Goal: Task Accomplishment & Management: Manage account settings

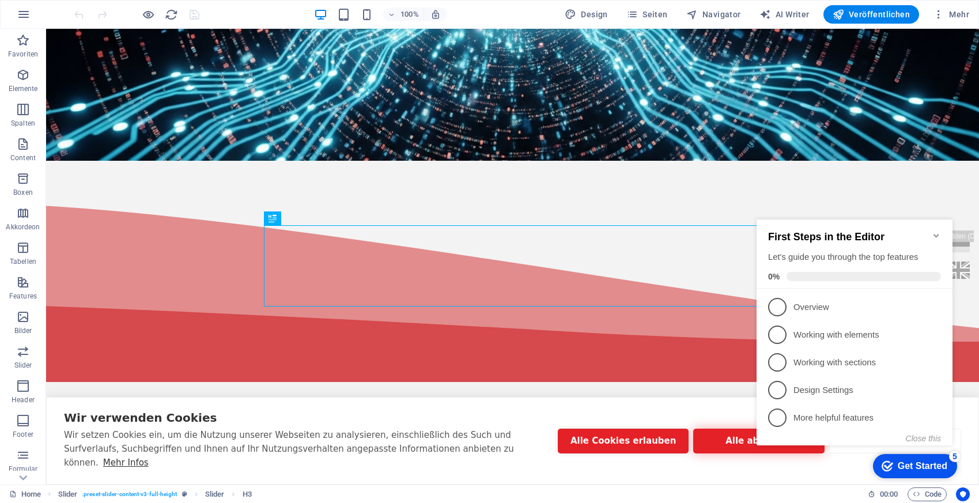
click at [734, 453] on button "Alle ablehnen" at bounding box center [758, 441] width 131 height 25
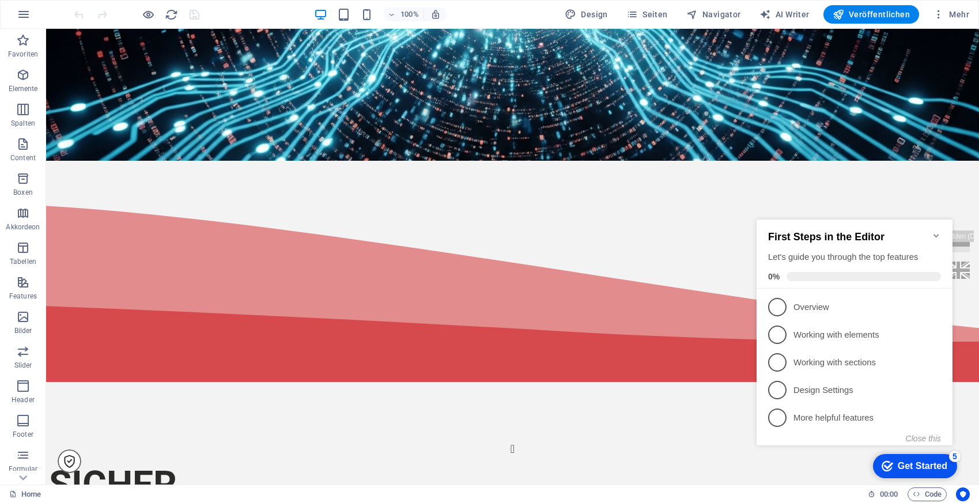
click at [935, 231] on icon "Minimize checklist" at bounding box center [935, 235] width 9 height 9
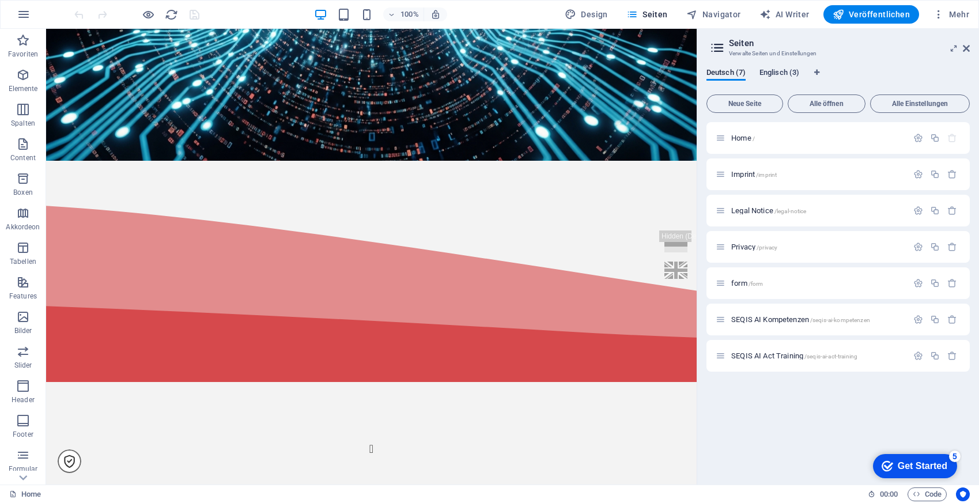
click at [0, 0] on span "Englisch (3)" at bounding box center [0, 0] width 0 height 0
click at [756, 176] on span "SEQIS AI skills /seqis-ai-skills" at bounding box center [774, 174] width 87 height 9
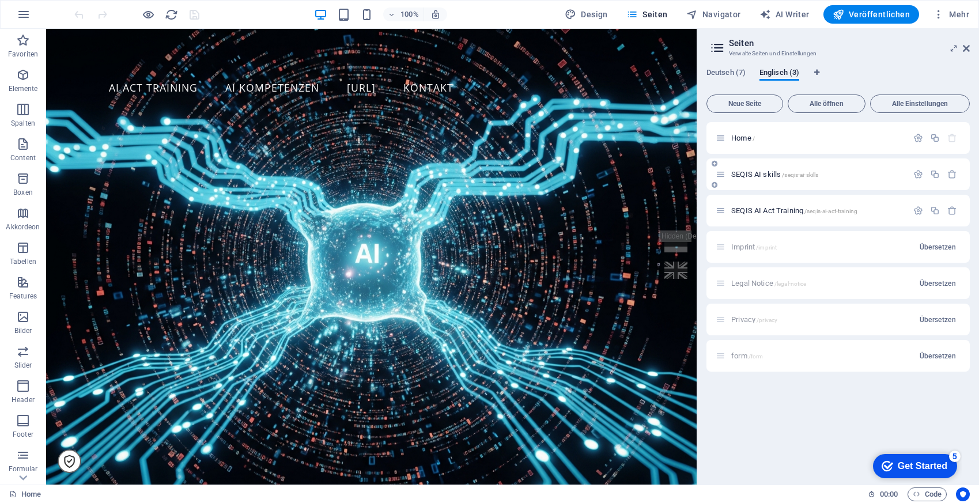
click at [756, 176] on div "SEQIS AI skills /seqis-ai-skills" at bounding box center [837, 174] width 263 height 32
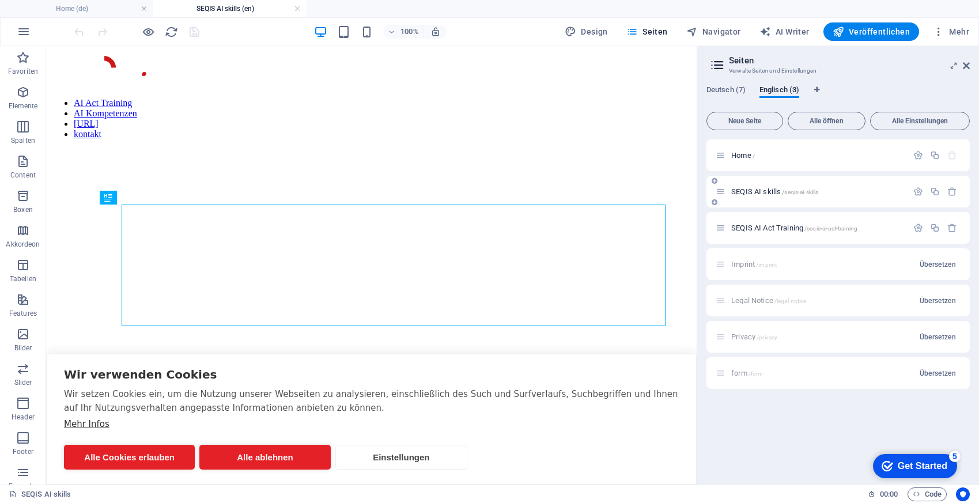
scroll to position [357, 0]
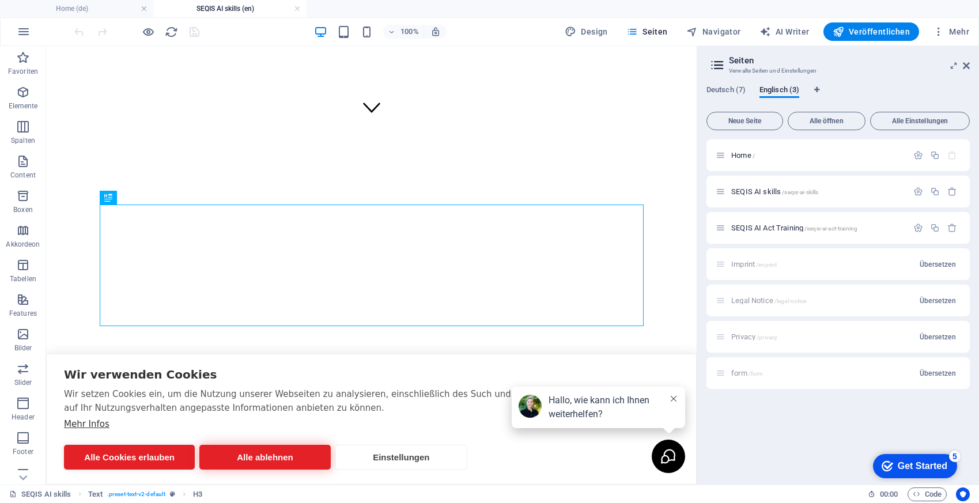
click at [277, 461] on button "Alle ablehnen" at bounding box center [264, 457] width 131 height 25
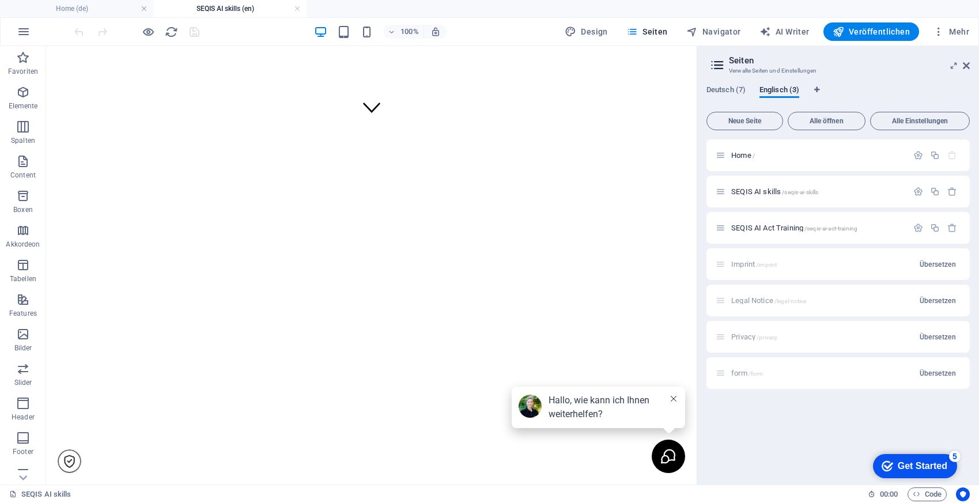
click at [671, 400] on icon at bounding box center [673, 399] width 6 height 6
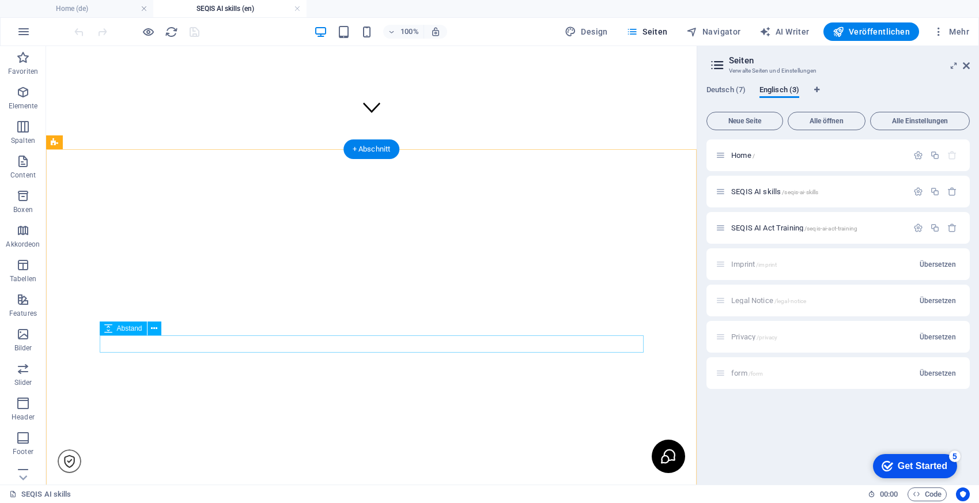
scroll to position [0, 0]
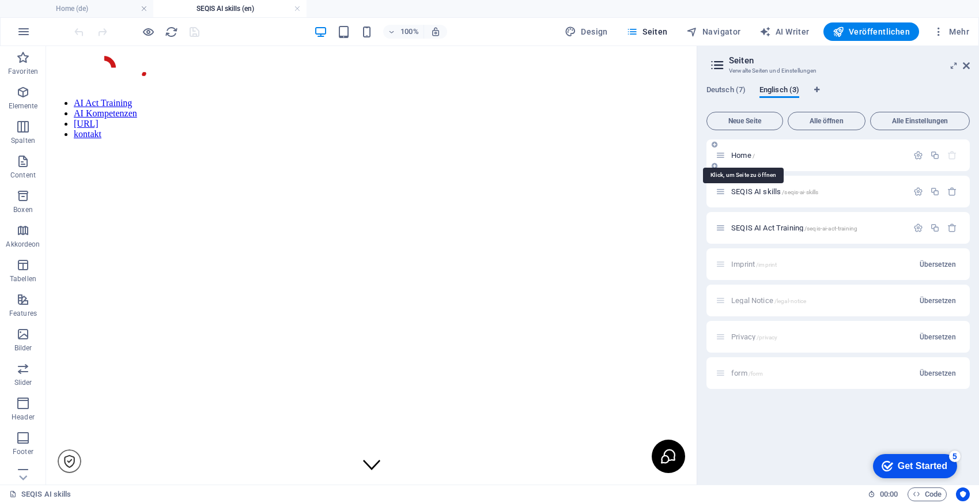
click at [742, 154] on span "Home /" at bounding box center [743, 155] width 24 height 9
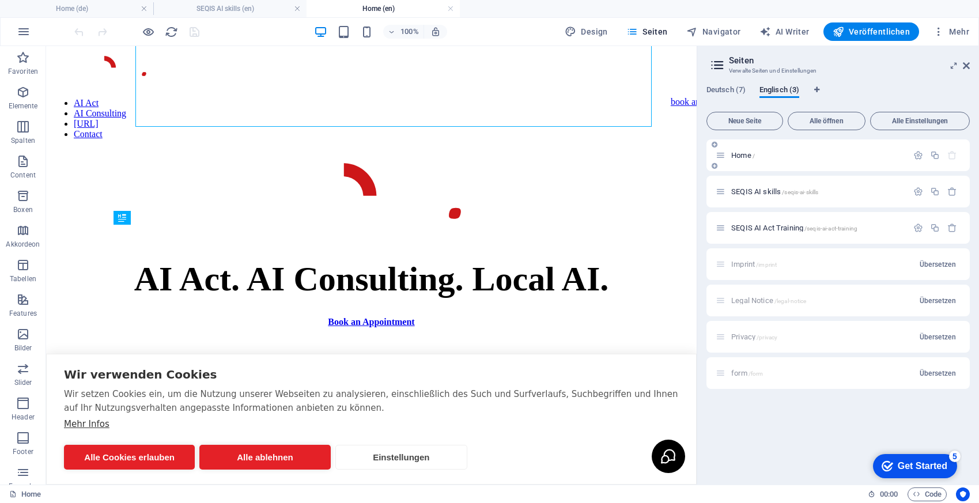
scroll to position [315, 0]
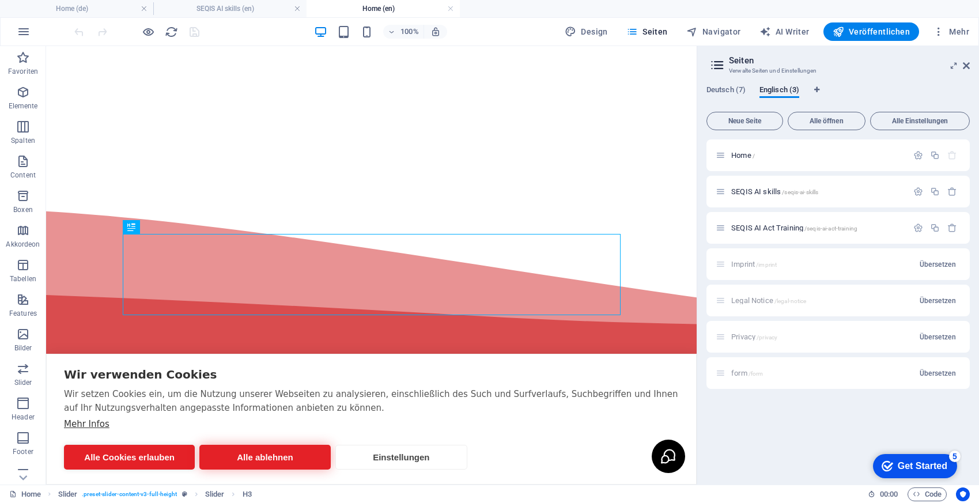
click at [275, 453] on button "Alle ablehnen" at bounding box center [264, 457] width 131 height 25
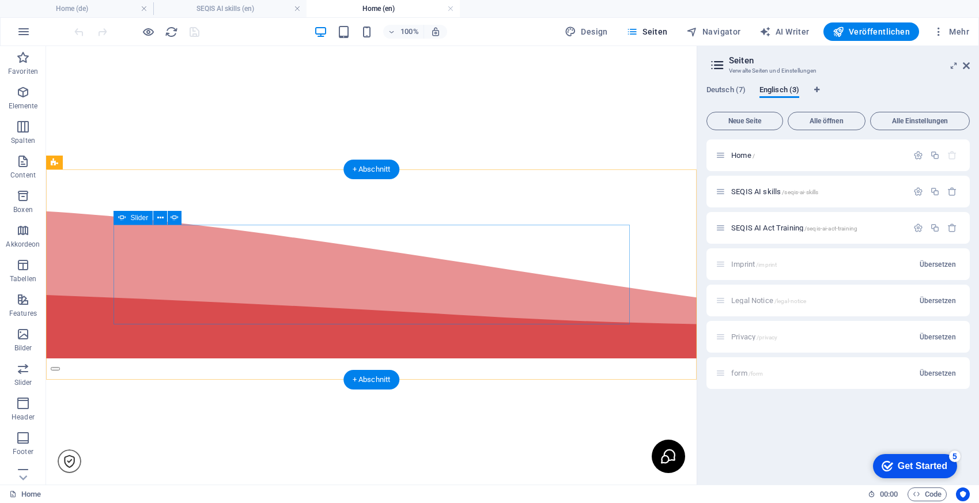
scroll to position [0, 0]
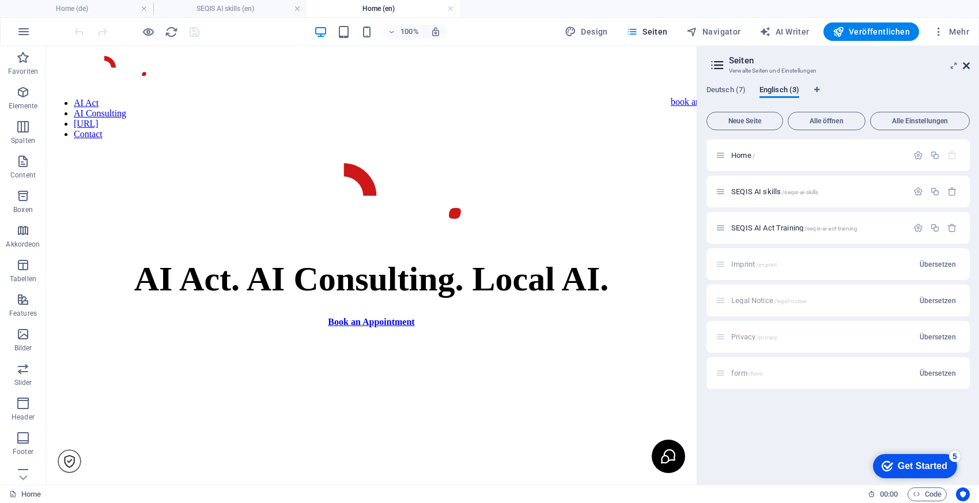
click at [0, 0] on icon at bounding box center [0, 0] width 0 height 0
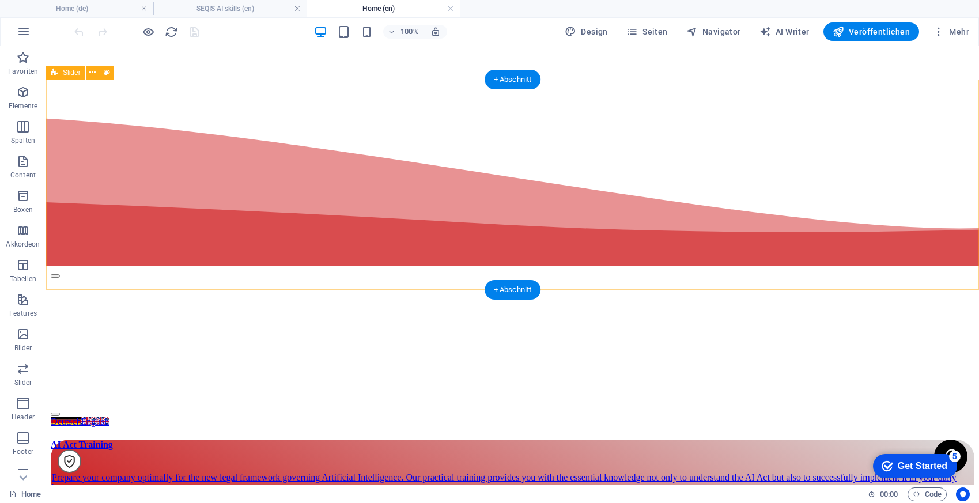
scroll to position [419, 0]
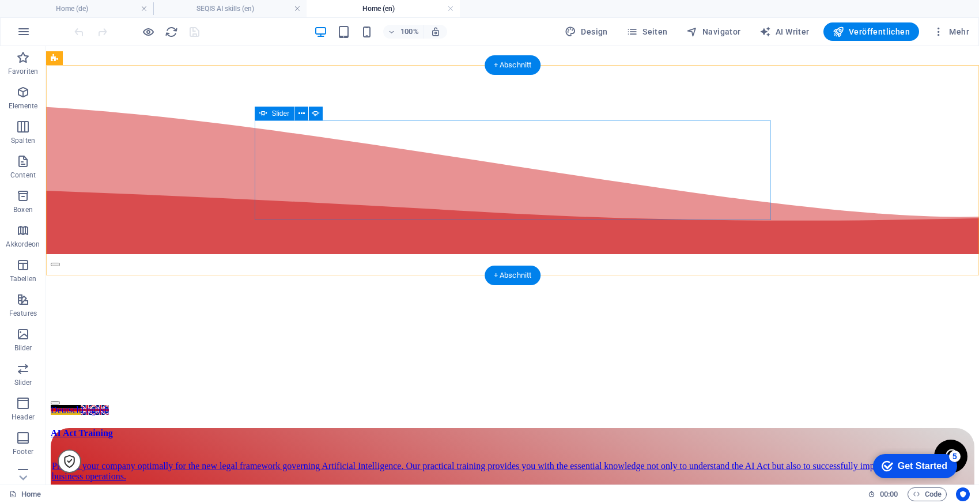
click at [60, 401] on button "button" at bounding box center [55, 402] width 9 height 3
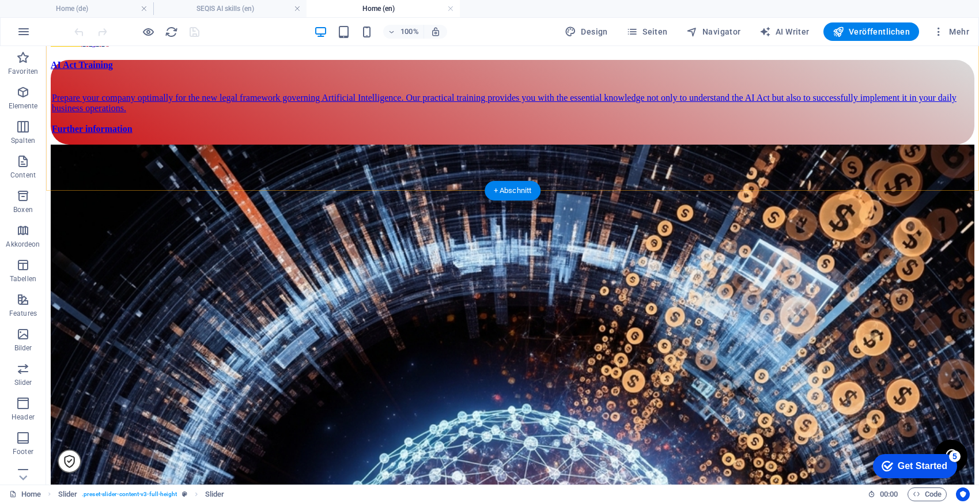
scroll to position [810, 0]
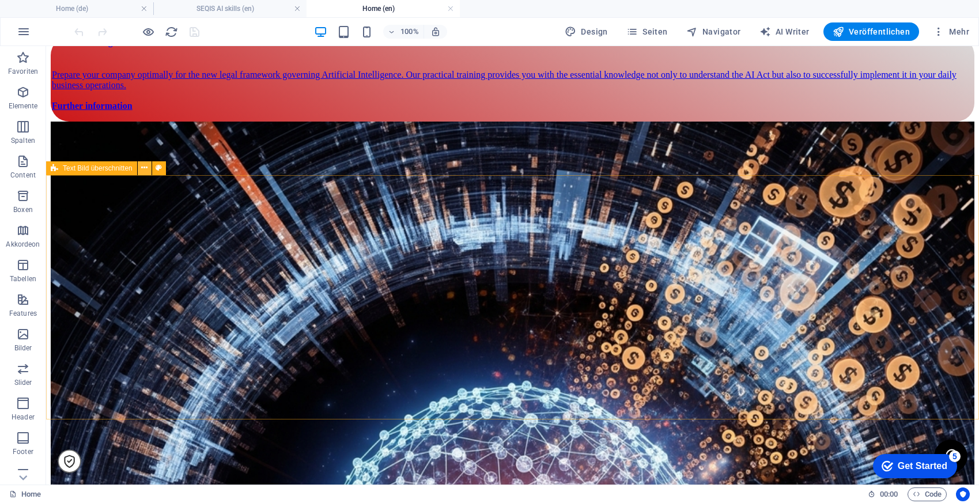
click at [142, 165] on icon at bounding box center [144, 168] width 6 height 12
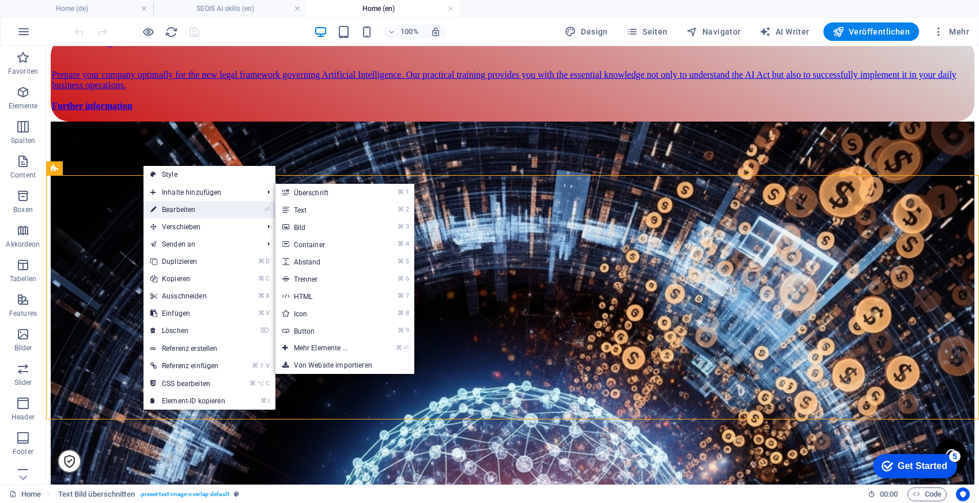
click at [177, 212] on link "⏎ Bearbeiten" at bounding box center [187, 209] width 89 height 17
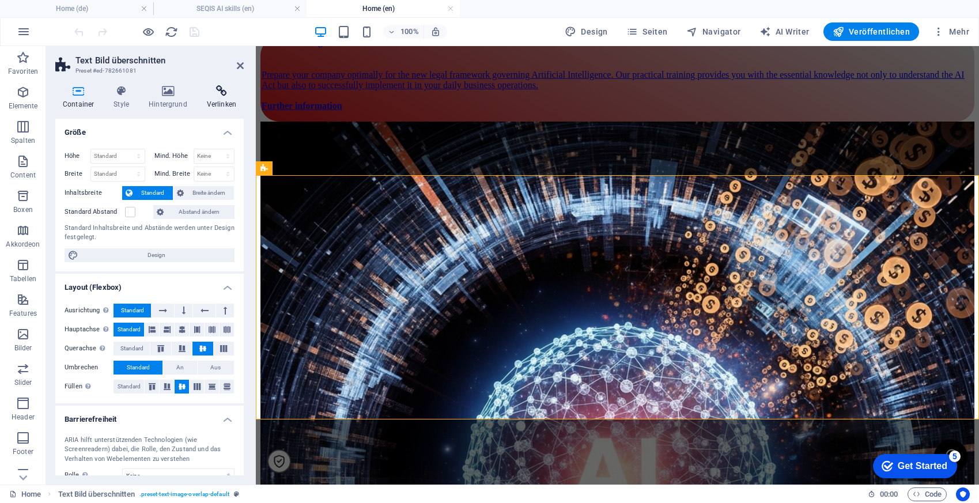
click at [222, 93] on icon at bounding box center [221, 91] width 44 height 12
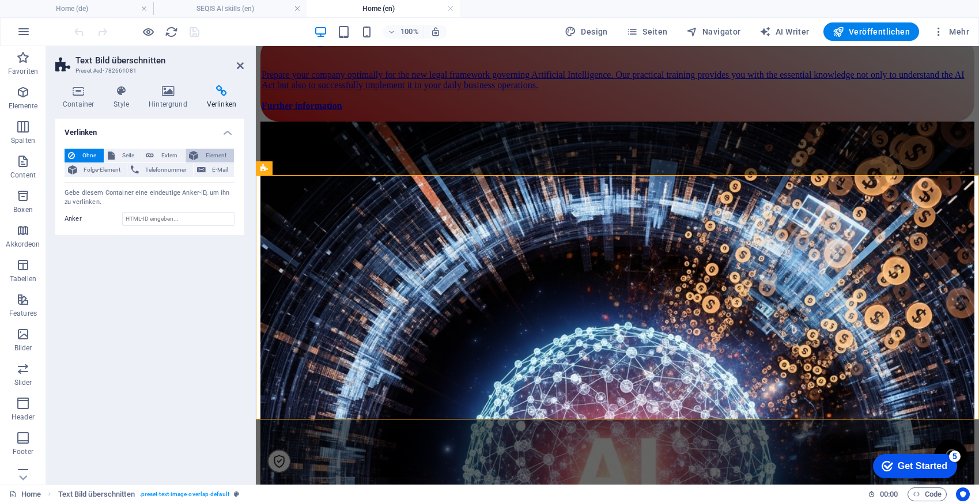
click at [209, 154] on span "Element" at bounding box center [216, 156] width 29 height 14
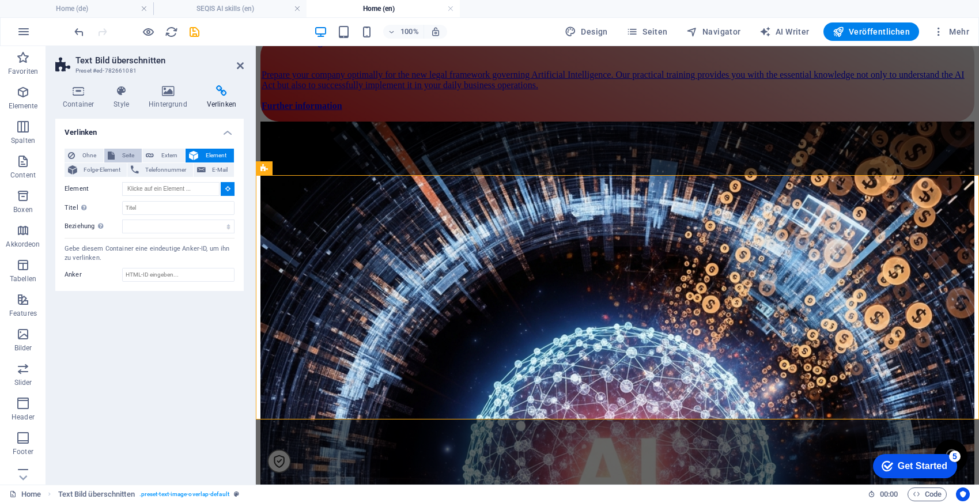
click at [112, 155] on icon at bounding box center [111, 156] width 7 height 14
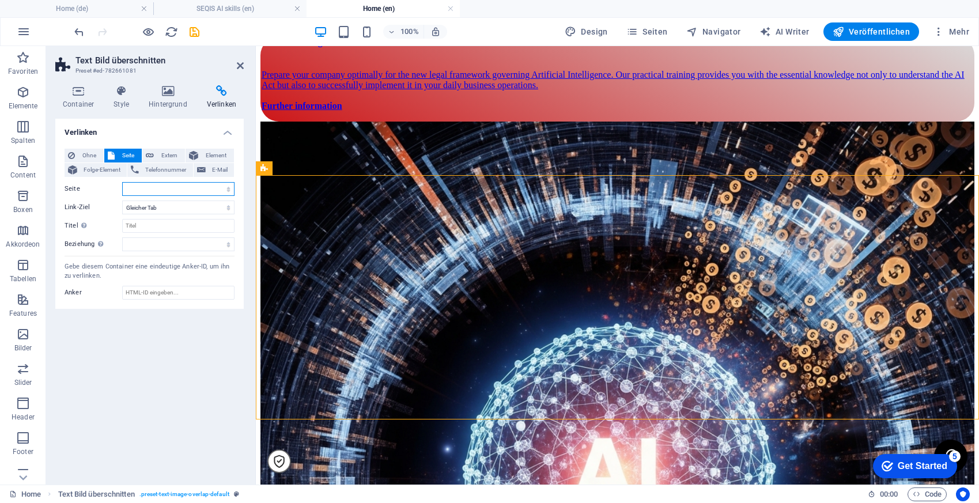
click at [166, 189] on select "Home Imprint Legal Notice Privacy form SEQIS AI Kompetenzen SEQIS AI Act Traini…" at bounding box center [178, 189] width 112 height 14
select select "9"
click at [239, 63] on icon at bounding box center [240, 65] width 7 height 9
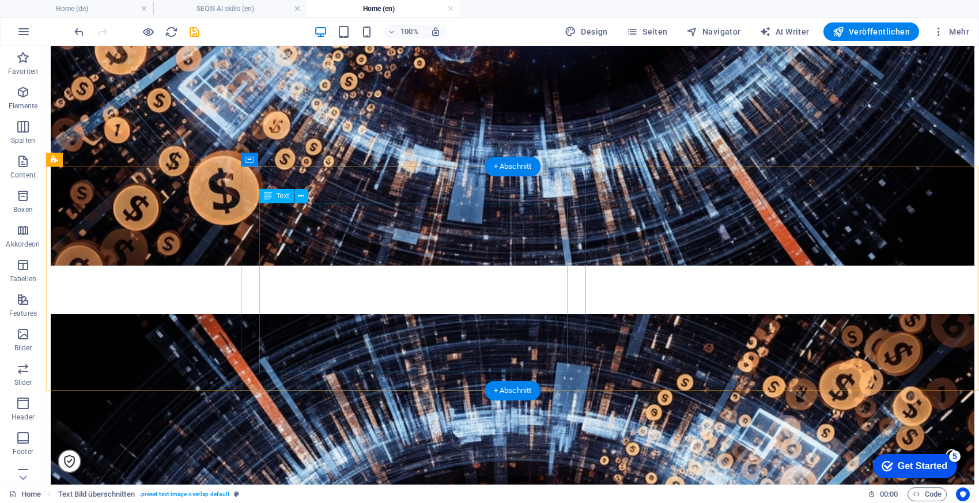
scroll to position [1590, 0]
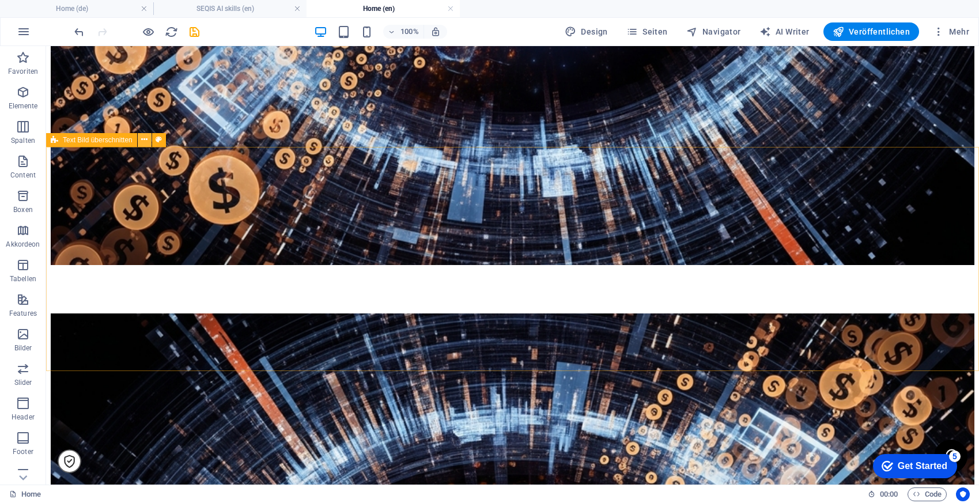
click at [143, 138] on icon at bounding box center [144, 140] width 6 height 12
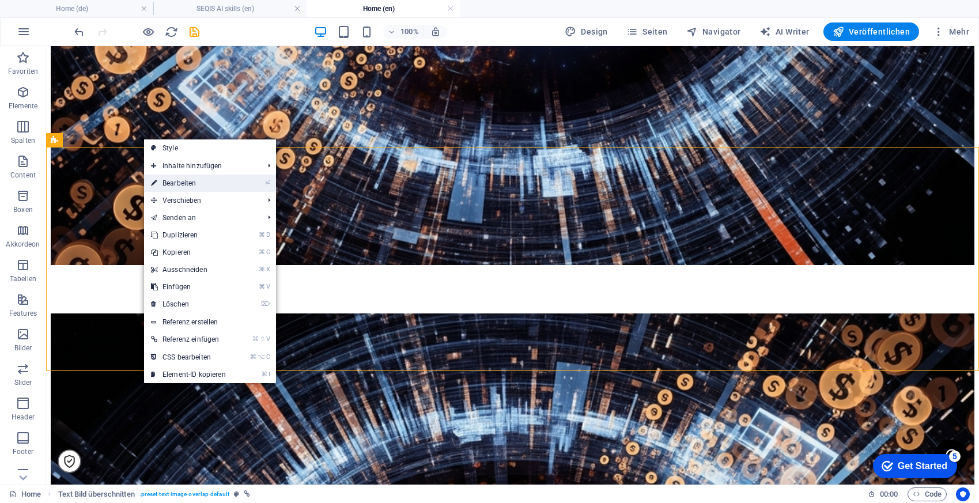
click at [186, 176] on link "⏎ Bearbeiten" at bounding box center [188, 183] width 89 height 17
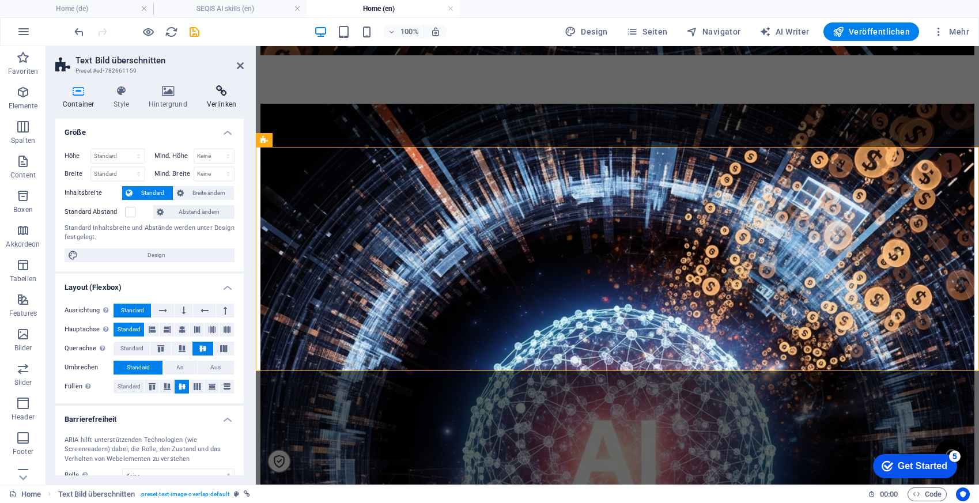
click at [225, 99] on h4 "Verlinken" at bounding box center [221, 97] width 44 height 24
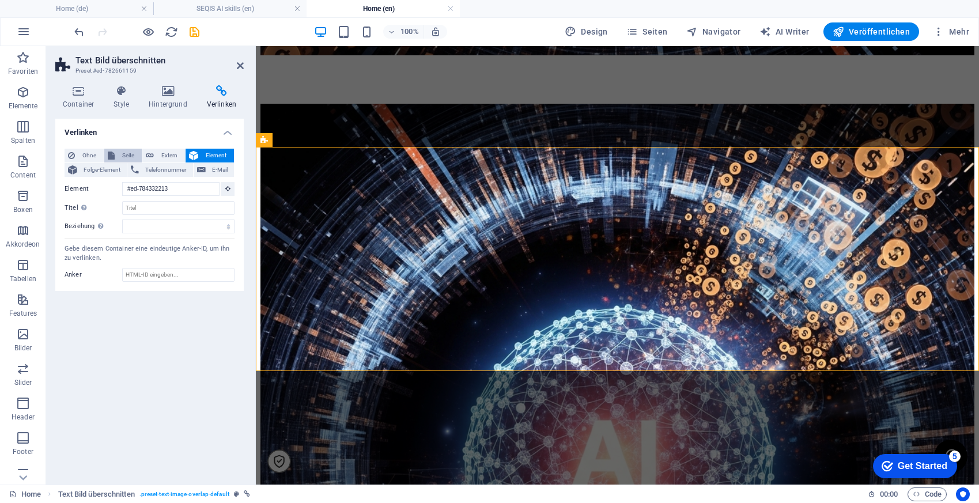
click at [123, 157] on span "Seite" at bounding box center [128, 156] width 20 height 14
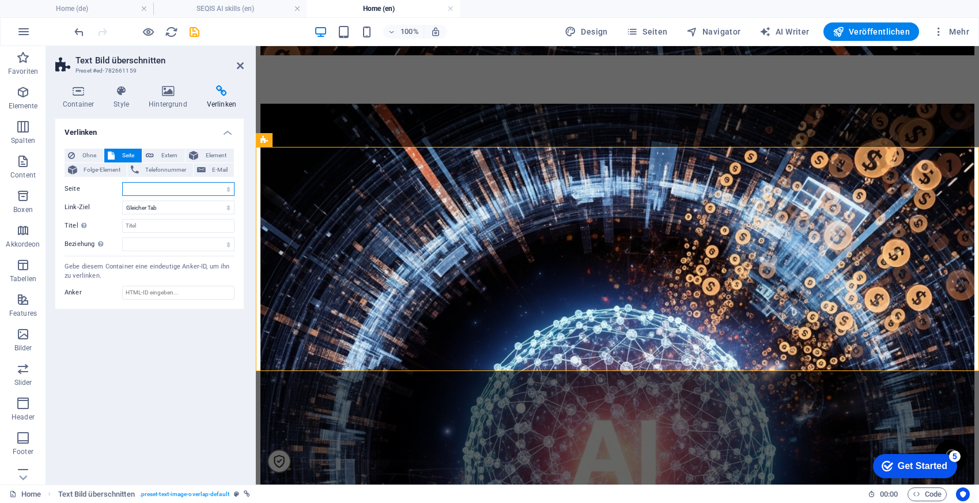
click at [166, 188] on select "Home Imprint Legal Notice Privacy form SEQIS AI Kompetenzen SEQIS AI Act Traini…" at bounding box center [178, 189] width 112 height 14
select select "8"
click at [241, 59] on h2 "Text Bild überschnitten" at bounding box center [159, 60] width 168 height 10
click at [237, 64] on icon at bounding box center [240, 65] width 7 height 9
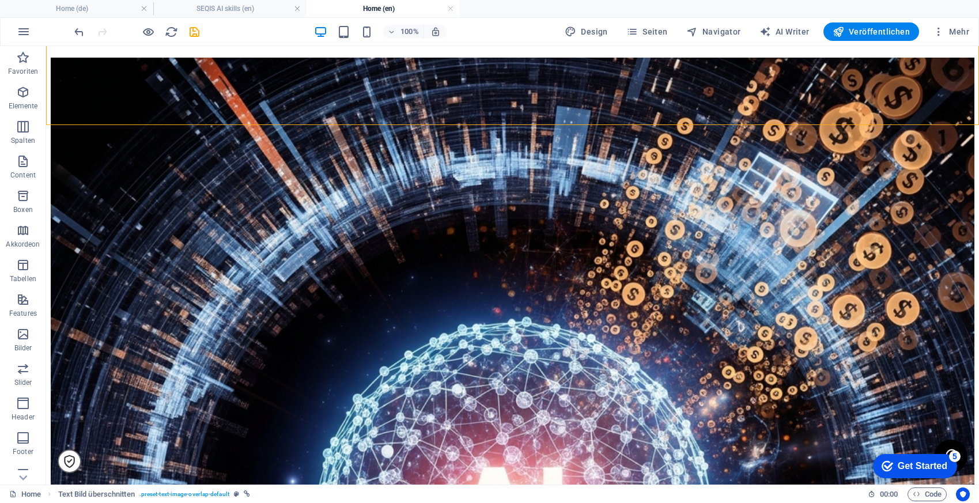
scroll to position [1848, 0]
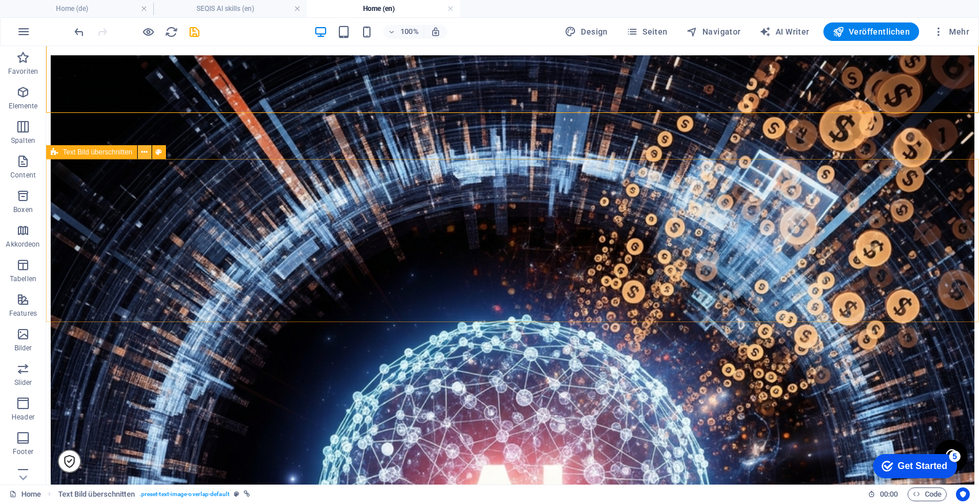
click at [144, 151] on icon at bounding box center [144, 152] width 6 height 12
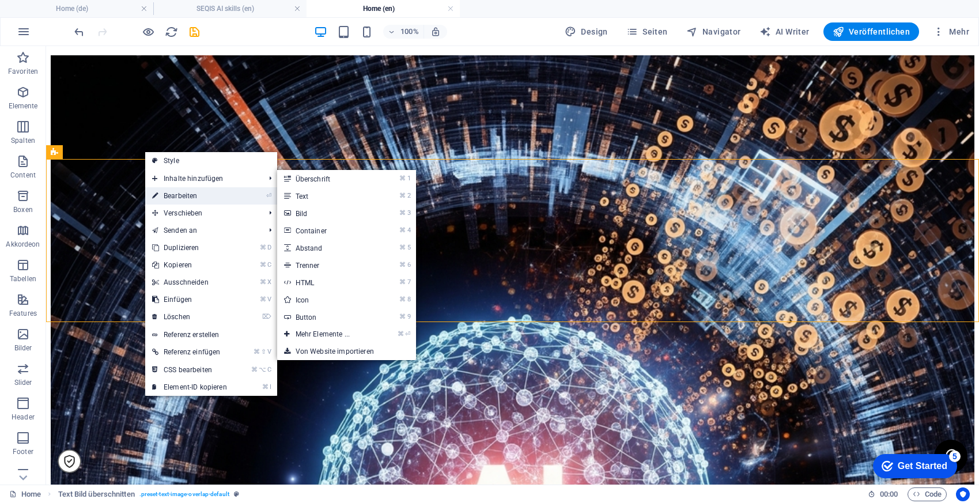
click at [169, 189] on link "⏎ Bearbeiten" at bounding box center [189, 195] width 89 height 17
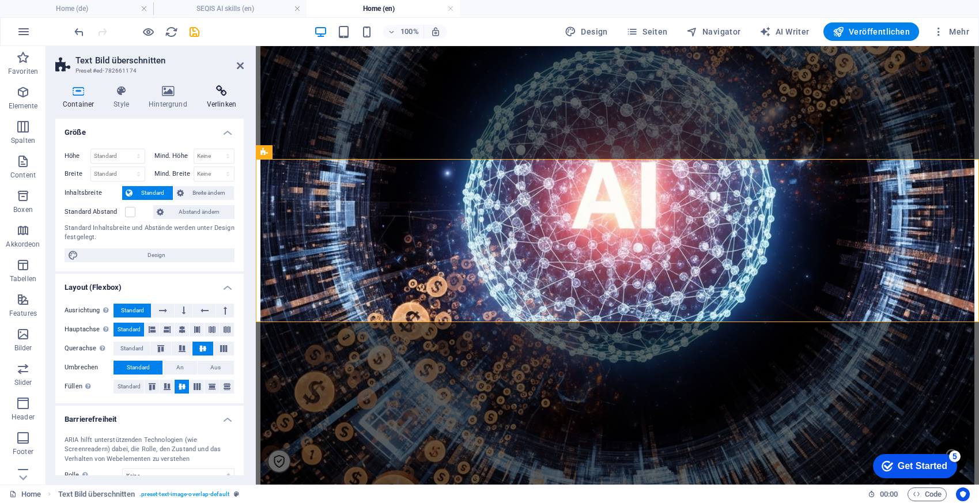
click at [217, 100] on h4 "Verlinken" at bounding box center [221, 97] width 44 height 24
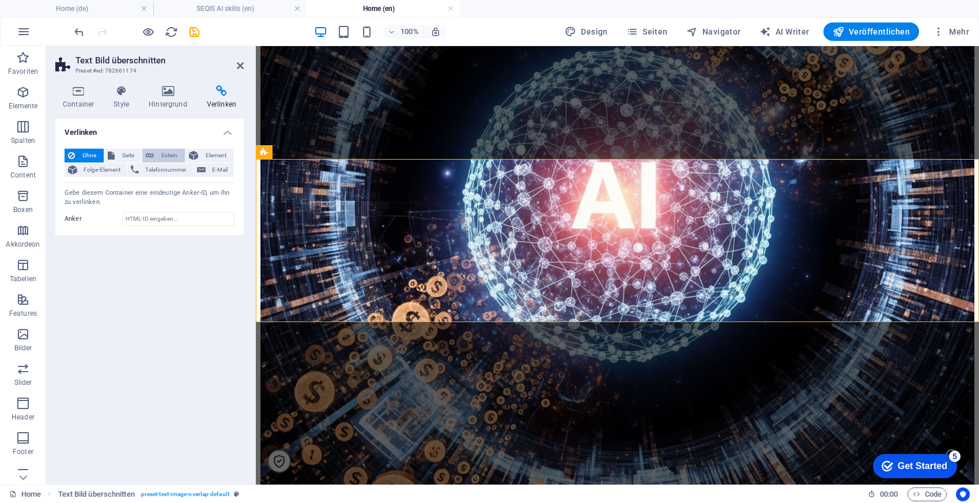
click at [173, 158] on span "Extern" at bounding box center [169, 156] width 24 height 14
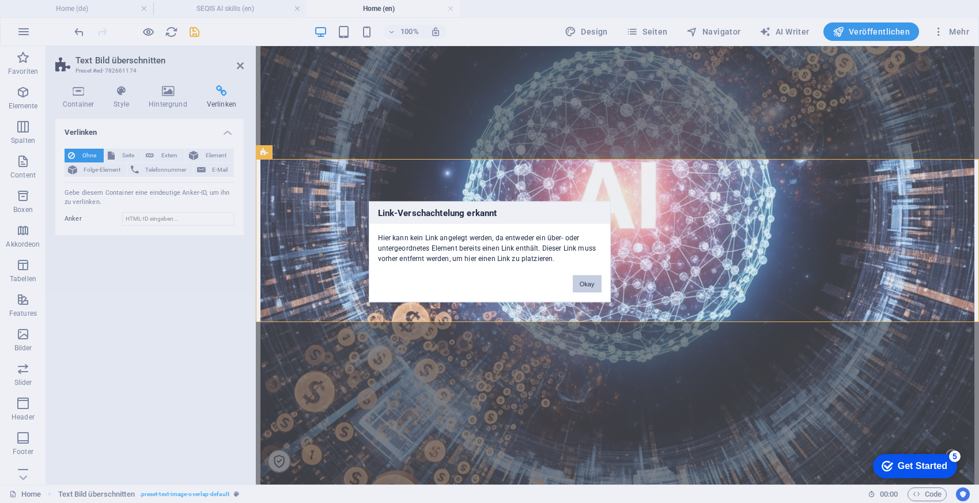
click at [588, 286] on button "Okay" at bounding box center [587, 283] width 29 height 17
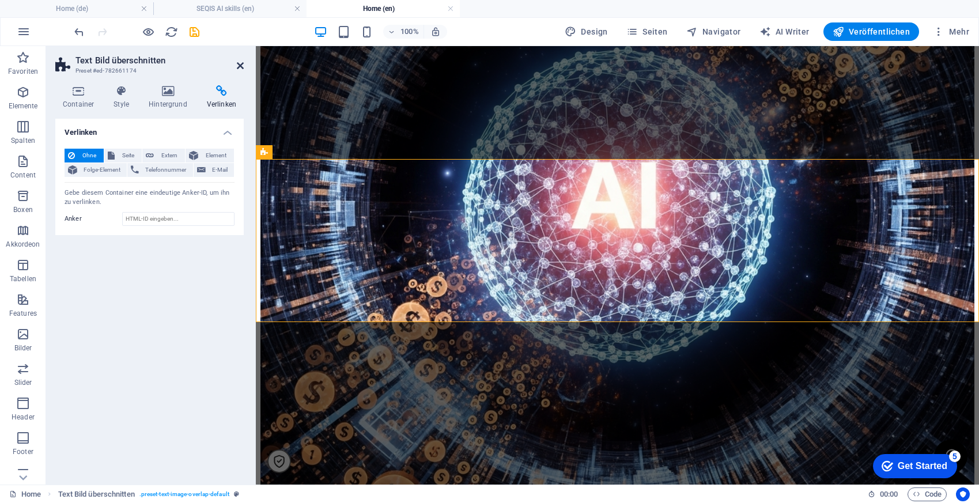
click at [240, 63] on icon at bounding box center [240, 65] width 7 height 9
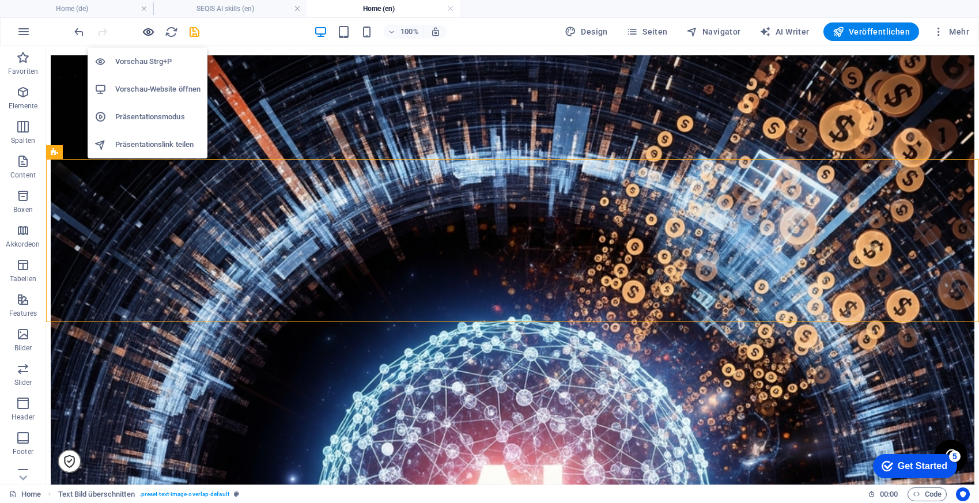
click at [149, 29] on icon "button" at bounding box center [148, 31] width 13 height 13
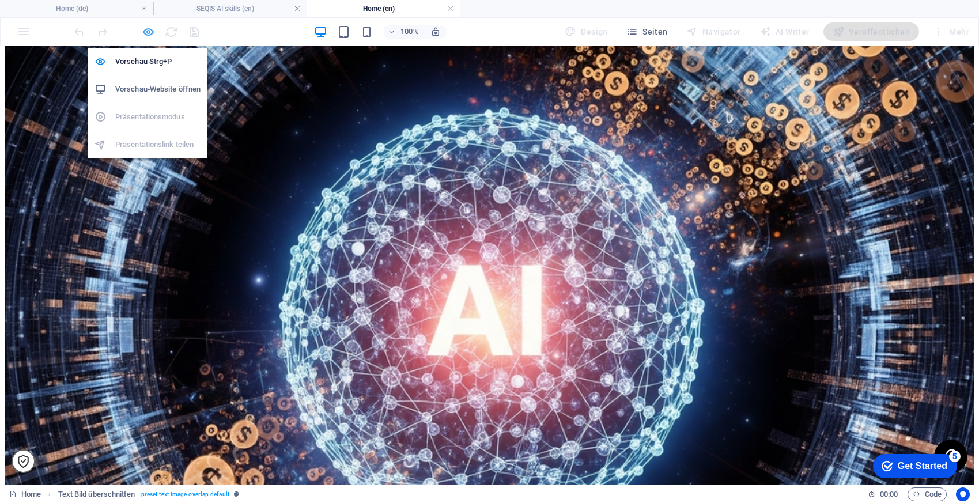
click at [146, 28] on icon "button" at bounding box center [148, 31] width 13 height 13
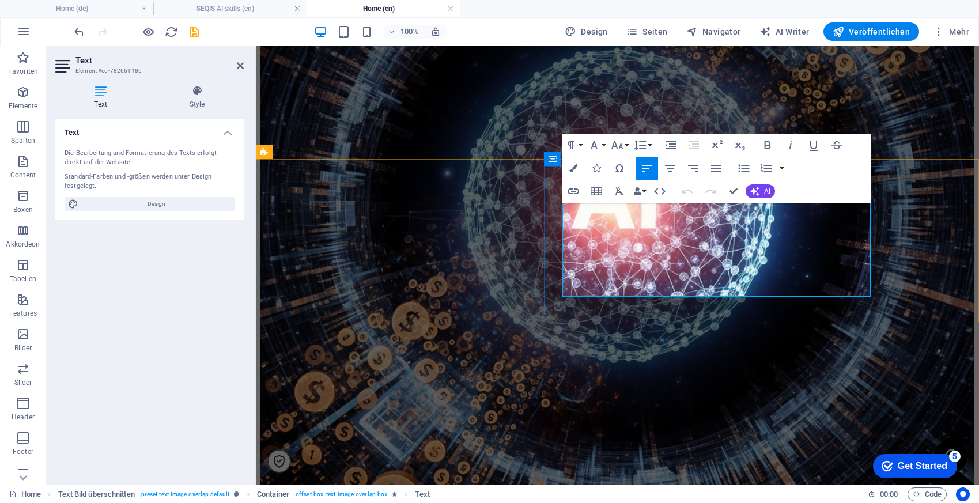
drag, startPoint x: 818, startPoint y: 285, endPoint x: 562, endPoint y: 284, distance: 256.3
click at [575, 187] on icon "button" at bounding box center [573, 191] width 14 height 14
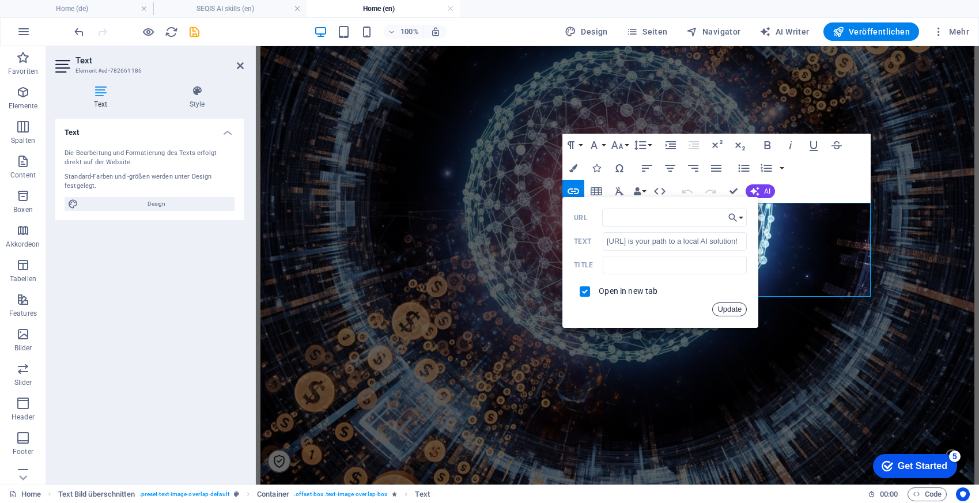
click at [725, 311] on button "Update" at bounding box center [729, 309] width 35 height 14
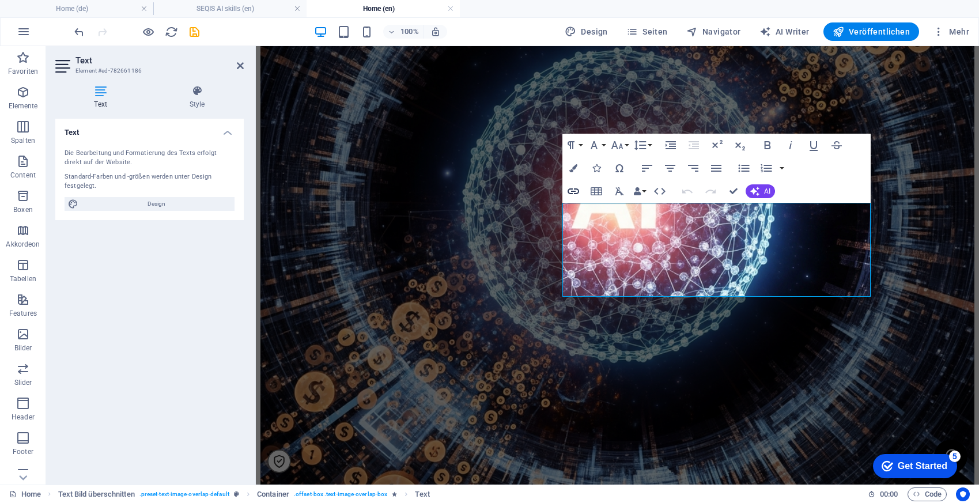
type input "[URL]"
click at [575, 188] on icon "button" at bounding box center [573, 191] width 12 height 6
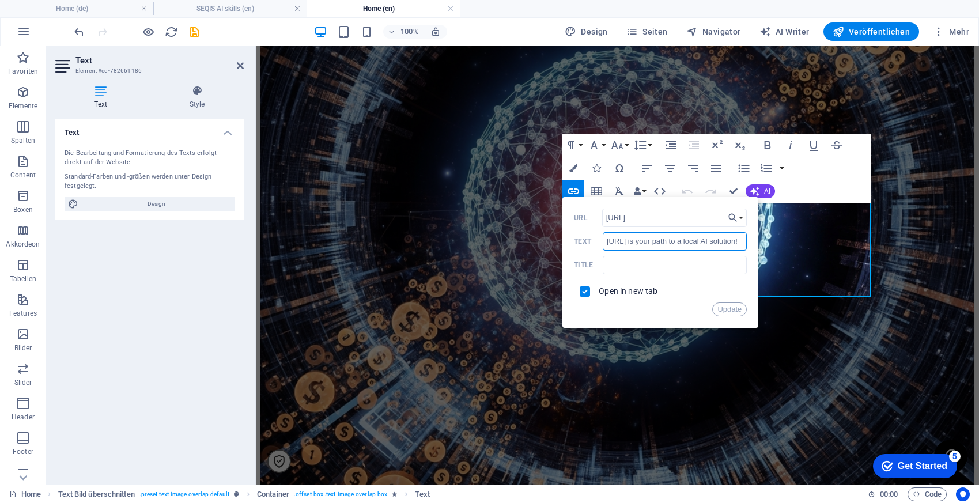
click at [641, 245] on input "[URL] is your path to a local AI solution!" at bounding box center [674, 241] width 144 height 18
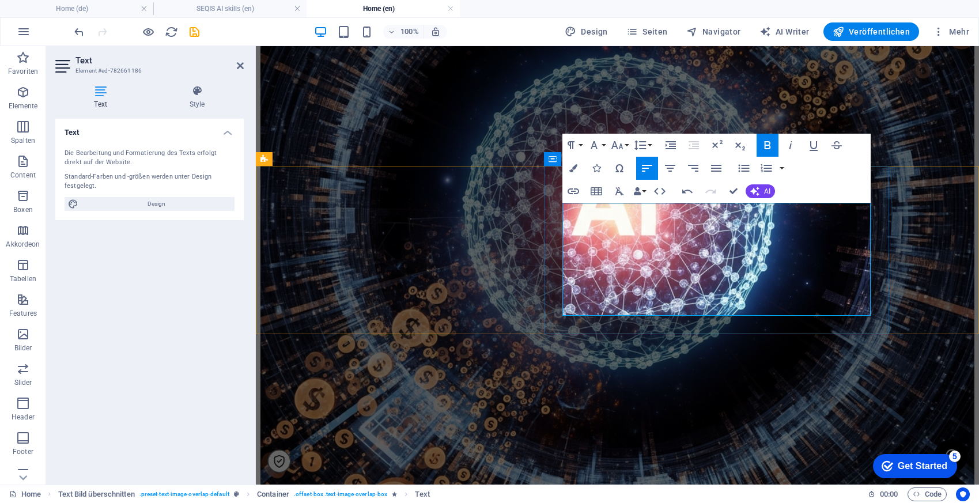
scroll to position [180, 2]
drag, startPoint x: 819, startPoint y: 285, endPoint x: 563, endPoint y: 275, distance: 256.5
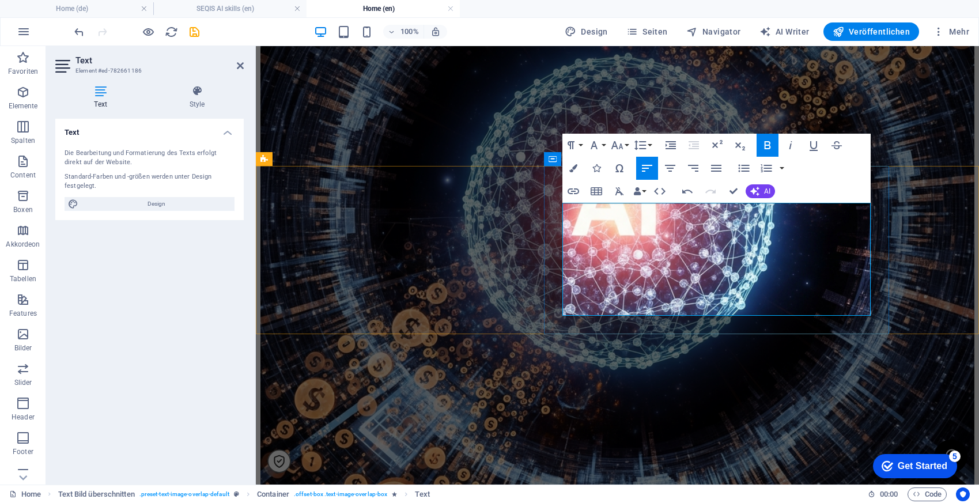
drag, startPoint x: 825, startPoint y: 282, endPoint x: 558, endPoint y: 282, distance: 267.8
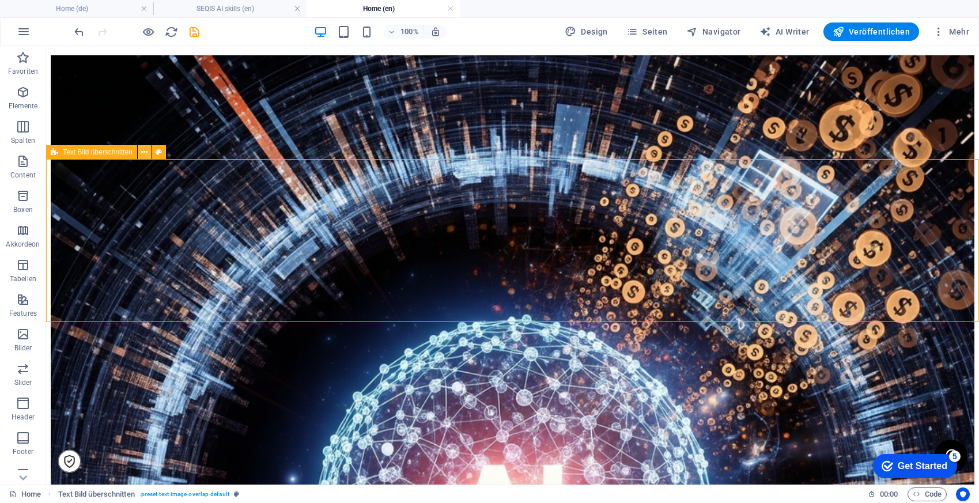
click at [145, 156] on icon at bounding box center [144, 152] width 6 height 12
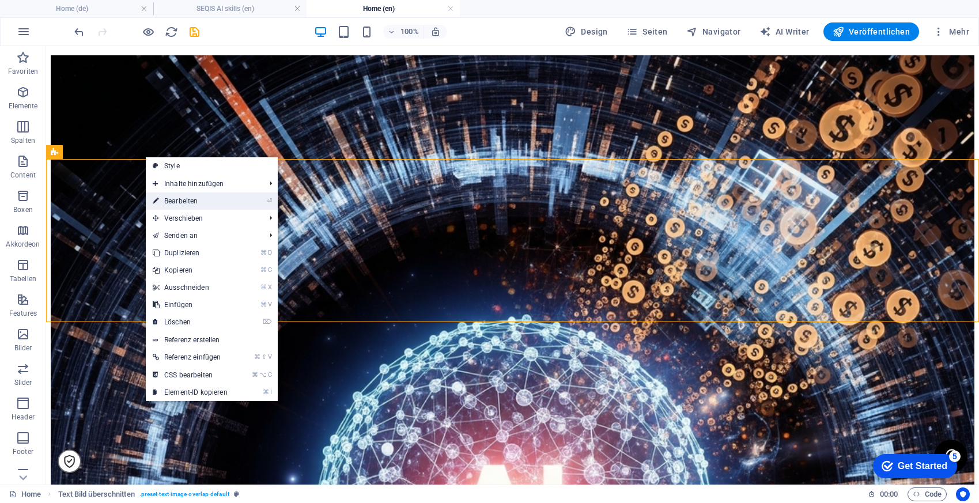
click at [199, 195] on link "⏎ Bearbeiten" at bounding box center [190, 200] width 89 height 17
select select
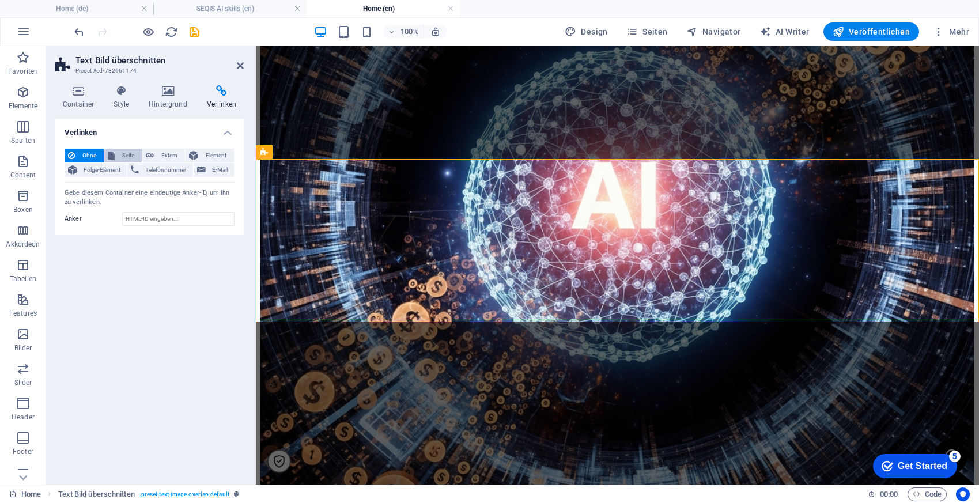
click at [123, 158] on span "Seite" at bounding box center [128, 156] width 20 height 14
select select
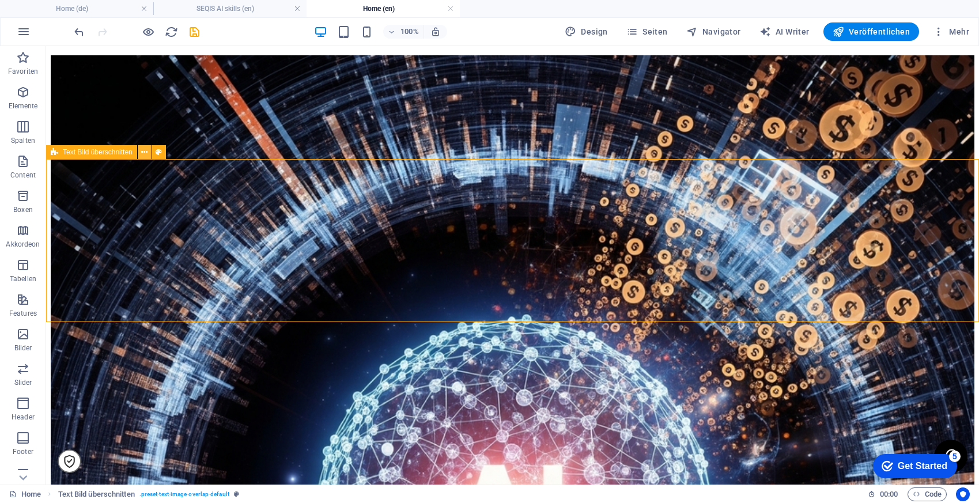
click at [142, 155] on icon at bounding box center [144, 152] width 6 height 12
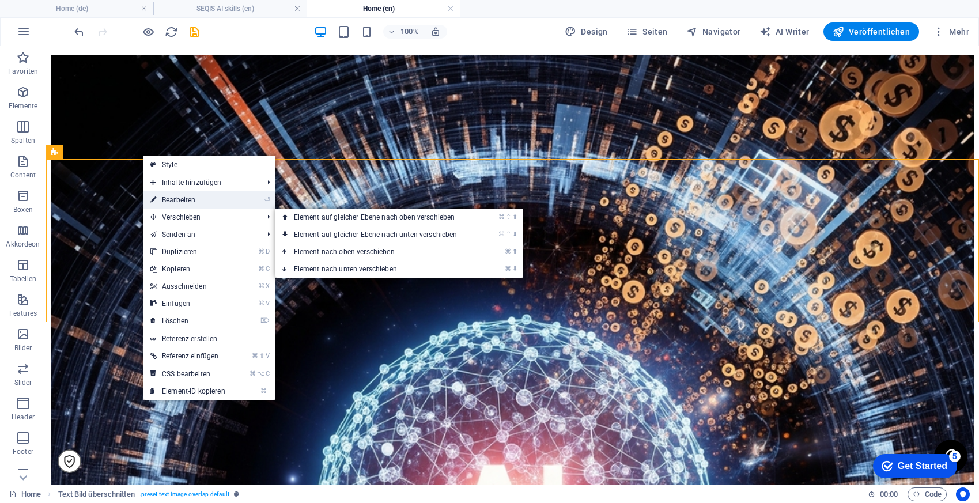
click at [194, 200] on link "⏎ Bearbeiten" at bounding box center [187, 199] width 89 height 17
select select
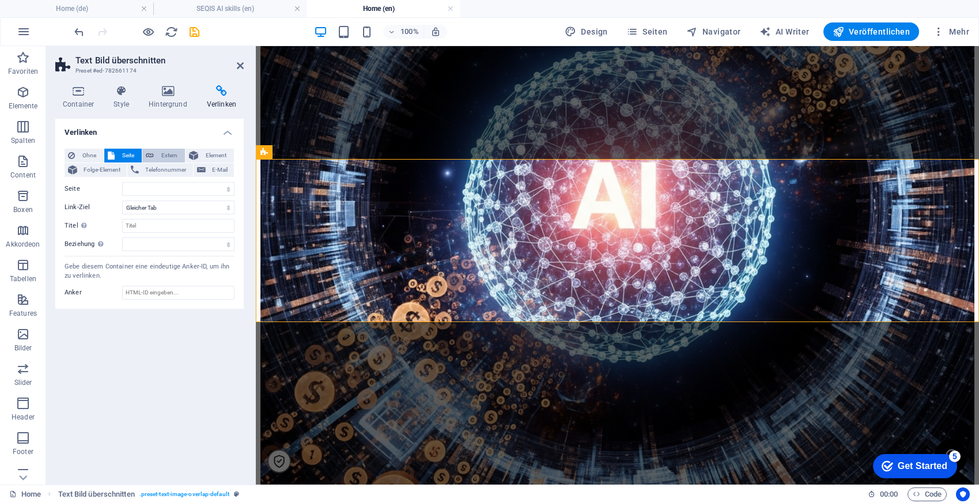
click at [175, 153] on span "Extern" at bounding box center [169, 156] width 24 height 14
select select "blank"
click at [175, 153] on span "Extern" at bounding box center [169, 156] width 24 height 14
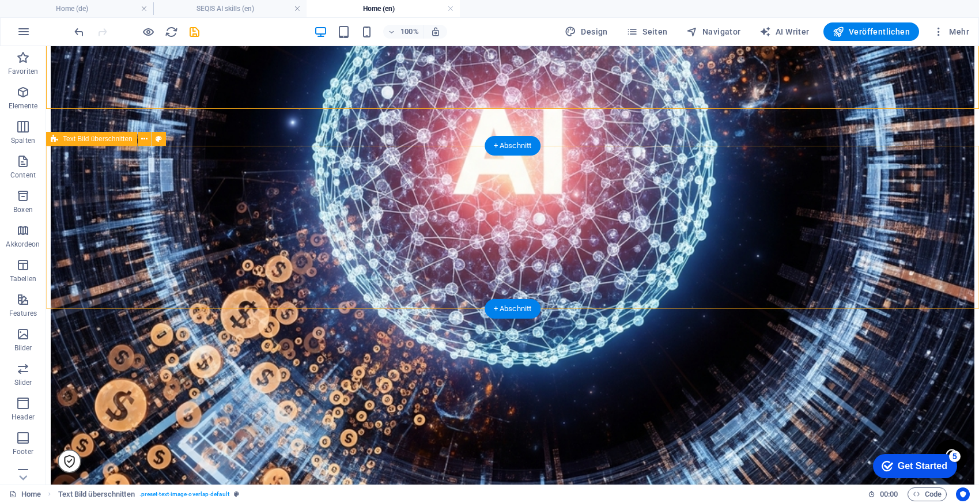
scroll to position [2224, 0]
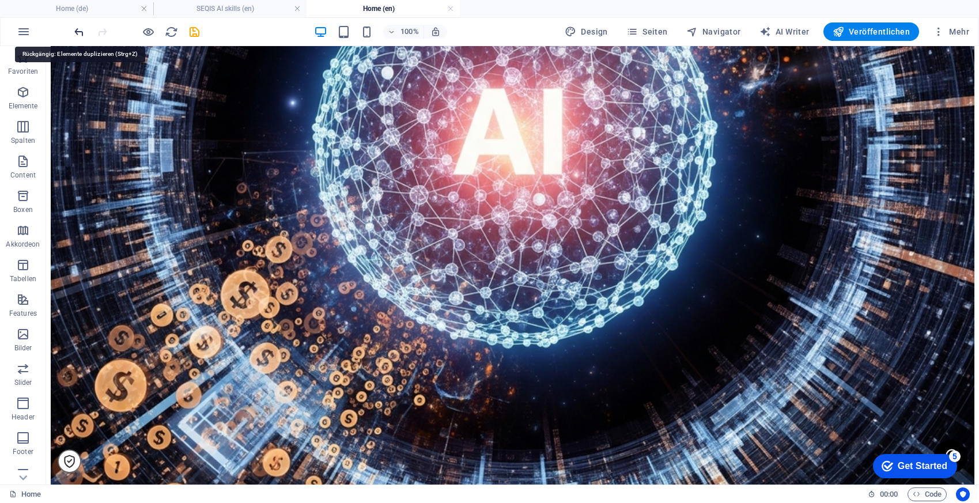
click at [74, 26] on icon "undo" at bounding box center [79, 31] width 13 height 13
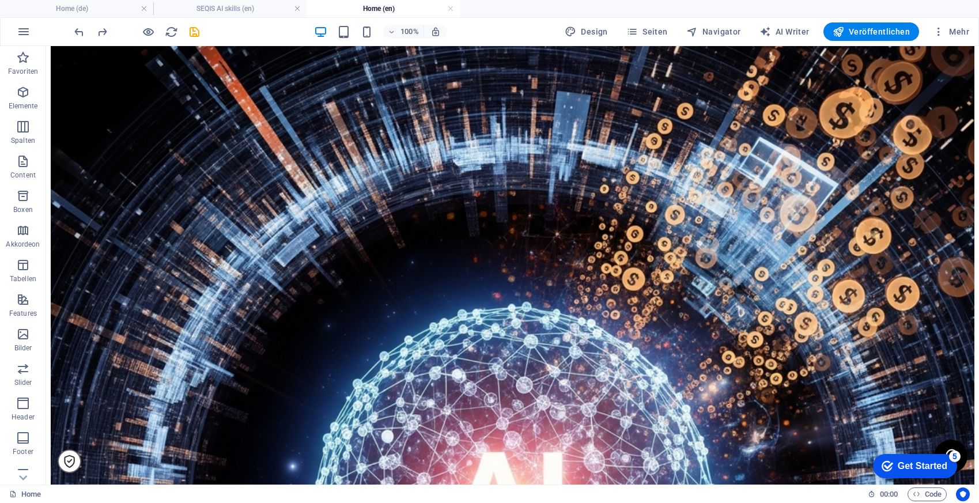
scroll to position [1847, 0]
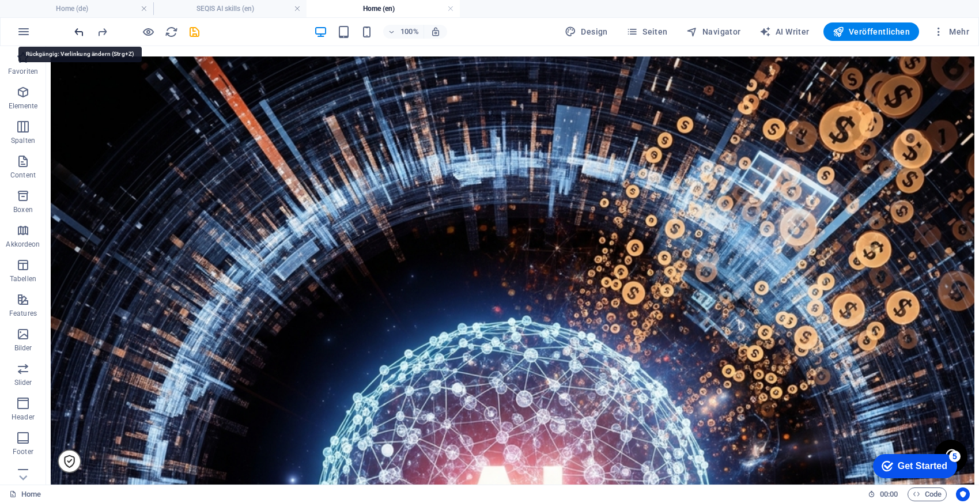
click at [79, 32] on icon "undo" at bounding box center [79, 31] width 13 height 13
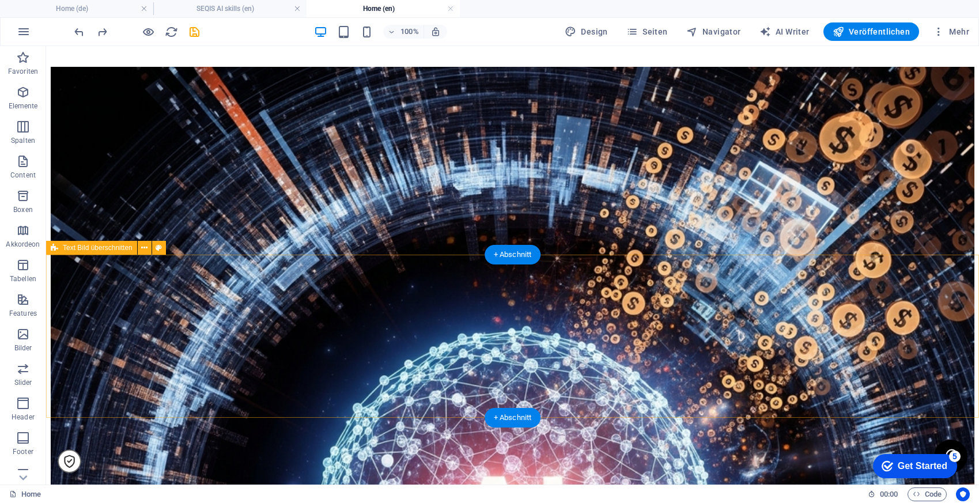
scroll to position [1850, 0]
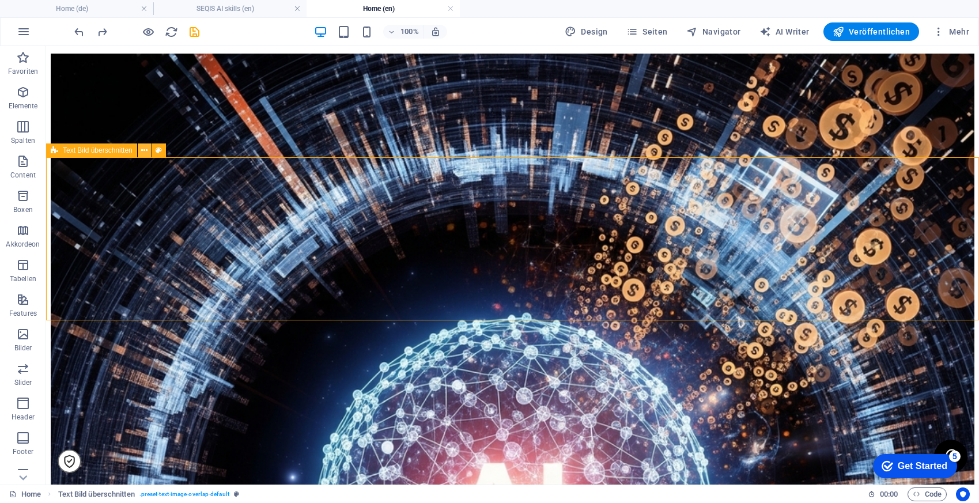
click at [145, 150] on icon at bounding box center [144, 151] width 6 height 12
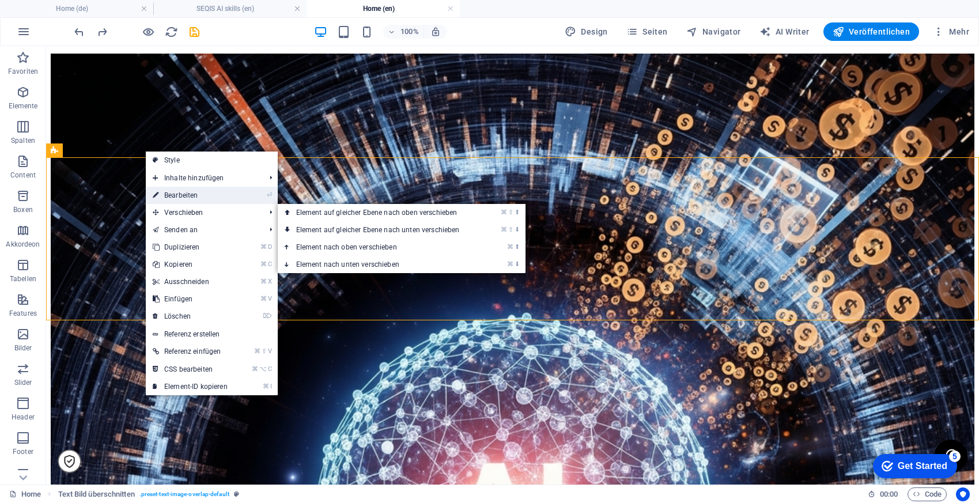
click at [196, 197] on link "⏎ Bearbeiten" at bounding box center [190, 195] width 89 height 17
select select
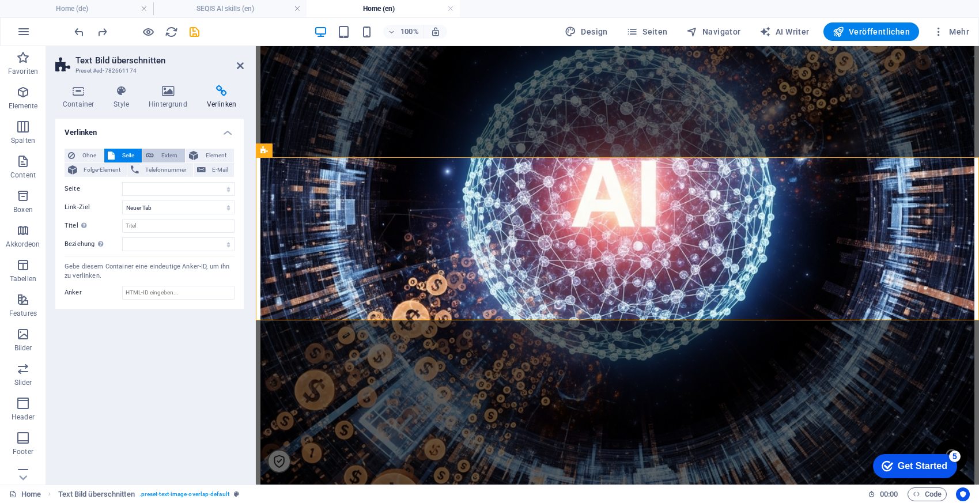
click at [167, 155] on span "Extern" at bounding box center [169, 156] width 24 height 14
click at [157, 188] on input "URL" at bounding box center [178, 189] width 112 height 14
paste input "[URL]"
type input "[URL]"
click at [241, 61] on icon at bounding box center [240, 65] width 7 height 9
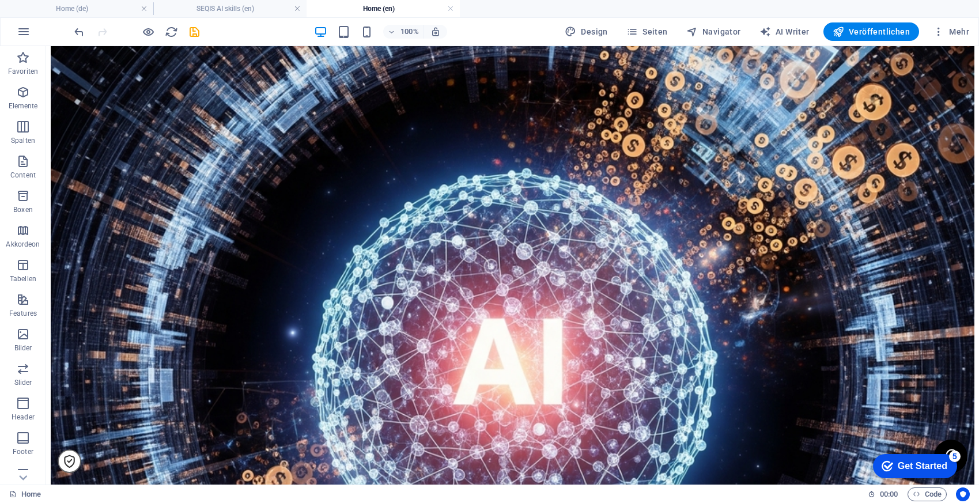
scroll to position [1993, 0]
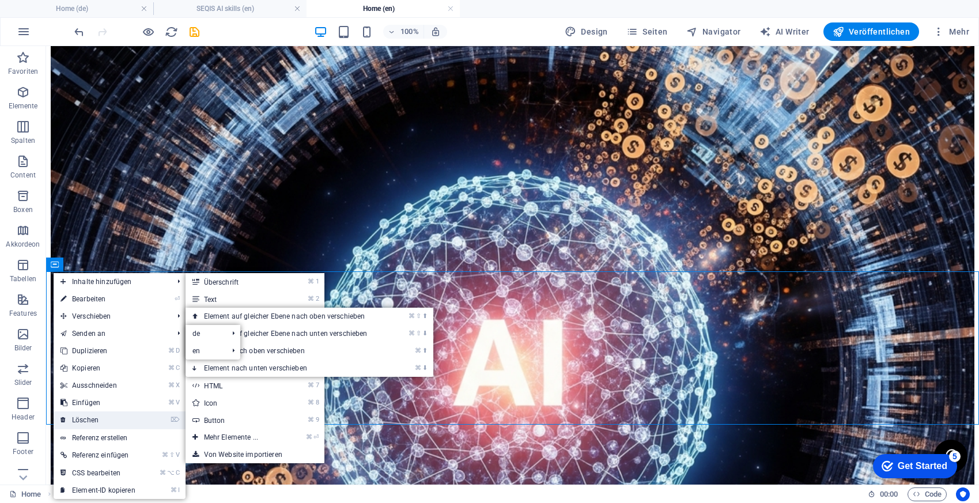
click at [108, 418] on link "⌦ Löschen" at bounding box center [98, 419] width 89 height 17
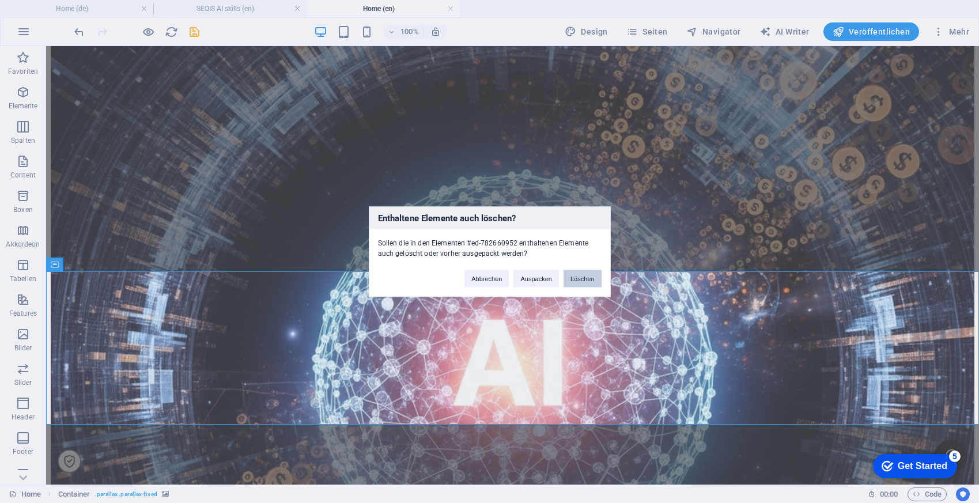
drag, startPoint x: 591, startPoint y: 276, endPoint x: 544, endPoint y: 230, distance: 66.0
click at [591, 276] on button "Löschen" at bounding box center [582, 278] width 38 height 17
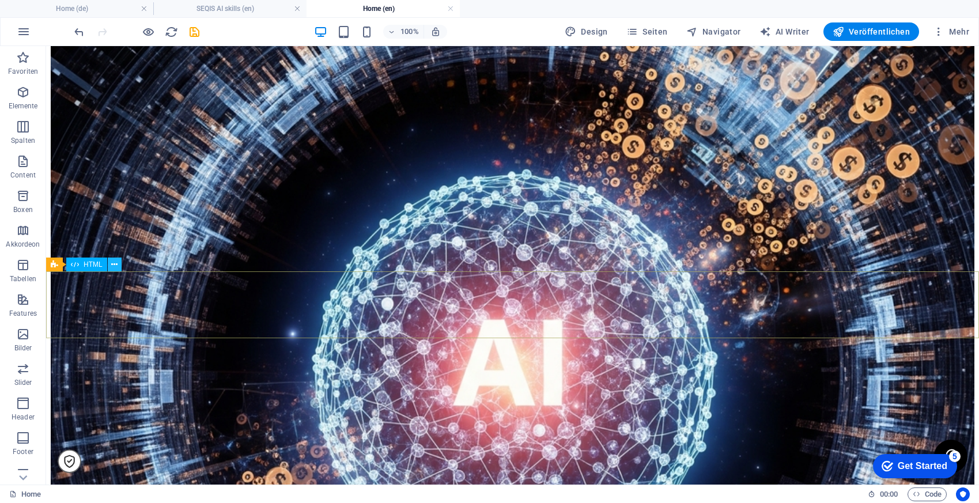
click at [112, 260] on icon at bounding box center [114, 265] width 6 height 12
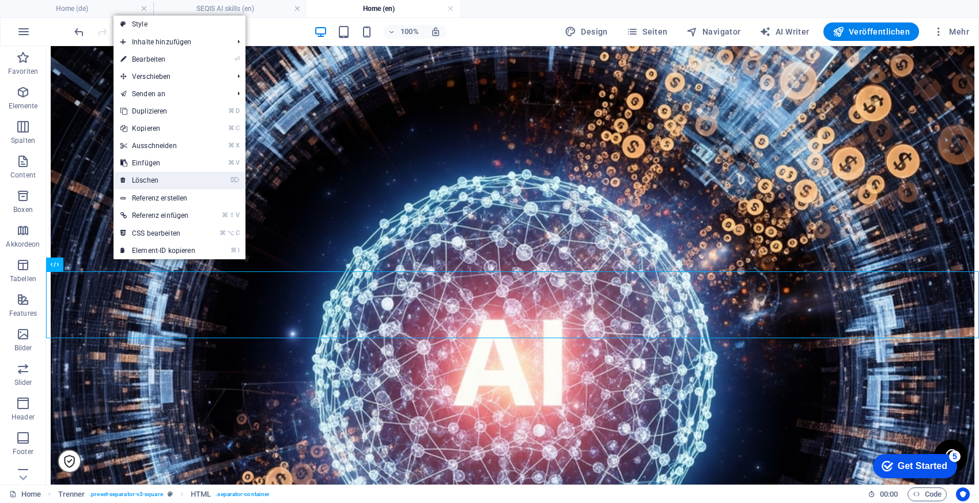
click at [162, 184] on link "⌦ Löschen" at bounding box center [157, 180] width 89 height 17
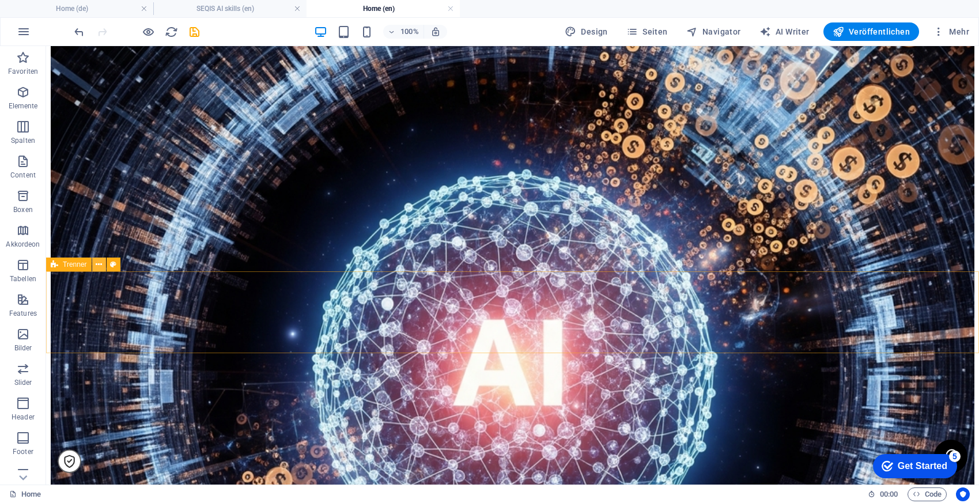
click at [98, 261] on icon at bounding box center [99, 265] width 6 height 12
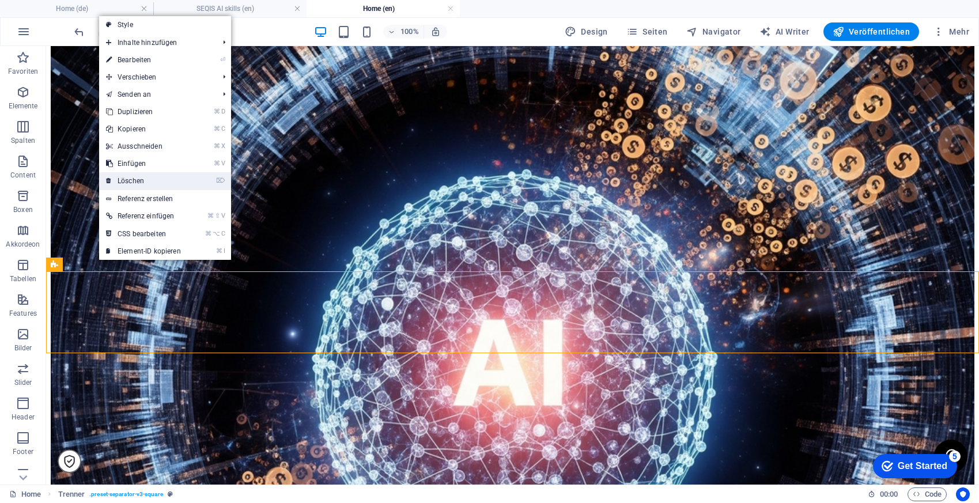
click at [151, 177] on link "⌦ Löschen" at bounding box center [143, 180] width 89 height 17
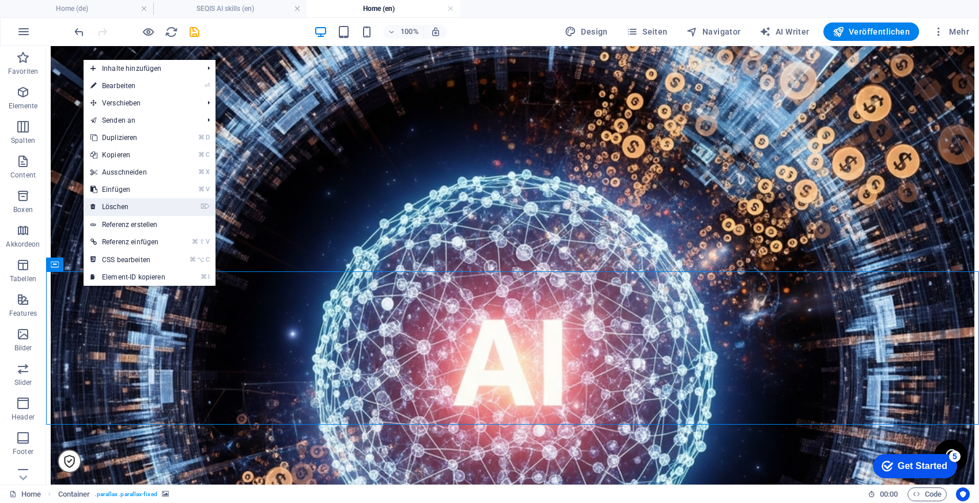
click at [123, 210] on link "⌦ Löschen" at bounding box center [128, 206] width 89 height 17
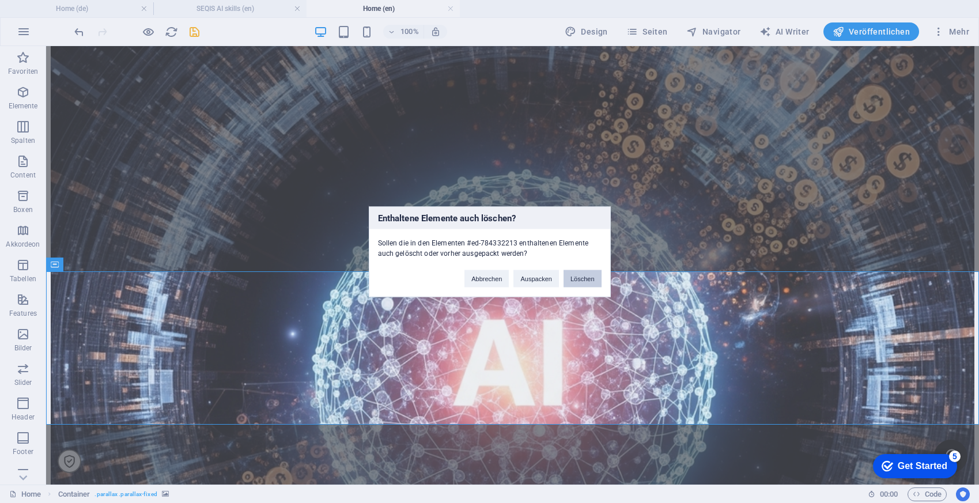
click at [583, 279] on button "Löschen" at bounding box center [582, 278] width 38 height 17
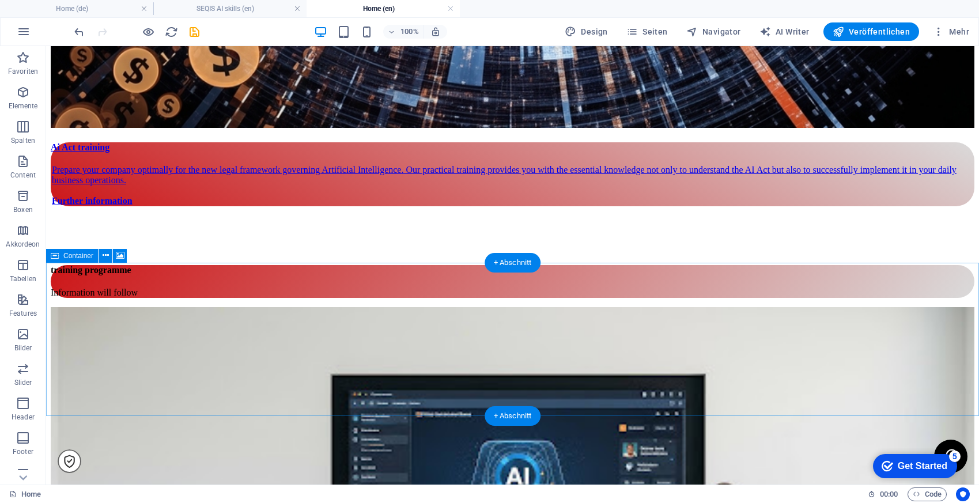
scroll to position [2737, 0]
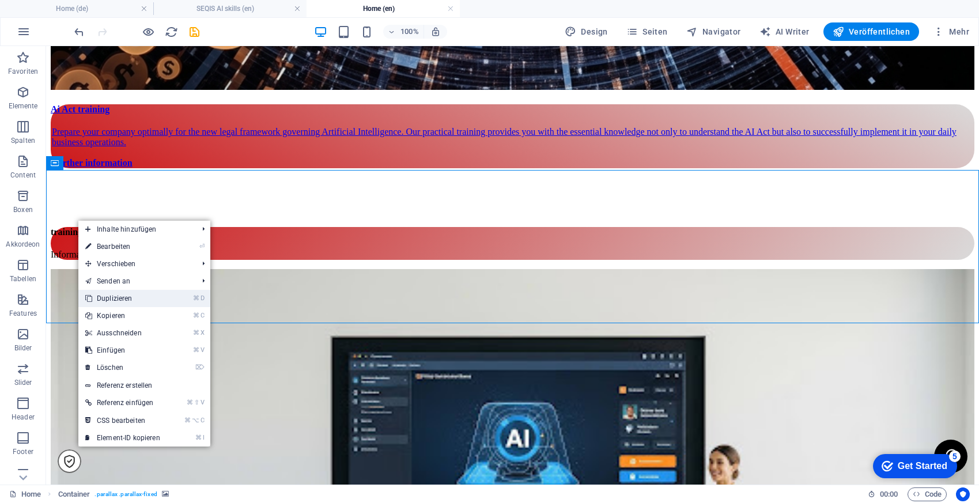
click at [142, 298] on link "⌘ D Duplizieren" at bounding box center [122, 298] width 89 height 17
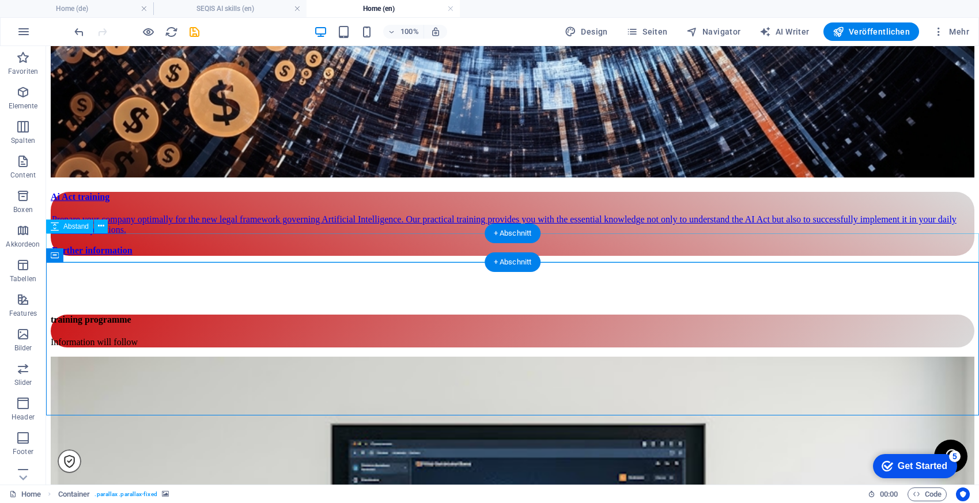
scroll to position [2638, 0]
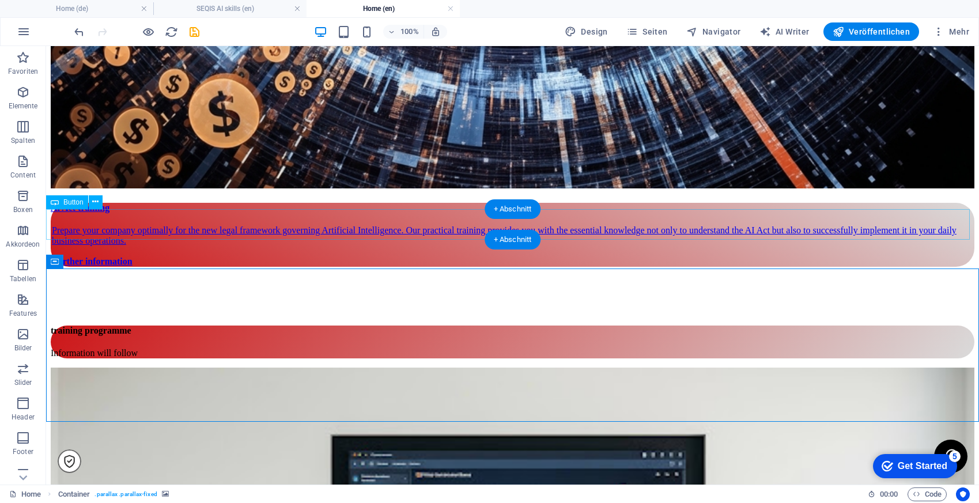
drag, startPoint x: 196, startPoint y: 332, endPoint x: 215, endPoint y: 223, distance: 110.0
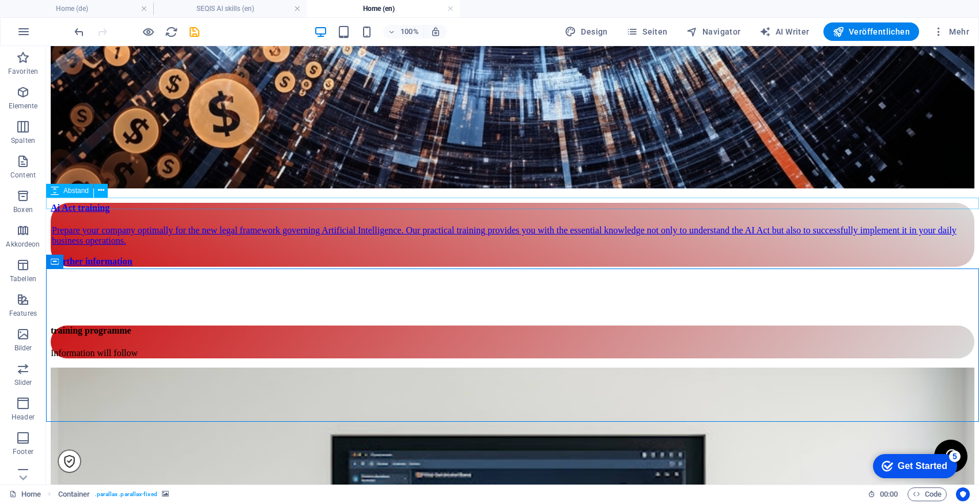
drag, startPoint x: 58, startPoint y: 283, endPoint x: 199, endPoint y: 199, distance: 164.0
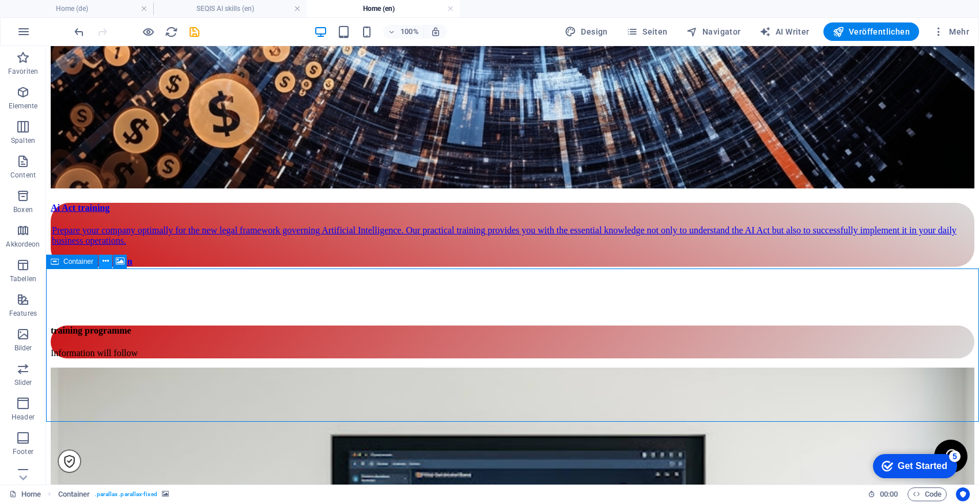
click at [105, 261] on icon at bounding box center [106, 261] width 6 height 12
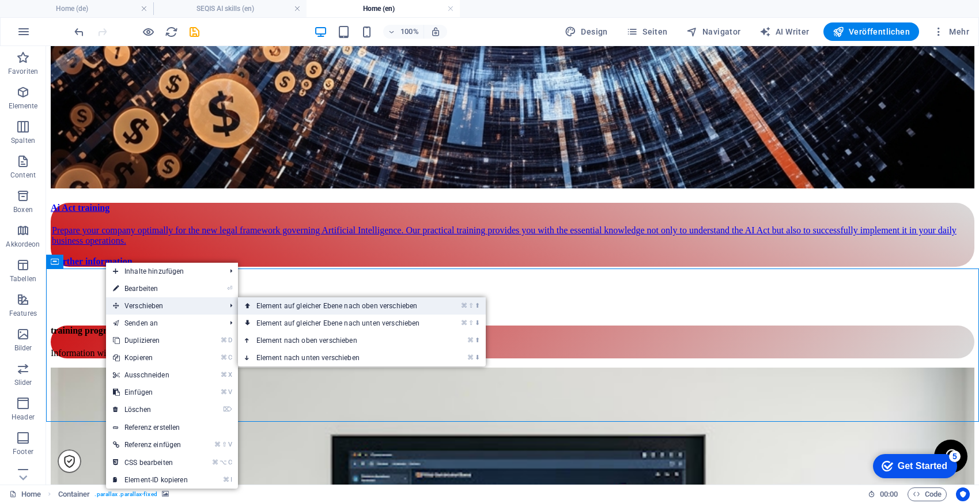
click at [312, 303] on link "⌘ ⇧ ⬆ Element auf gleicher Ebene nach oben verschieben" at bounding box center [340, 305] width 205 height 17
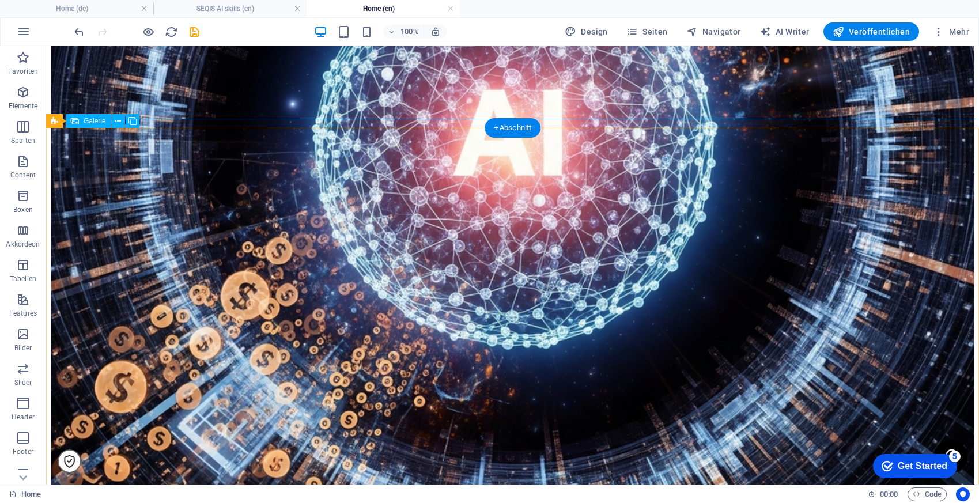
drag, startPoint x: 75, startPoint y: 260, endPoint x: 210, endPoint y: 259, distance: 134.2
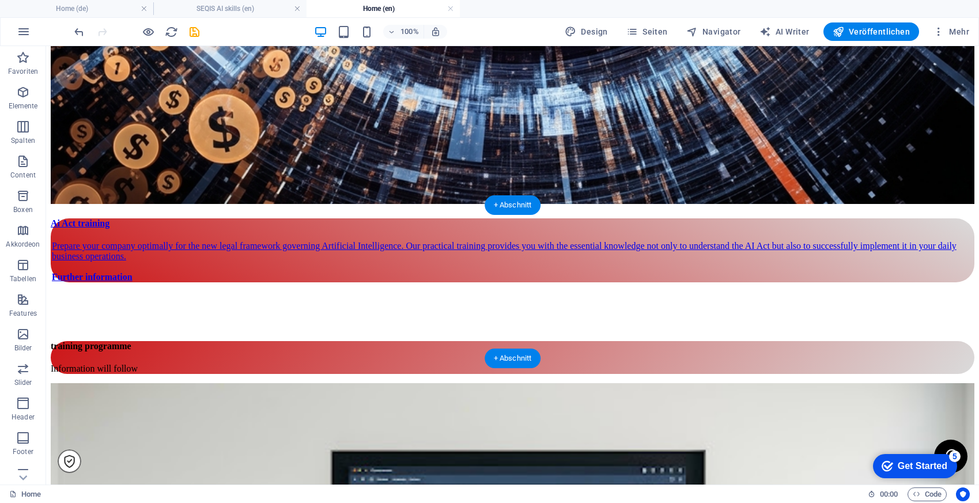
scroll to position [2618, 0]
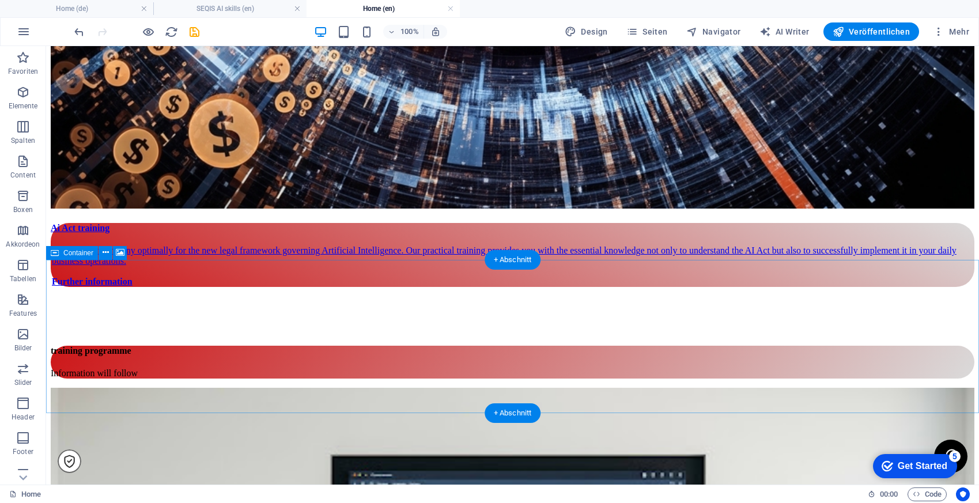
drag, startPoint x: 170, startPoint y: 319, endPoint x: 357, endPoint y: 317, distance: 187.2
drag, startPoint x: 157, startPoint y: 317, endPoint x: 256, endPoint y: 282, distance: 105.5
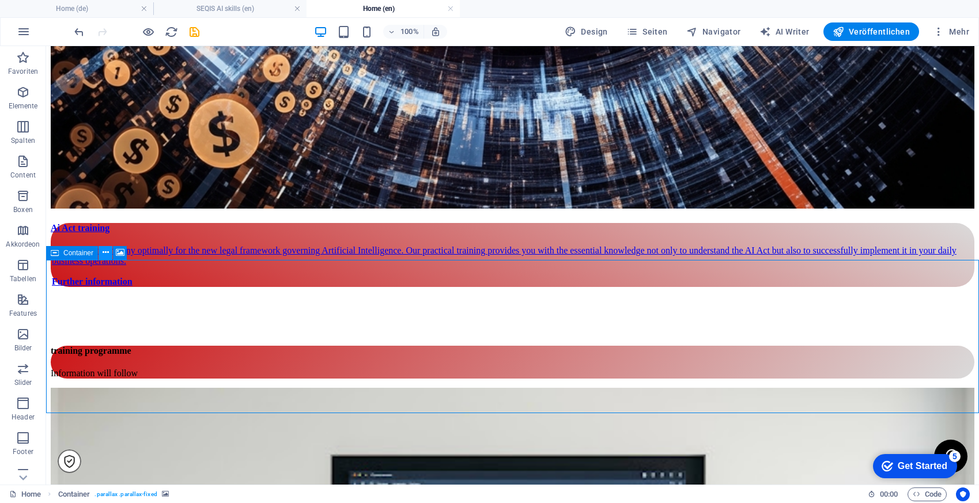
click at [103, 253] on icon at bounding box center [106, 253] width 6 height 12
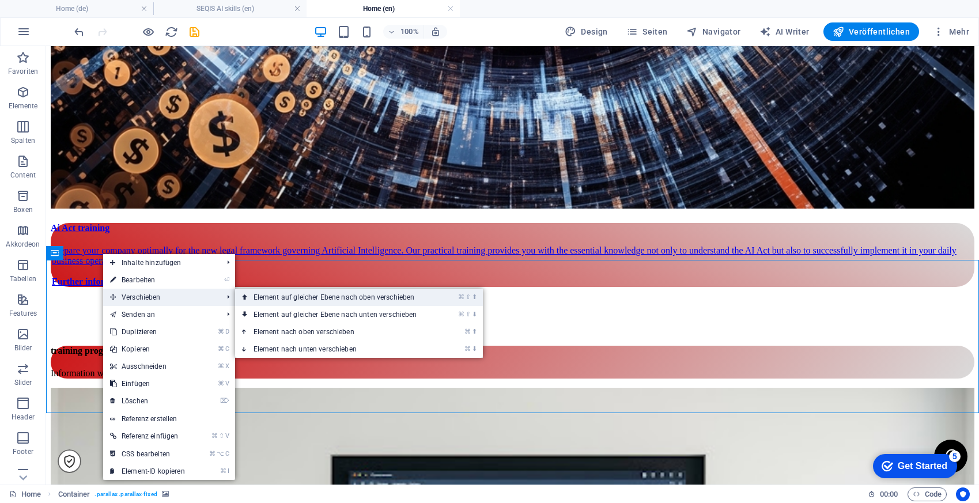
click at [294, 298] on link "⌘ ⇧ ⬆ Element auf gleicher Ebene nach oben verschieben" at bounding box center [337, 297] width 205 height 17
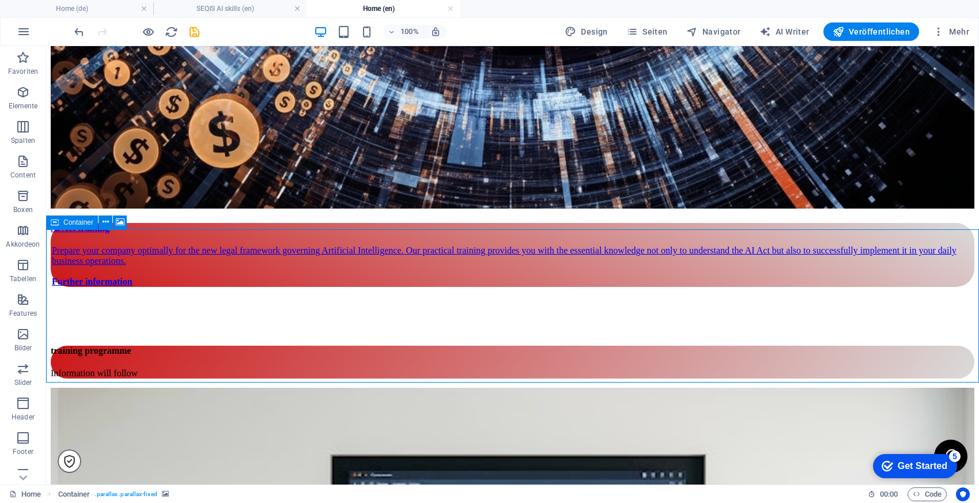
click at [67, 222] on span "Container" at bounding box center [78, 222] width 30 height 7
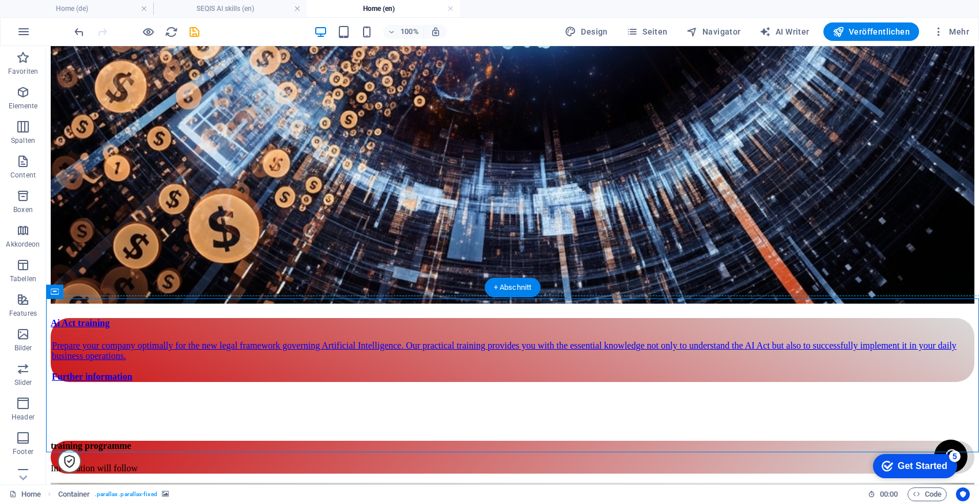
drag, startPoint x: 124, startPoint y: 272, endPoint x: 157, endPoint y: 107, distance: 168.4
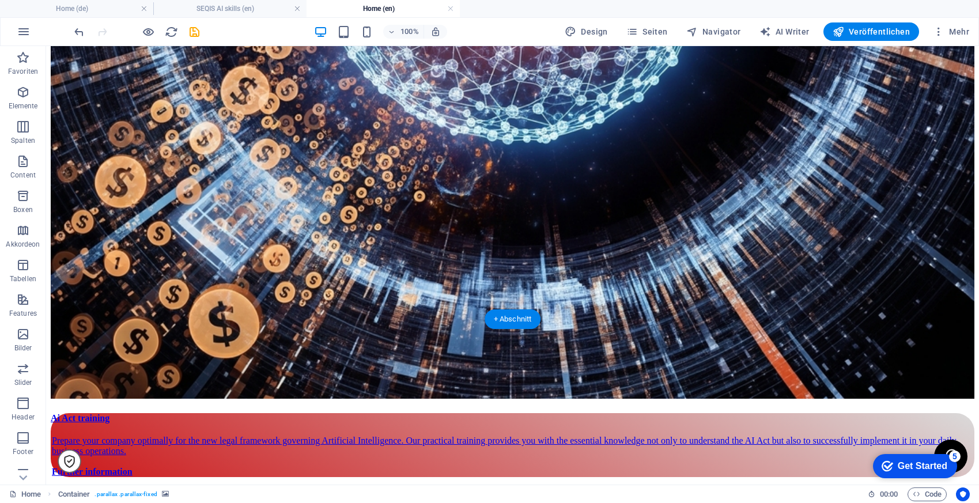
scroll to position [2154, 0]
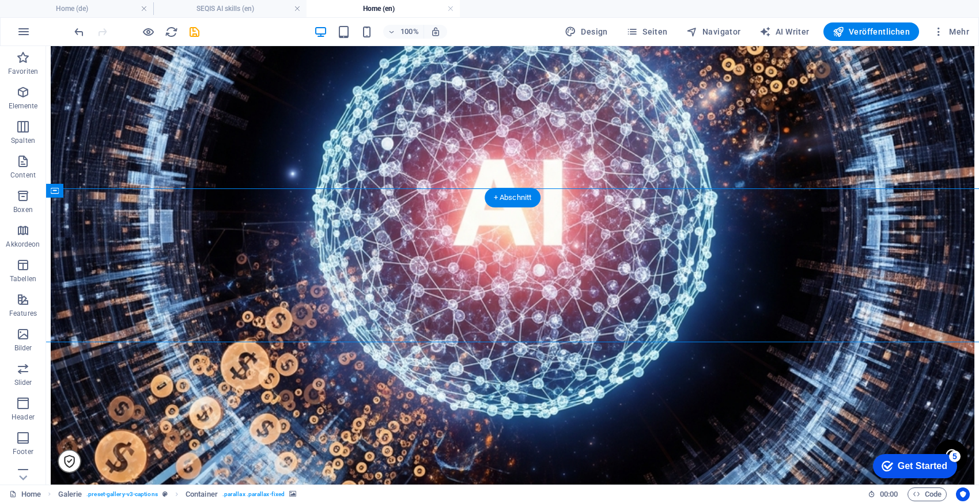
drag, startPoint x: 66, startPoint y: 210, endPoint x: 144, endPoint y: 89, distance: 144.1
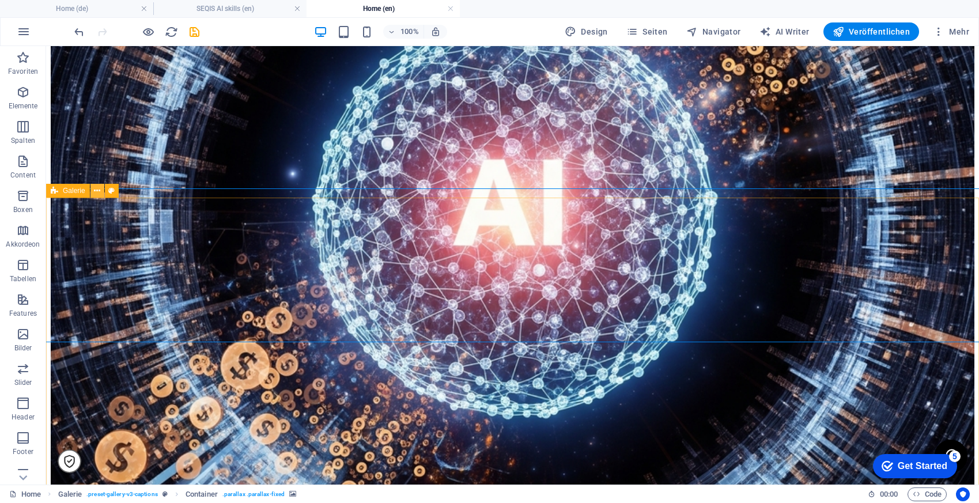
click at [98, 188] on icon at bounding box center [97, 191] width 6 height 12
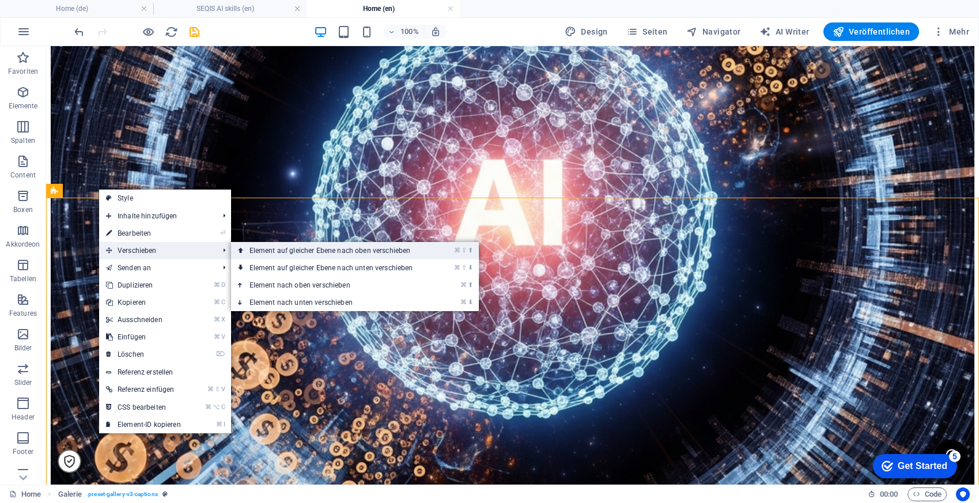
click at [270, 253] on link "⌘ ⇧ ⬆ Element auf gleicher Ebene nach oben verschieben" at bounding box center [333, 250] width 205 height 17
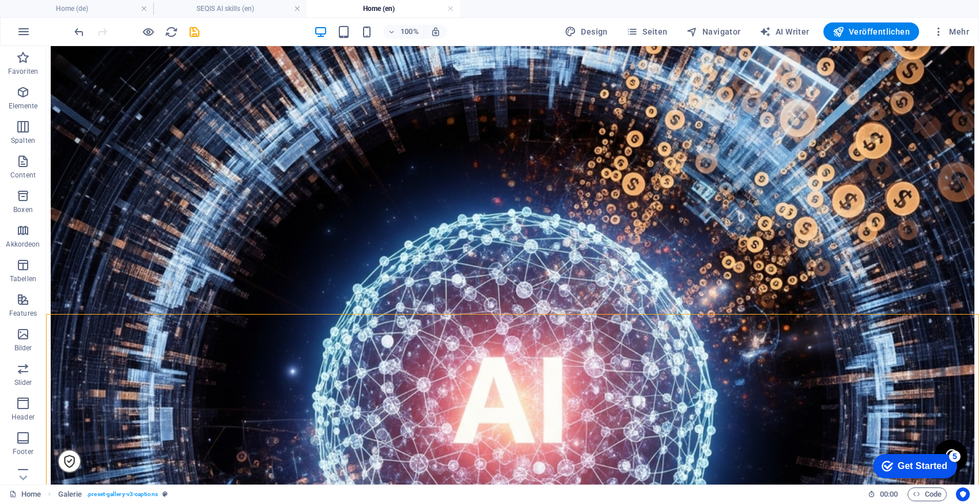
scroll to position [1947, 0]
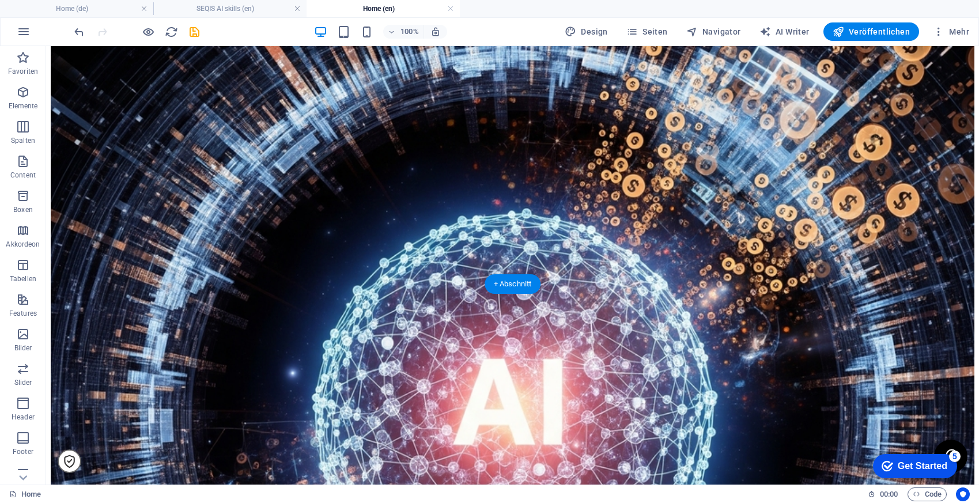
scroll to position [1951, 0]
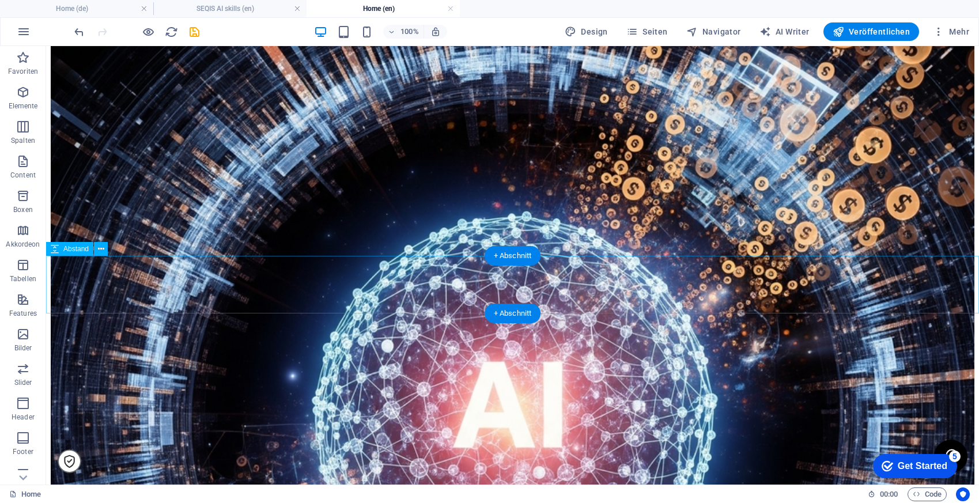
click at [102, 248] on icon at bounding box center [101, 249] width 6 height 12
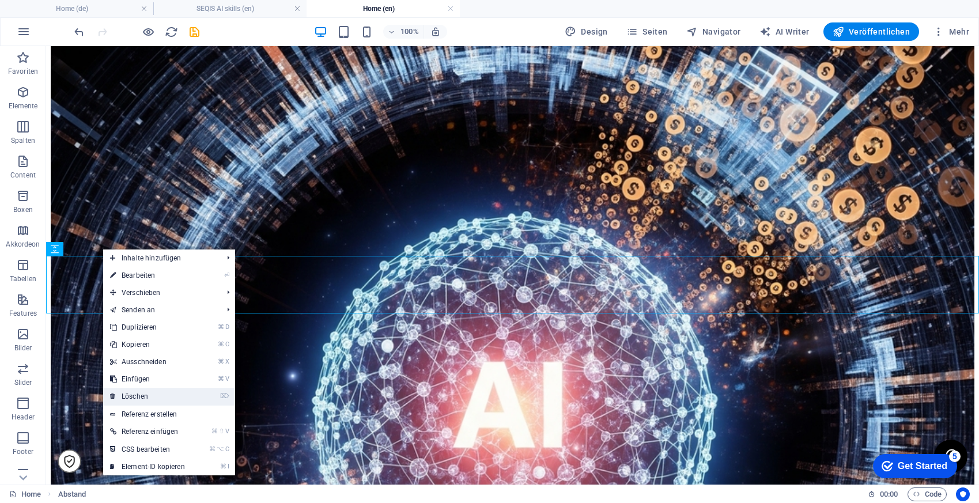
click at [175, 397] on link "⌦ Löschen" at bounding box center [147, 396] width 89 height 17
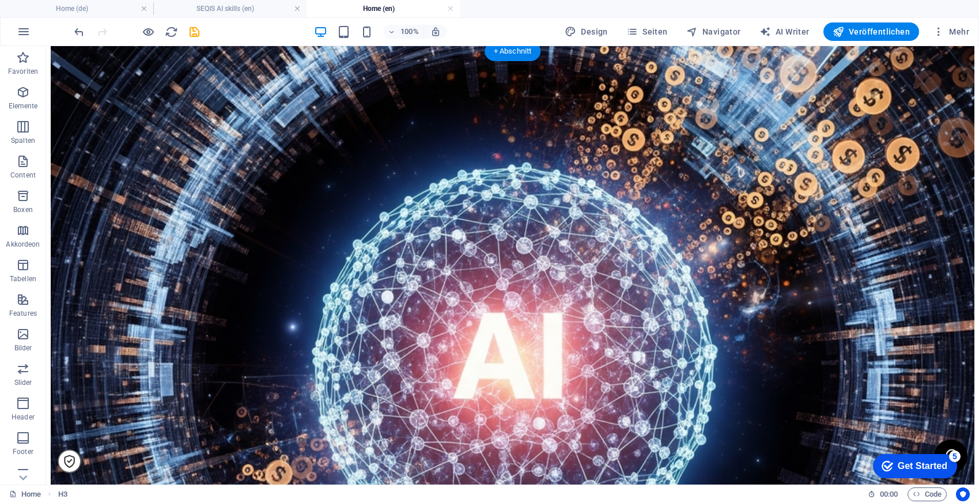
scroll to position [1975, 0]
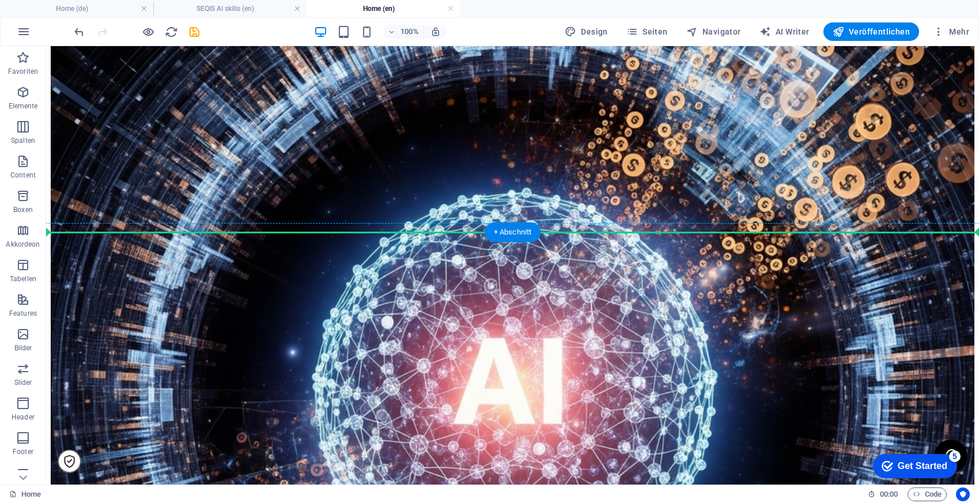
drag, startPoint x: 105, startPoint y: 291, endPoint x: 233, endPoint y: 392, distance: 162.4
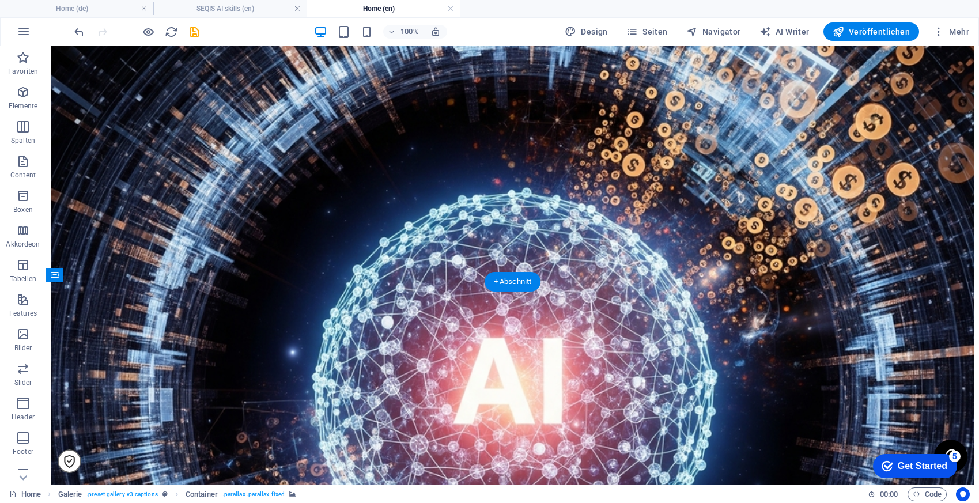
click at [97, 275] on icon at bounding box center [97, 275] width 6 height 12
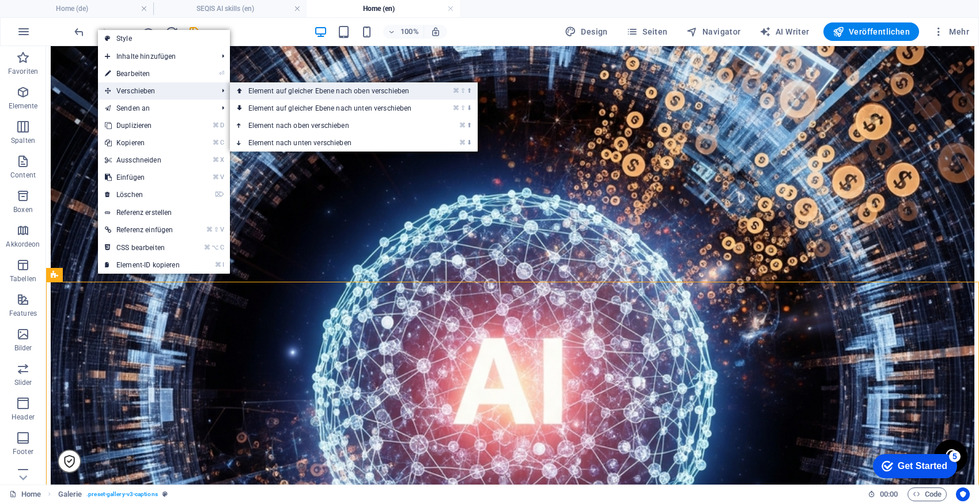
click at [288, 92] on link "⌘ ⇧ ⬆ Element auf gleicher Ebene nach oben verschieben" at bounding box center [332, 90] width 205 height 17
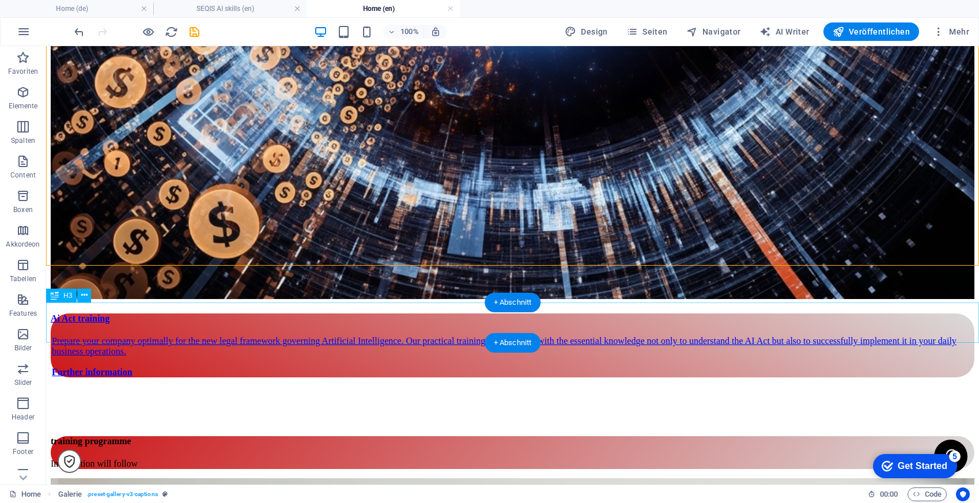
scroll to position [2580, 0]
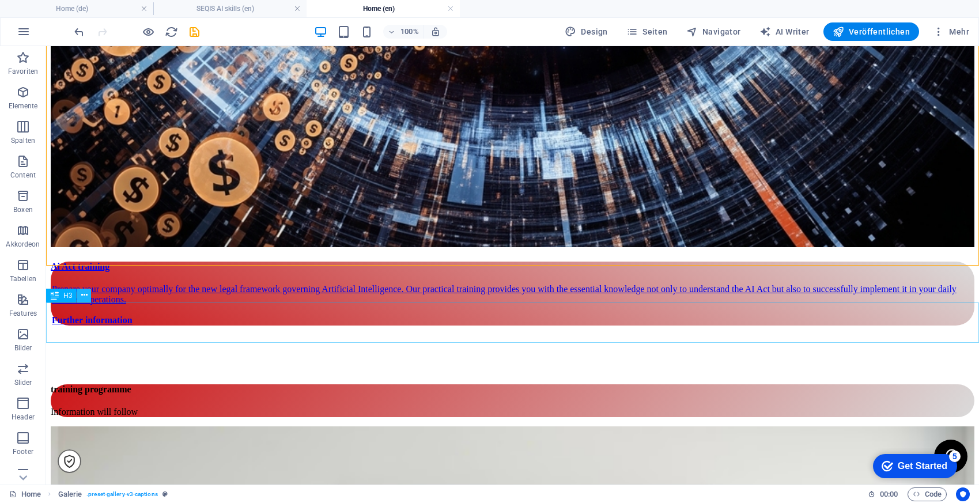
click at [86, 292] on icon at bounding box center [84, 295] width 6 height 12
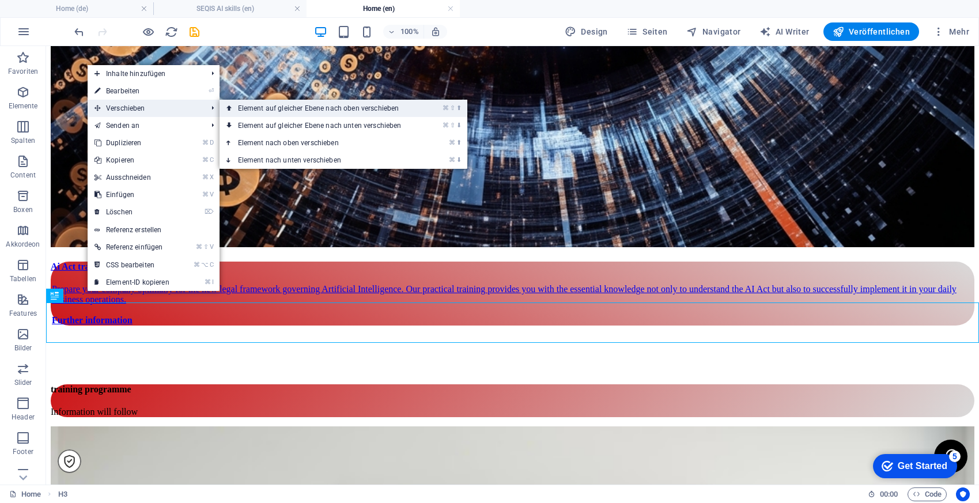
click at [259, 114] on link "⌘ ⇧ ⬆ Element auf gleicher Ebene nach oben verschieben" at bounding box center [321, 108] width 205 height 17
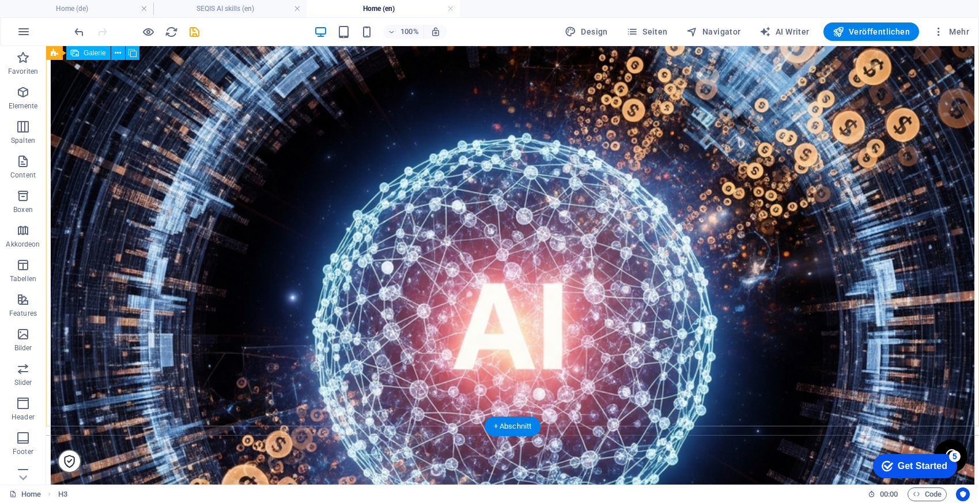
scroll to position [1962, 0]
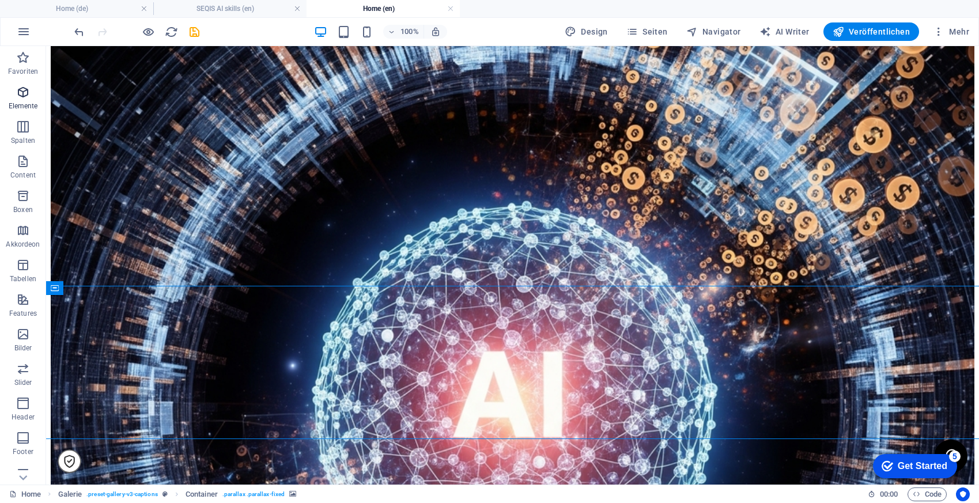
click at [22, 96] on icon "button" at bounding box center [23, 92] width 14 height 14
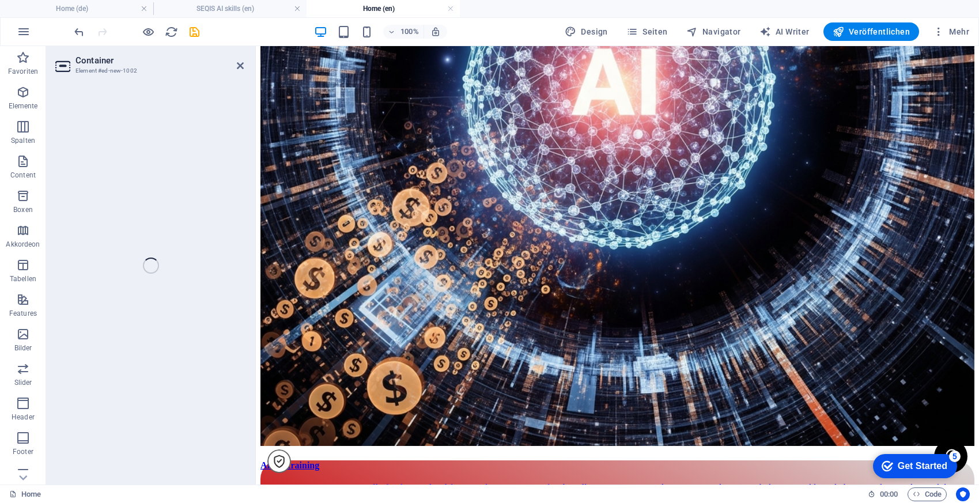
scroll to position [5066, 0]
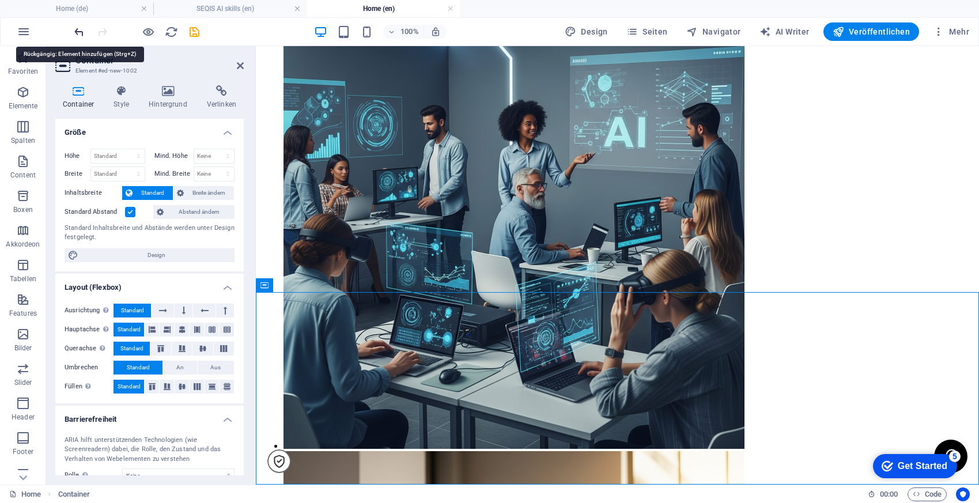
click at [76, 32] on icon "undo" at bounding box center [79, 31] width 13 height 13
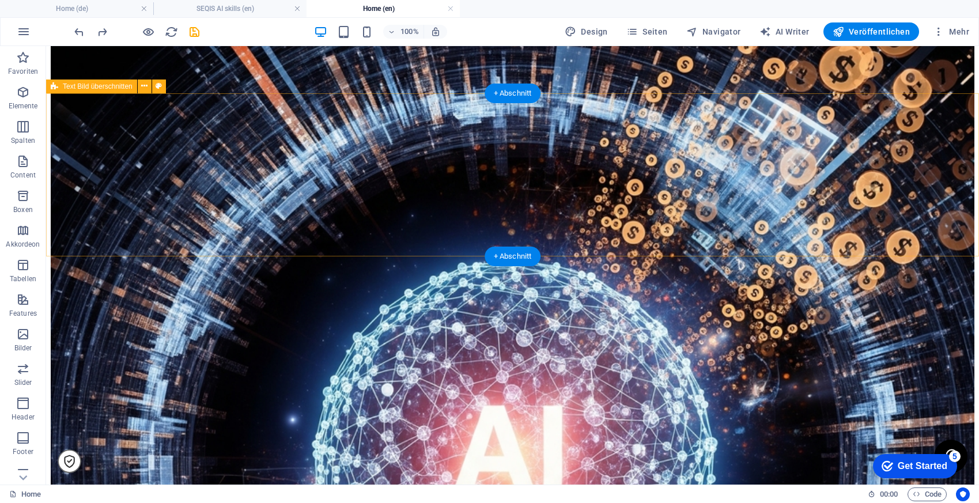
scroll to position [1907, 0]
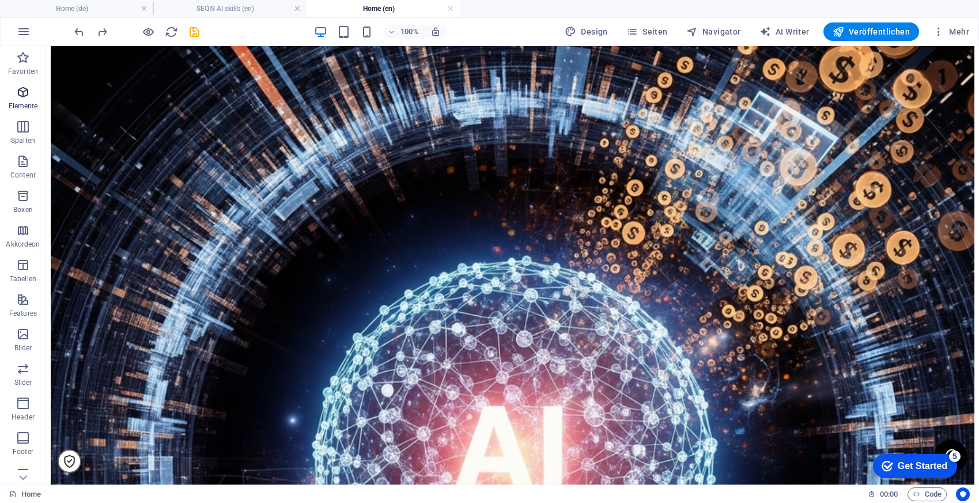
click at [28, 105] on p "Elemente" at bounding box center [23, 105] width 29 height 9
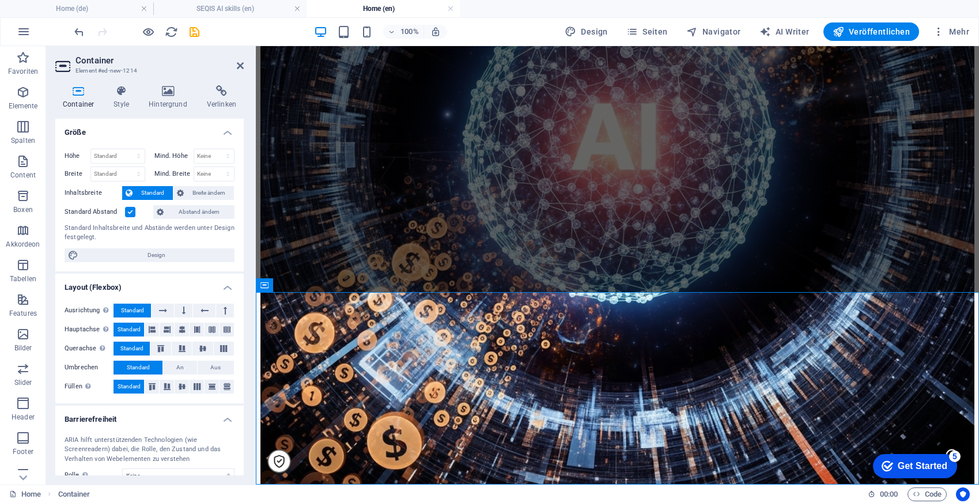
scroll to position [5066, 0]
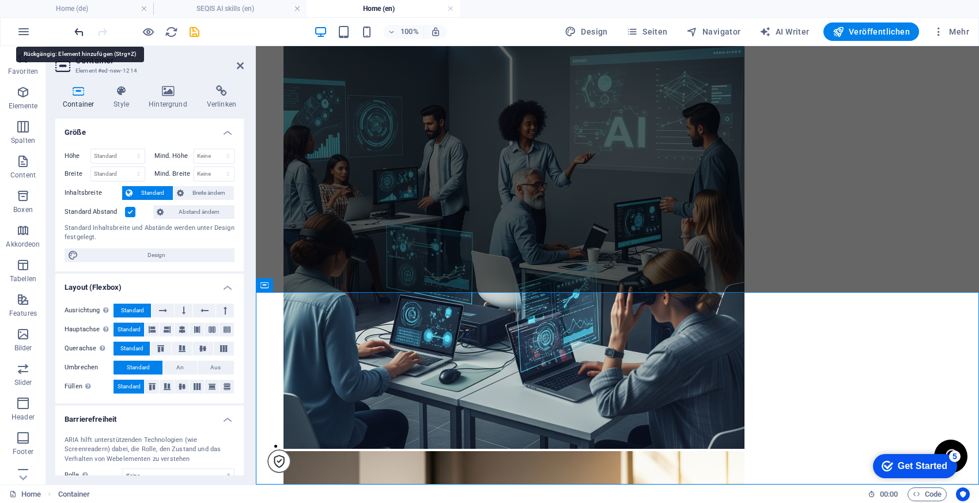
click at [77, 29] on icon "undo" at bounding box center [79, 31] width 13 height 13
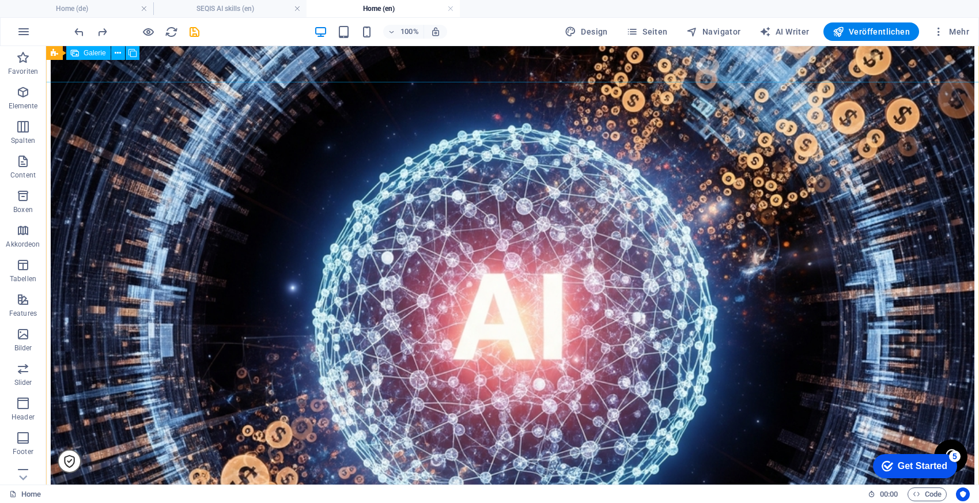
scroll to position [1948, 0]
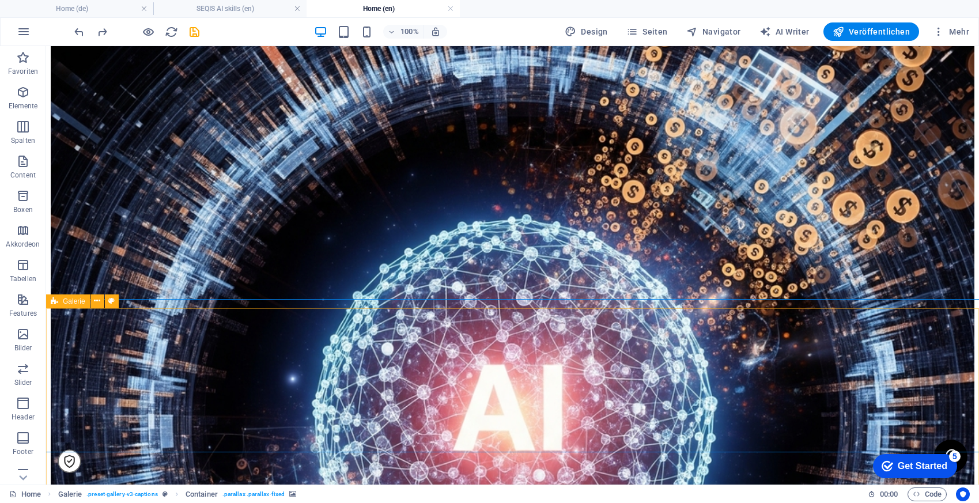
click at [78, 302] on span "Galerie" at bounding box center [74, 301] width 22 height 7
click at [101, 302] on button at bounding box center [97, 301] width 14 height 14
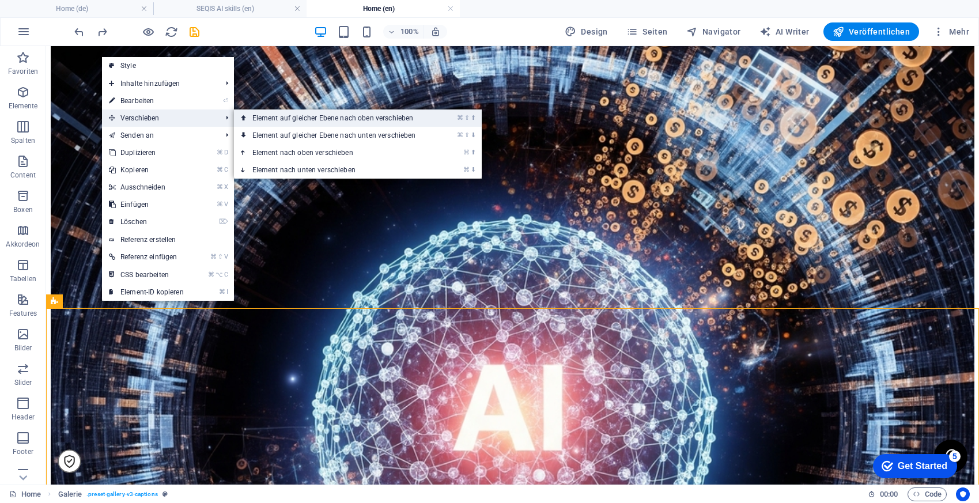
click at [299, 120] on link "⌘ ⇧ ⬆ Element auf gleicher Ebene nach oben verschieben" at bounding box center [336, 117] width 205 height 17
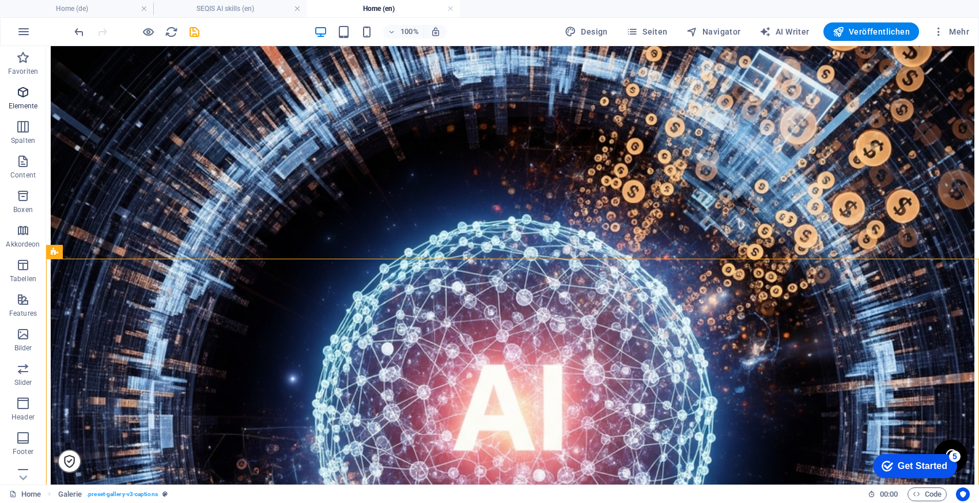
click at [24, 89] on icon "button" at bounding box center [23, 92] width 14 height 14
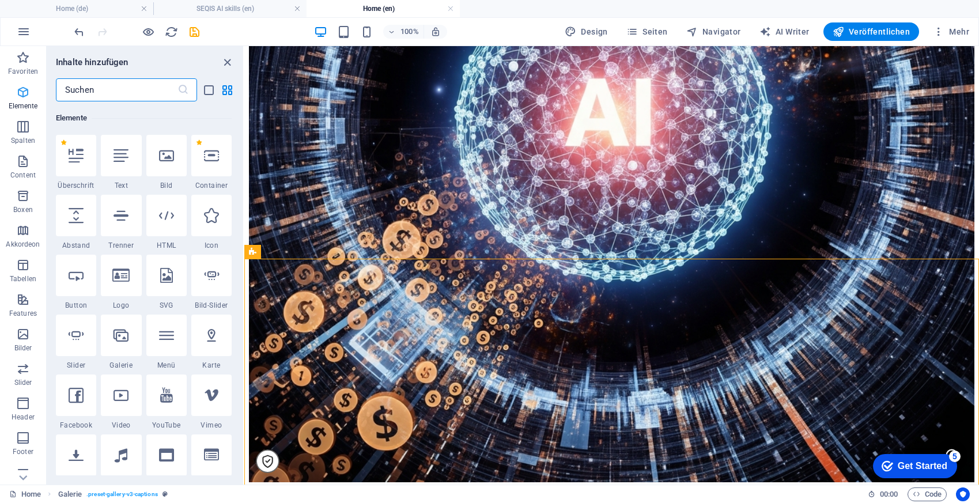
scroll to position [123, 0]
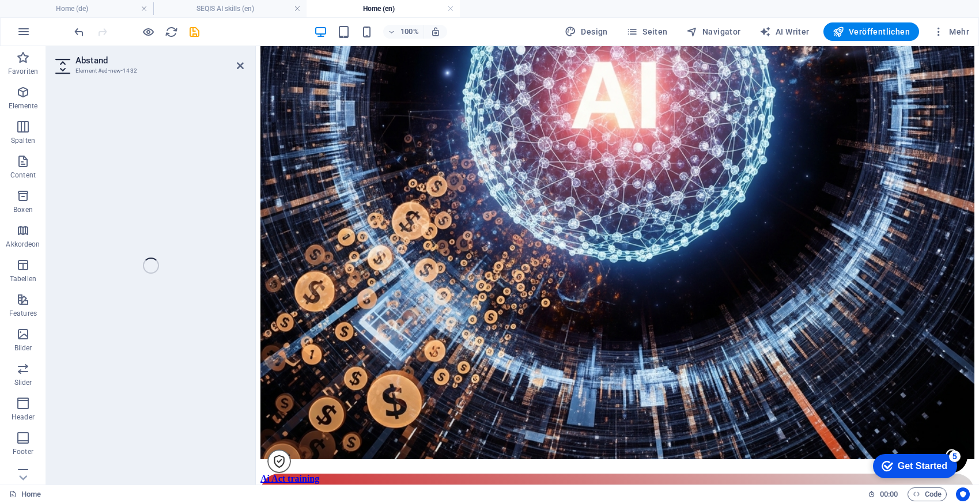
select select "px"
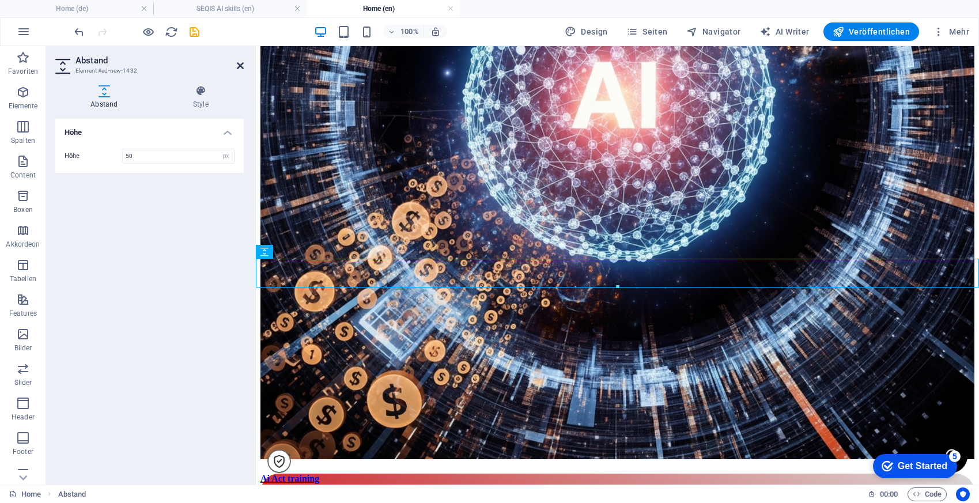
click at [240, 63] on icon at bounding box center [240, 65] width 7 height 9
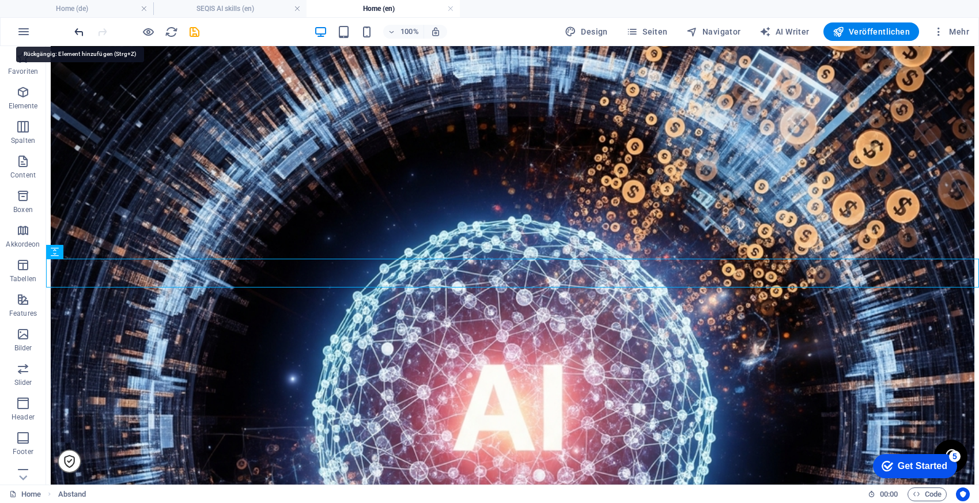
click at [78, 34] on icon "undo" at bounding box center [79, 31] width 13 height 13
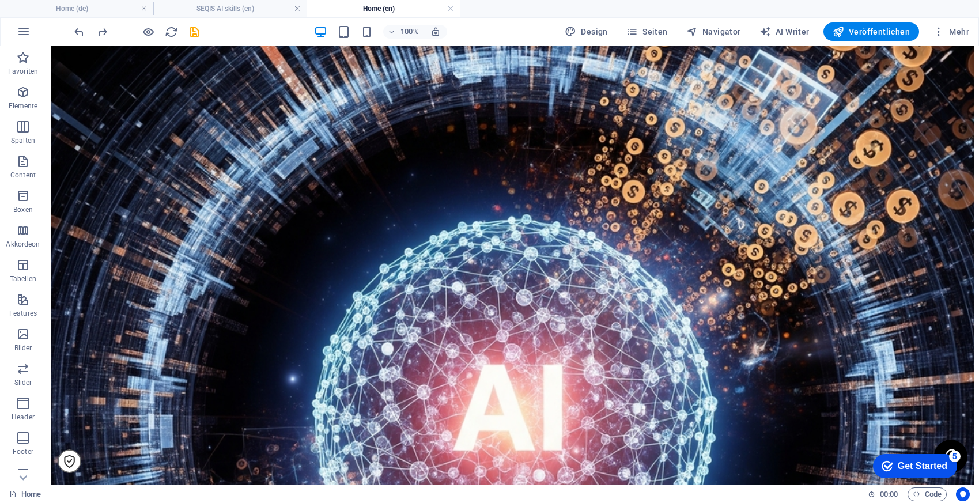
click at [80, 32] on icon "undo" at bounding box center [79, 31] width 13 height 13
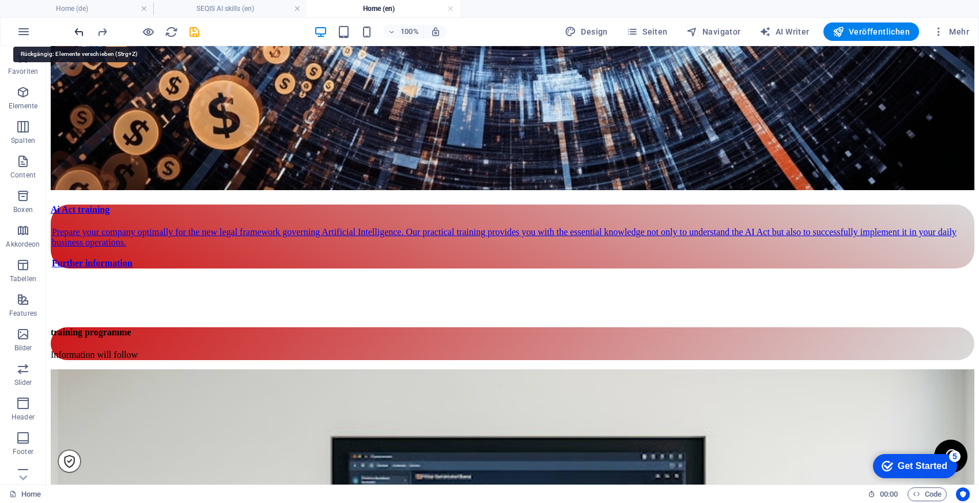
click at [80, 32] on icon "undo" at bounding box center [79, 31] width 13 height 13
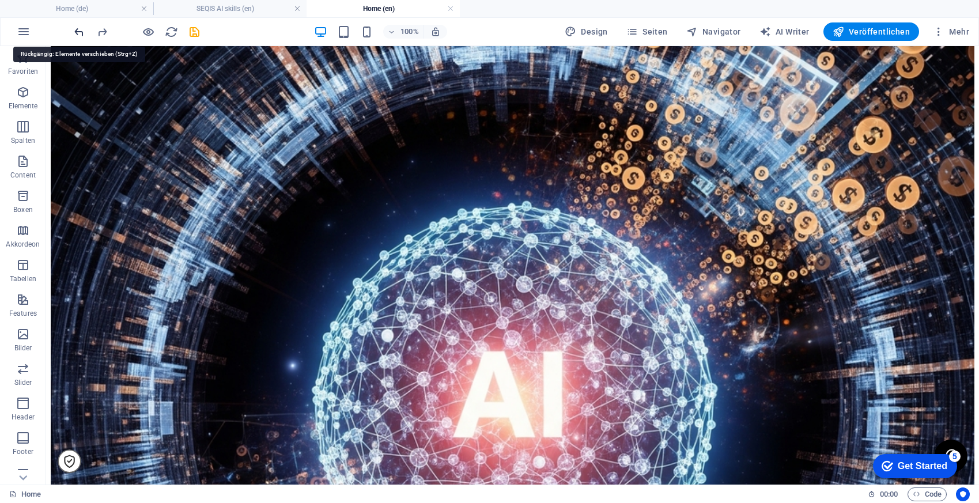
click at [80, 32] on icon "undo" at bounding box center [79, 31] width 13 height 13
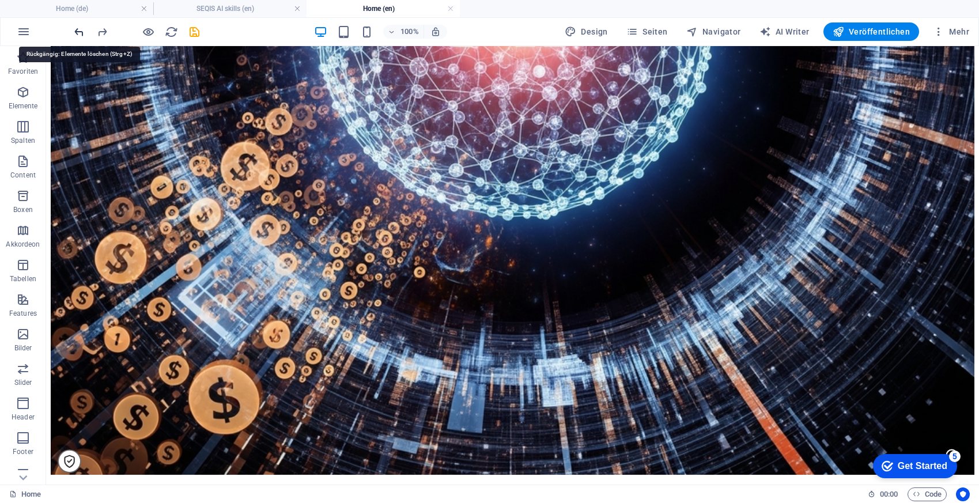
scroll to position [2637, 0]
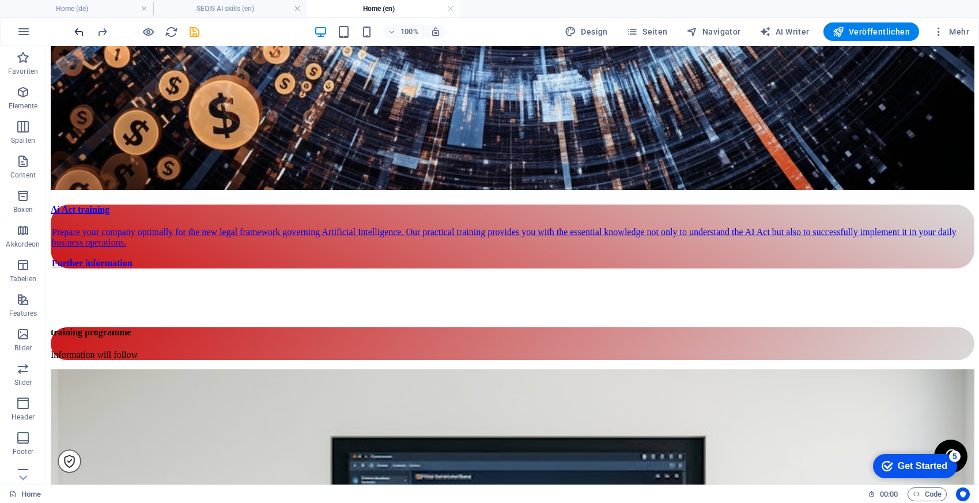
click at [76, 33] on icon "undo" at bounding box center [79, 31] width 13 height 13
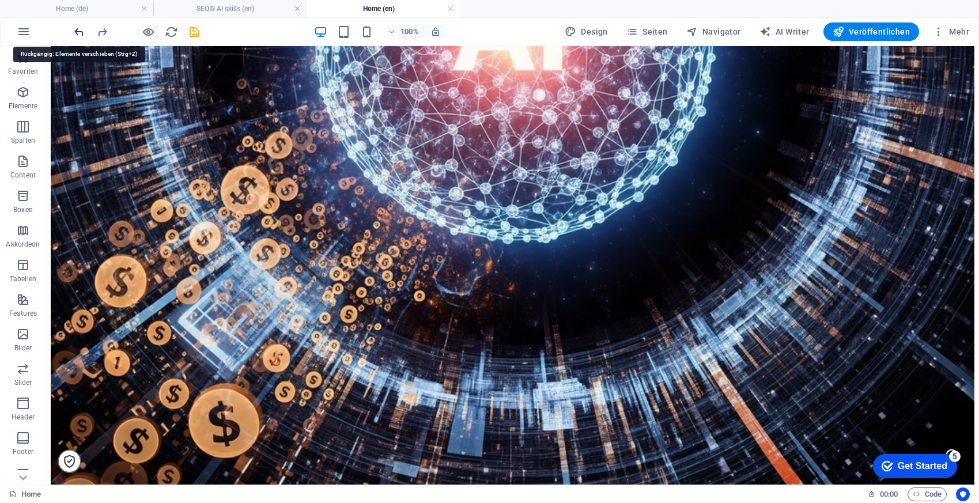
scroll to position [1970, 0]
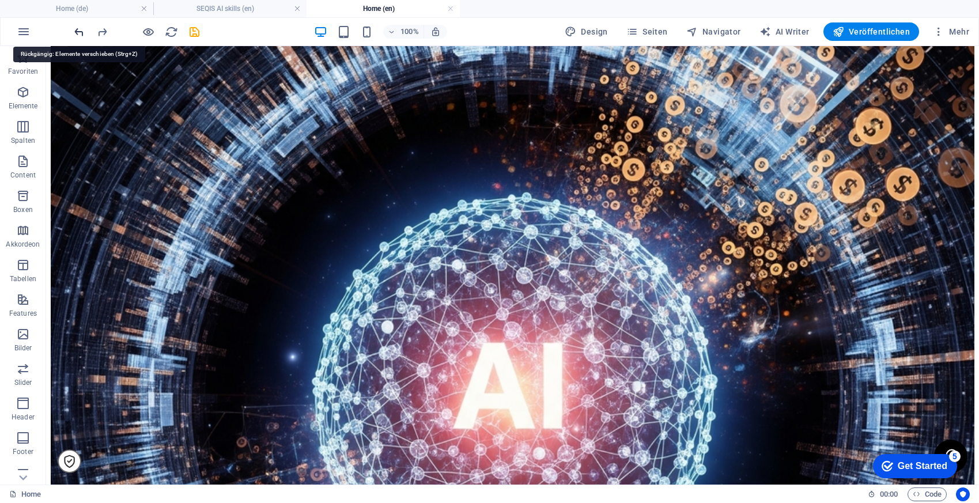
click at [76, 33] on icon "undo" at bounding box center [79, 31] width 13 height 13
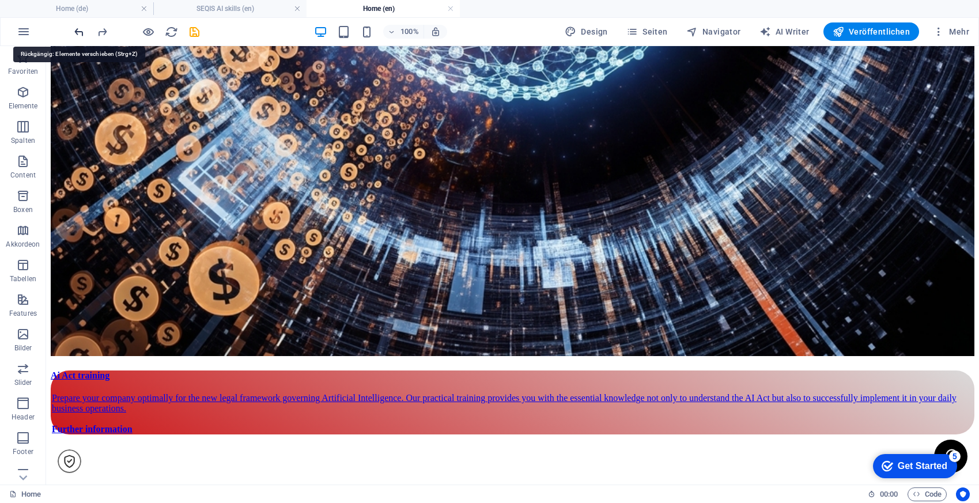
scroll to position [2659, 0]
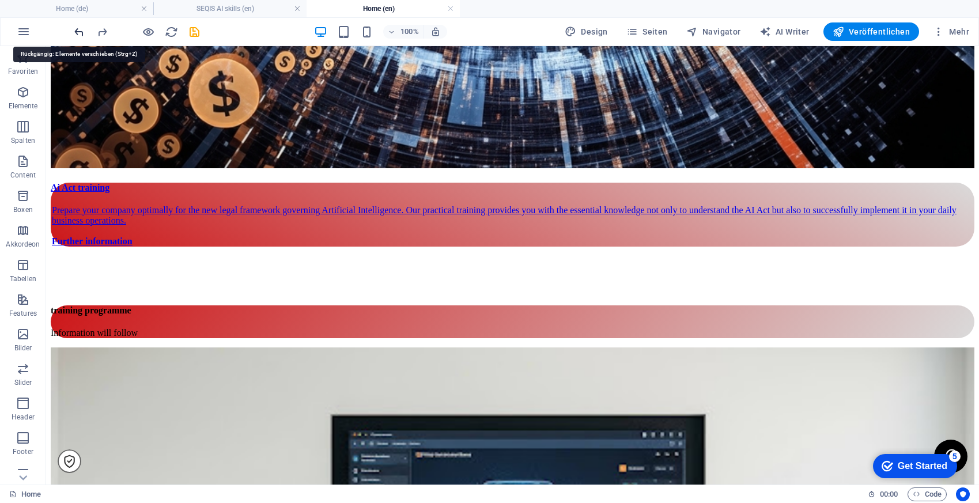
click at [76, 33] on icon "undo" at bounding box center [79, 31] width 13 height 13
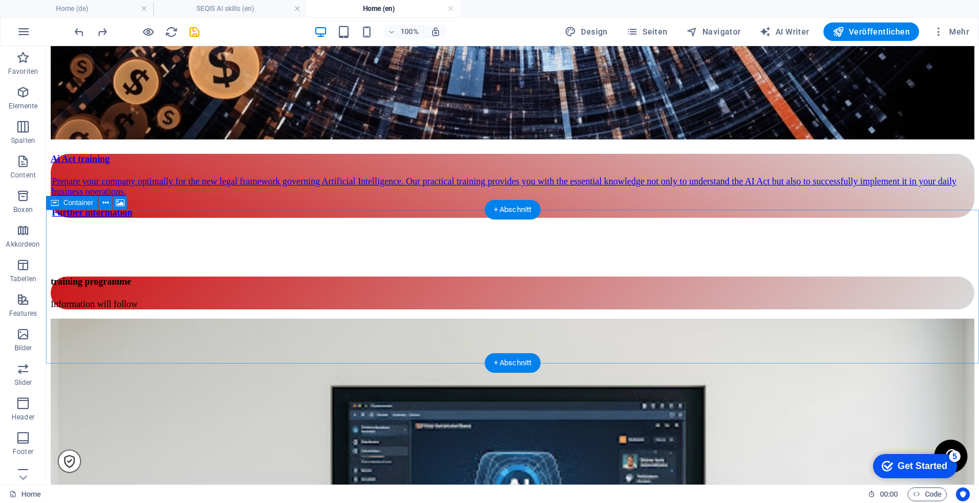
scroll to position [2712, 0]
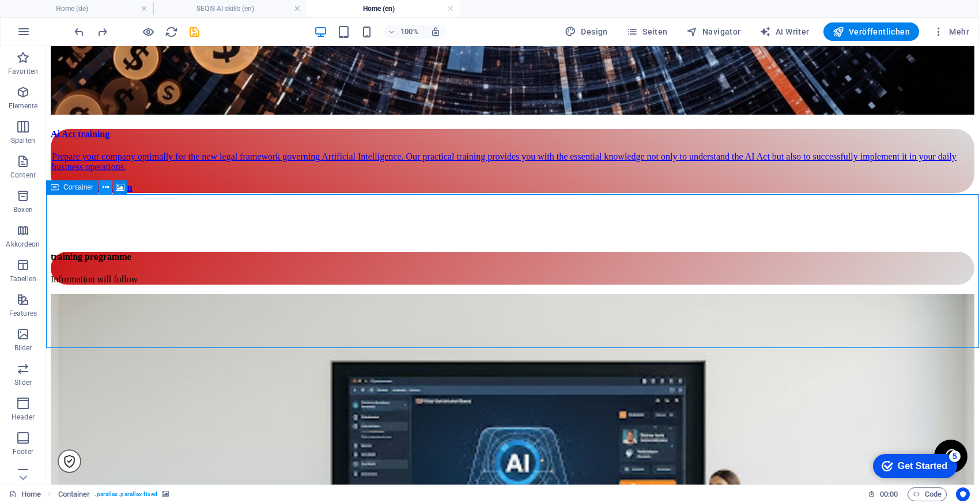
click at [105, 189] on icon at bounding box center [106, 187] width 6 height 12
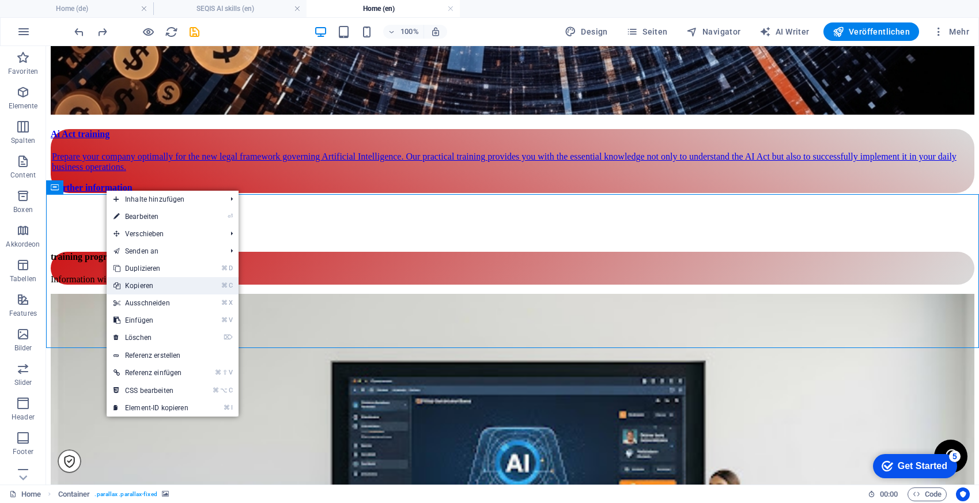
click at [164, 287] on link "⌘ C Kopieren" at bounding box center [151, 285] width 89 height 17
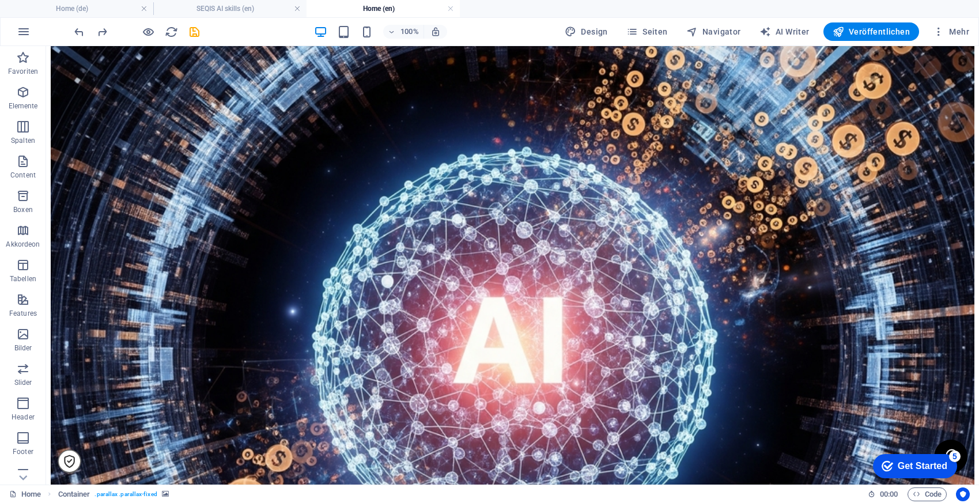
scroll to position [2033, 0]
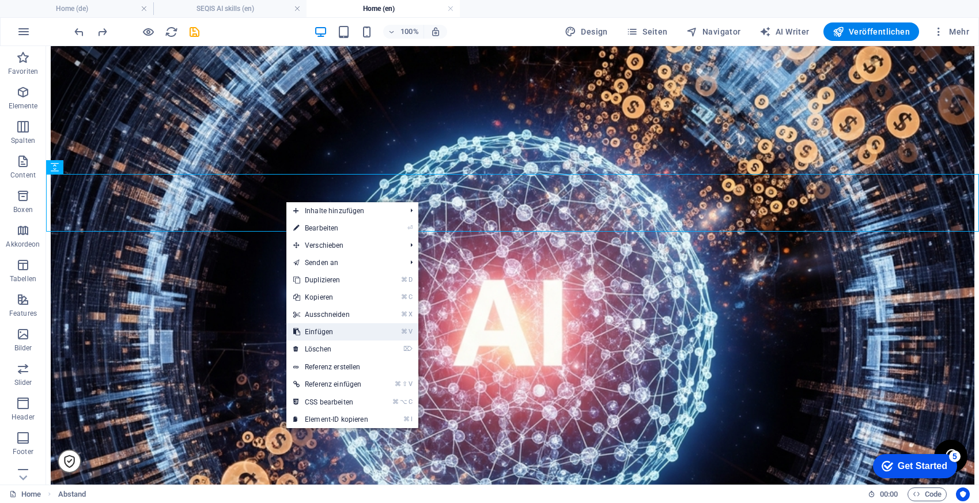
click at [338, 333] on link "⌘ V Einfügen" at bounding box center [330, 331] width 89 height 17
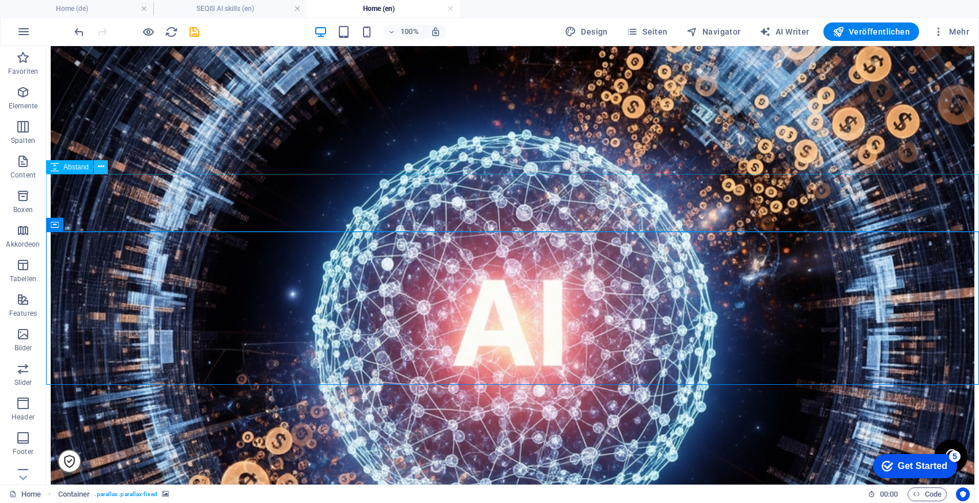
click at [101, 168] on icon at bounding box center [101, 167] width 6 height 12
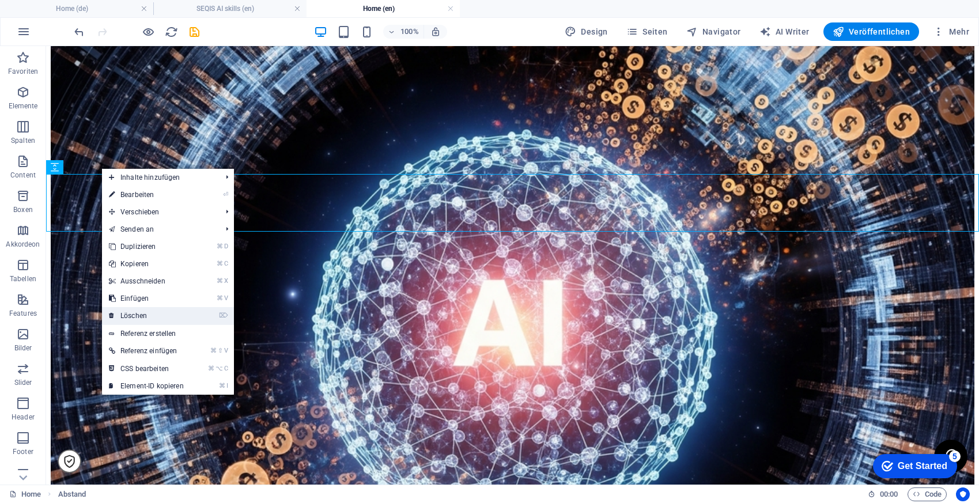
click at [189, 309] on link "⌦ Löschen" at bounding box center [146, 315] width 89 height 17
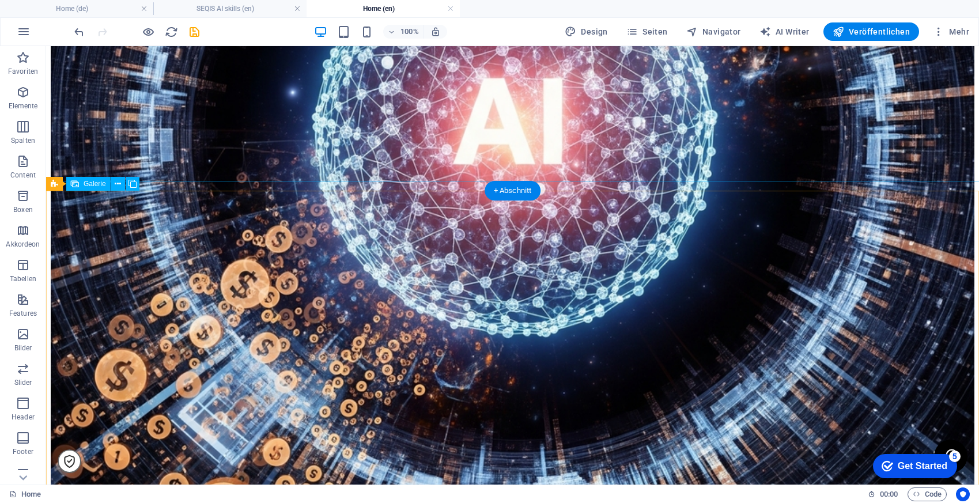
scroll to position [2279, 0]
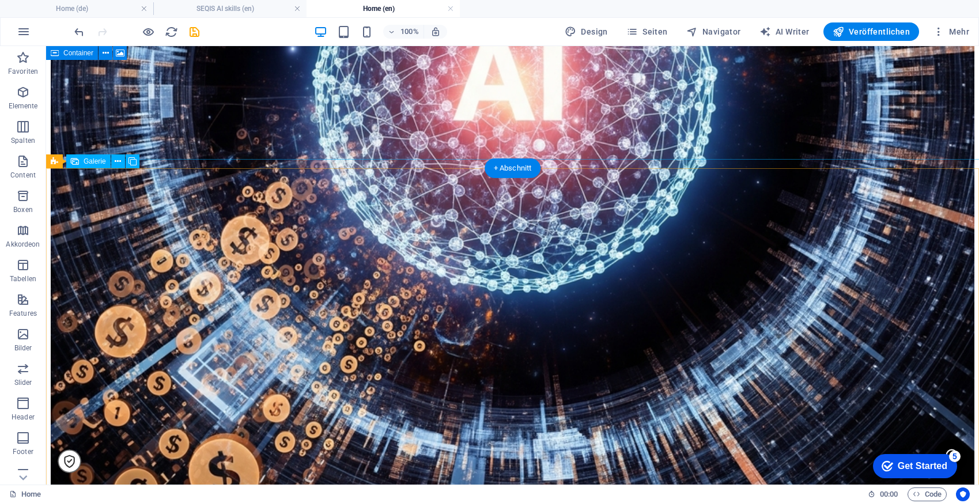
select select "4"
select select "px"
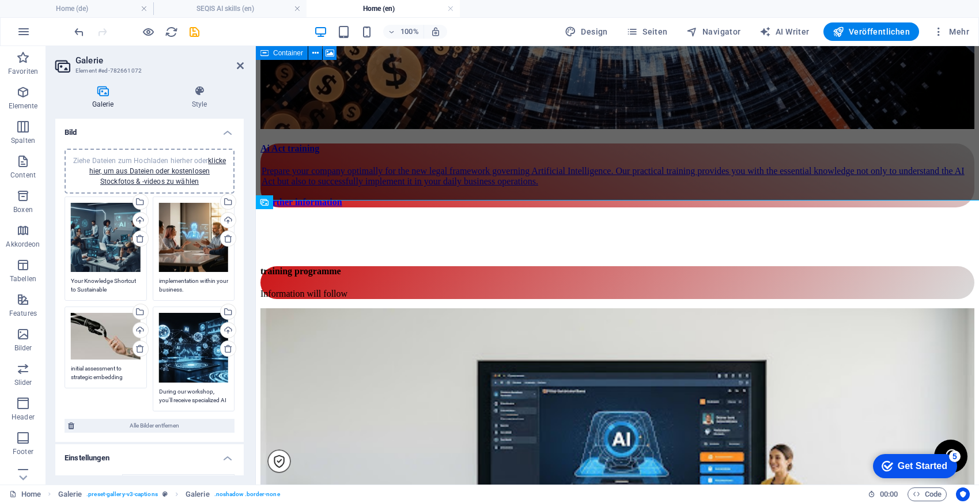
scroll to position [26, 0]
click at [243, 66] on icon at bounding box center [240, 65] width 7 height 9
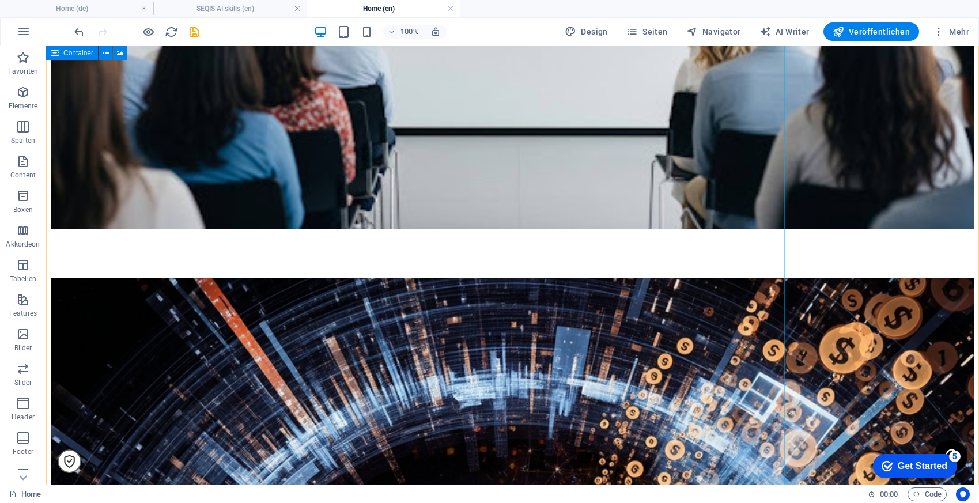
scroll to position [3282, 0]
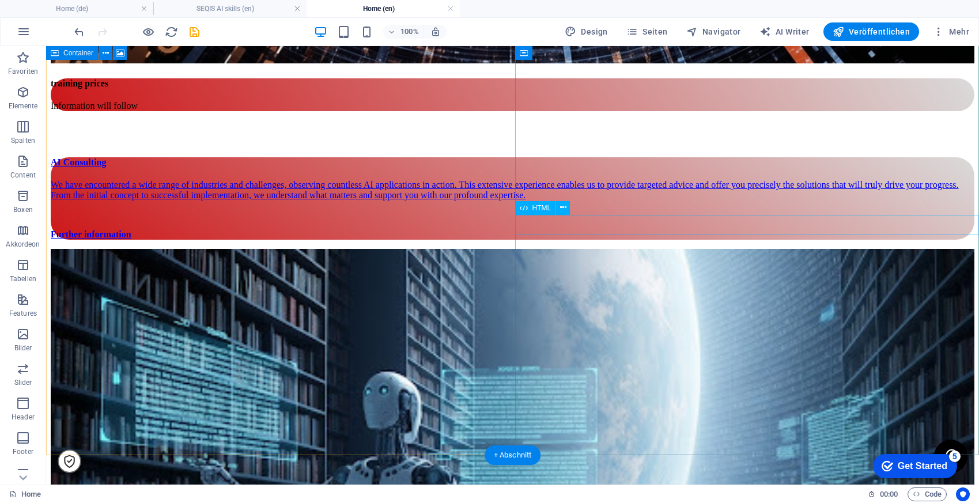
scroll to position [4416, 0]
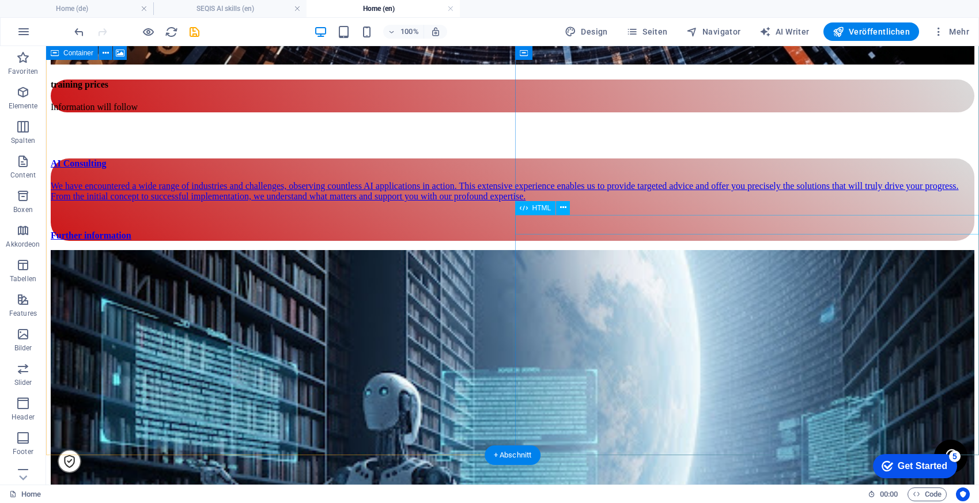
click at [564, 208] on icon at bounding box center [563, 208] width 6 height 12
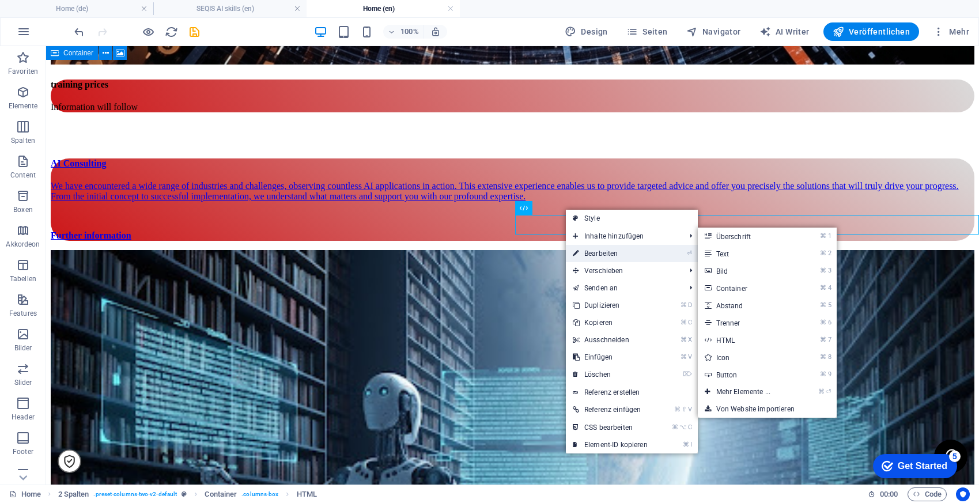
click at [591, 257] on link "⏎ Bearbeiten" at bounding box center [610, 253] width 89 height 17
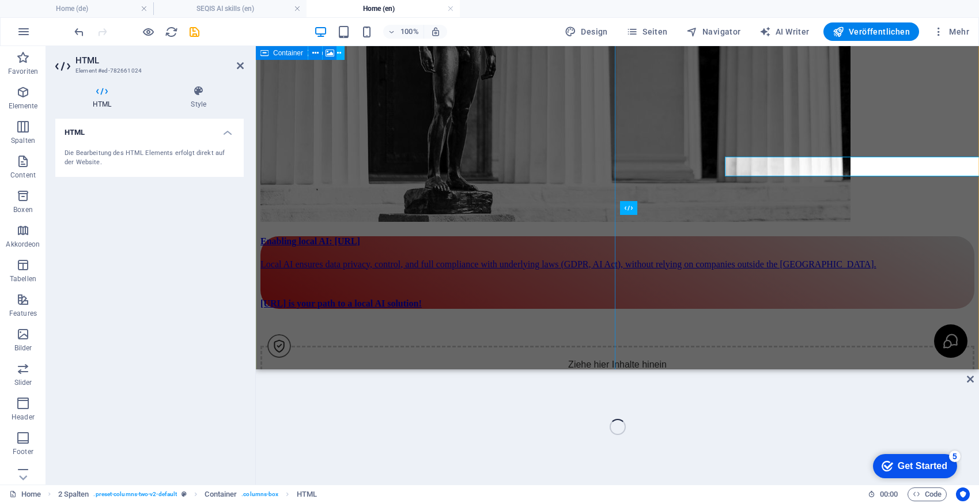
scroll to position [4474, 0]
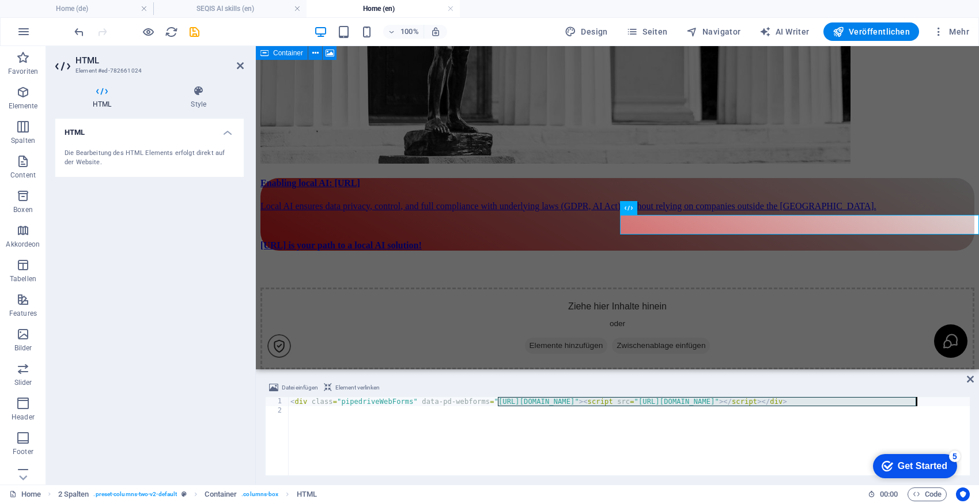
drag, startPoint x: 499, startPoint y: 402, endPoint x: 916, endPoint y: 398, distance: 416.4
click at [916, 398] on div "< div class = "pipedriveWebForms" data-pd-webforms = "[URL][DOMAIN_NAME]" > < s…" at bounding box center [753, 444] width 930 height 94
type textarea "<div class="pipedriveWebForms" data-pd-webforms="[URL][DOMAIN_NAME]"><script sr…"
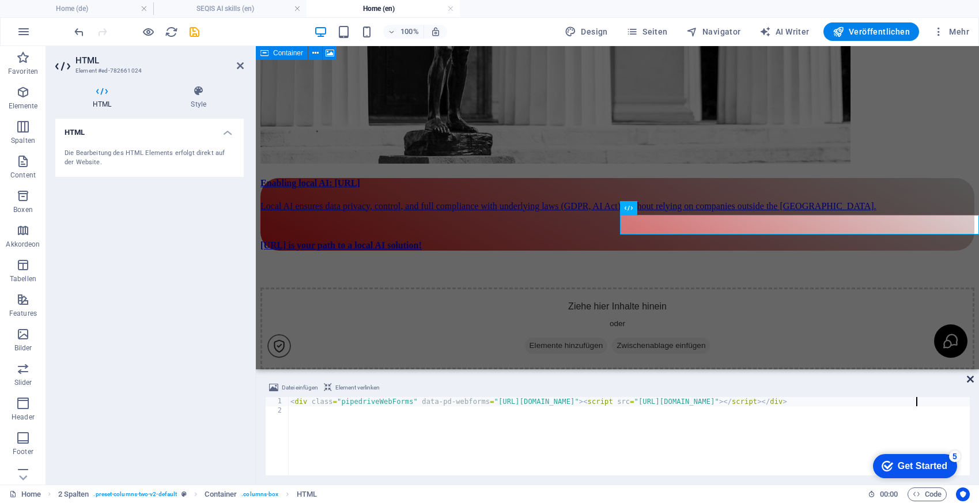
click at [969, 379] on icon at bounding box center [969, 378] width 7 height 9
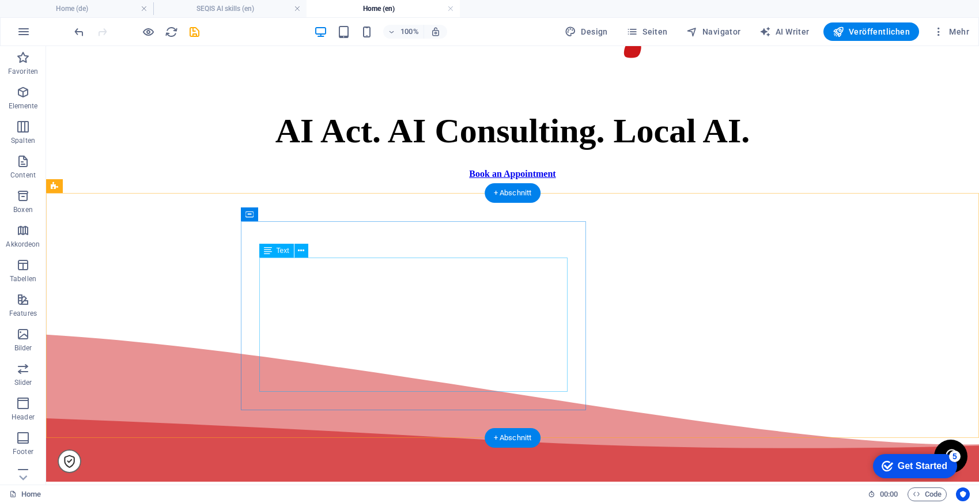
scroll to position [0, 0]
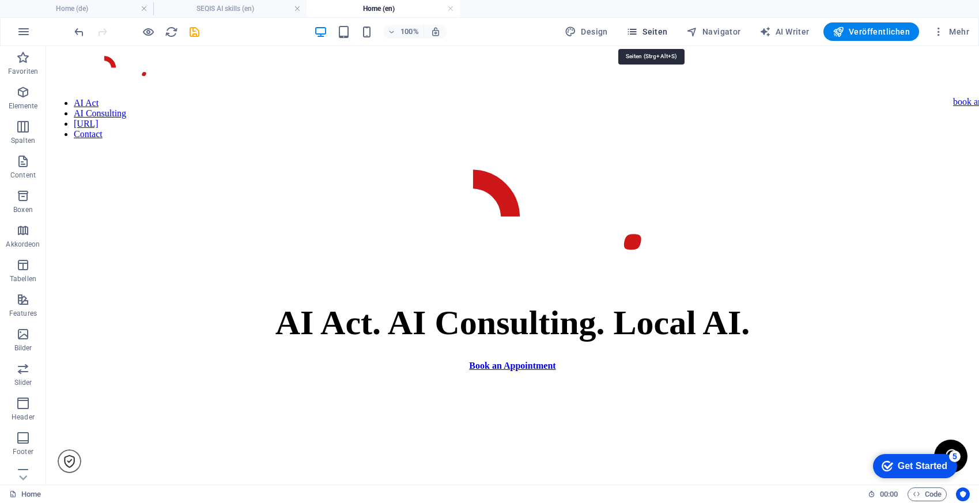
click at [638, 29] on icon "button" at bounding box center [632, 32] width 12 height 12
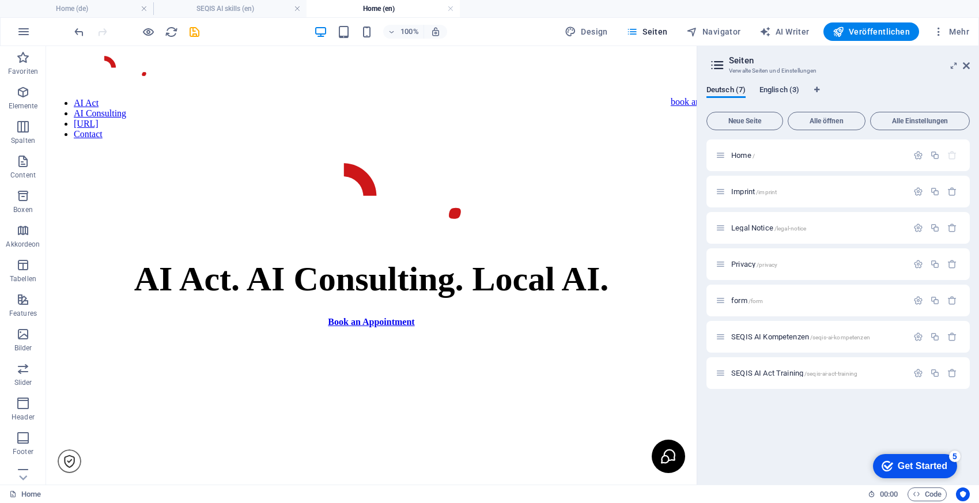
click at [772, 88] on span "Englisch (3)" at bounding box center [779, 91] width 40 height 16
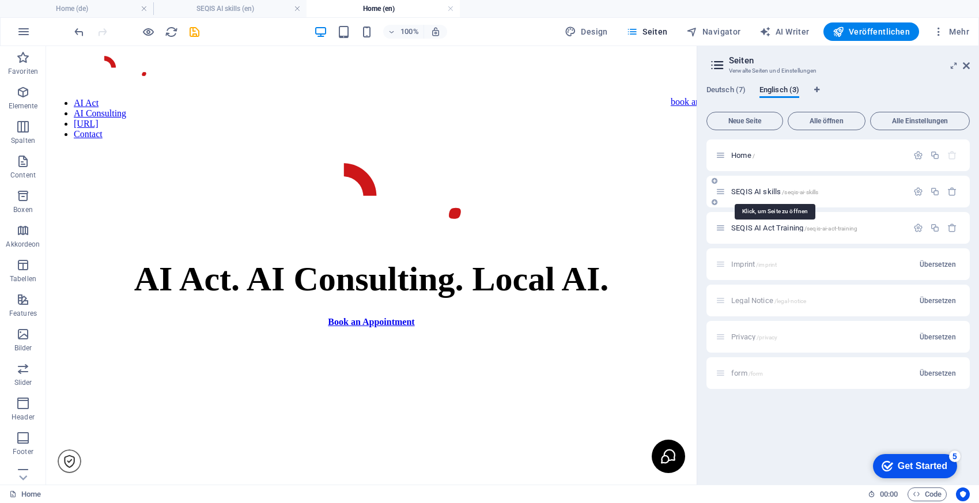
click at [761, 187] on span "SEQIS AI skills /seqis-ai-skills" at bounding box center [774, 191] width 87 height 9
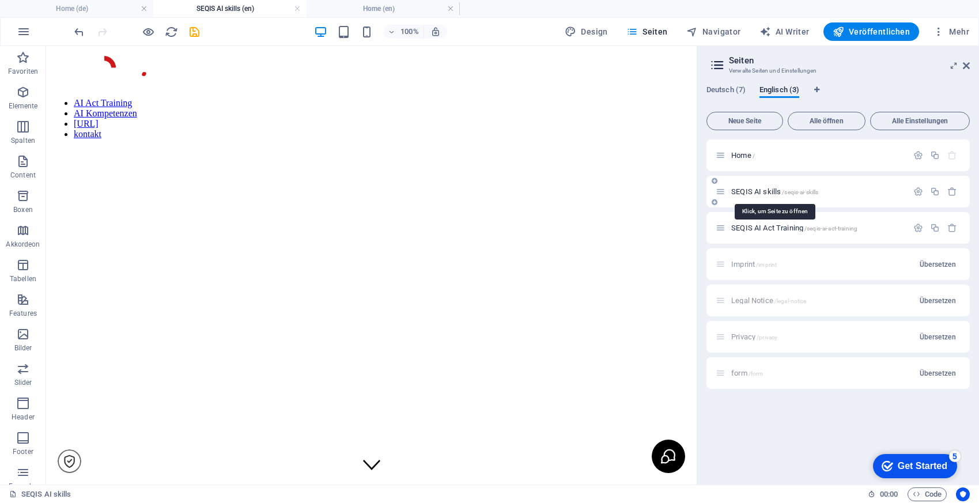
click at [761, 187] on span "SEQIS AI skills /seqis-ai-skills" at bounding box center [774, 191] width 87 height 9
click at [758, 229] on span "SEQIS AI Act Training /seqis-ai-act-training" at bounding box center [794, 227] width 126 height 9
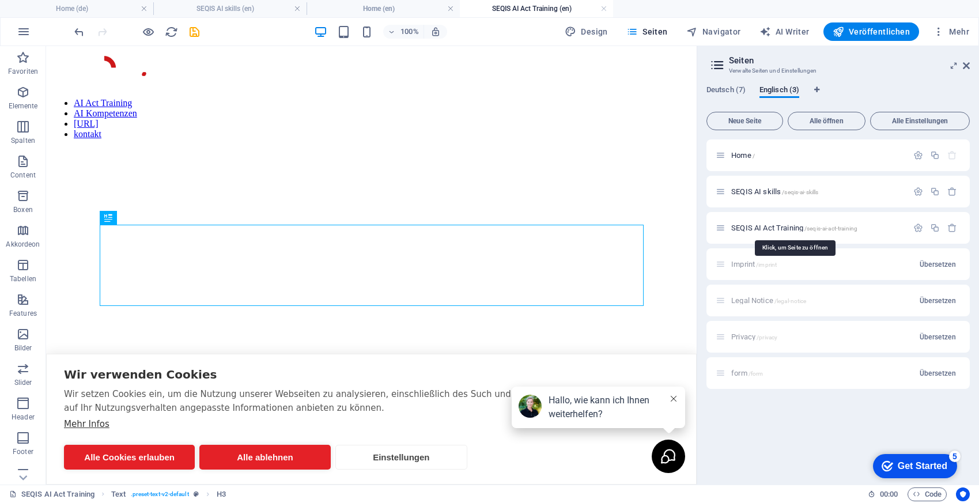
scroll to position [320, 0]
click at [966, 64] on icon at bounding box center [965, 65] width 7 height 9
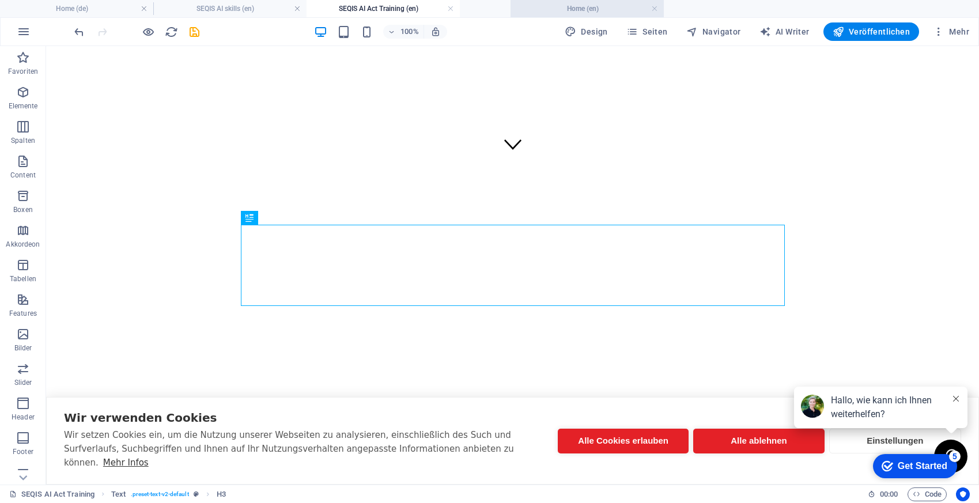
drag, startPoint x: 372, startPoint y: 8, endPoint x: 576, endPoint y: 8, distance: 203.9
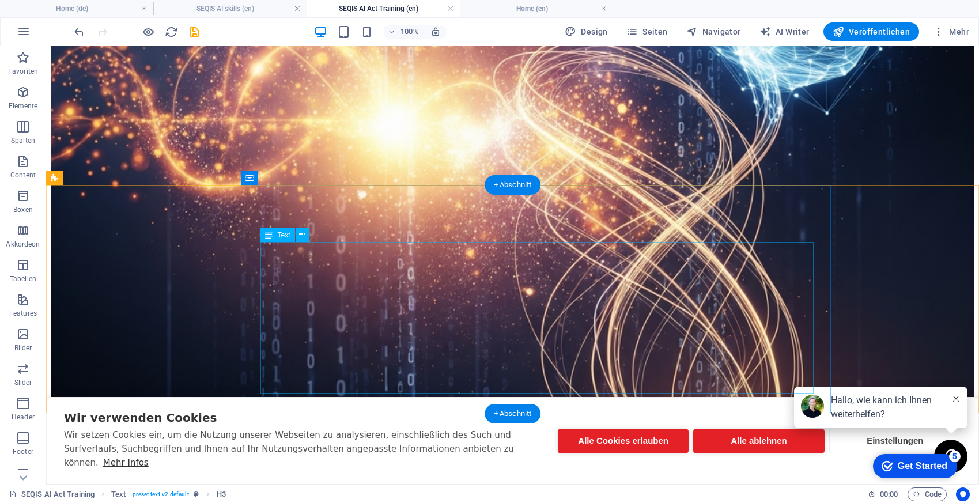
scroll to position [2071, 0]
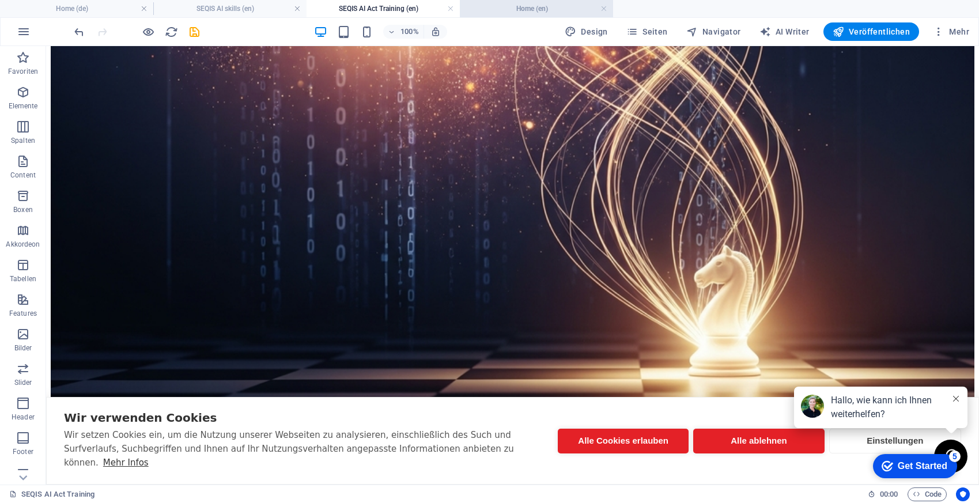
click at [527, 13] on h4 "Home (en)" at bounding box center [536, 8] width 153 height 13
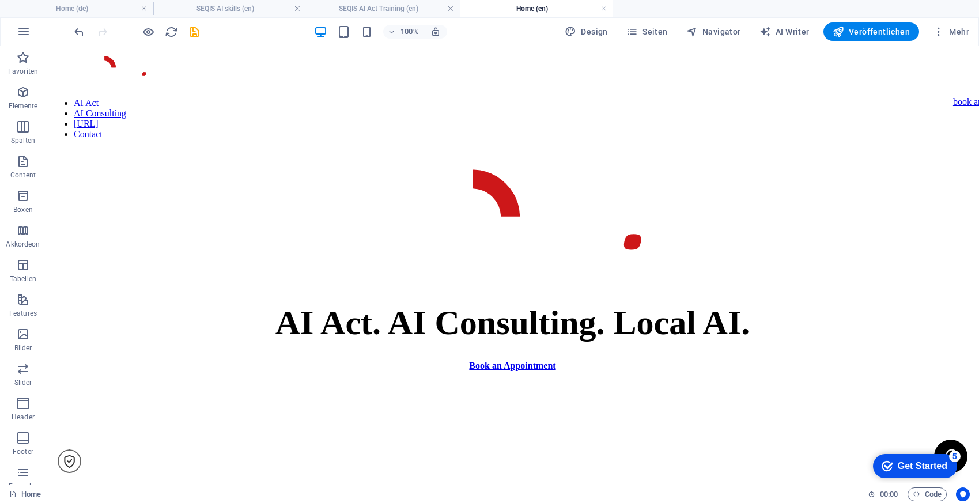
scroll to position [0, 0]
click at [953, 97] on div "book an appointment" at bounding box center [992, 102] width 78 height 10
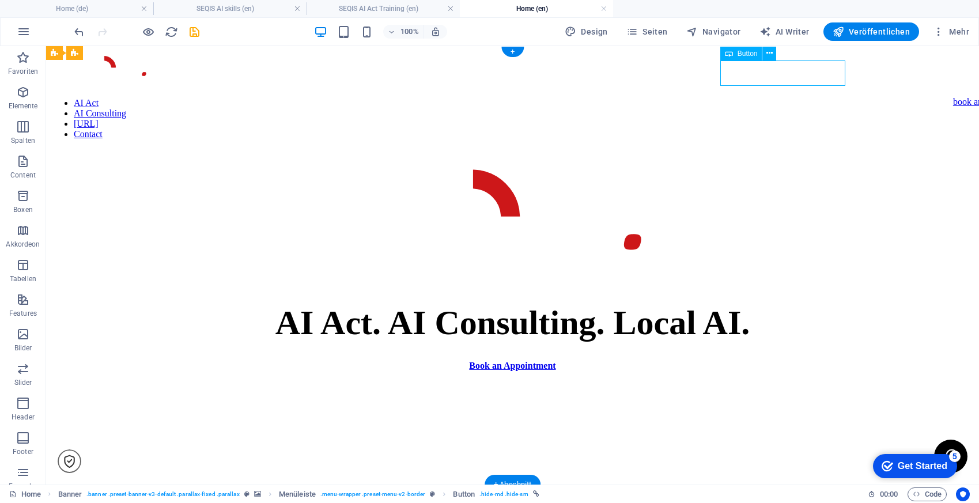
click at [953, 97] on div "book an appointment" at bounding box center [992, 102] width 78 height 10
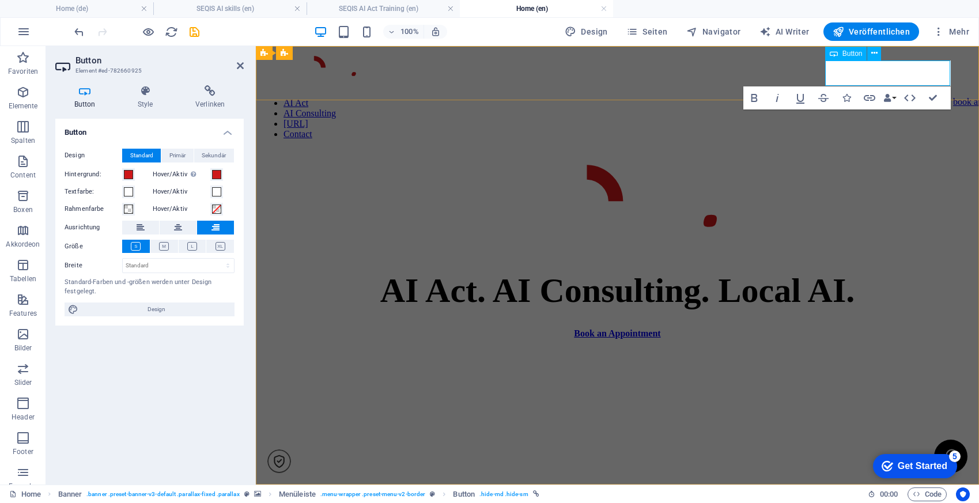
click at [953, 97] on link "book an appointment" at bounding box center [992, 102] width 78 height 10
click at [791, 55] on div "AI Act AI Consulting [URL] Contact Book an appointment" at bounding box center [617, 95] width 714 height 89
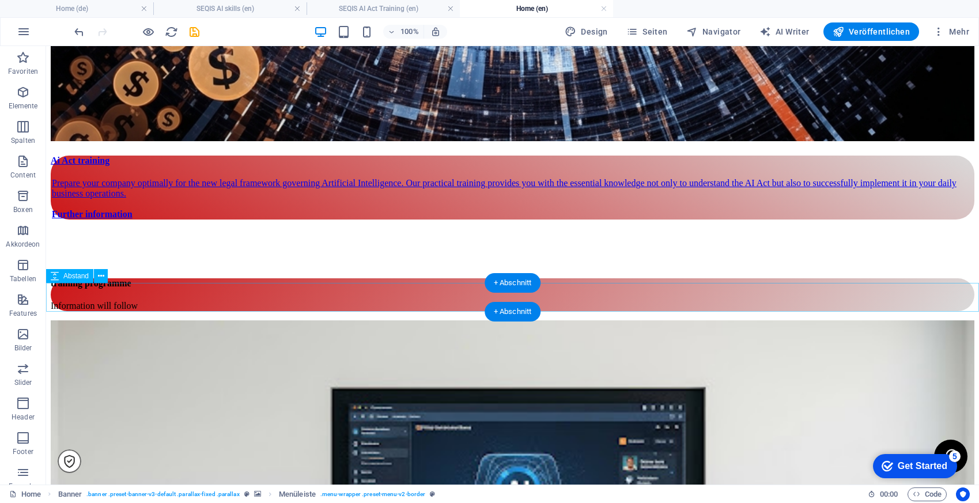
scroll to position [2695, 0]
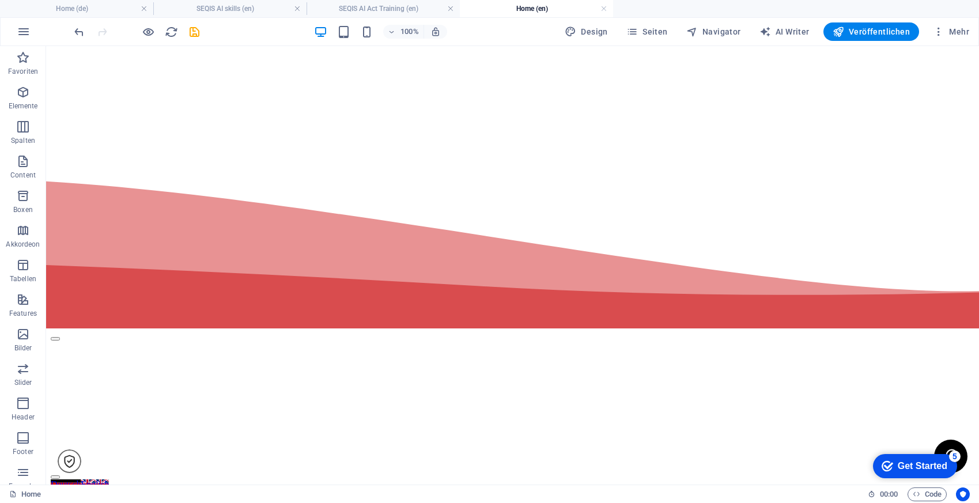
scroll to position [0, 0]
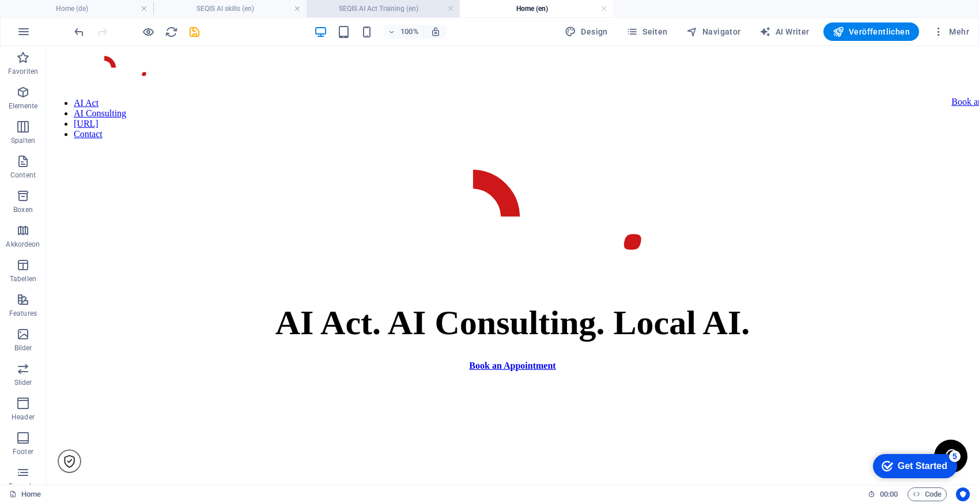
click at [392, 11] on h4 "SEQIS AI Act Training (en)" at bounding box center [382, 8] width 153 height 13
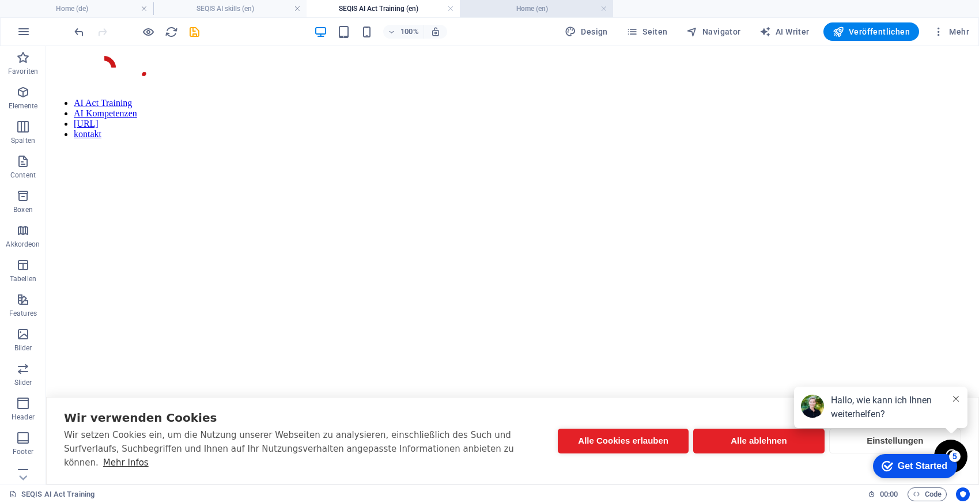
click at [557, 15] on li "Home (en)" at bounding box center [536, 8] width 153 height 17
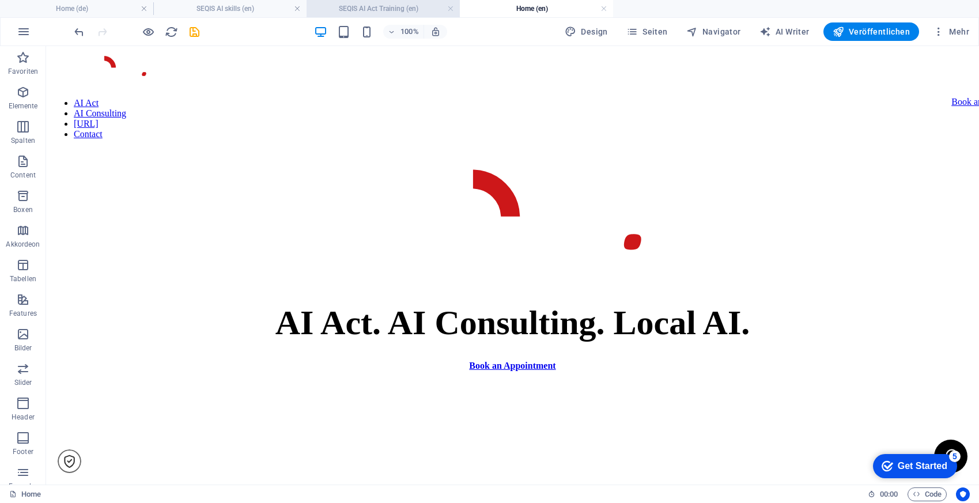
click at [407, 11] on h4 "SEQIS AI Act Training (en)" at bounding box center [382, 8] width 153 height 13
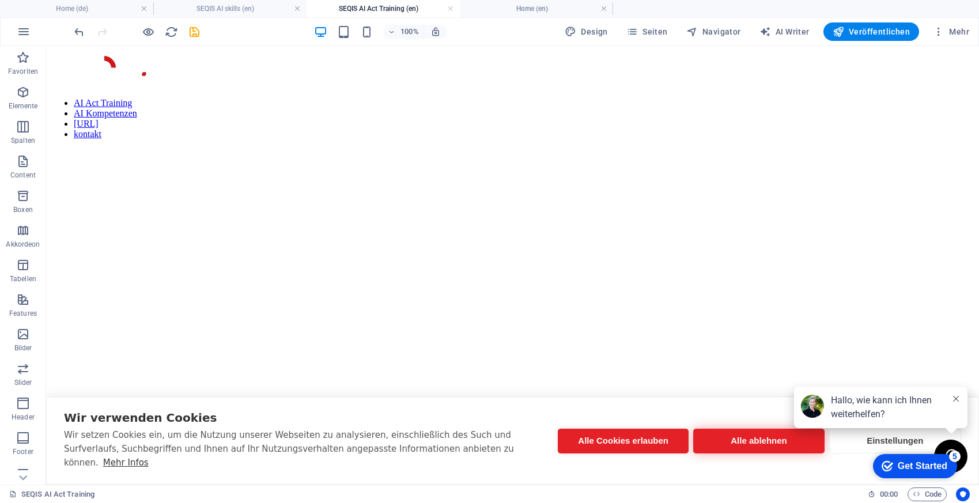
click at [770, 446] on button "Alle ablehnen" at bounding box center [758, 441] width 131 height 25
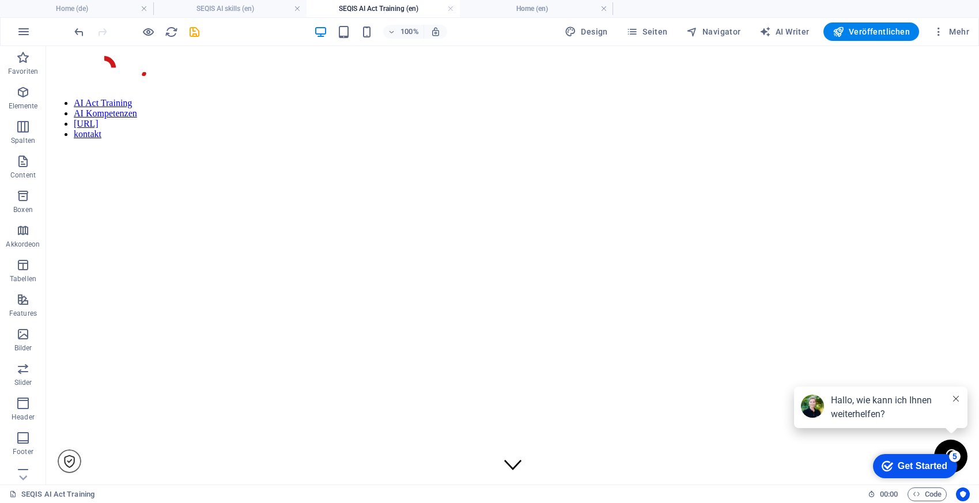
click at [954, 401] on icon at bounding box center [956, 399] width 6 height 6
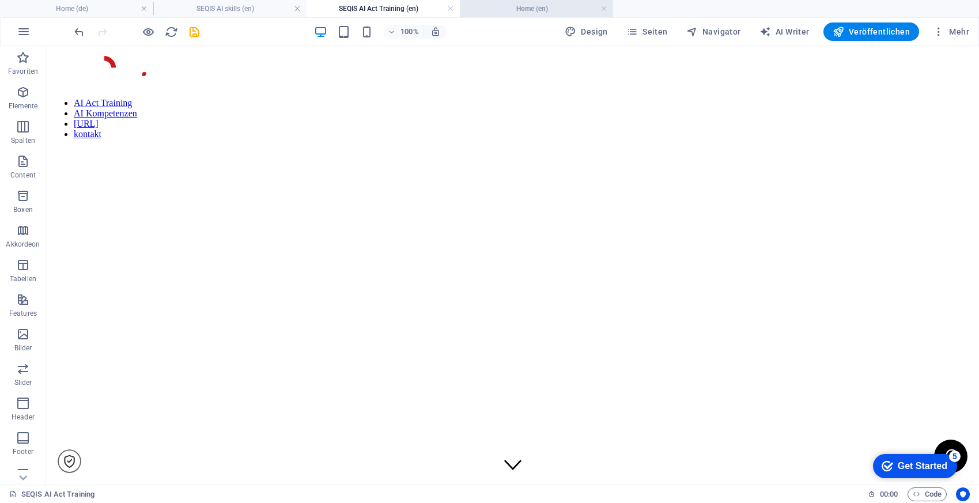
click at [543, 7] on h4 "Home (en)" at bounding box center [536, 8] width 153 height 13
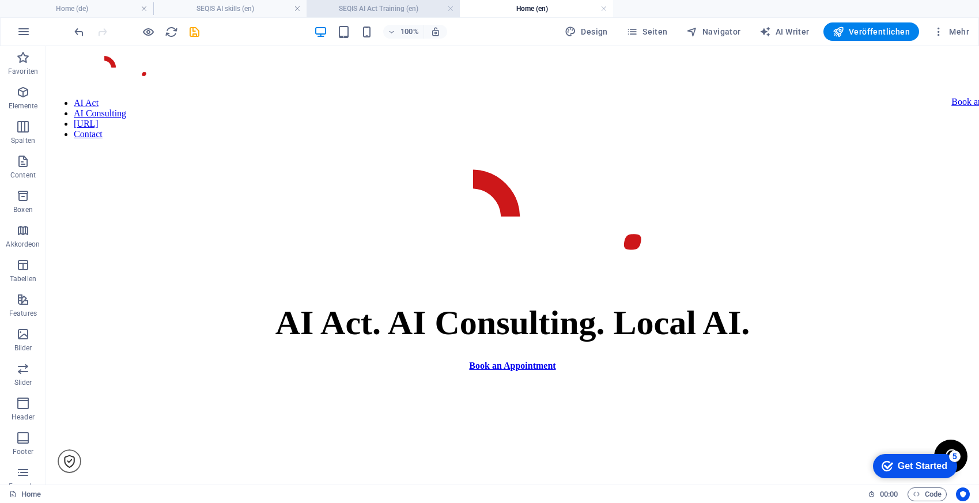
click at [382, 5] on h4 "SEQIS AI Act Training (en)" at bounding box center [382, 8] width 153 height 13
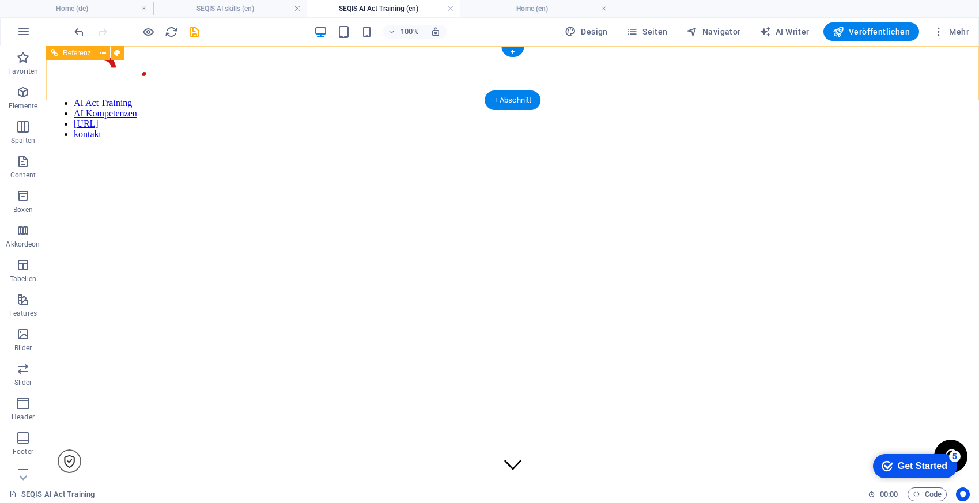
click at [424, 98] on nav "AI Act Training AI Kompetenzen [URL] kontakt" at bounding box center [512, 118] width 923 height 41
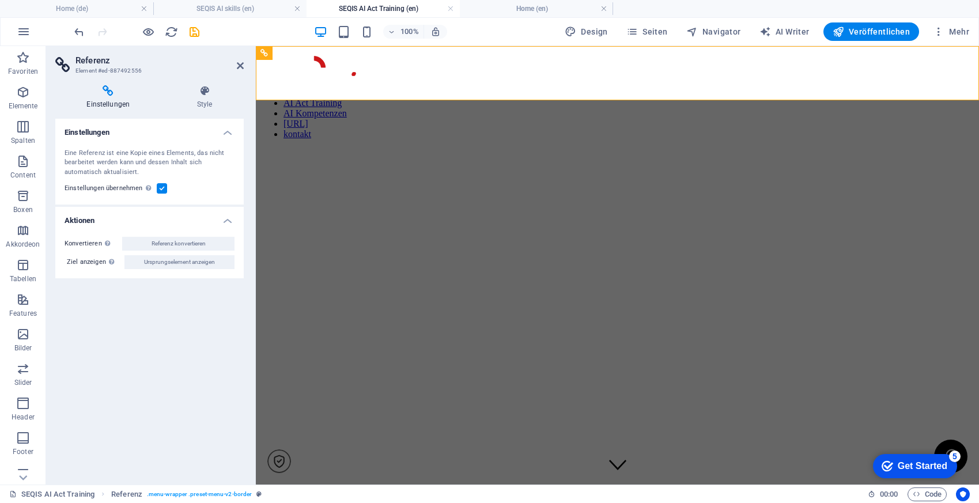
click at [166, 187] on label at bounding box center [162, 188] width 10 height 10
click at [0, 0] on input "Einstellungen übernehmen Verwende die gleichen Einstellungen (z.B. Flex, Animat…" at bounding box center [0, 0] width 0 height 0
click at [238, 67] on icon at bounding box center [240, 65] width 7 height 9
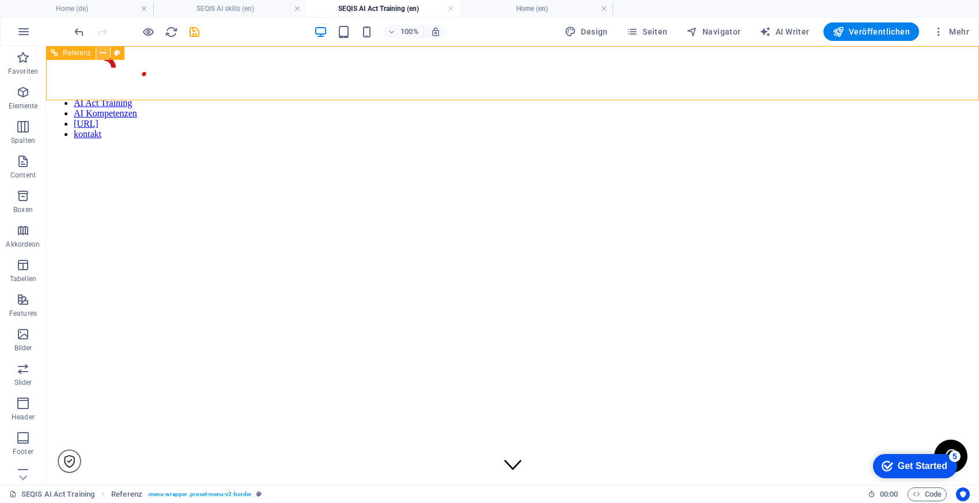
click at [97, 54] on button at bounding box center [103, 53] width 14 height 14
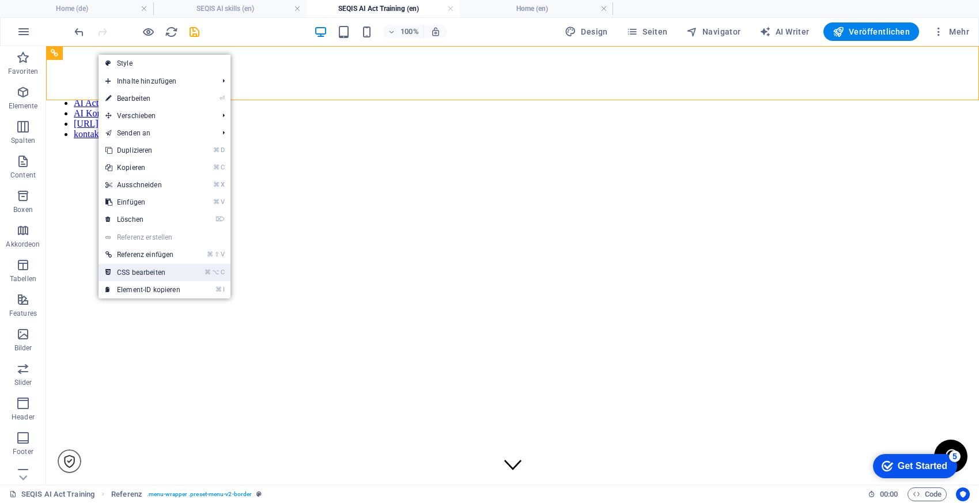
click at [149, 275] on link "⌘ ⌥ C CSS bearbeiten" at bounding box center [142, 272] width 89 height 17
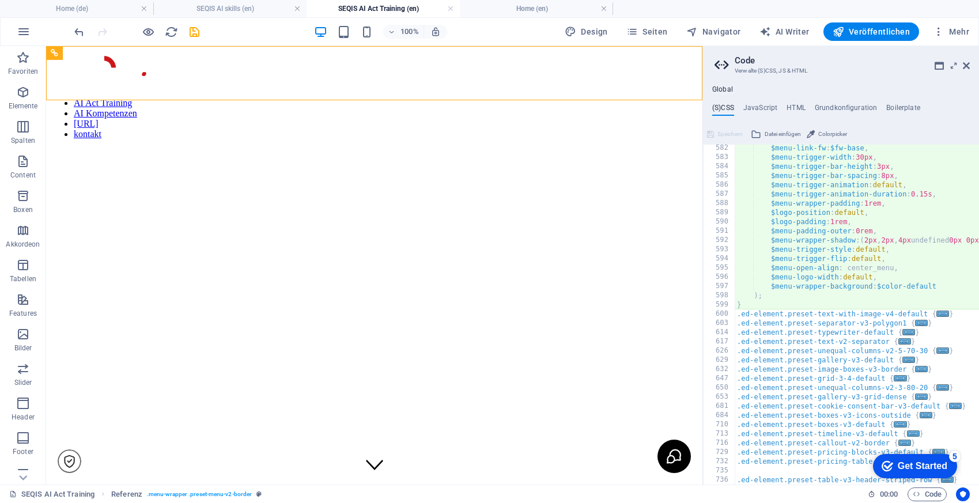
scroll to position [1116, 0]
click at [965, 67] on icon at bounding box center [965, 65] width 7 height 9
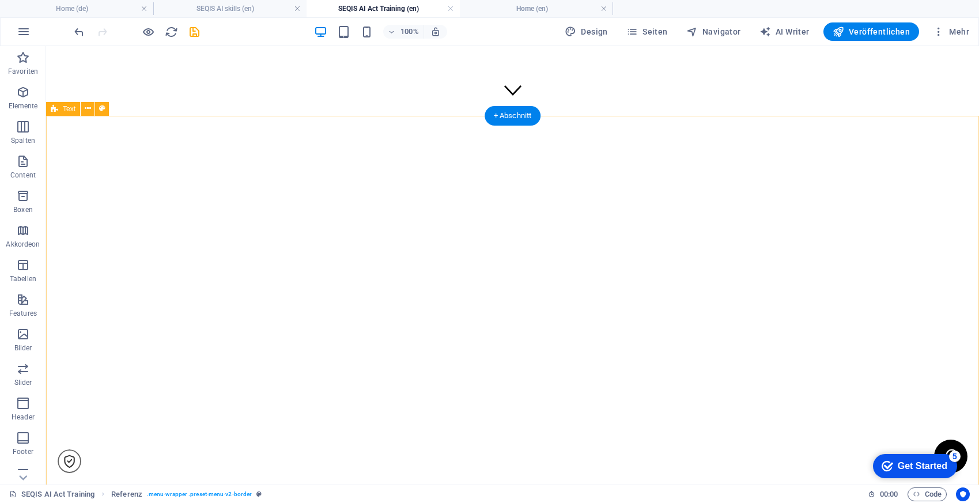
scroll to position [376, 0]
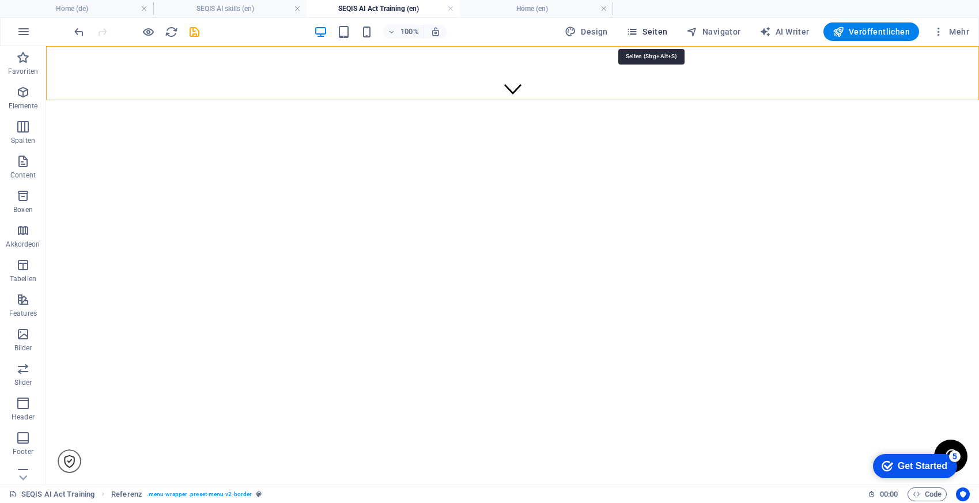
click at [661, 26] on span "Seiten" at bounding box center [646, 32] width 41 height 12
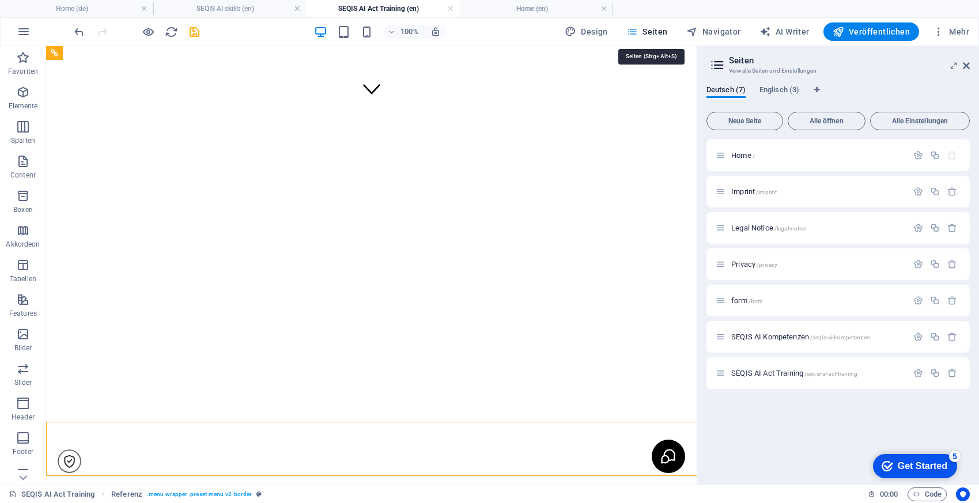
scroll to position [0, 0]
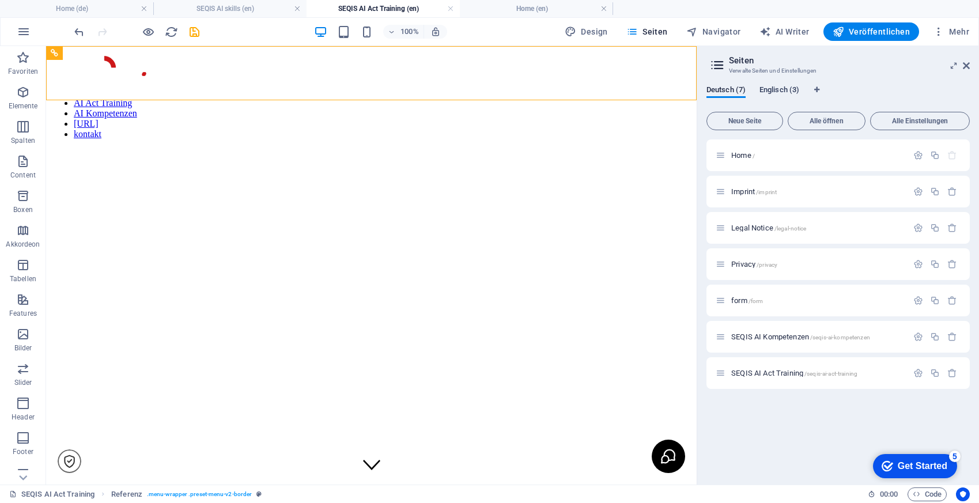
click at [782, 89] on span "Englisch (3)" at bounding box center [779, 91] width 40 height 16
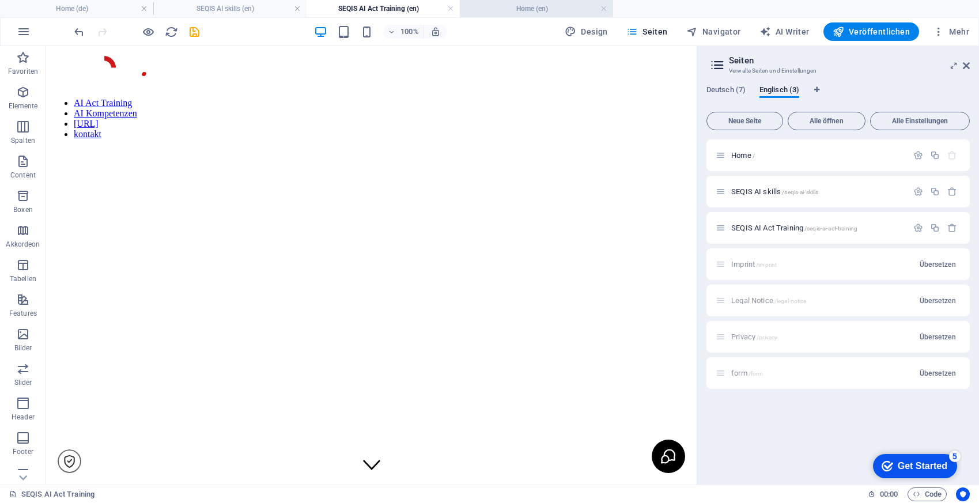
click at [525, 5] on h4 "Home (en)" at bounding box center [536, 8] width 153 height 13
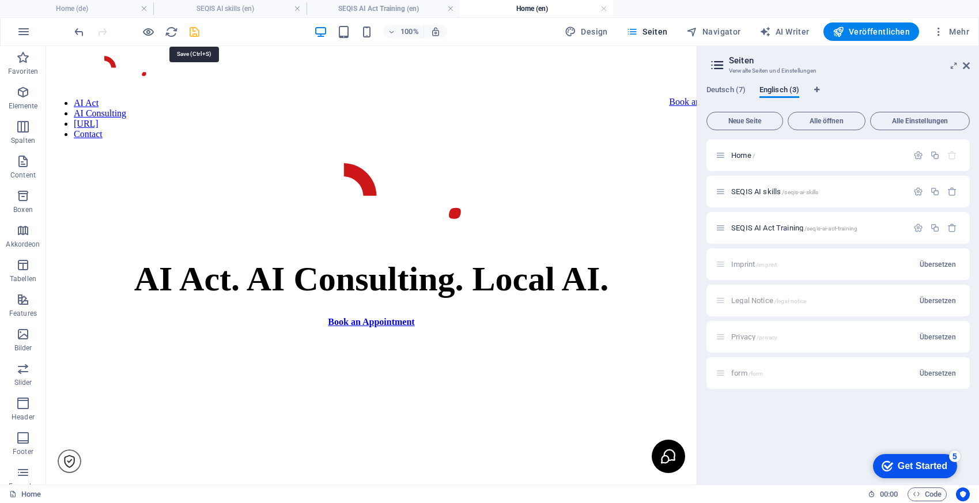
click at [200, 36] on icon "save" at bounding box center [194, 31] width 13 height 13
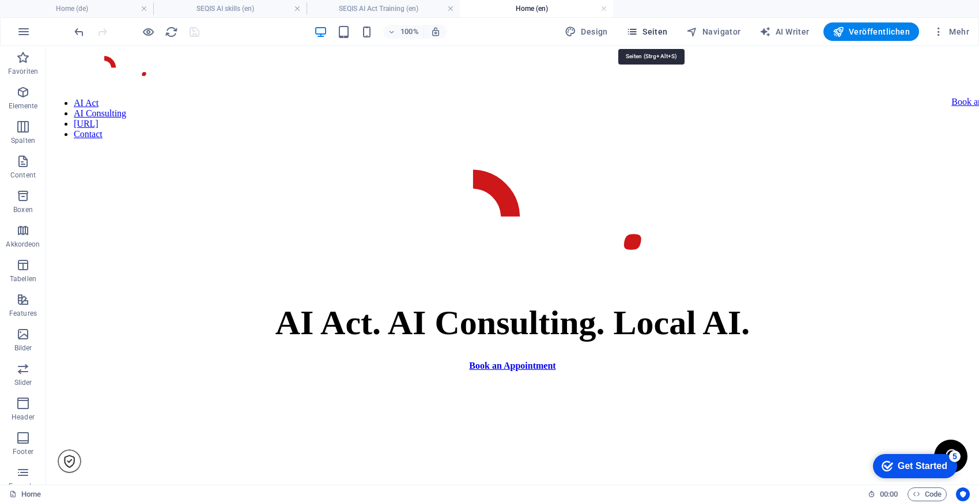
click at [653, 30] on span "Seiten" at bounding box center [646, 32] width 41 height 12
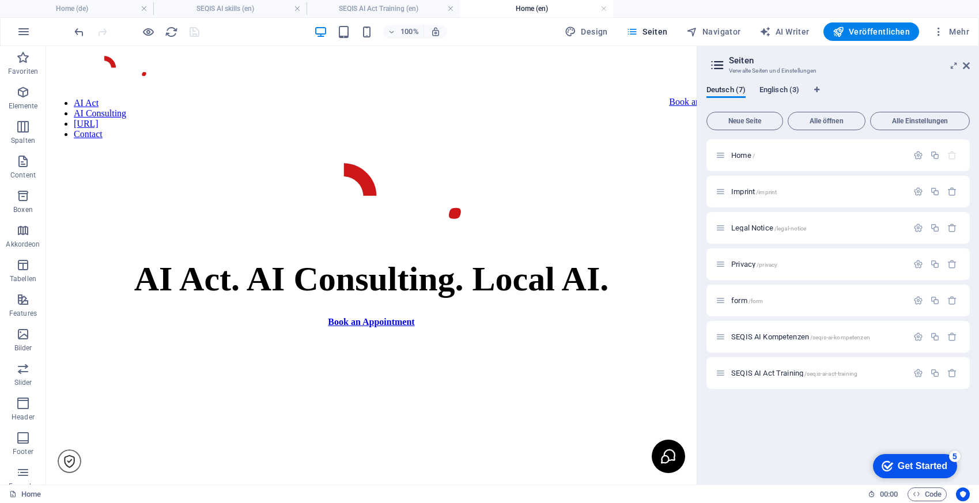
click at [783, 89] on span "Englisch (3)" at bounding box center [779, 91] width 40 height 16
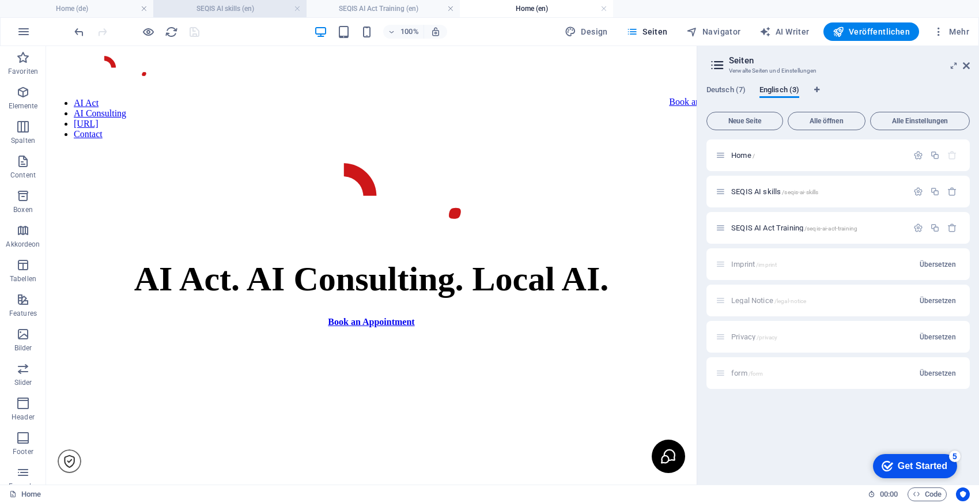
click at [224, 8] on h4 "SEQIS AI skills (en)" at bounding box center [229, 8] width 153 height 13
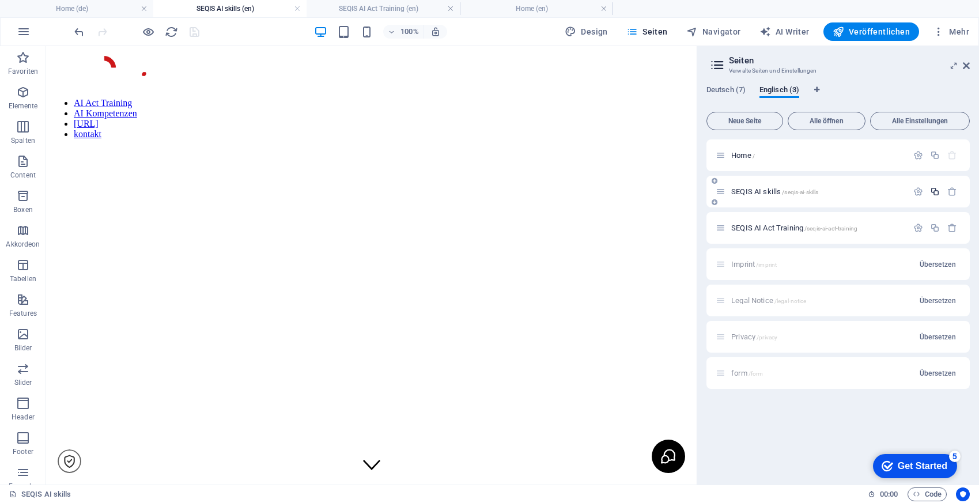
click at [937, 191] on icon "button" at bounding box center [935, 192] width 10 height 10
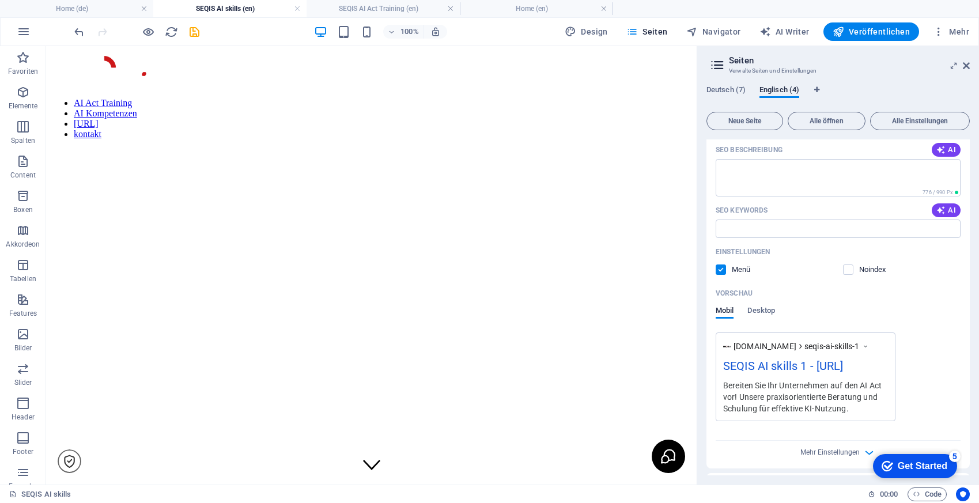
scroll to position [217, 0]
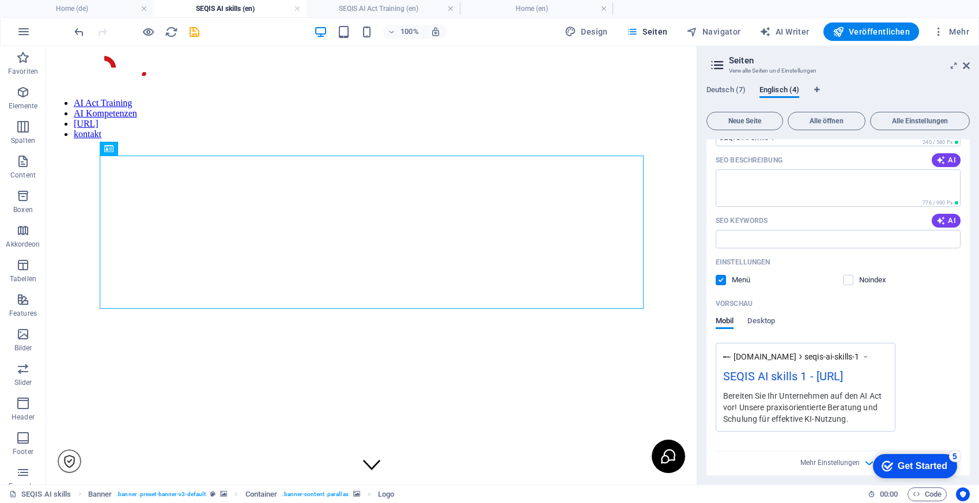
click at [929, 278] on div "Noindex" at bounding box center [902, 280] width 118 height 10
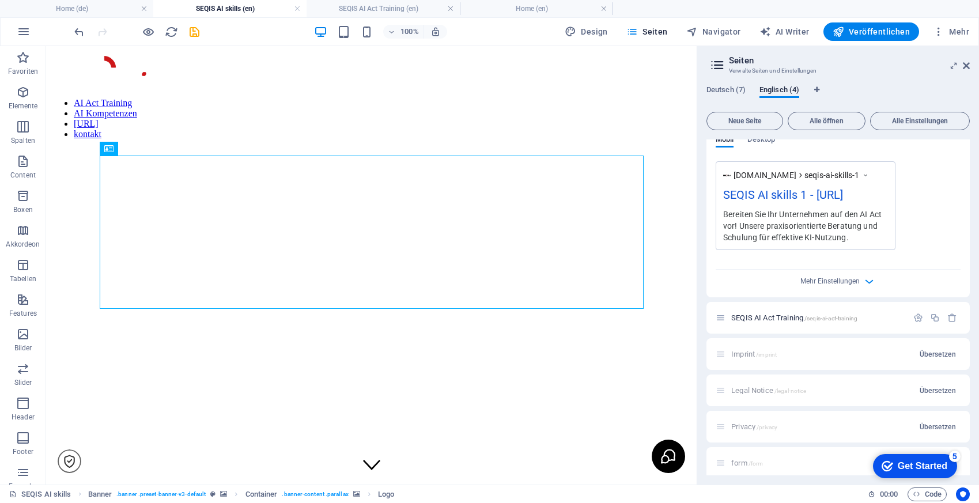
scroll to position [407, 0]
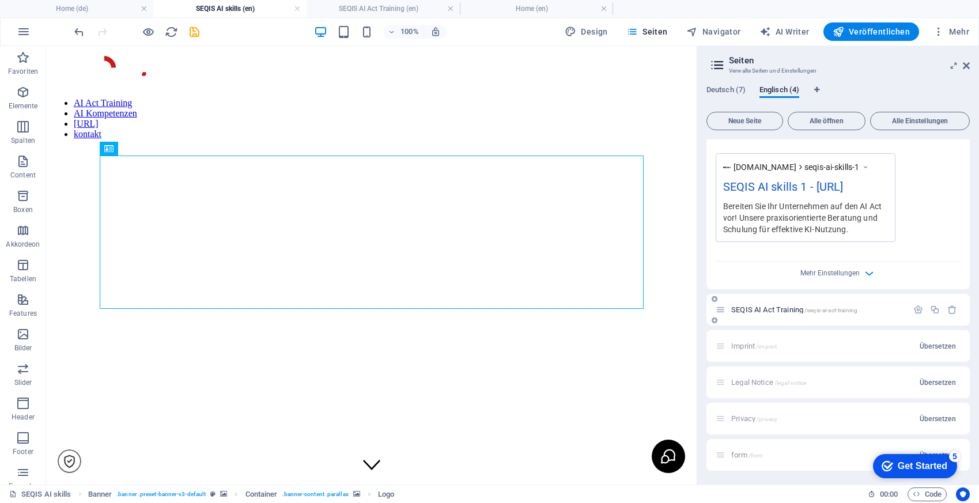
click at [855, 303] on div "SEQIS AI Act Training /seqis-ai-act-training" at bounding box center [811, 309] width 192 height 13
click at [939, 196] on div "[DOMAIN_NAME] seqis-ai-skills-1 SEQIS AI skills 1 - [URL] Bereiten Sie Ihr Unte…" at bounding box center [837, 197] width 245 height 89
click at [828, 272] on span "Mehr Einstellungen" at bounding box center [829, 273] width 59 height 8
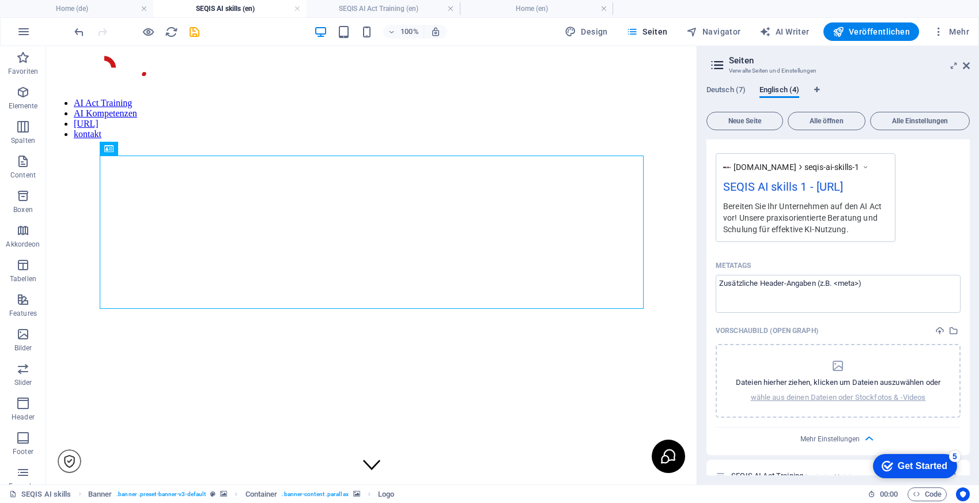
click at [916, 240] on div "[DOMAIN_NAME] seqis-ai-skills-1 SEQIS AI skills 1 - [URL] Bereiten Sie Ihr Unte…" at bounding box center [837, 197] width 245 height 89
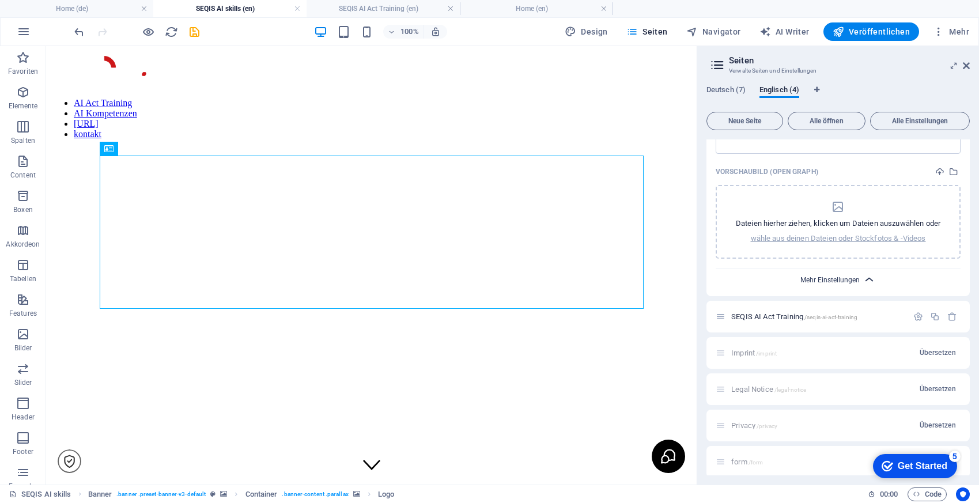
click at [841, 283] on span "Mehr Einstellungen" at bounding box center [829, 280] width 59 height 8
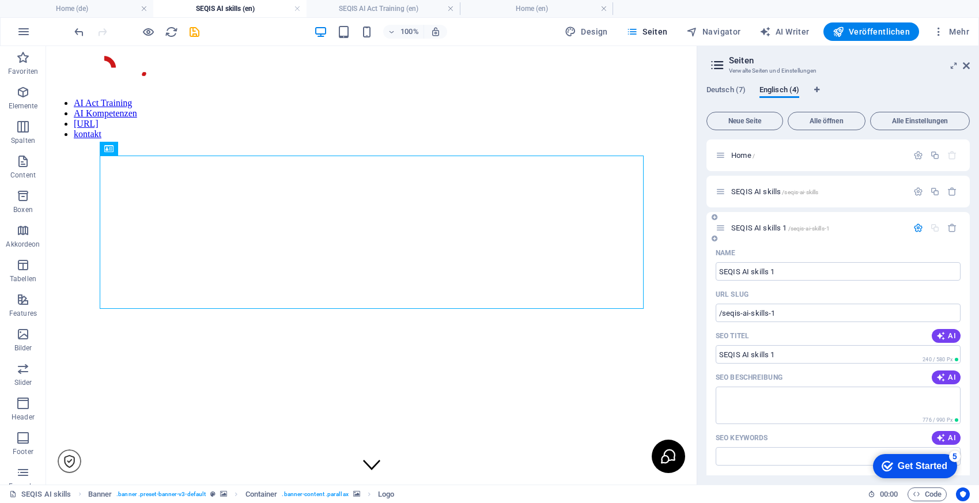
scroll to position [10, 0]
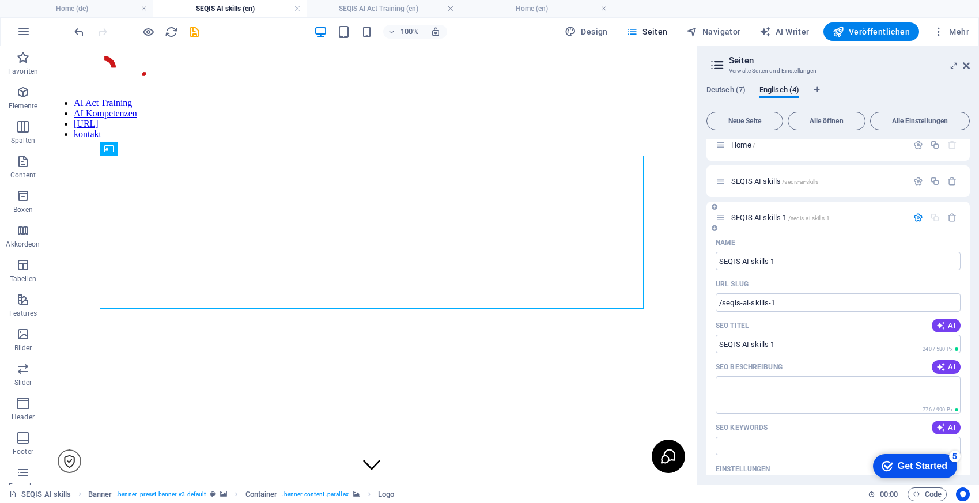
click at [875, 213] on div "SEQIS AI skills 1 /seqis-ai-skills-1" at bounding box center [811, 217] width 192 height 13
click at [878, 219] on p "SEQIS AI skills 1 /seqis-ai-skills-1" at bounding box center [817, 217] width 173 height 7
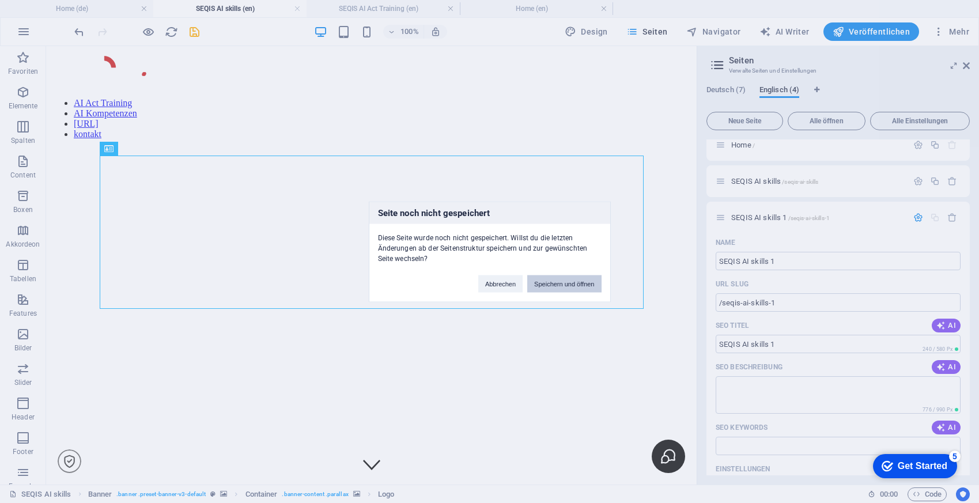
click at [562, 282] on button "Speichern und öffnen" at bounding box center [564, 283] width 74 height 17
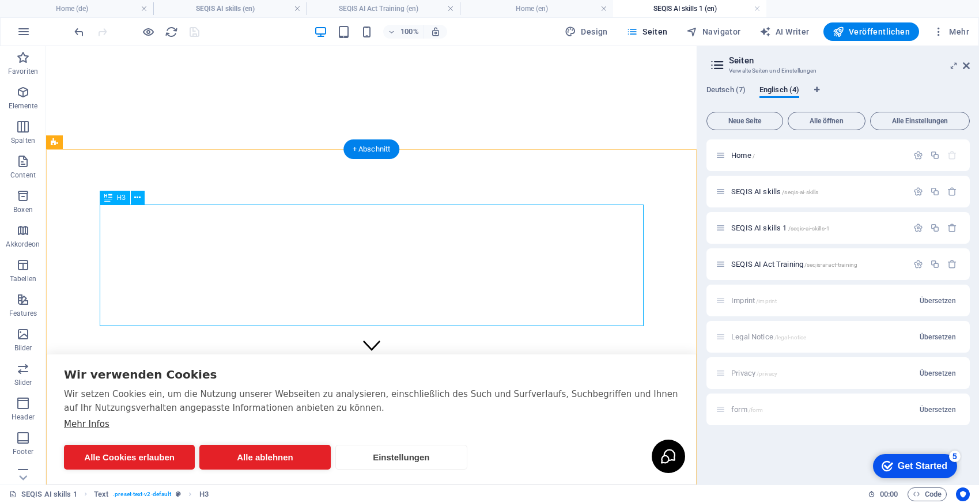
scroll to position [0, 0]
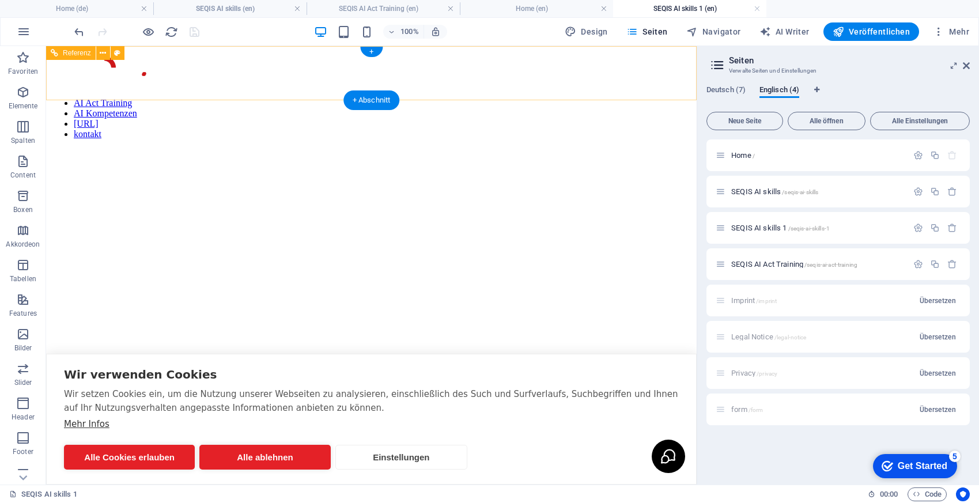
click at [298, 98] on nav "AI Act Training AI Kompetenzen [URL] kontakt" at bounding box center [371, 118] width 641 height 41
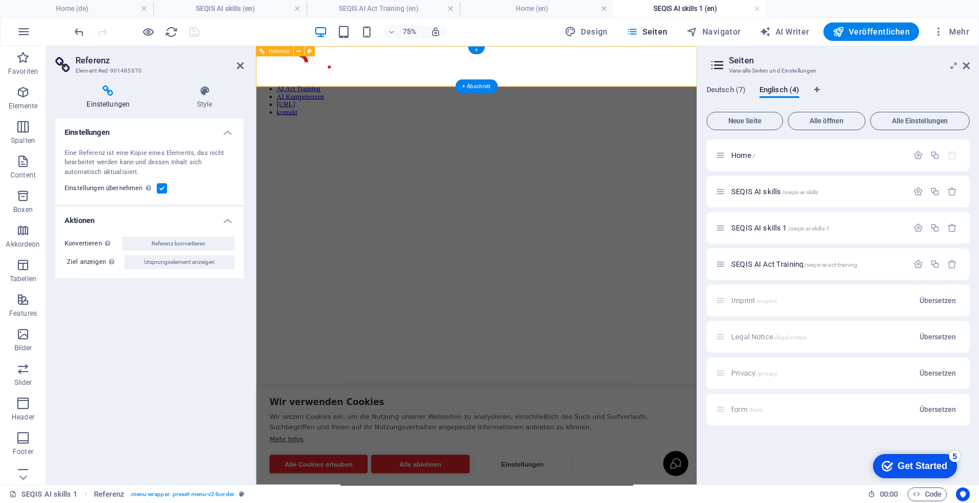
click at [476, 98] on nav "AI Act Training AI Kompetenzen [URL] kontakt" at bounding box center [549, 118] width 578 height 41
click at [240, 63] on icon at bounding box center [240, 65] width 7 height 9
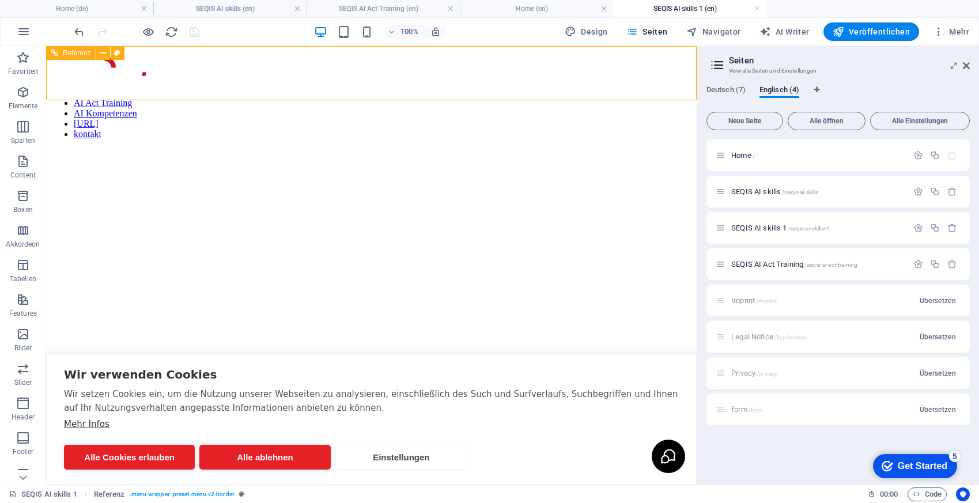
click at [54, 52] on icon at bounding box center [54, 53] width 7 height 14
click at [101, 52] on icon at bounding box center [103, 53] width 6 height 12
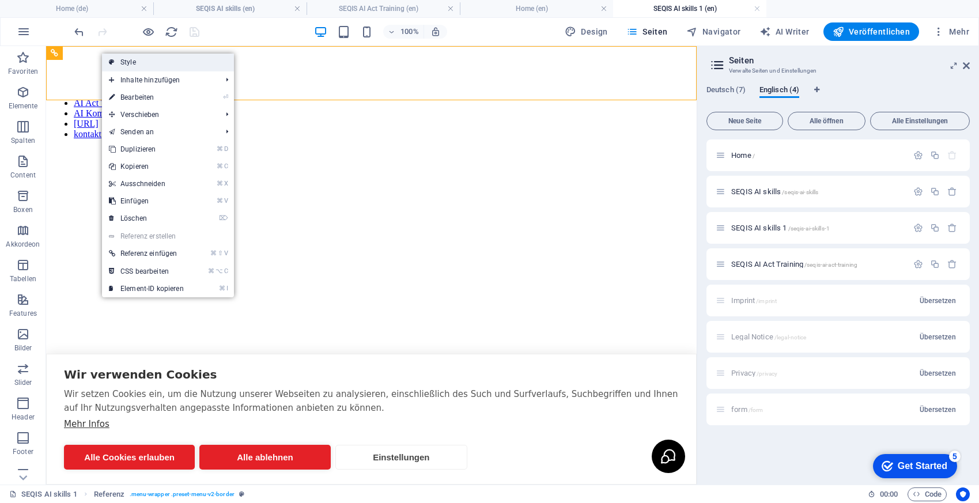
click at [123, 59] on link "Style" at bounding box center [168, 62] width 132 height 17
select select "rem"
select select "preset-menu-v2-border"
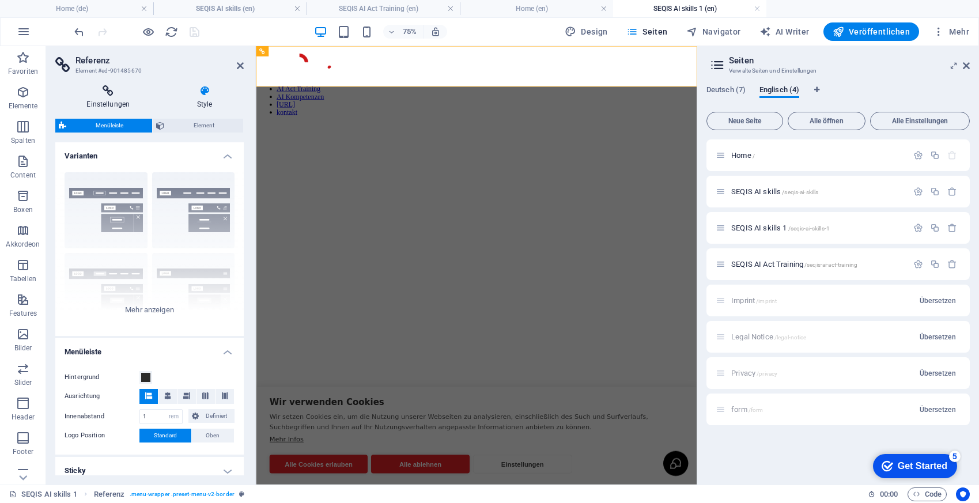
click at [115, 101] on h4 "Einstellungen" at bounding box center [110, 97] width 111 height 24
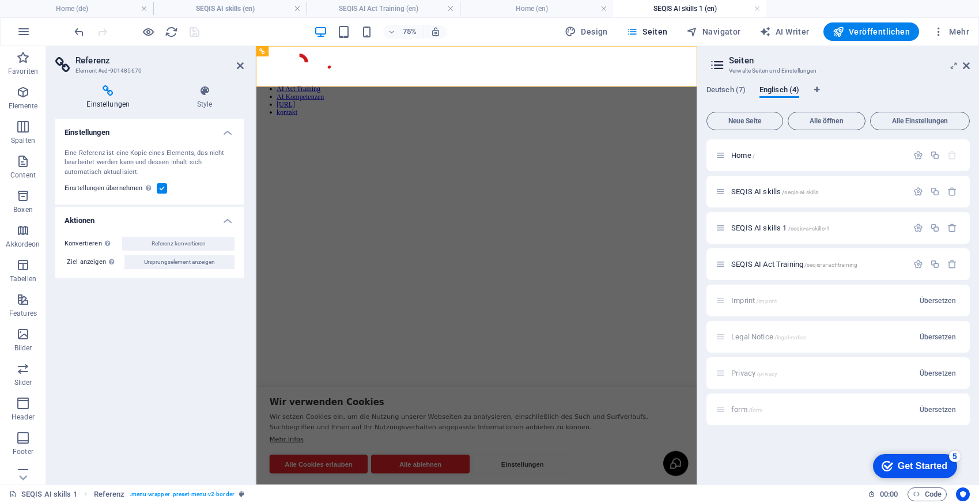
click at [162, 186] on label at bounding box center [162, 188] width 10 height 10
click at [0, 0] on input "Einstellungen übernehmen Verwende die gleichen Einstellungen (z.B. Flex, Animat…" at bounding box center [0, 0] width 0 height 0
click at [240, 67] on icon at bounding box center [240, 65] width 7 height 9
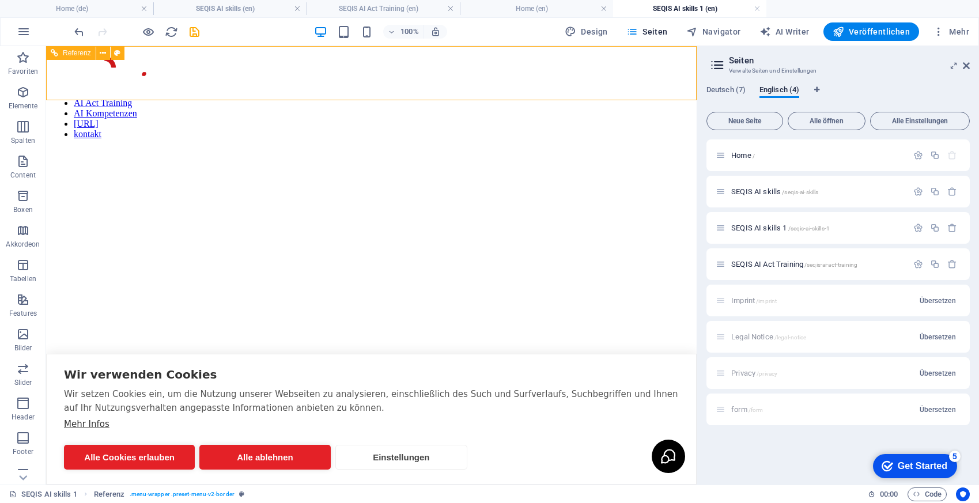
click at [58, 51] on div "Referenz" at bounding box center [71, 53] width 50 height 14
click at [80, 55] on span "Referenz" at bounding box center [77, 53] width 28 height 7
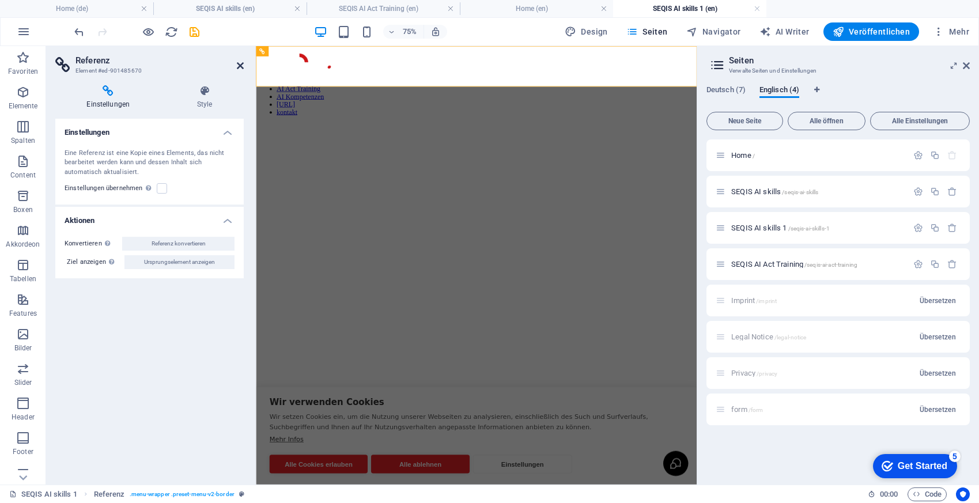
click at [239, 63] on icon at bounding box center [240, 65] width 7 height 9
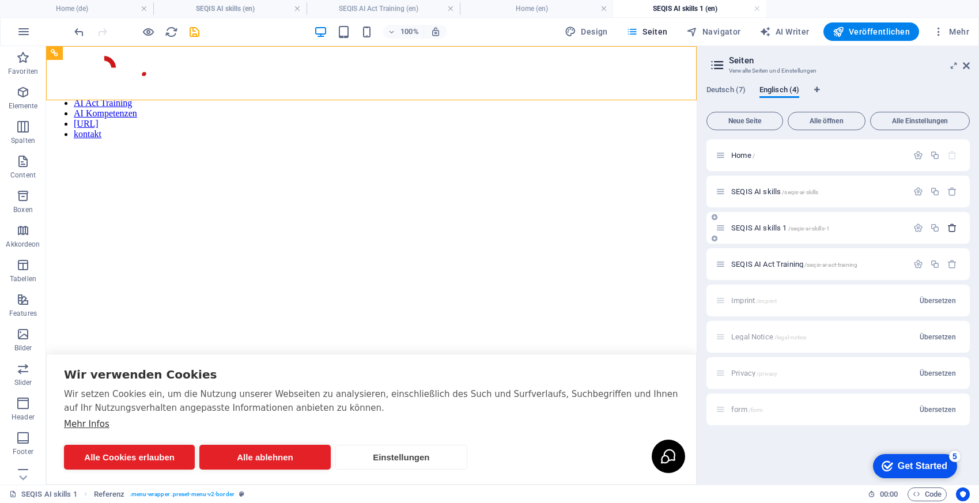
click at [951, 229] on icon "button" at bounding box center [952, 228] width 10 height 10
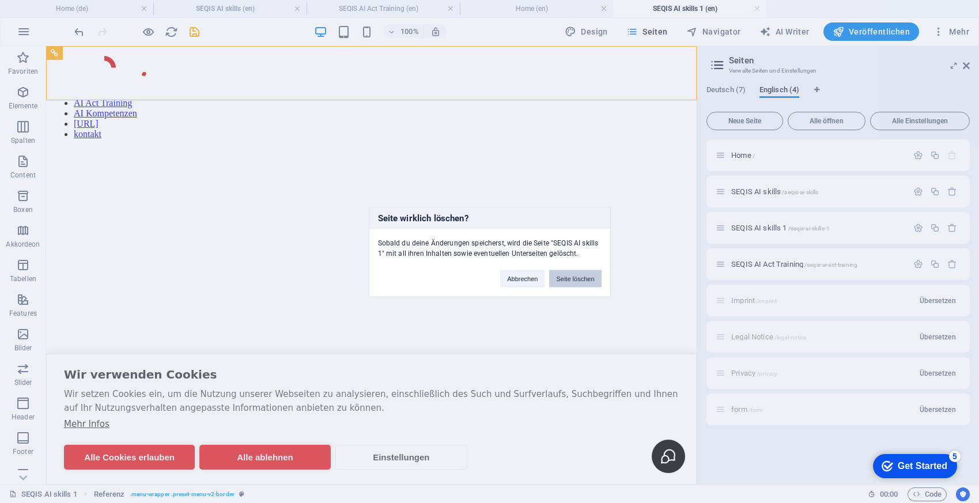
click at [564, 278] on button "Seite löschen" at bounding box center [575, 278] width 52 height 17
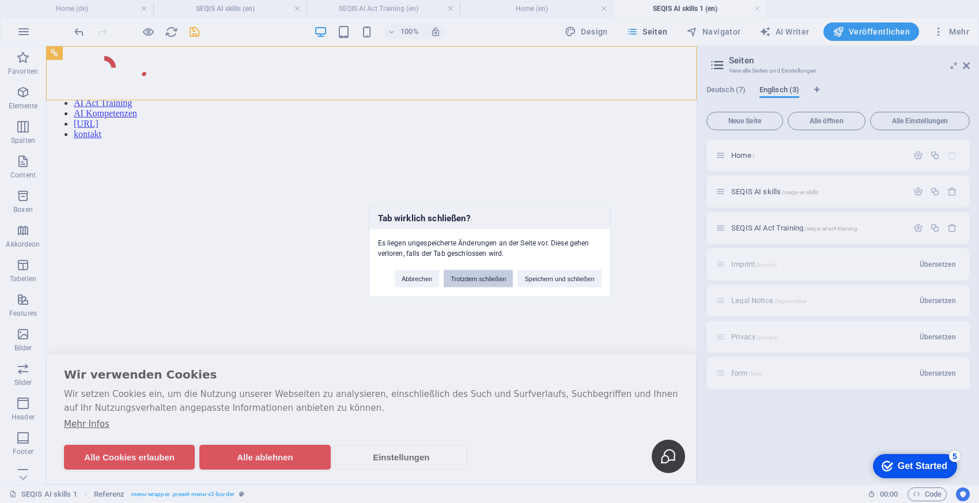
click at [466, 272] on button "Trotzdem schließen" at bounding box center [477, 278] width 69 height 17
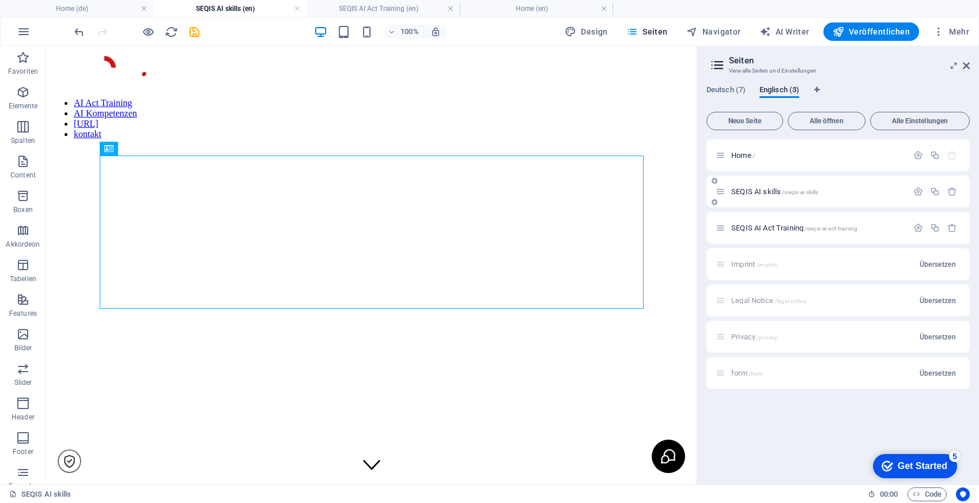
click at [756, 192] on span "SEQIS AI skills /seqis-ai-skills" at bounding box center [774, 191] width 87 height 9
click at [964, 63] on icon at bounding box center [965, 65] width 7 height 9
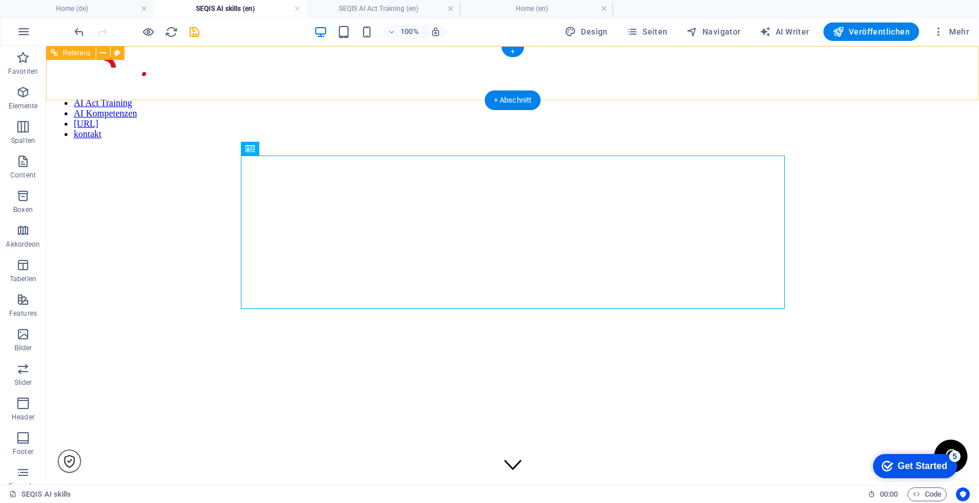
click at [726, 98] on nav "AI Act Training AI Kompetenzen [URL] kontakt" at bounding box center [512, 118] width 923 height 41
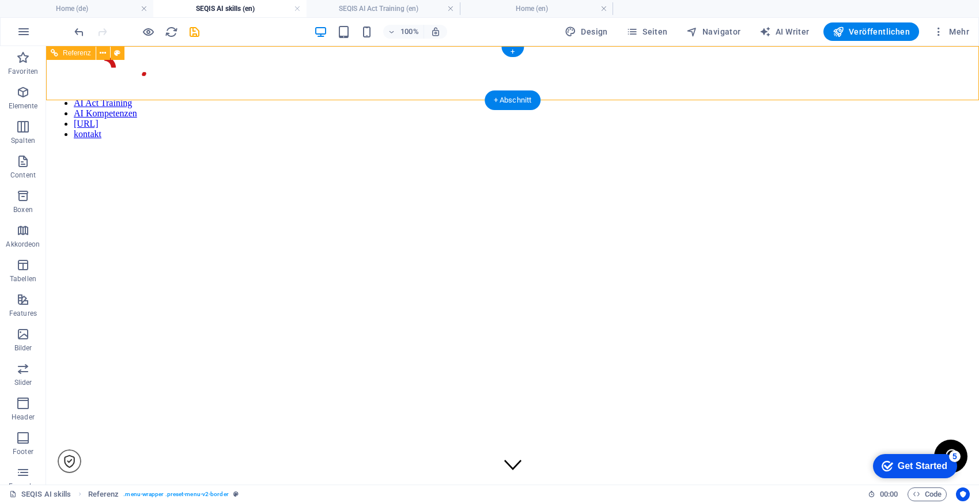
click at [785, 58] on div "AI Act Training AI Kompetenzen [URL] kontakt TERMIN buchen" at bounding box center [512, 95] width 923 height 89
click at [101, 55] on icon at bounding box center [103, 53] width 6 height 12
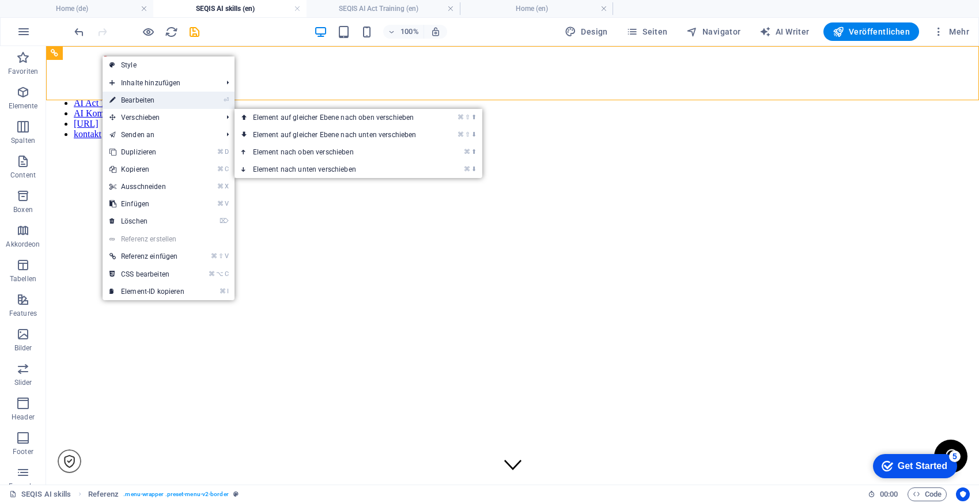
click at [176, 97] on link "⏎ Bearbeiten" at bounding box center [147, 100] width 89 height 17
select select "rem"
select select "preset-menu-v2-border"
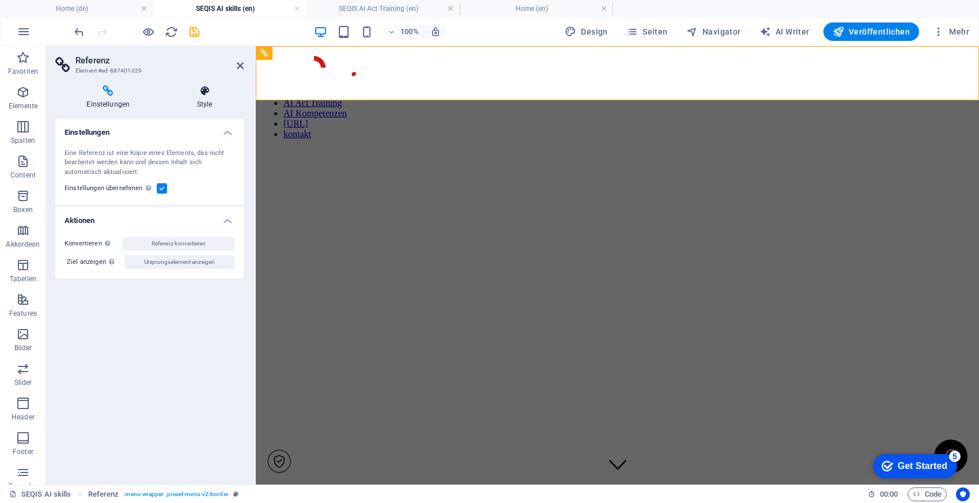
click at [202, 97] on h4 "Style" at bounding box center [205, 97] width 78 height 24
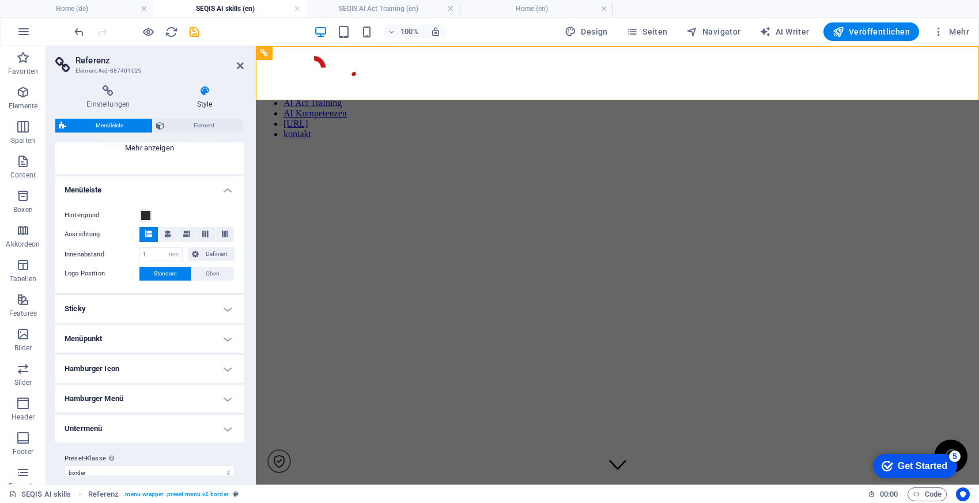
scroll to position [175, 0]
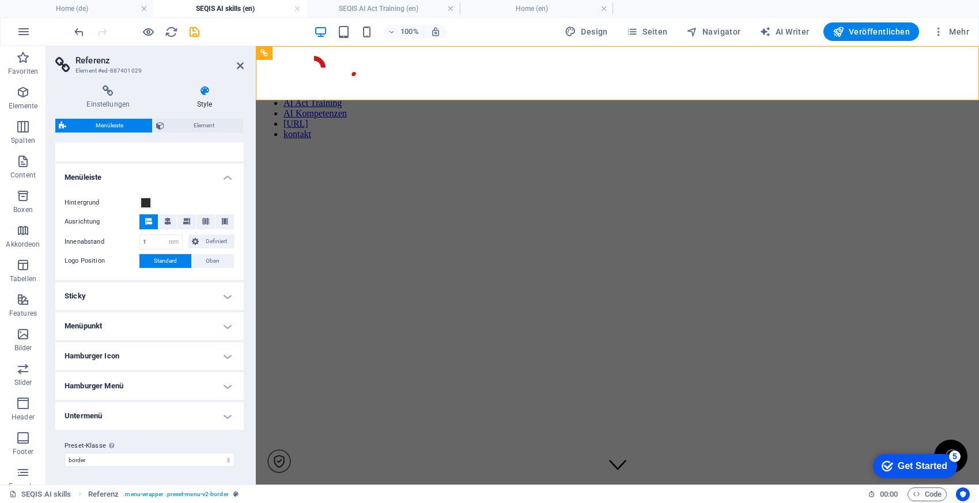
click at [127, 420] on h4 "Untermenü" at bounding box center [149, 416] width 188 height 28
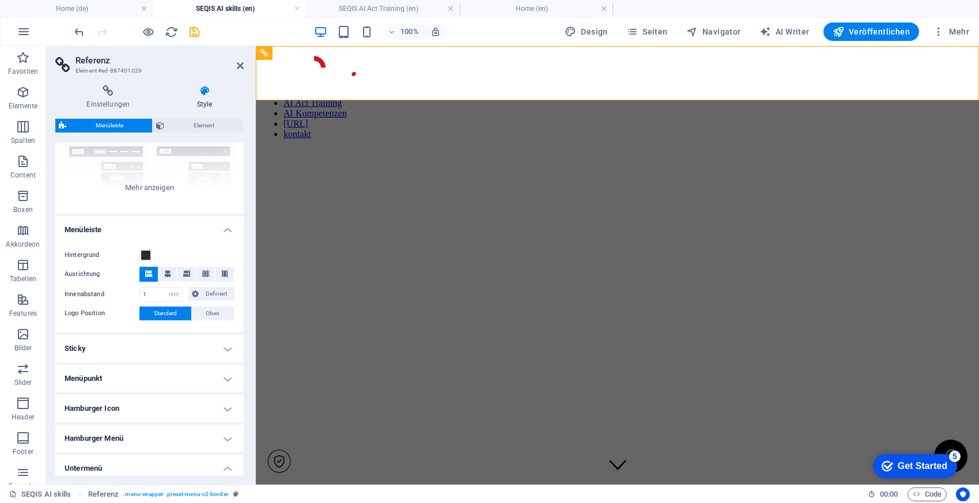
scroll to position [0, 0]
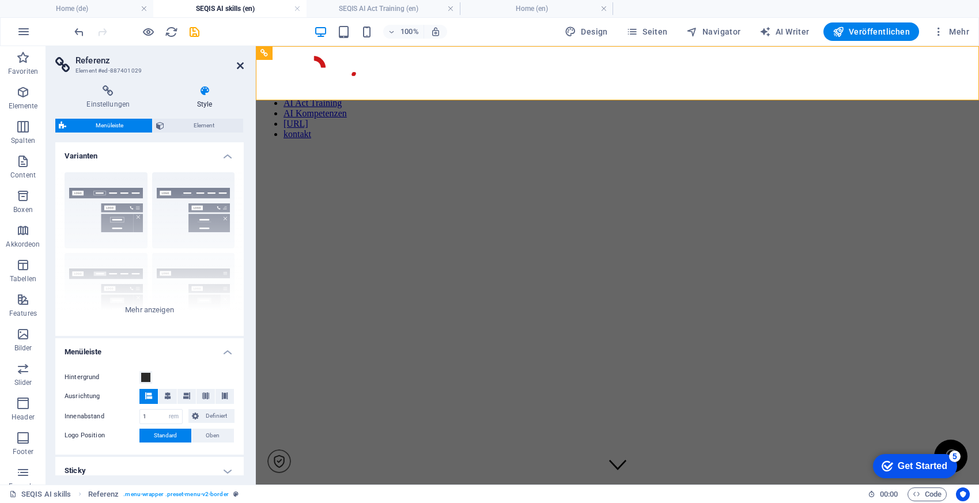
click at [240, 64] on icon at bounding box center [240, 65] width 7 height 9
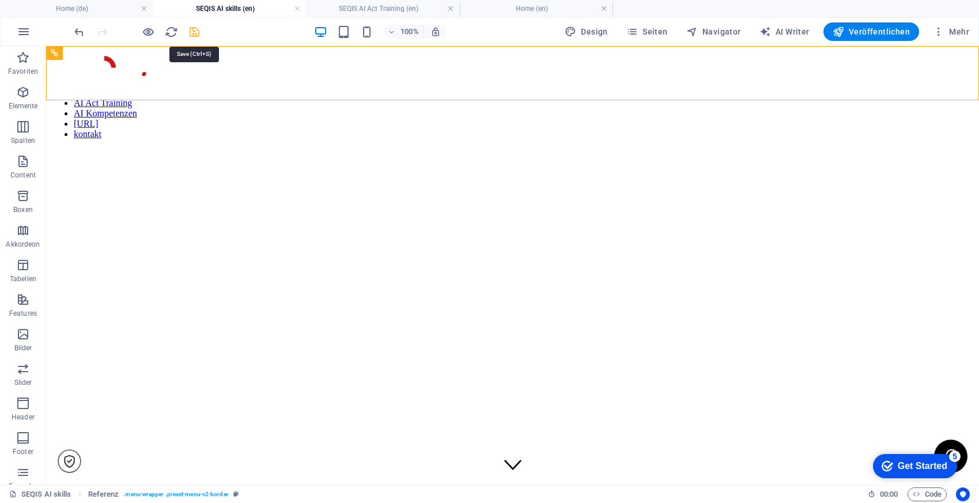
click at [197, 32] on icon "save" at bounding box center [194, 31] width 13 height 13
click at [98, 55] on button at bounding box center [103, 53] width 14 height 14
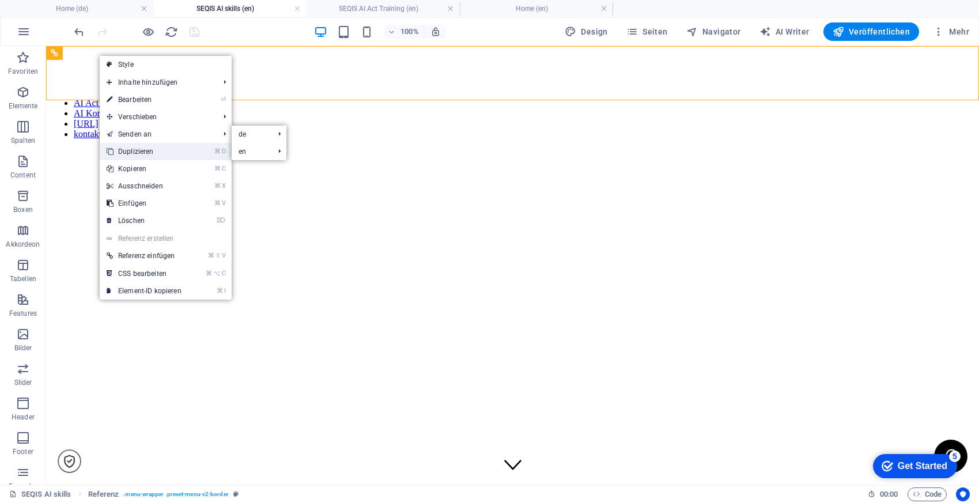
click at [156, 154] on link "⌘ D Duplizieren" at bounding box center [144, 151] width 89 height 17
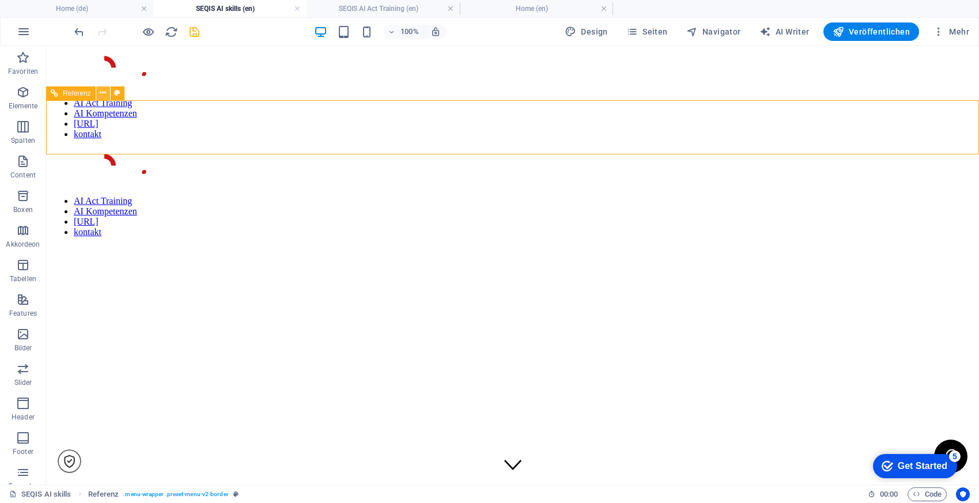
click at [105, 94] on icon at bounding box center [103, 93] width 6 height 12
click at [76, 32] on icon "undo" at bounding box center [79, 31] width 13 height 13
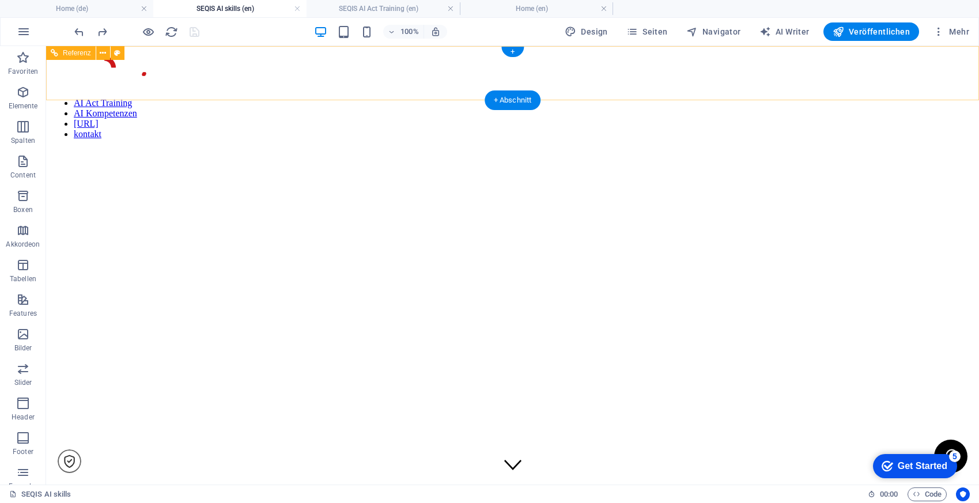
click at [560, 98] on nav "AI Act Training AI Kompetenzen [URL] kontakt" at bounding box center [512, 118] width 923 height 41
select select "rem"
select select "px"
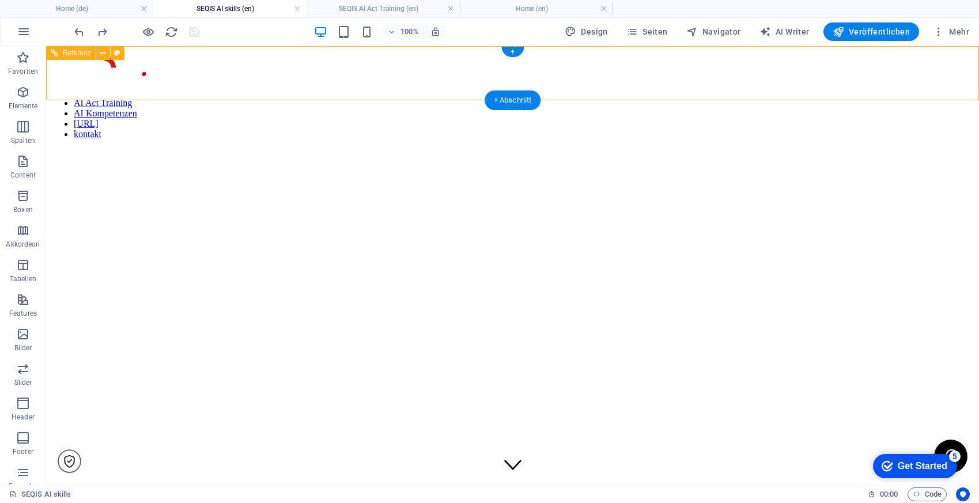
select select "preset-menu-v2-border"
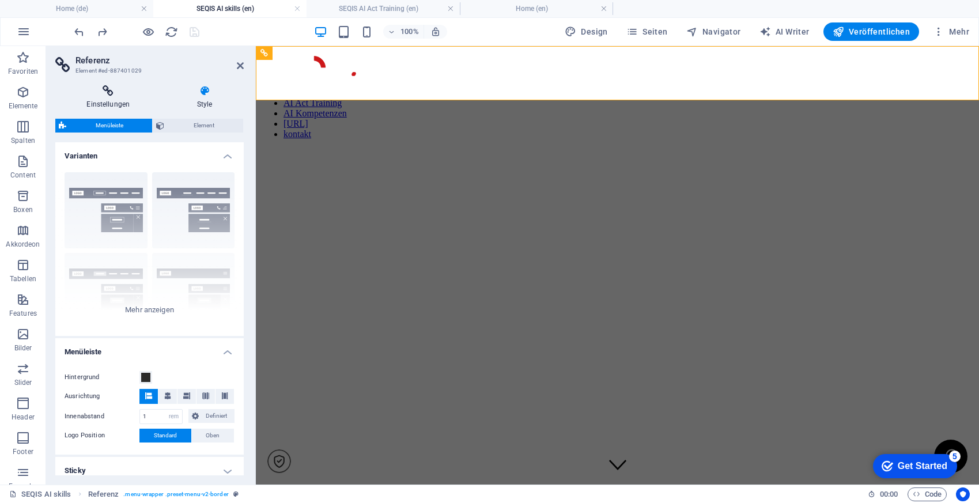
click at [107, 96] on icon at bounding box center [108, 91] width 106 height 12
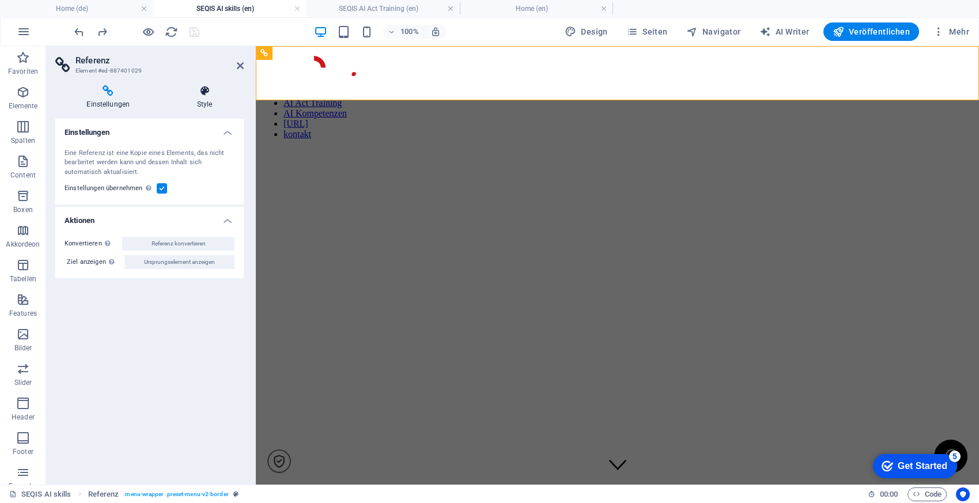
click at [198, 92] on icon at bounding box center [205, 91] width 78 height 12
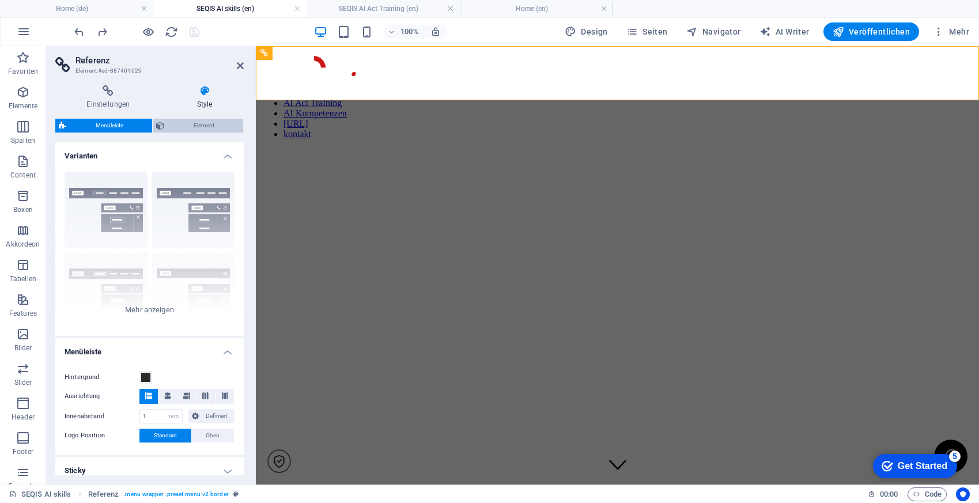
click at [201, 129] on span "Element" at bounding box center [204, 126] width 72 height 14
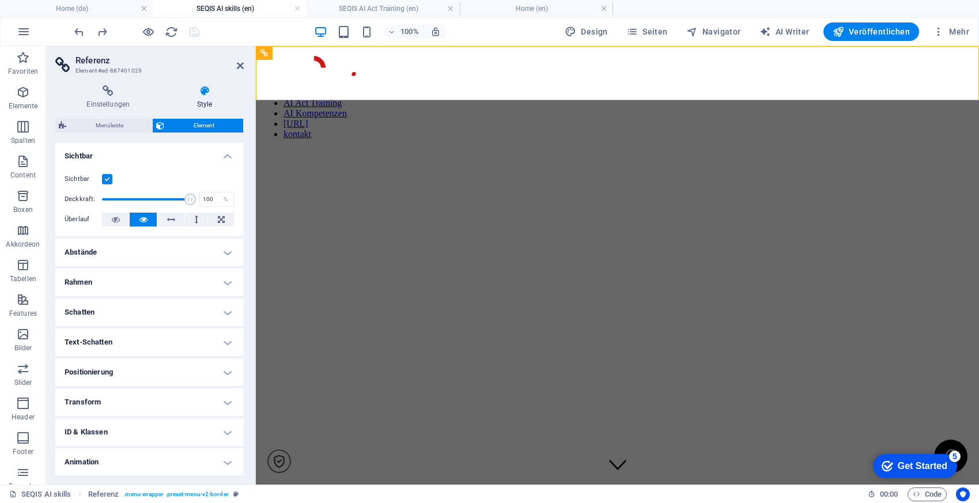
scroll to position [30, 0]
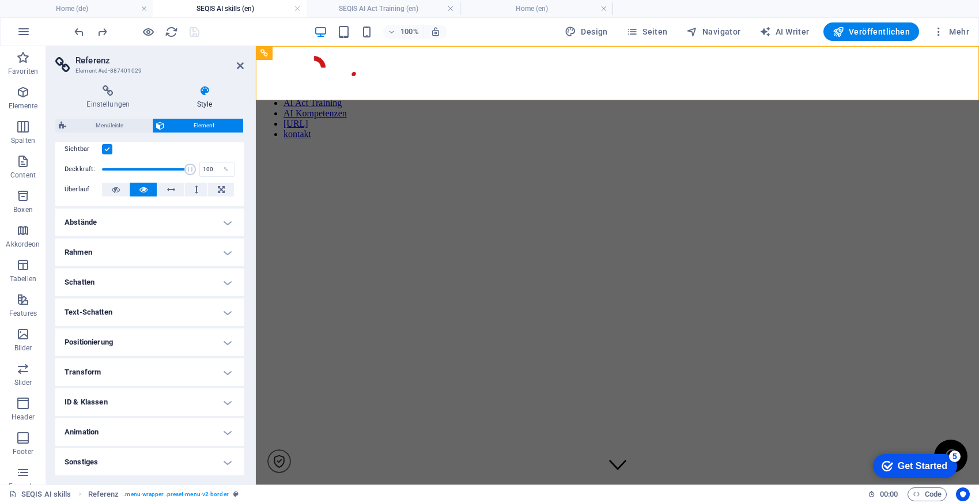
click at [235, 62] on h2 "Referenz" at bounding box center [159, 60] width 168 height 10
click at [239, 65] on icon at bounding box center [240, 65] width 7 height 9
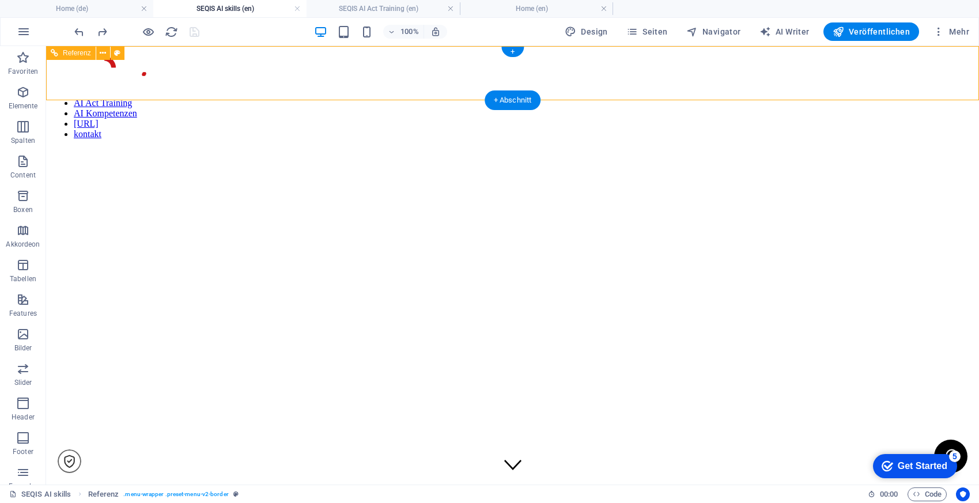
click at [182, 84] on div "AI Act Training AI Kompetenzen [URL] kontakt TERMIN buchen" at bounding box center [512, 95] width 923 height 89
click at [103, 52] on icon at bounding box center [103, 53] width 6 height 12
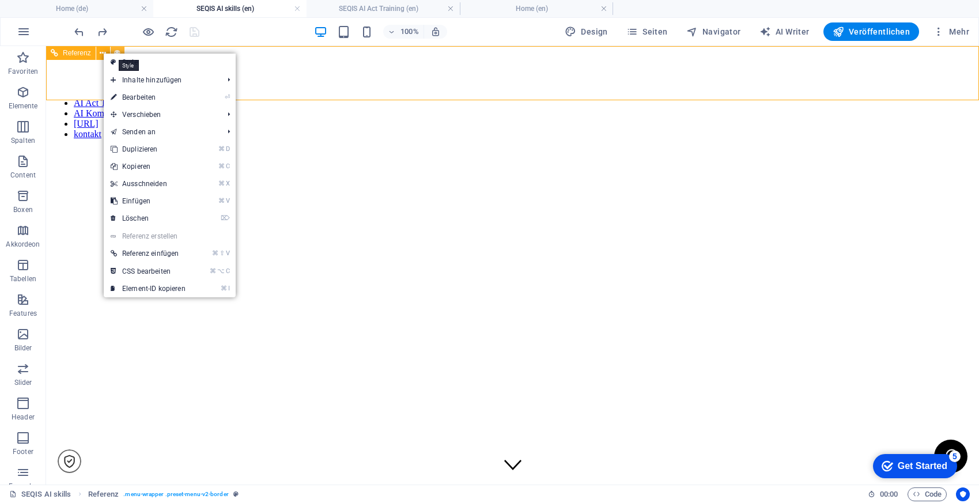
click at [119, 50] on icon at bounding box center [117, 53] width 6 height 12
select select "rem"
select select "px"
select select "preset-menu-v2-border"
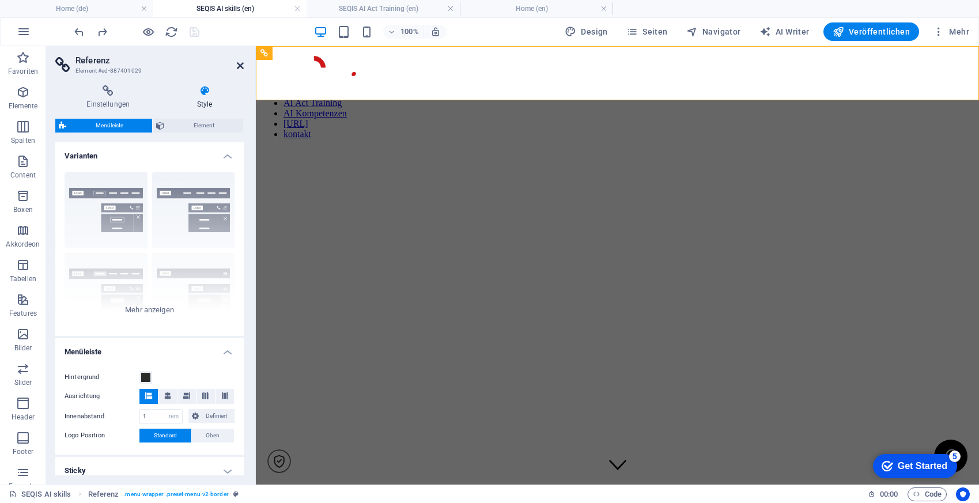
click at [240, 66] on icon at bounding box center [240, 65] width 7 height 9
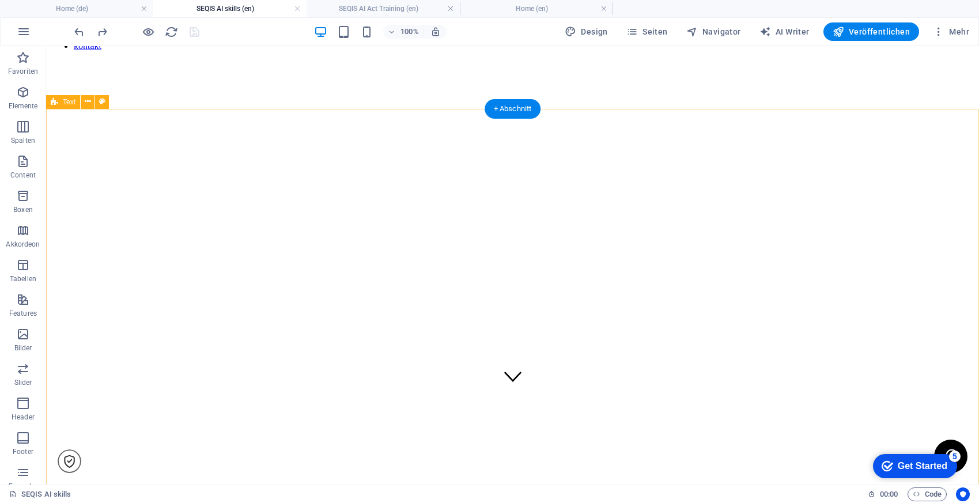
scroll to position [0, 0]
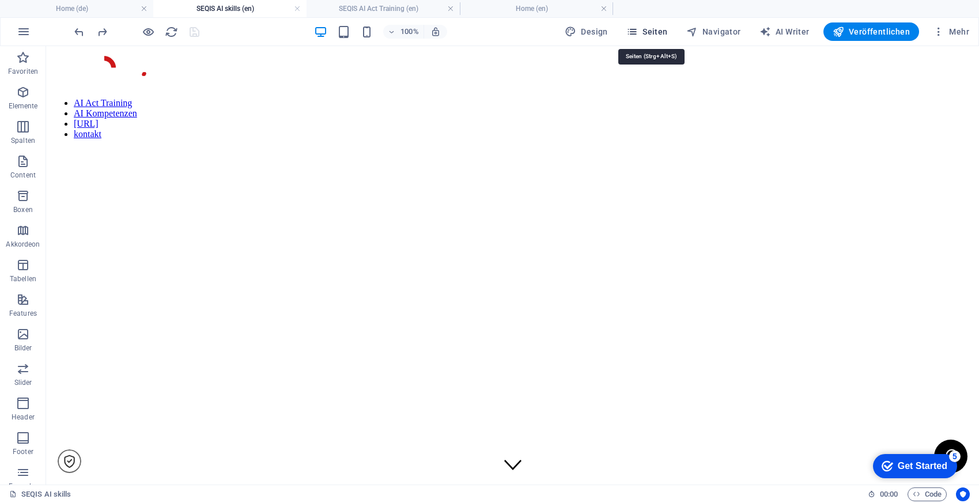
click at [654, 30] on span "Seiten" at bounding box center [646, 32] width 41 height 12
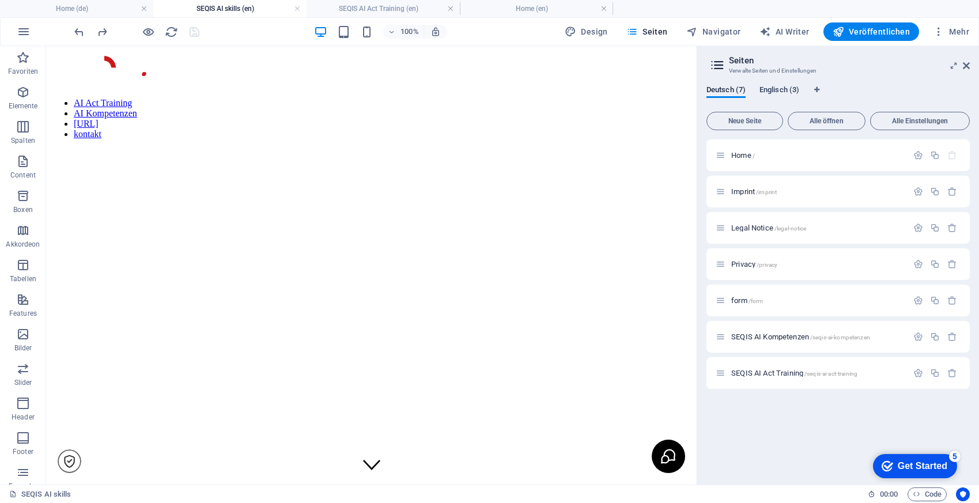
click at [795, 85] on span "Englisch (3)" at bounding box center [779, 91] width 40 height 16
click at [950, 188] on icon "button" at bounding box center [952, 192] width 10 height 10
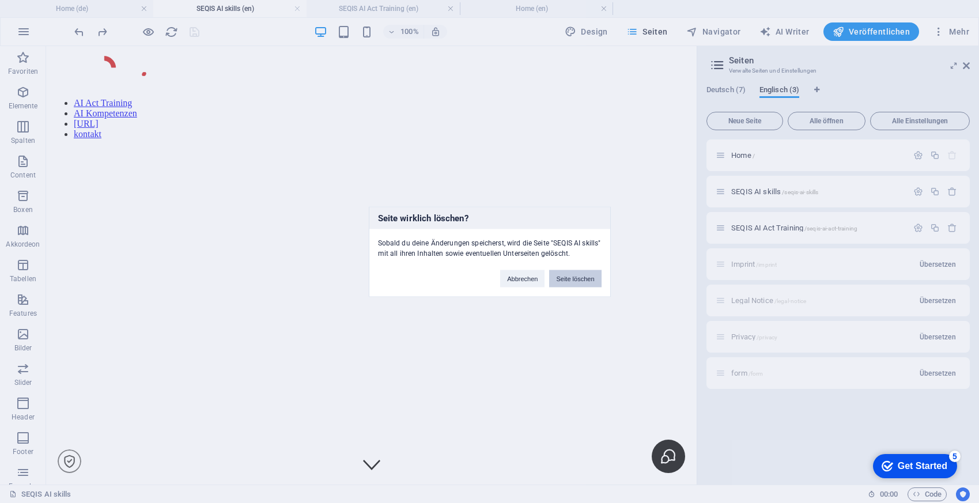
click at [574, 280] on button "Seite löschen" at bounding box center [575, 278] width 52 height 17
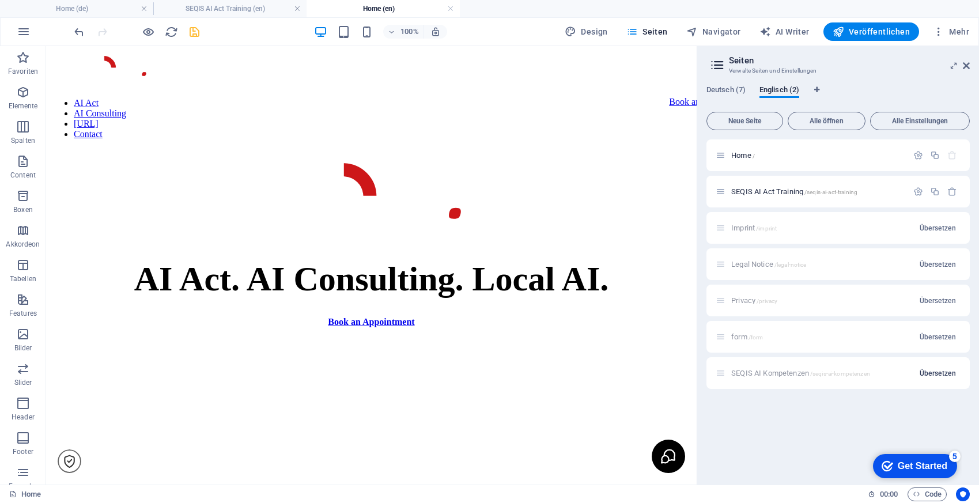
click at [935, 372] on span "Übersetzen" at bounding box center [937, 373] width 36 height 9
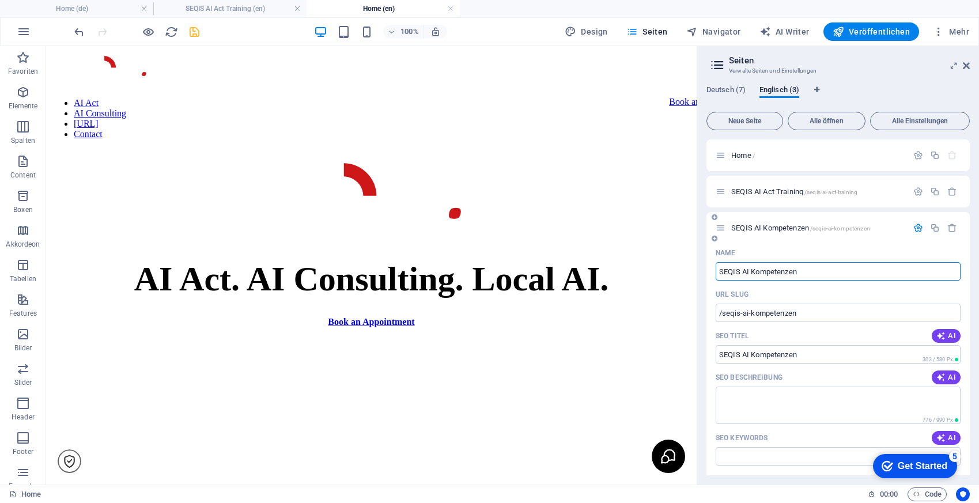
click at [774, 272] on input "SEQIS AI Kompetenzen" at bounding box center [837, 271] width 245 height 18
type input "SEQIS AI Skills"
type input "/seqis-ai-skills"
type input "SEQIS AI Skills"
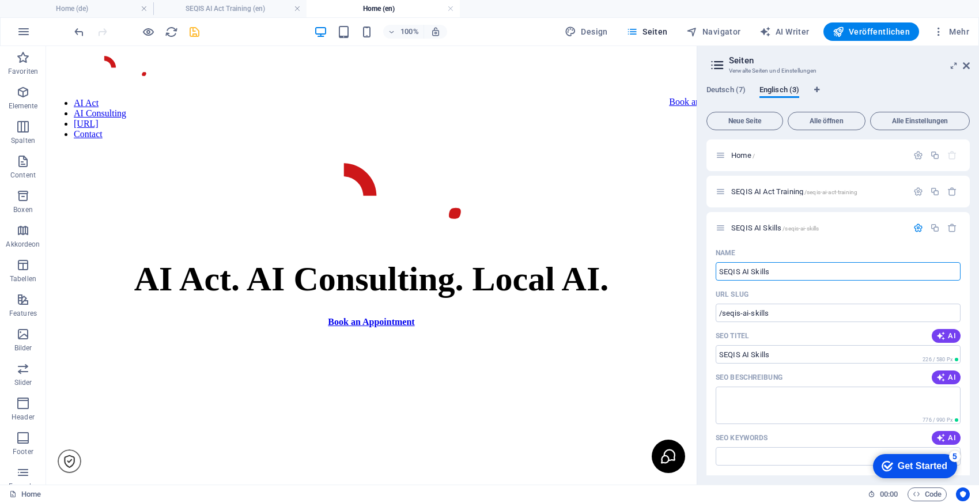
click at [850, 230] on p "SEQIS AI Skills /seqis-ai-skills" at bounding box center [817, 227] width 173 height 7
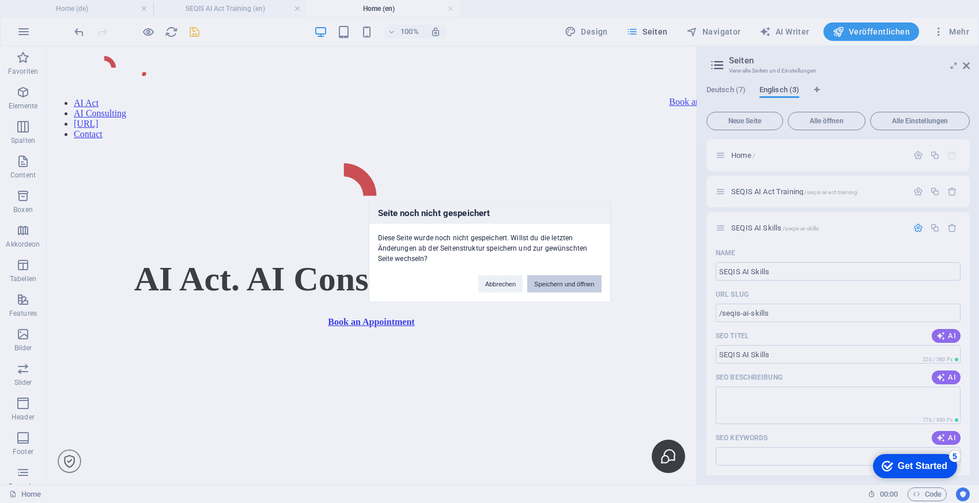
click at [583, 285] on button "Speichern und öffnen" at bounding box center [564, 283] width 74 height 17
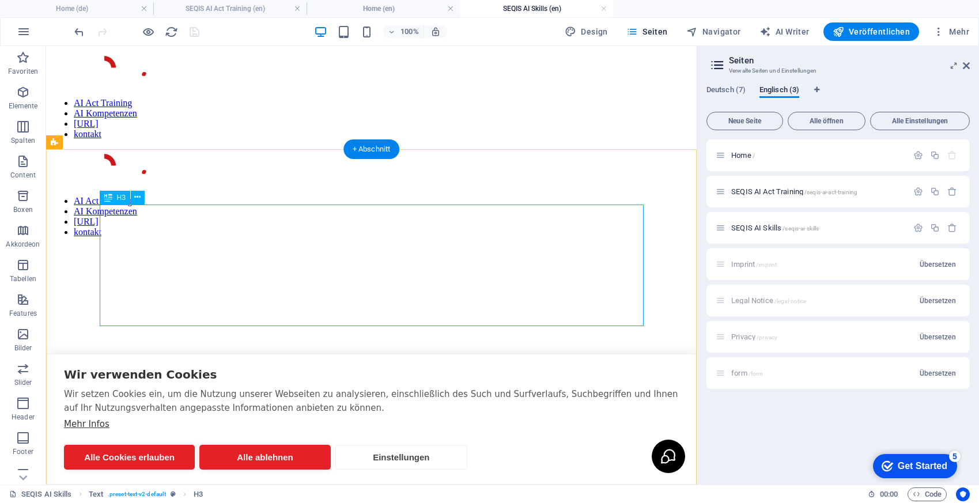
scroll to position [817, 0]
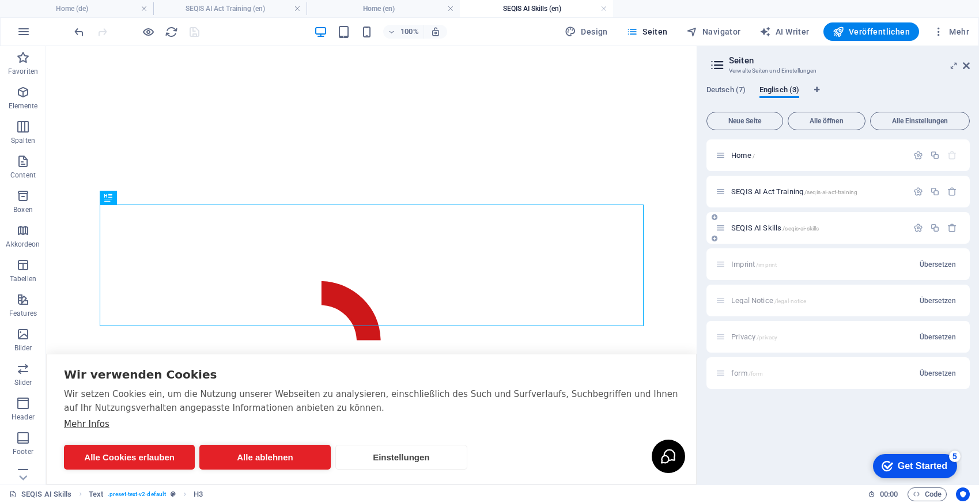
click at [774, 230] on span "SEQIS AI Skills /seqis-ai-skills" at bounding box center [775, 227] width 88 height 9
click at [271, 456] on button "Alle ablehnen" at bounding box center [264, 457] width 131 height 25
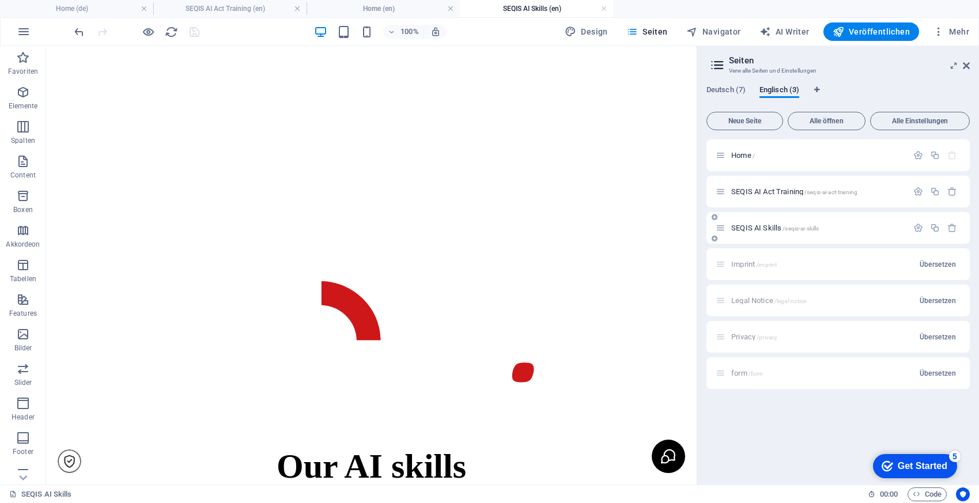
click at [777, 229] on span "SEQIS AI Skills /seqis-ai-skills" at bounding box center [775, 227] width 88 height 9
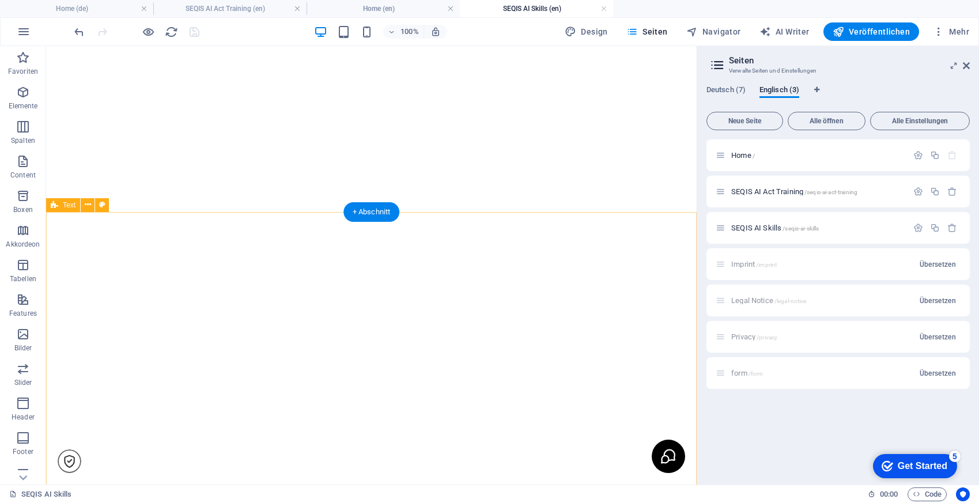
scroll to position [0, 0]
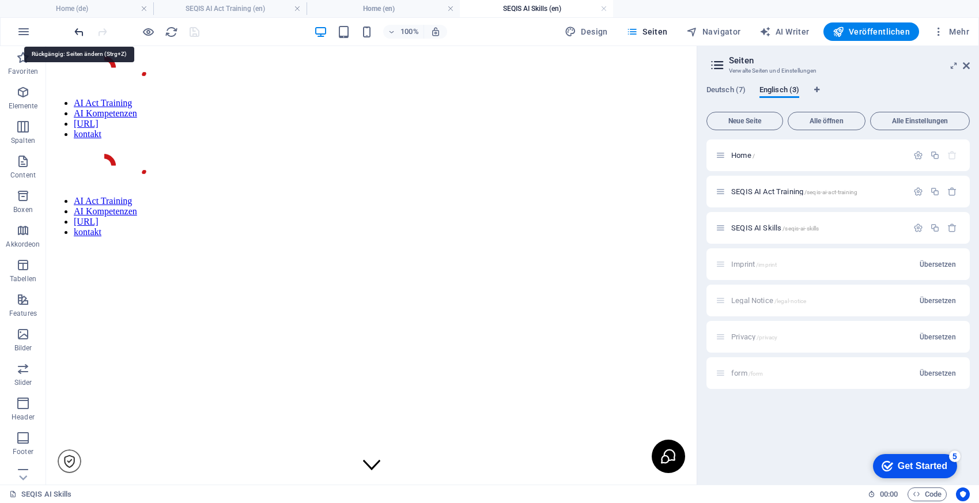
click at [82, 32] on icon "undo" at bounding box center [79, 31] width 13 height 13
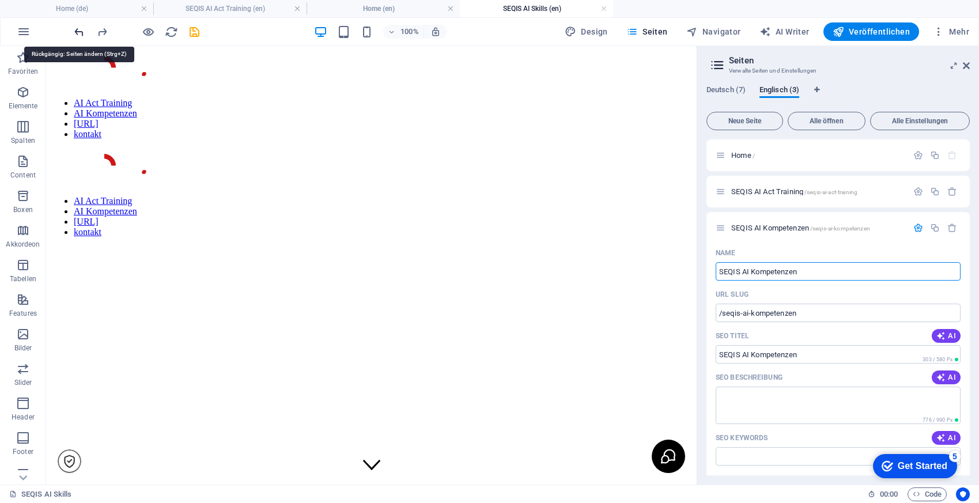
click at [82, 32] on icon "undo" at bounding box center [79, 31] width 13 height 13
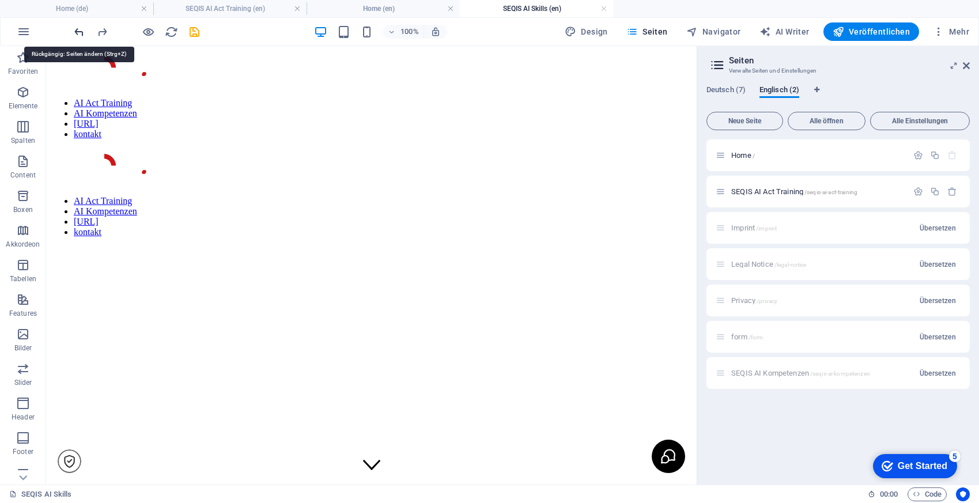
click at [82, 32] on icon "undo" at bounding box center [79, 31] width 13 height 13
click at [601, 10] on link at bounding box center [603, 8] width 7 height 11
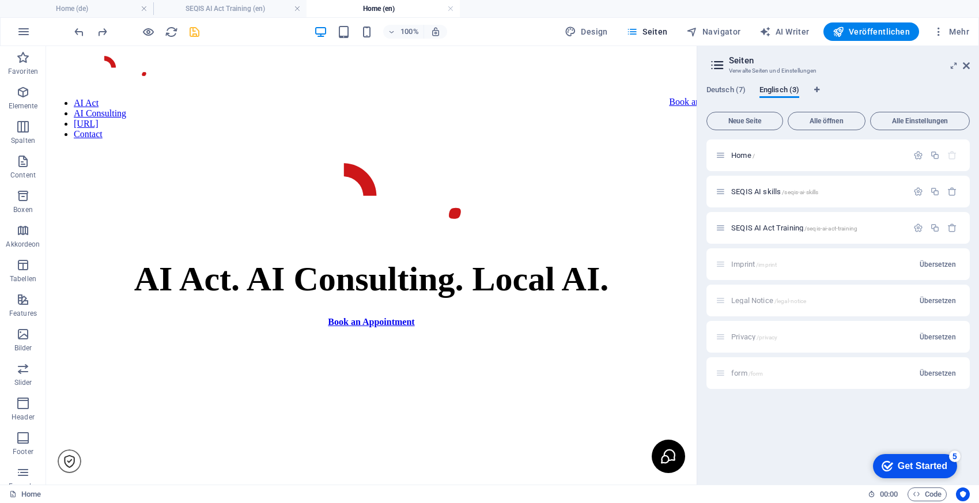
click at [606, 7] on ul "Home (de) SEQIS AI Act Training (en) Home (en)" at bounding box center [489, 8] width 979 height 17
click at [768, 190] on span "SEQIS AI skills /seqis-ai-skills" at bounding box center [774, 191] width 87 height 9
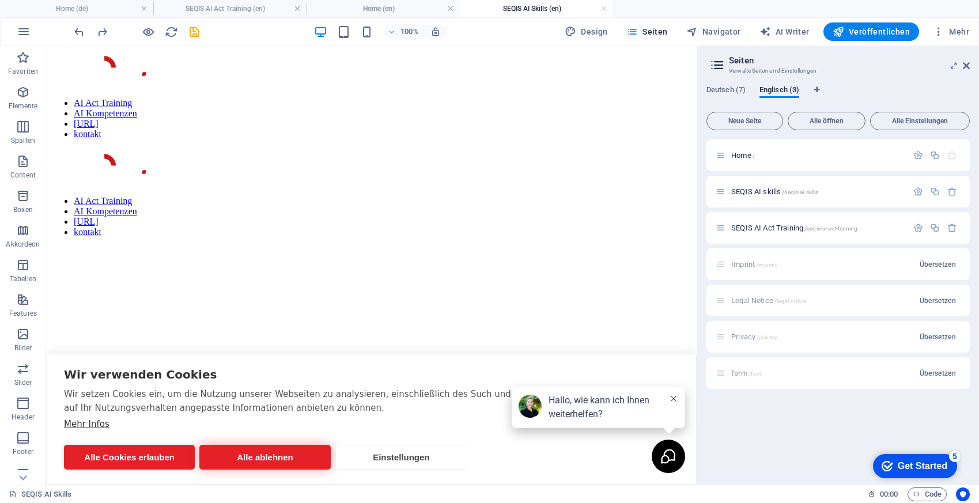
click at [266, 458] on button "Alle ablehnen" at bounding box center [264, 457] width 131 height 25
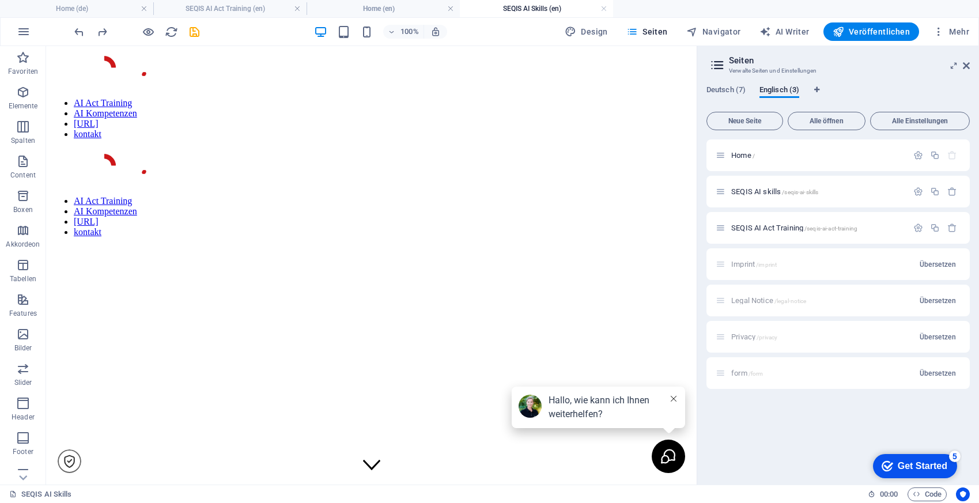
click at [674, 397] on icon at bounding box center [673, 399] width 6 height 6
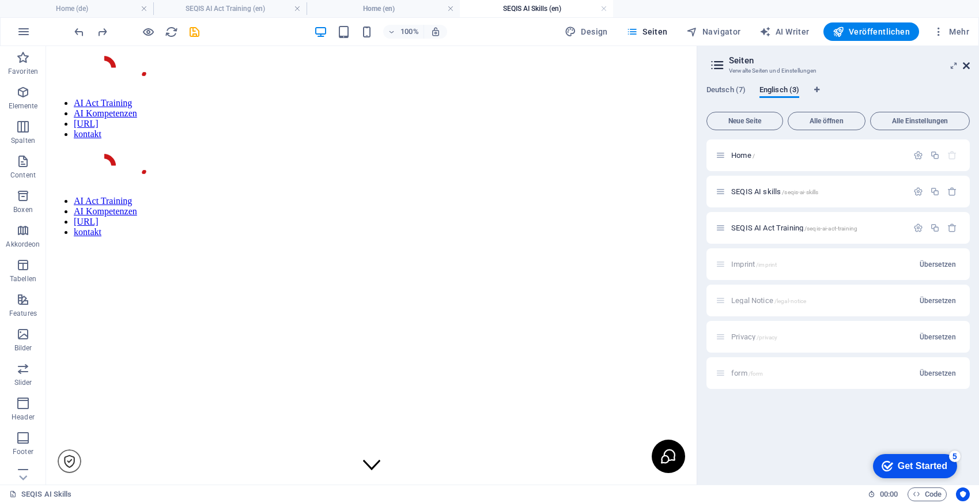
click at [966, 67] on icon at bounding box center [965, 65] width 7 height 9
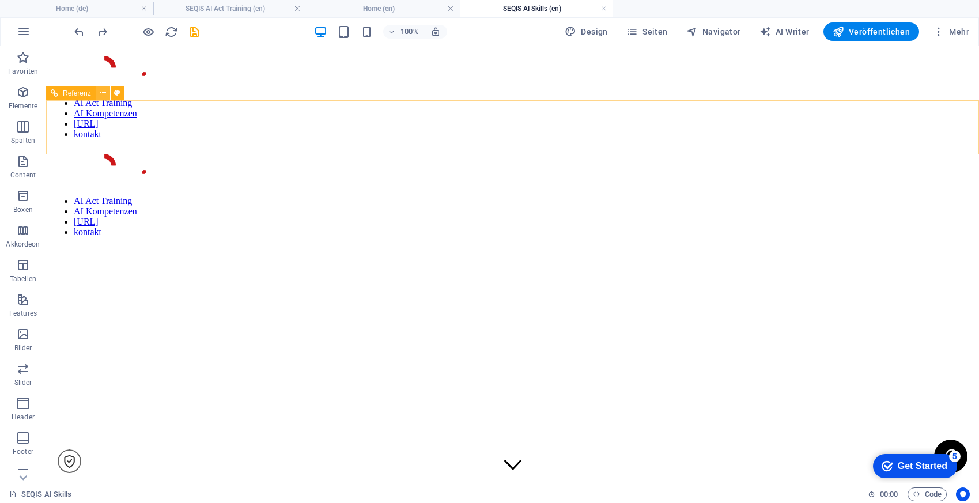
click at [101, 97] on icon at bounding box center [103, 93] width 6 height 12
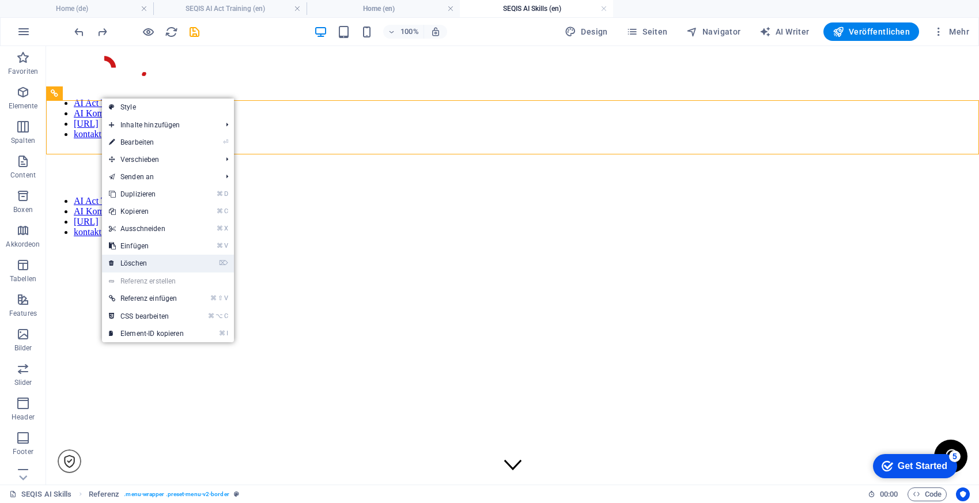
click at [145, 261] on link "⌦ Löschen" at bounding box center [146, 263] width 89 height 17
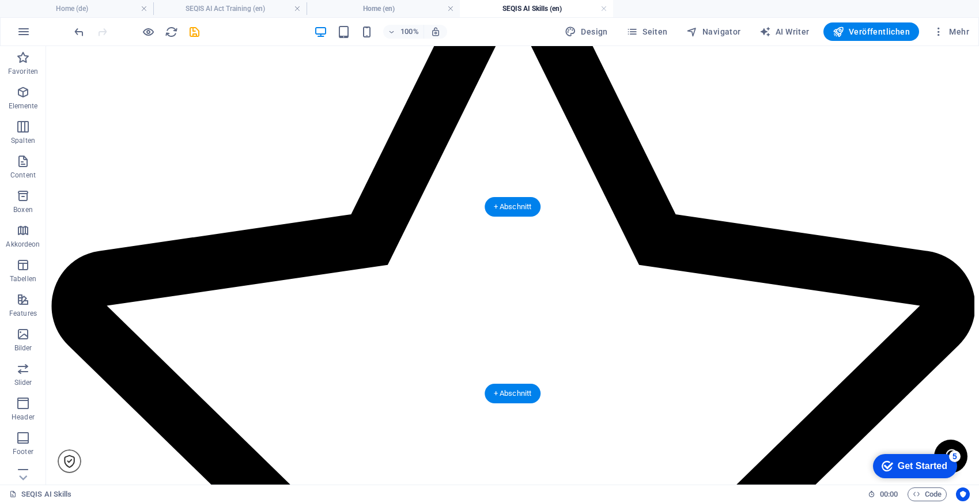
scroll to position [4982, 0]
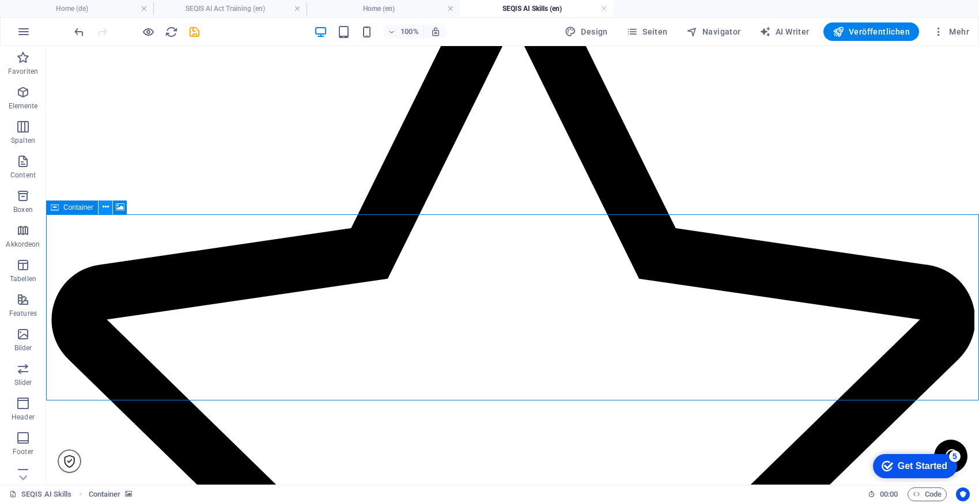
click at [107, 207] on icon at bounding box center [106, 207] width 6 height 12
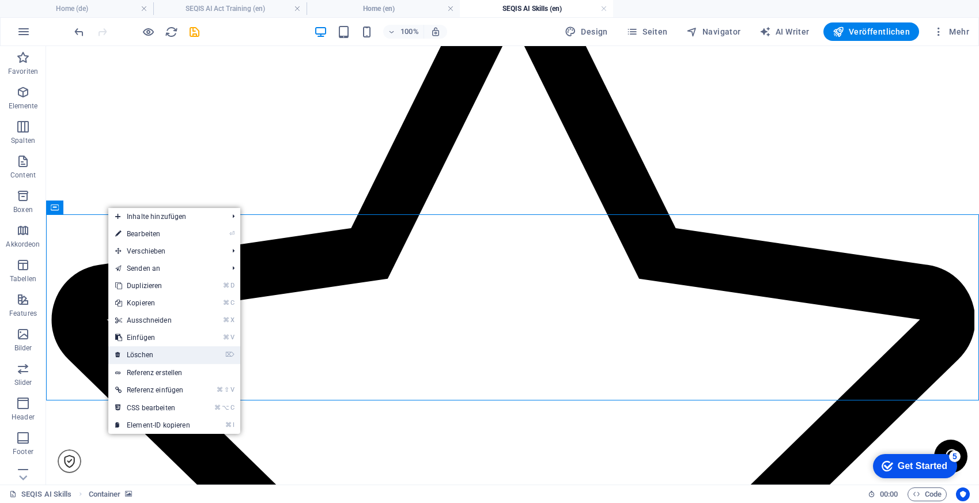
click at [143, 360] on link "⌦ Löschen" at bounding box center [152, 354] width 89 height 17
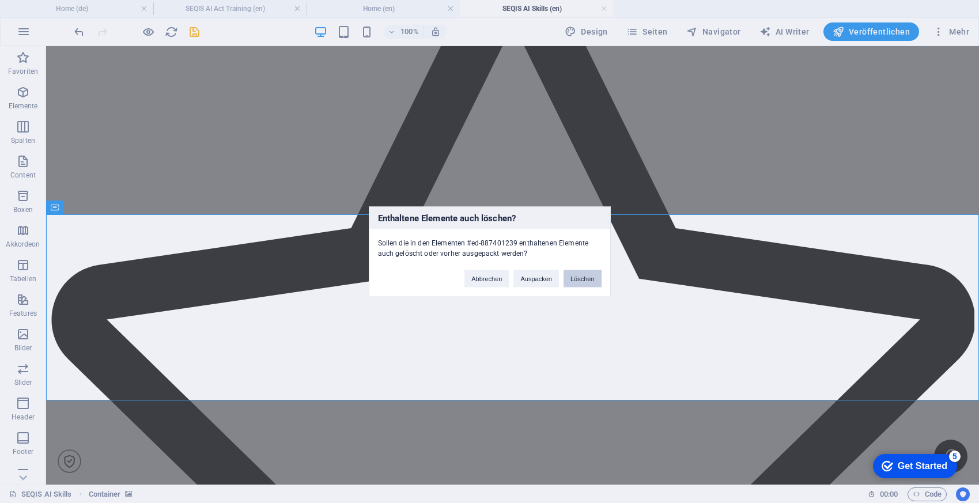
drag, startPoint x: 587, startPoint y: 278, endPoint x: 531, endPoint y: 251, distance: 62.6
click at [587, 278] on button "Löschen" at bounding box center [582, 278] width 38 height 17
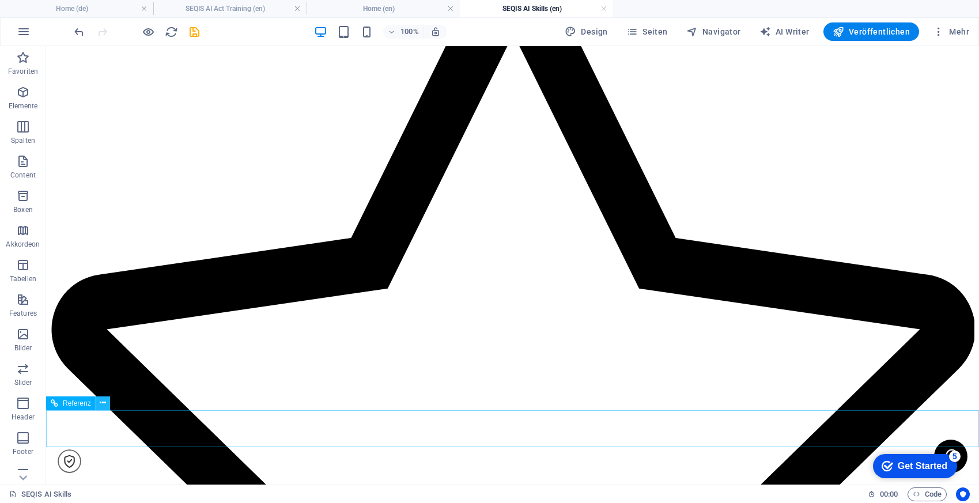
click at [101, 403] on icon at bounding box center [103, 403] width 6 height 12
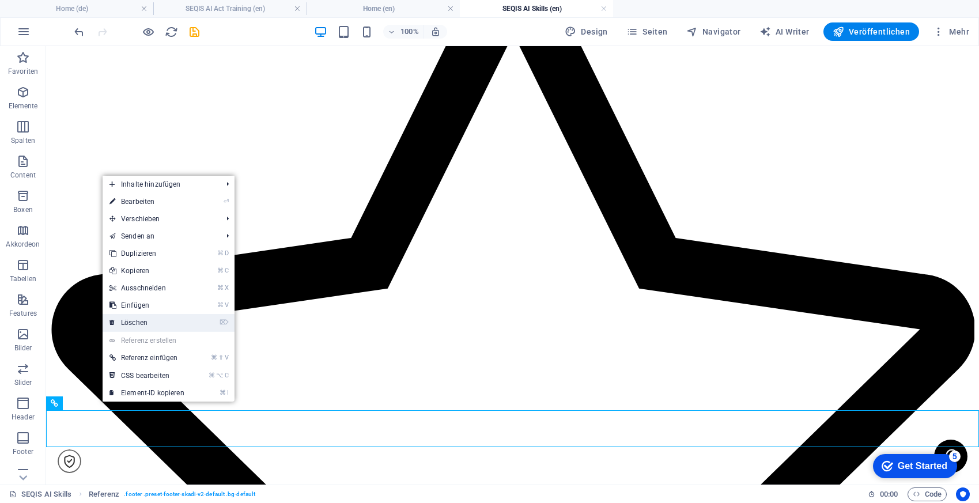
click at [202, 321] on li "⌦ Löschen" at bounding box center [169, 323] width 132 height 18
click at [167, 320] on link "⌦ Löschen" at bounding box center [147, 322] width 89 height 17
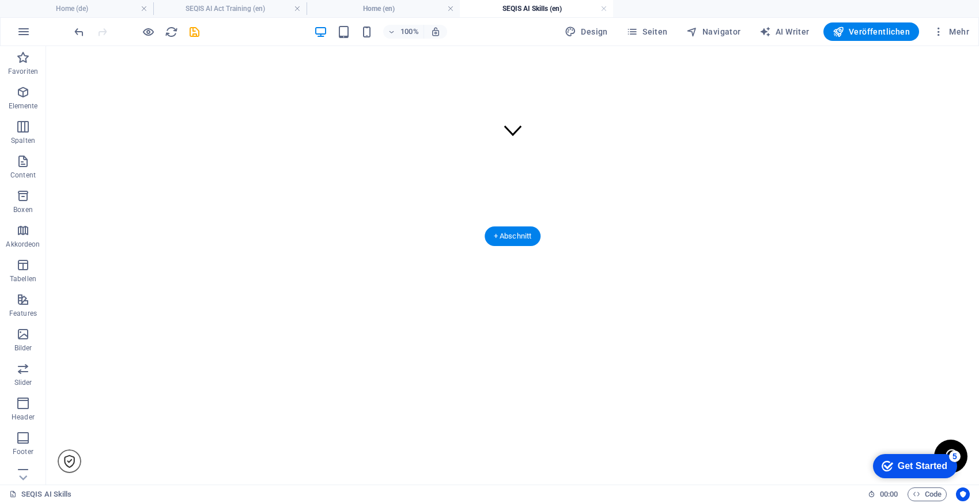
scroll to position [0, 0]
click at [939, 23] on button "Mehr" at bounding box center [951, 31] width 46 height 18
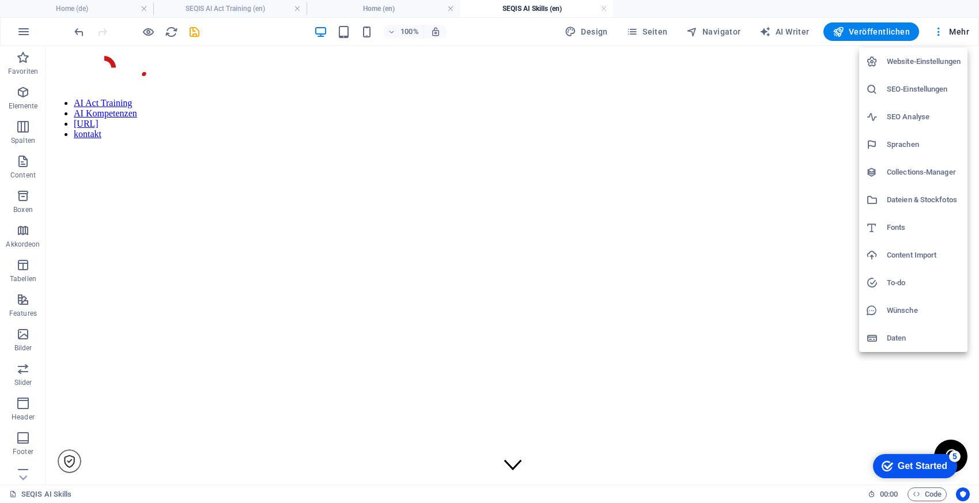
click at [939, 23] on div at bounding box center [489, 251] width 979 height 503
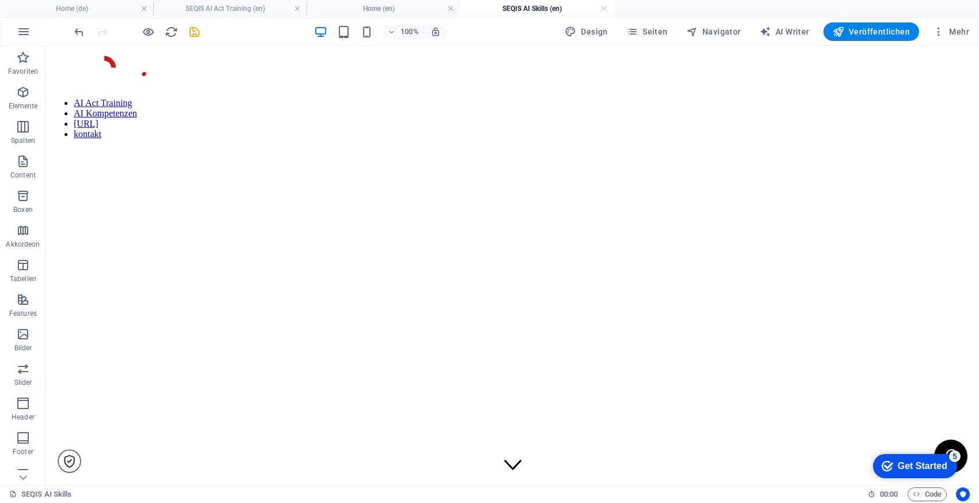
click at [515, 3] on h4 "SEQIS AI Skills (en)" at bounding box center [536, 8] width 153 height 13
drag, startPoint x: 503, startPoint y: 10, endPoint x: 358, endPoint y: 10, distance: 145.7
click at [657, 33] on span "Seiten" at bounding box center [646, 32] width 41 height 12
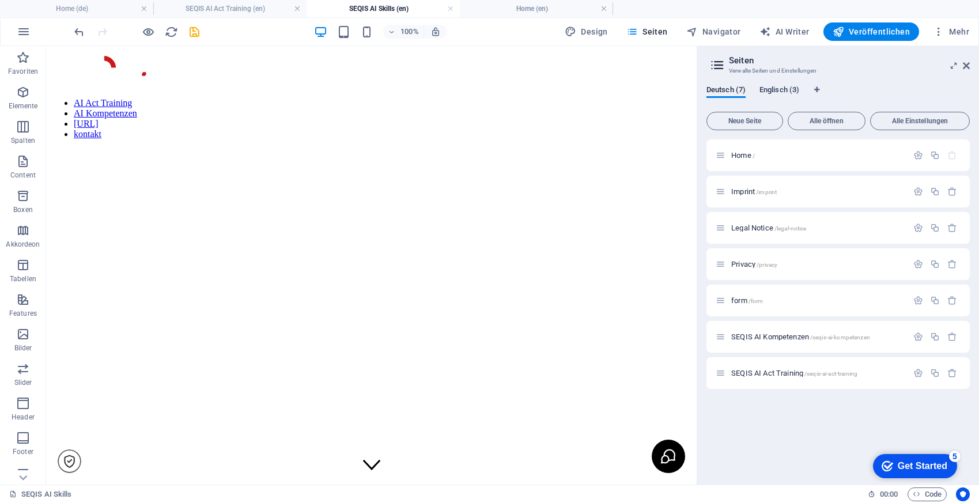
click at [781, 88] on span "Englisch (3)" at bounding box center [779, 91] width 40 height 16
click at [776, 192] on span "SEQIS AI skills /seqis-ai-skills" at bounding box center [774, 191] width 87 height 9
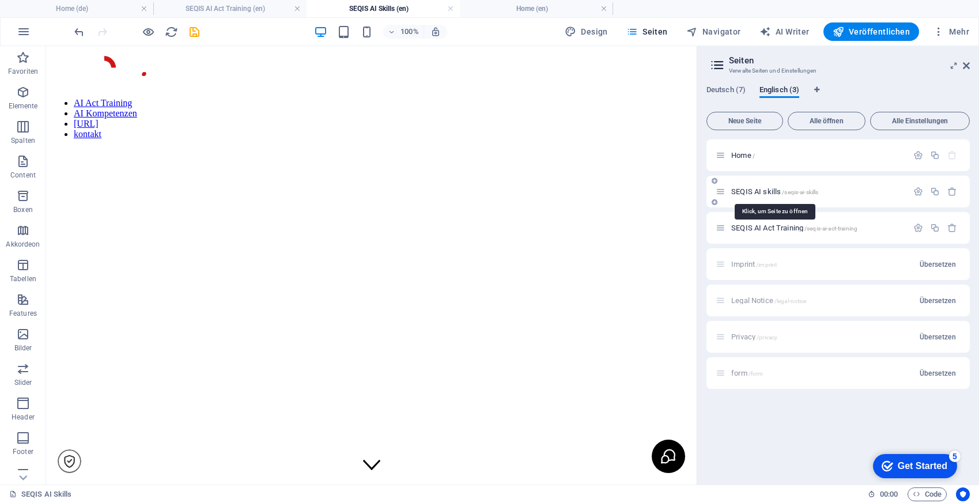
click at [776, 192] on span "SEQIS AI skills /seqis-ai-skills" at bounding box center [774, 191] width 87 height 9
click at [908, 122] on span "Alle Einstellungen" at bounding box center [919, 120] width 89 height 7
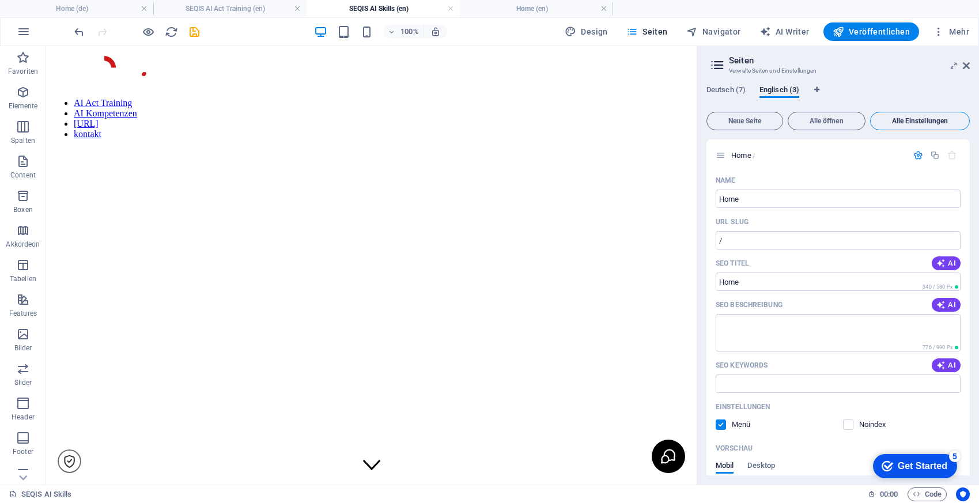
click at [914, 119] on span "Alle Einstellungen" at bounding box center [919, 120] width 89 height 7
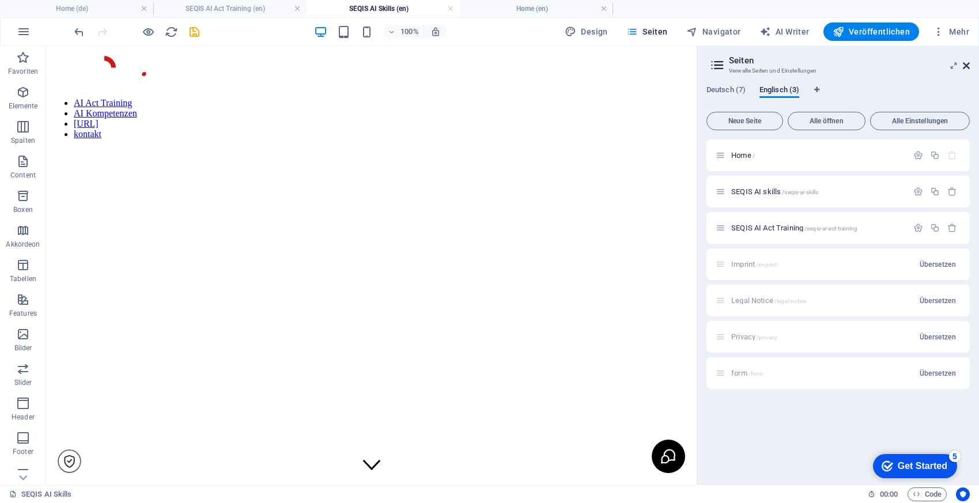
click at [964, 66] on icon at bounding box center [965, 65] width 7 height 9
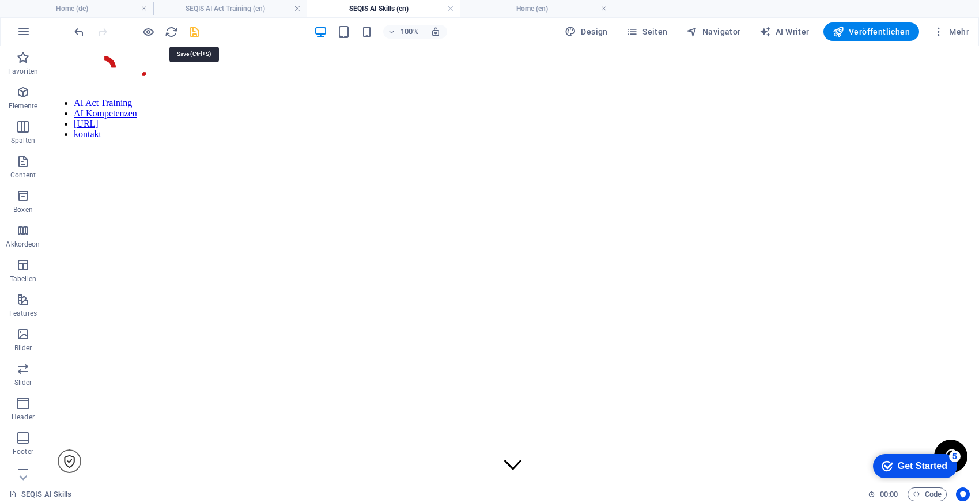
click at [192, 34] on icon "save" at bounding box center [194, 31] width 13 height 13
click at [447, 6] on link at bounding box center [450, 8] width 7 height 11
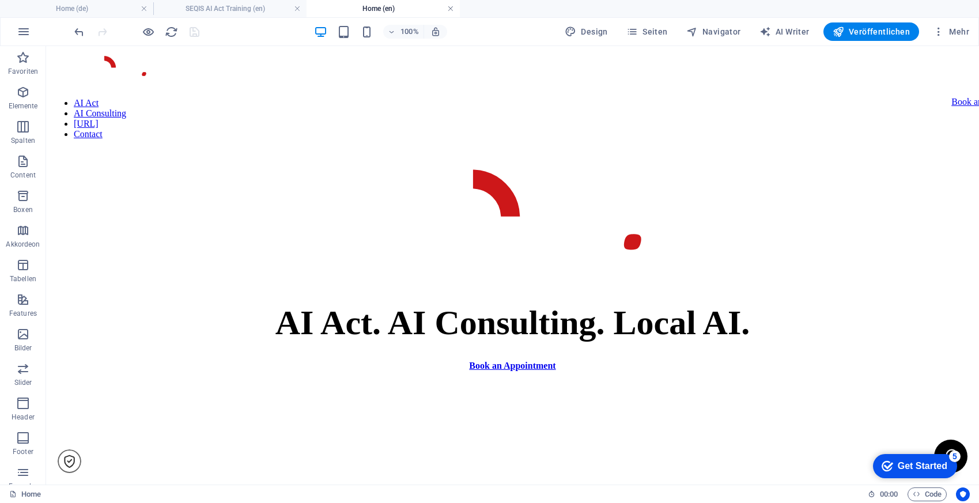
click at [450, 8] on link at bounding box center [450, 8] width 7 height 11
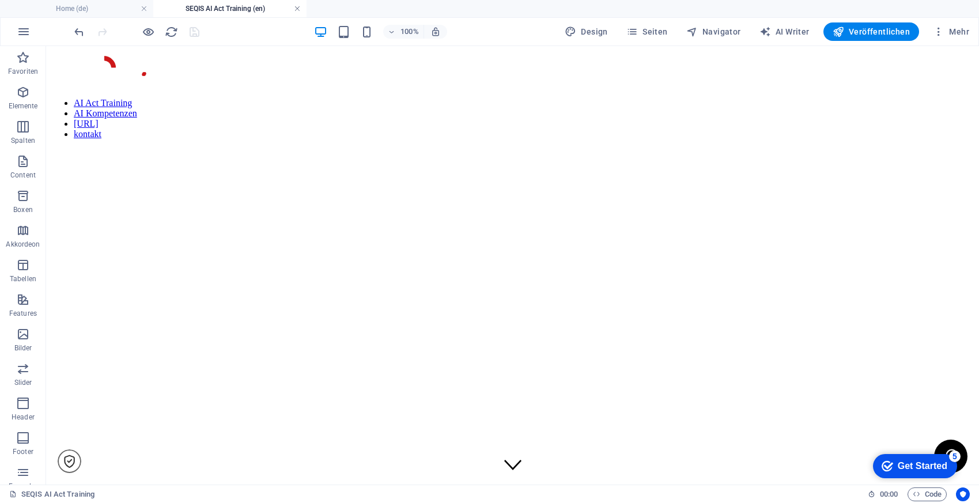
click at [298, 9] on link at bounding box center [297, 8] width 7 height 11
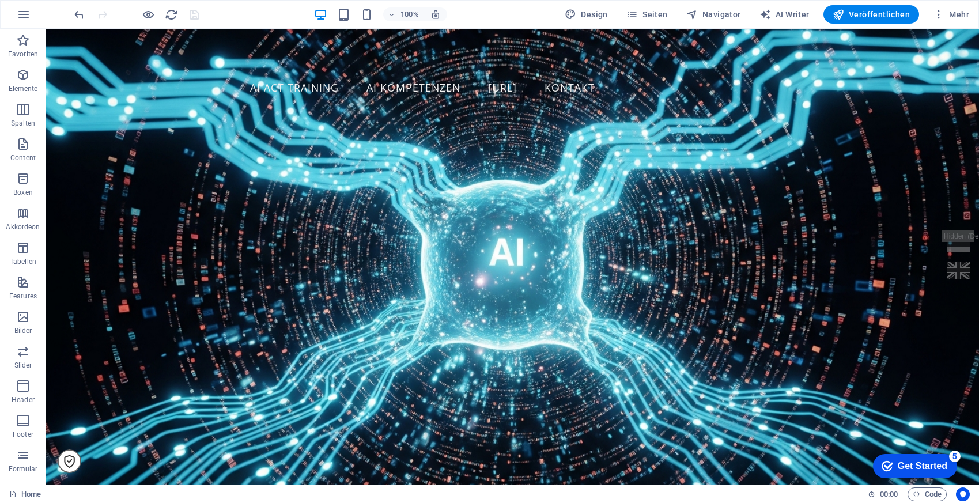
click at [407, 74] on nav "AI Act Training AI Kompetenzen [URL] kontakt" at bounding box center [513, 88] width 544 height 29
select select "6"
select select
select select "5"
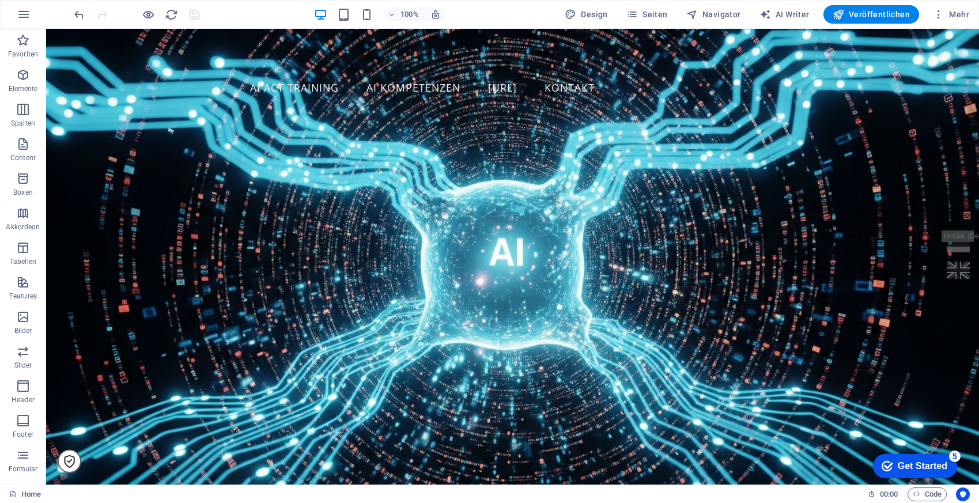
select select
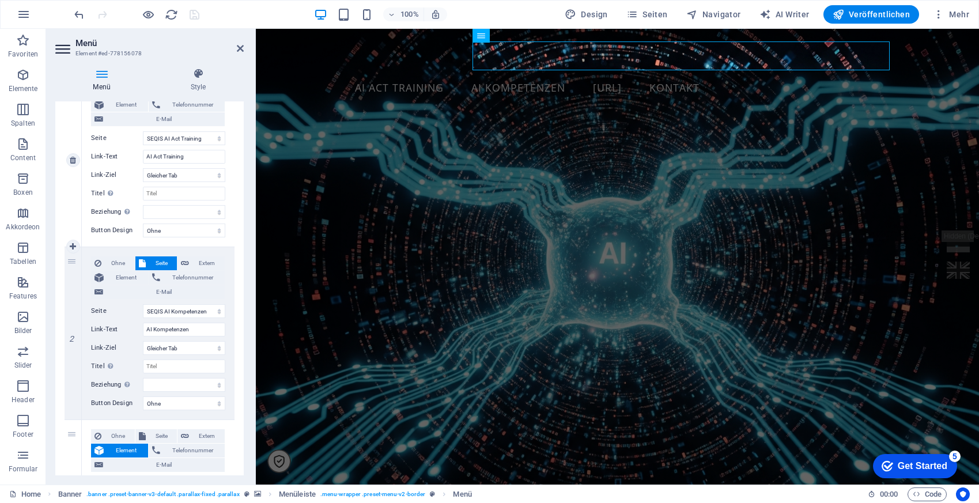
scroll to position [147, 0]
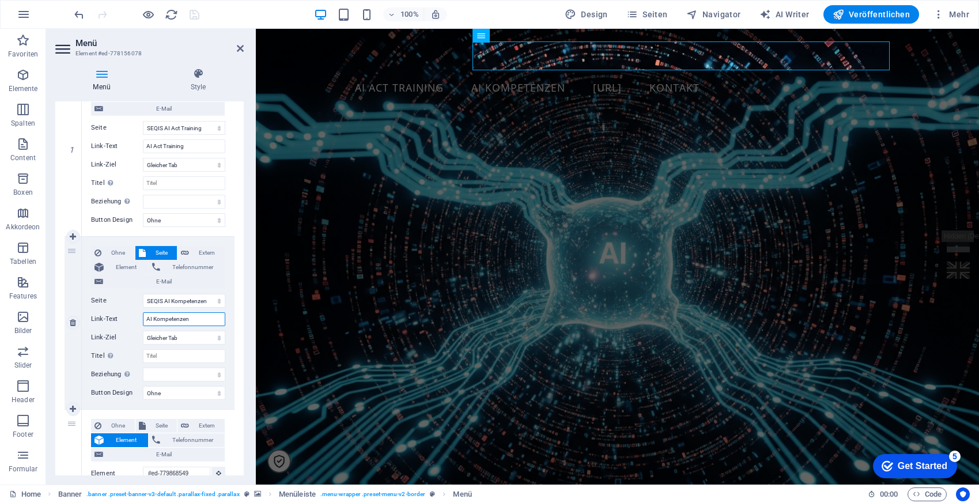
click at [176, 320] on input "AI Kompetenzen" at bounding box center [184, 319] width 82 height 14
type input "AI Con"
select select
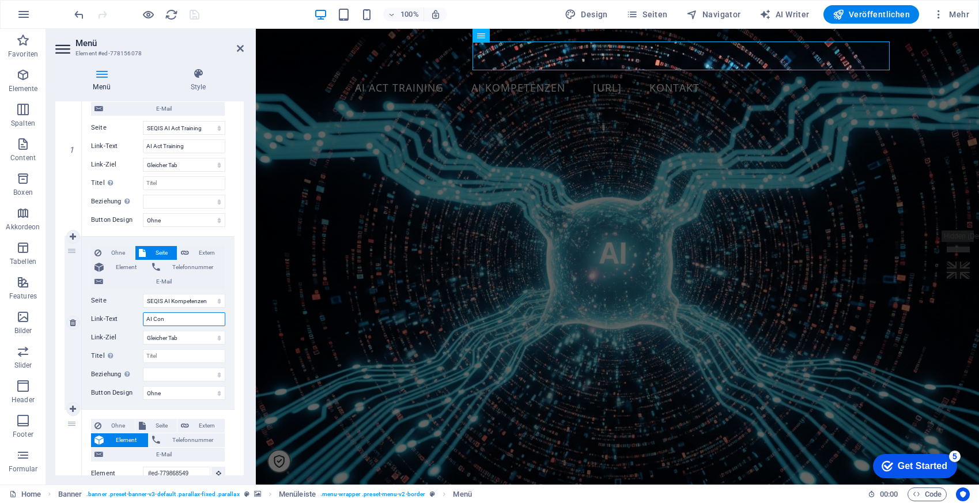
select select
type input "AI Consulting"
select select
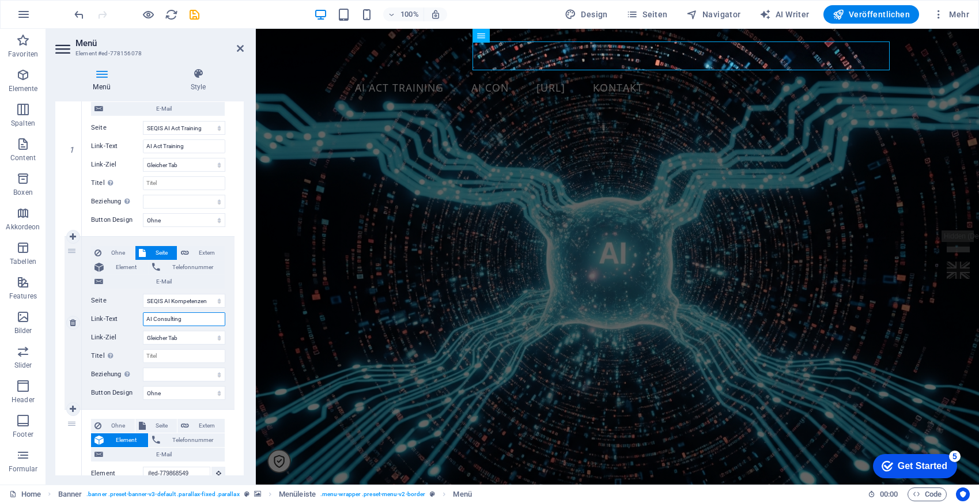
select select
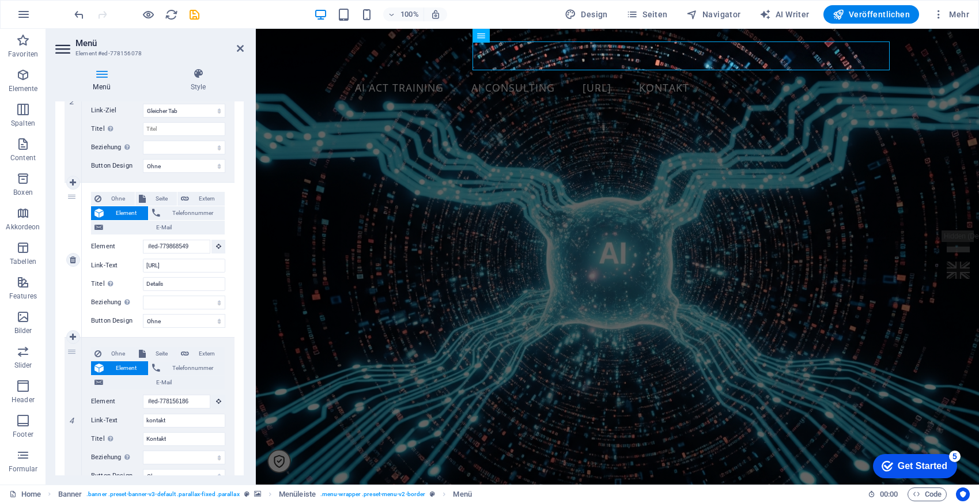
scroll to position [440, 0]
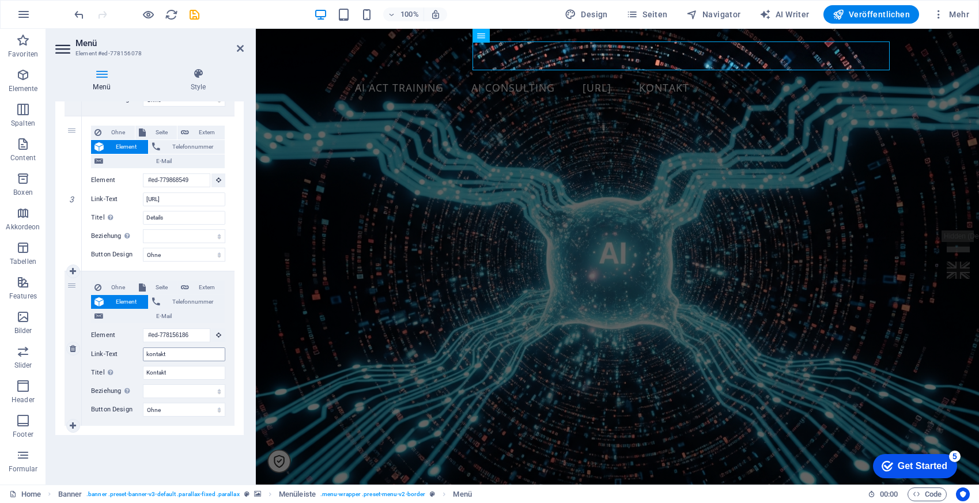
type input "AI Consulting"
click at [154, 354] on input "kontakt" at bounding box center [184, 354] width 82 height 14
type input "C"
select select
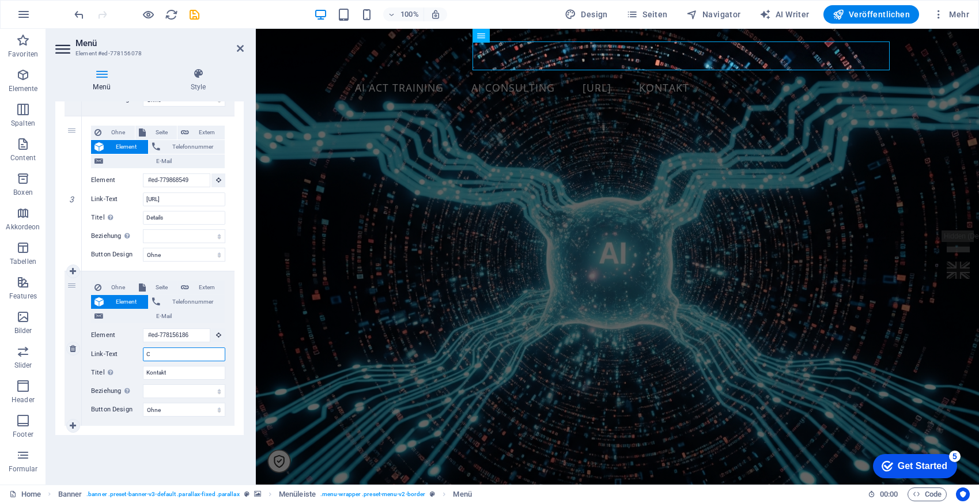
select select
type input "Con"
select select
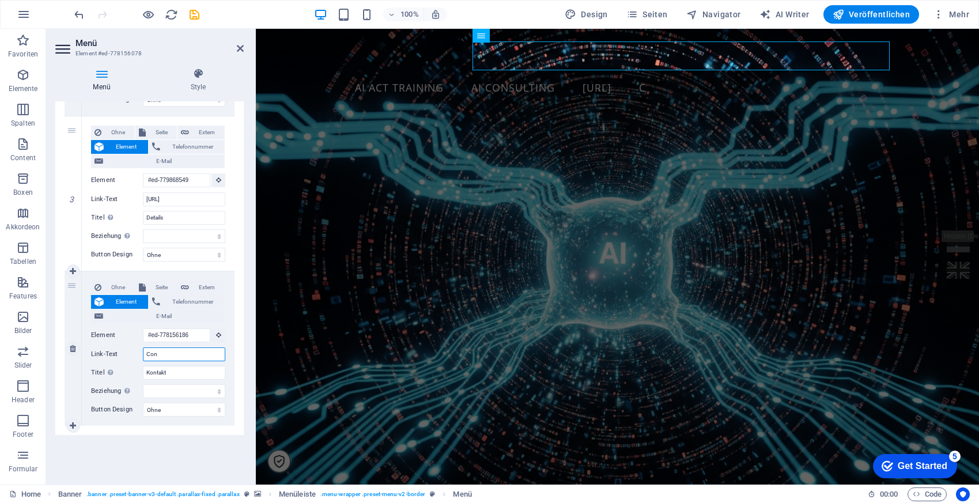
select select
type input "Cont"
select select
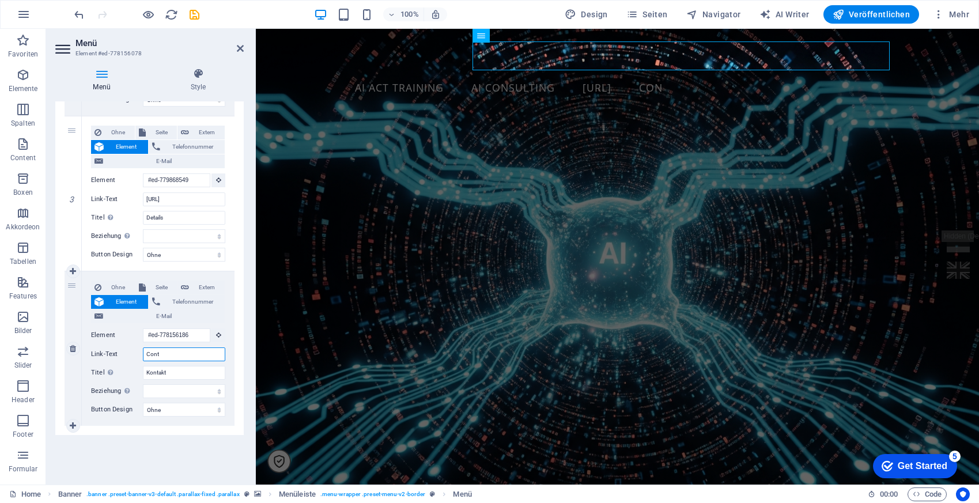
select select
type input "Contact"
select select
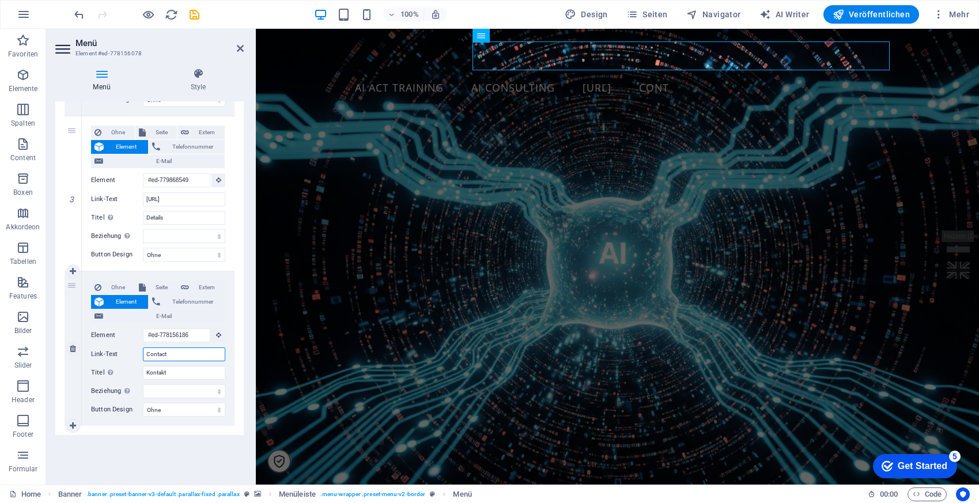
select select
click at [241, 50] on icon at bounding box center [240, 48] width 7 height 9
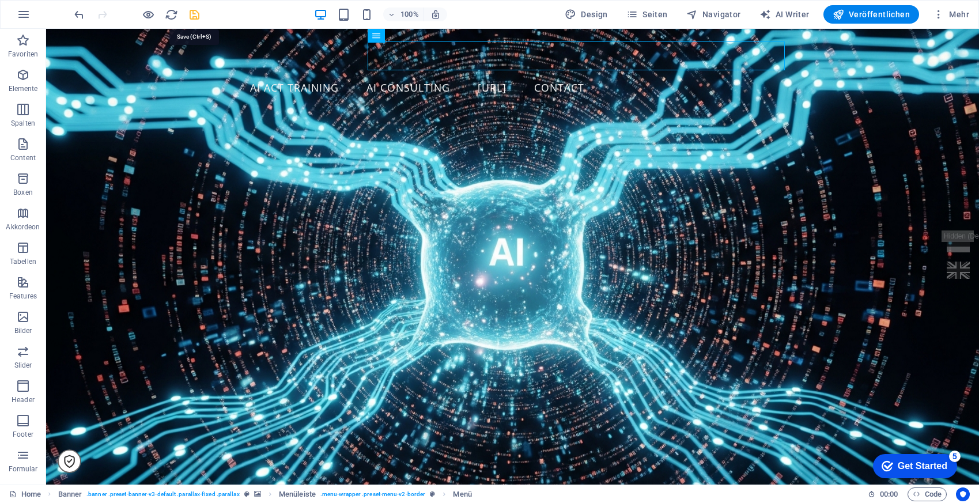
click at [195, 15] on icon "save" at bounding box center [194, 14] width 13 height 13
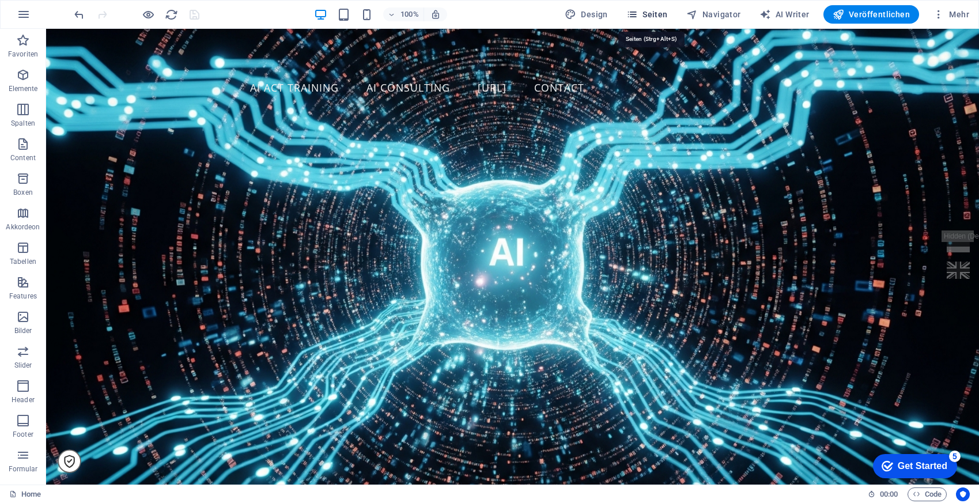
click at [661, 16] on span "Seiten" at bounding box center [646, 15] width 41 height 12
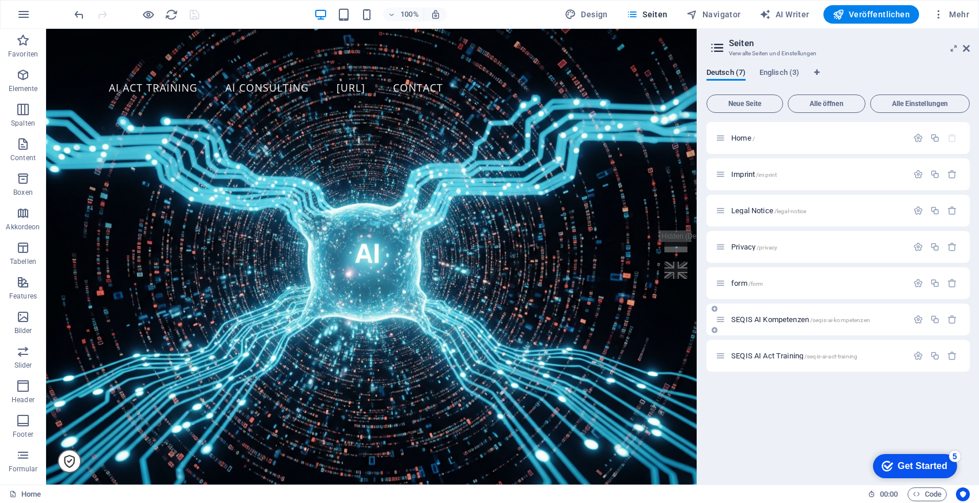
click at [755, 323] on span "SEQIS AI Kompetenzen /seqis-ai-kompetenzen" at bounding box center [800, 319] width 139 height 9
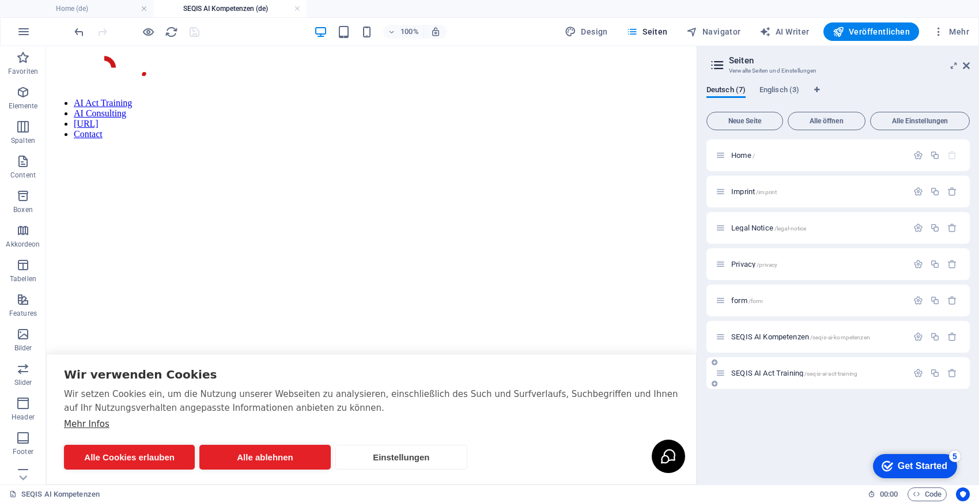
click at [763, 375] on span "SEQIS AI Act Training /seqis-ai-act-training" at bounding box center [794, 373] width 126 height 9
click at [795, 93] on span "Englisch (3)" at bounding box center [779, 91] width 40 height 16
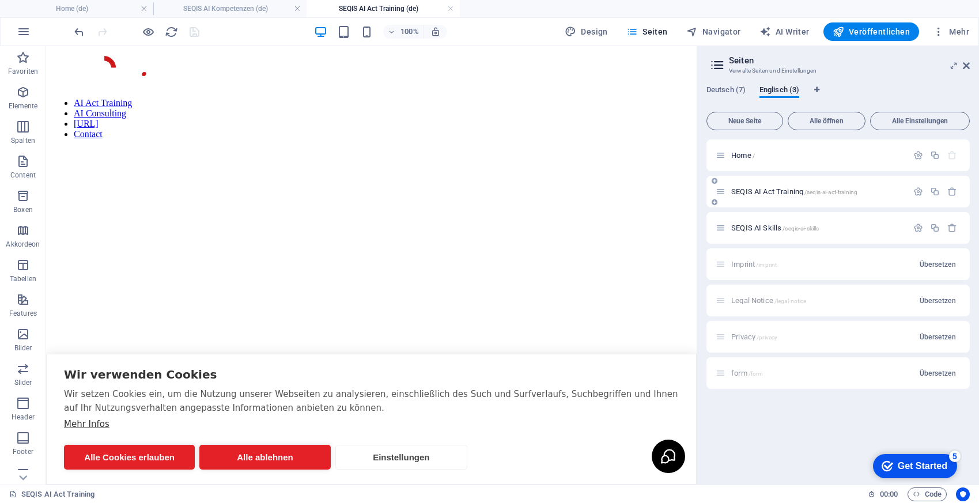
click at [749, 188] on span "SEQIS AI Act Training /seqis-ai-act-training" at bounding box center [794, 191] width 126 height 9
click at [774, 225] on span "SEQIS AI Skills /seqis-ai-skills" at bounding box center [775, 227] width 88 height 9
click at [743, 157] on span "Home /" at bounding box center [743, 155] width 24 height 9
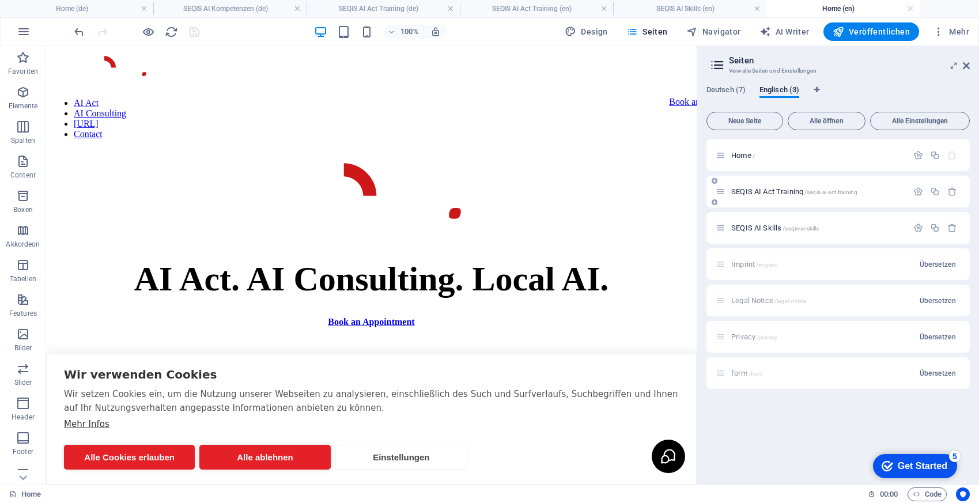
click at [768, 187] on div "SEQIS AI Act Training /seqis-ai-act-training" at bounding box center [811, 191] width 192 height 13
click at [764, 195] on span "SEQIS AI Act Training /seqis-ai-act-training" at bounding box center [794, 191] width 126 height 9
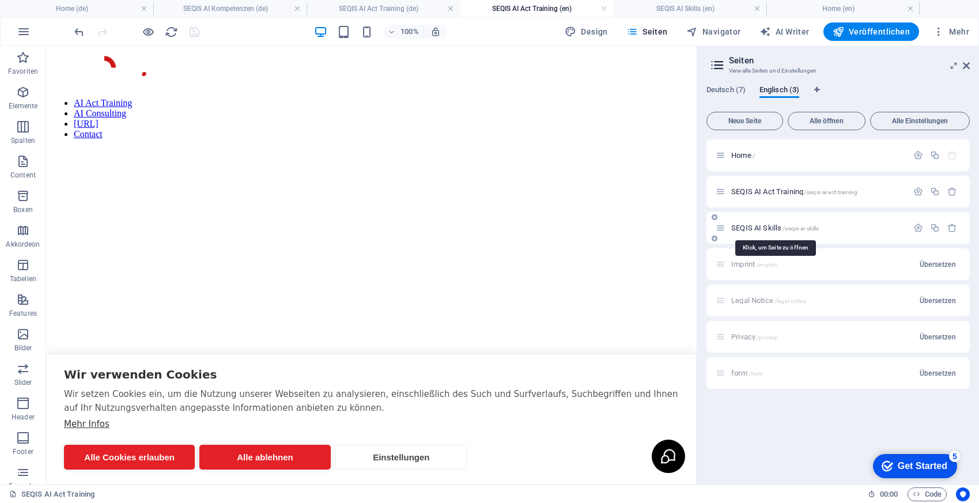
click at [749, 227] on span "SEQIS AI Skills /seqis-ai-skills" at bounding box center [775, 227] width 88 height 9
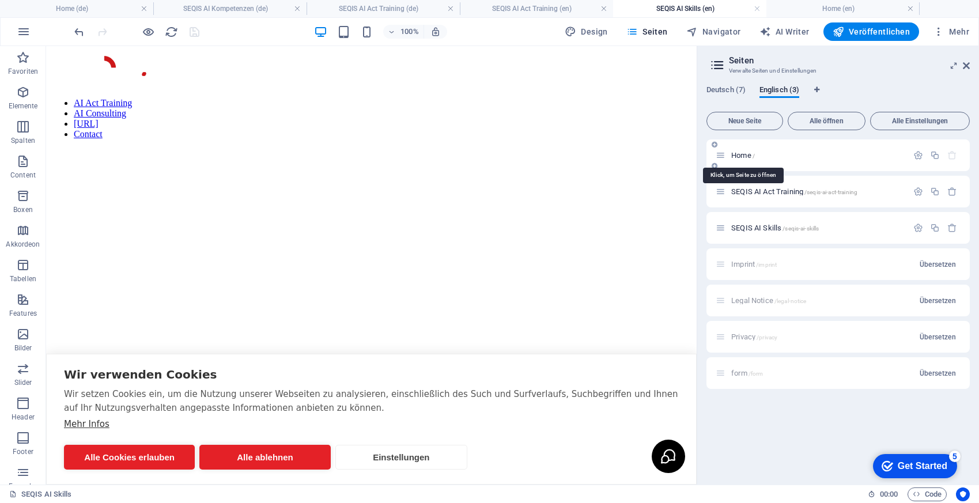
click at [745, 154] on span "Home /" at bounding box center [743, 155] width 24 height 9
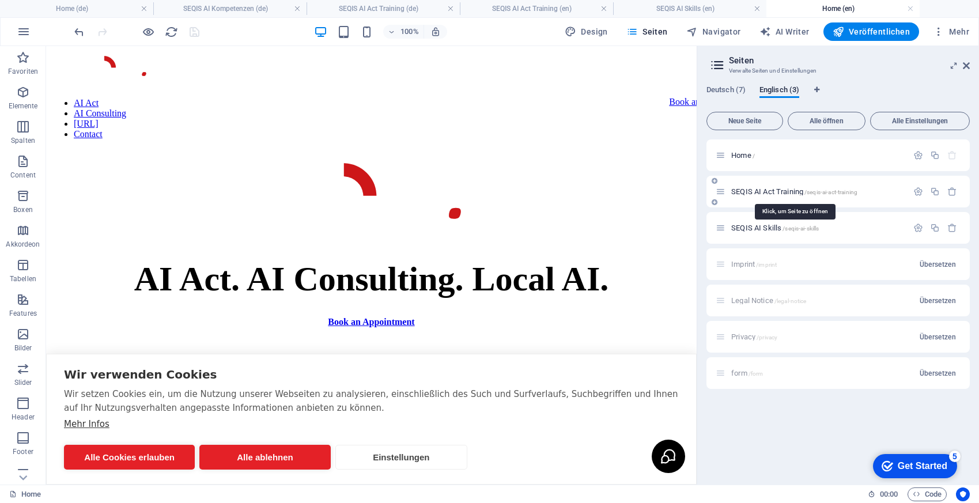
click at [745, 189] on span "SEQIS AI Act Training /seqis-ai-act-training" at bounding box center [794, 191] width 126 height 9
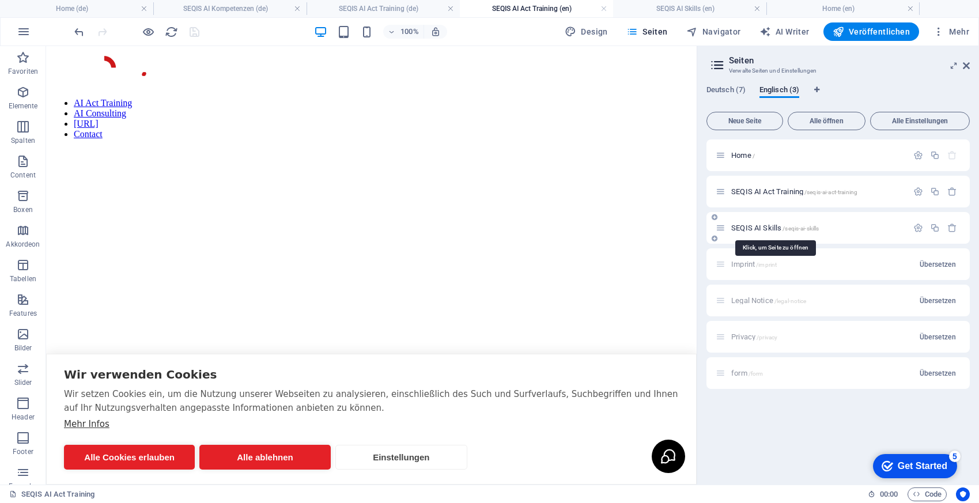
click at [737, 230] on span "SEQIS AI Skills /seqis-ai-skills" at bounding box center [775, 227] width 88 height 9
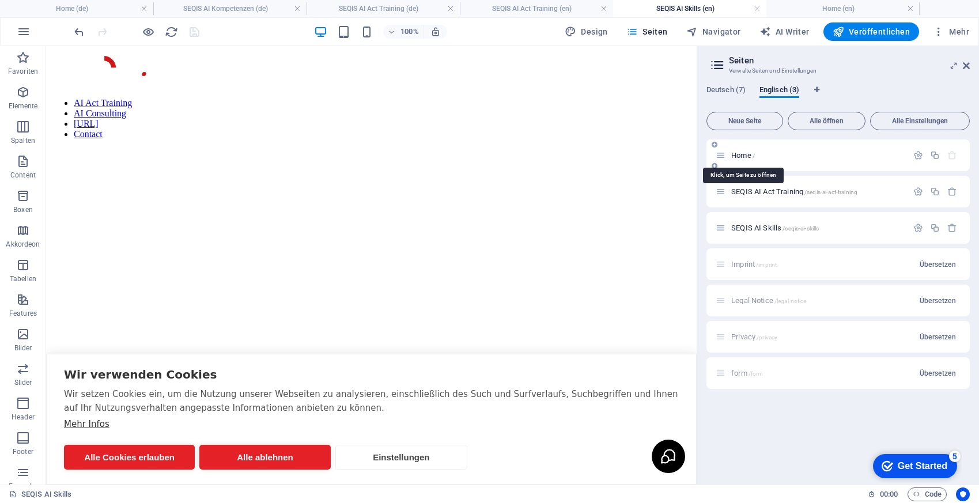
click at [734, 153] on span "Home /" at bounding box center [743, 155] width 24 height 9
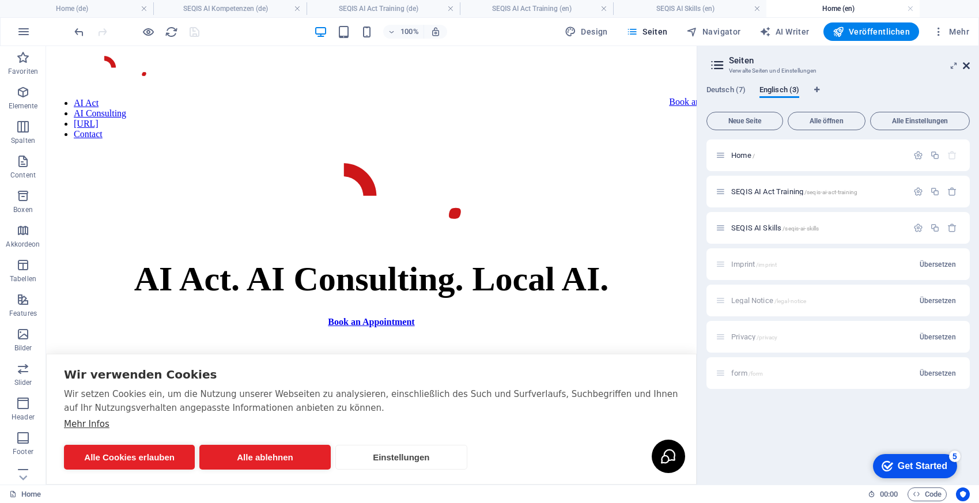
click at [969, 65] on icon at bounding box center [965, 65] width 7 height 9
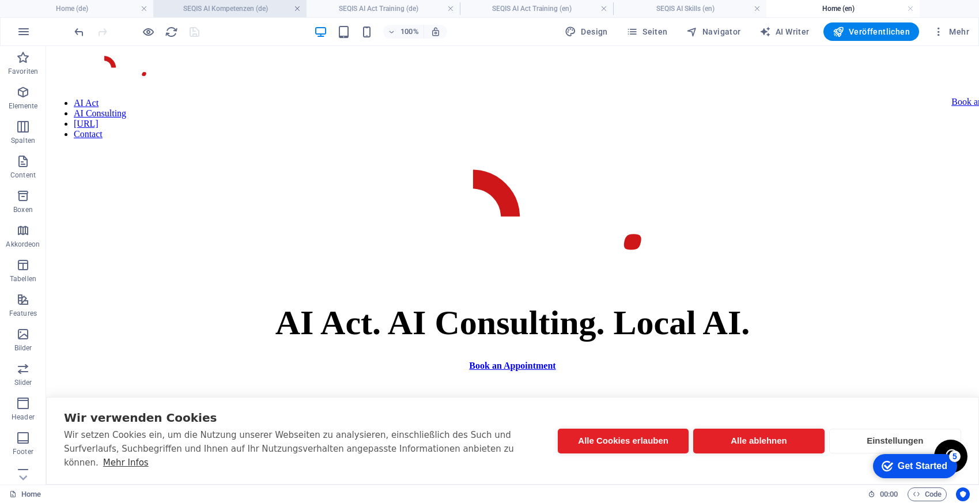
click at [296, 12] on link at bounding box center [297, 8] width 7 height 11
click at [298, 9] on link at bounding box center [297, 8] width 7 height 11
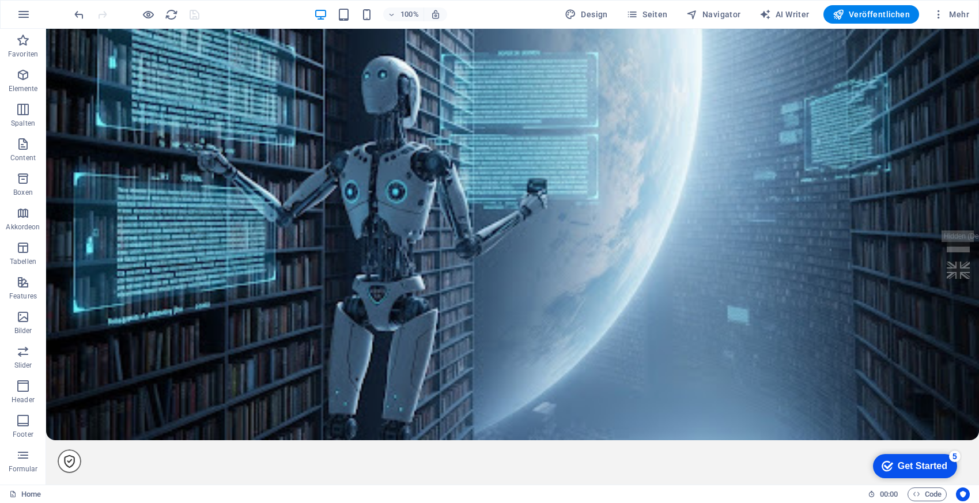
scroll to position [5019, 0]
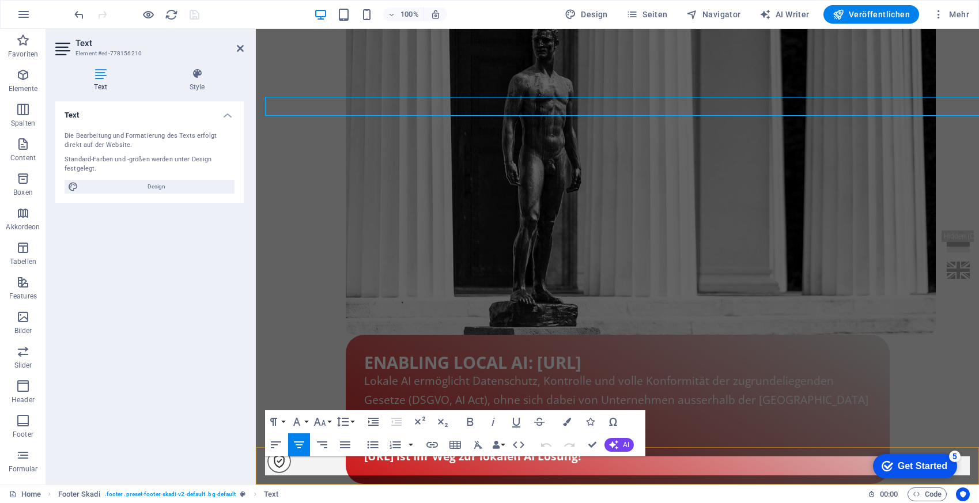
scroll to position [5378, 0]
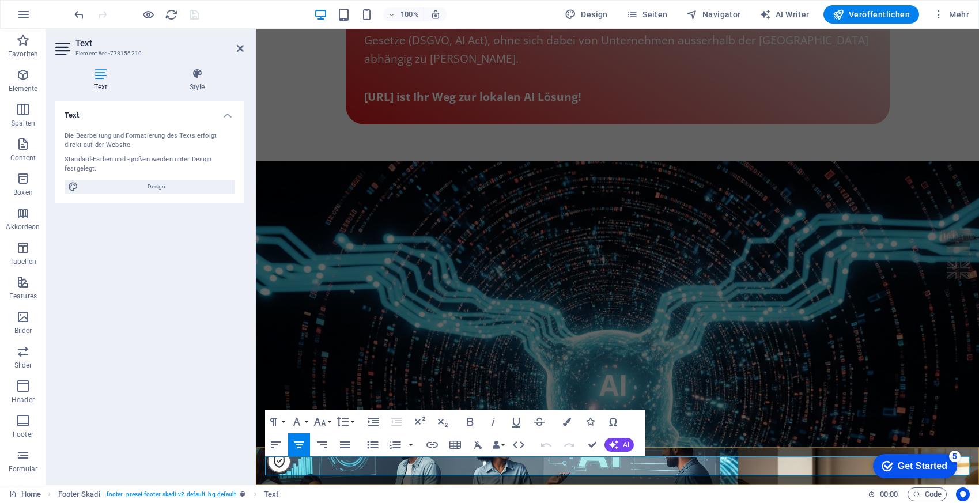
click at [547, 439] on icon "button" at bounding box center [547, 435] width 14 height 14
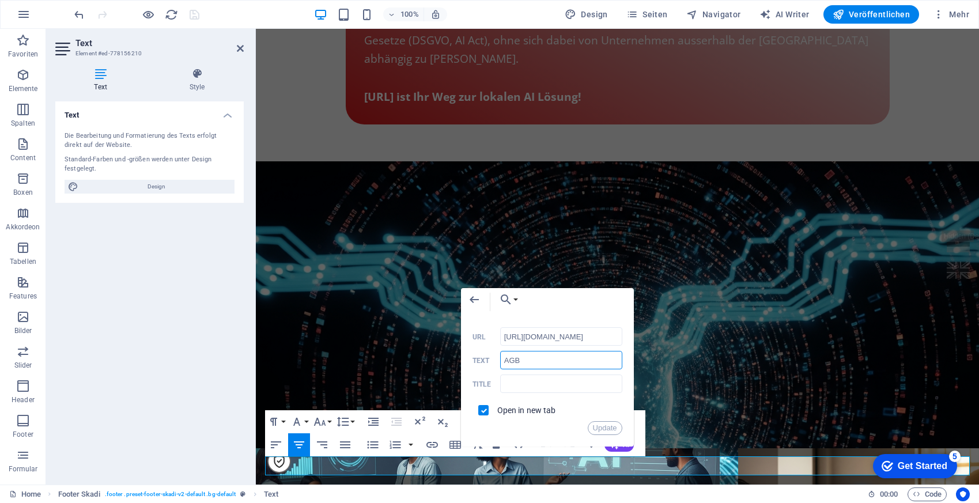
click at [514, 357] on input "AGB" at bounding box center [561, 360] width 122 height 18
type input "GTC"
click at [600, 427] on button "Update" at bounding box center [604, 428] width 35 height 14
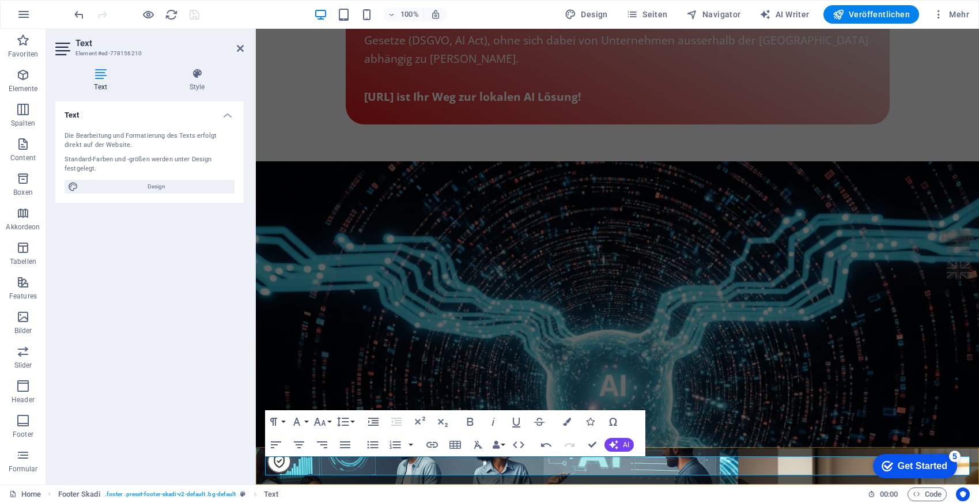
type input "[URL][DOMAIN_NAME]"
type input "Rechtliche Hinweise"
click at [618, 430] on icon "button" at bounding box center [618, 435] width 14 height 14
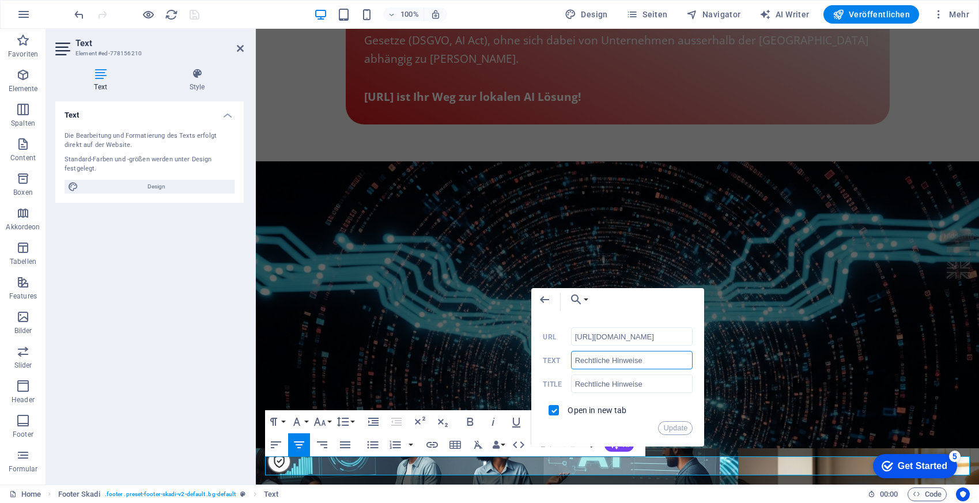
scroll to position [0, 0]
drag, startPoint x: 654, startPoint y: 361, endPoint x: 533, endPoint y: 360, distance: 121.0
click at [533, 360] on div "Back Choose Link Home (de) Imprint (de) Legal Notice (de) Privacy (de) form (de…" at bounding box center [617, 367] width 173 height 158
type input "Legal Information"
drag, startPoint x: 674, startPoint y: 386, endPoint x: 521, endPoint y: 386, distance: 153.2
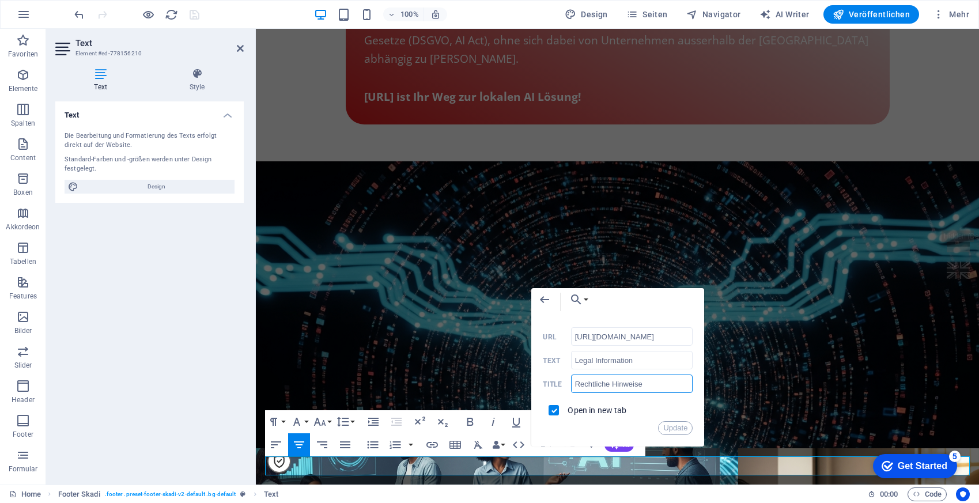
click at [531, 386] on div "Back Choose Link Home (de) Imprint (de) Legal Notice (de) Privacy (de) form (de…" at bounding box center [617, 367] width 173 height 158
type input "Legal Information"
click at [675, 422] on button "Update" at bounding box center [675, 428] width 35 height 14
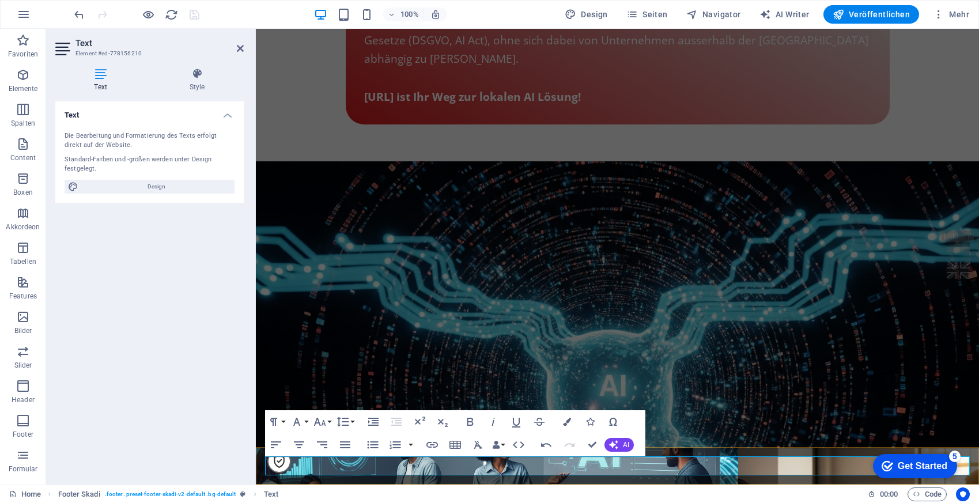
type input "[URL][DOMAIN_NAME]"
type input "Datenschutzerklärung"
type input "Datenschutzerklärung SEQIS"
click at [731, 440] on icon "button" at bounding box center [732, 435] width 14 height 14
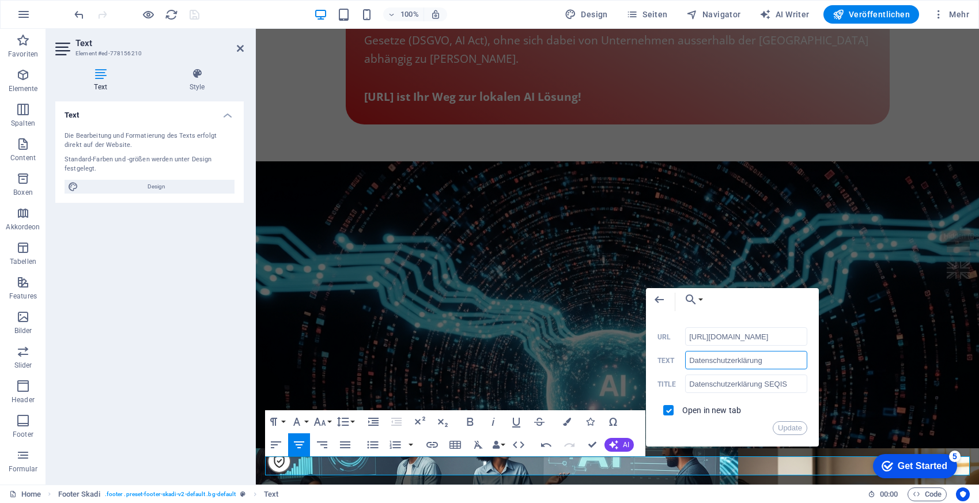
click at [734, 362] on input "Datenschutzerklärung" at bounding box center [746, 360] width 122 height 18
drag, startPoint x: 755, startPoint y: 362, endPoint x: 656, endPoint y: 362, distance: 98.5
click at [656, 362] on div "Back Choose Link Home (de) Imprint (de) Legal Notice (de) Privacy (de) form (de…" at bounding box center [732, 367] width 173 height 158
type input "Privacy Policy"
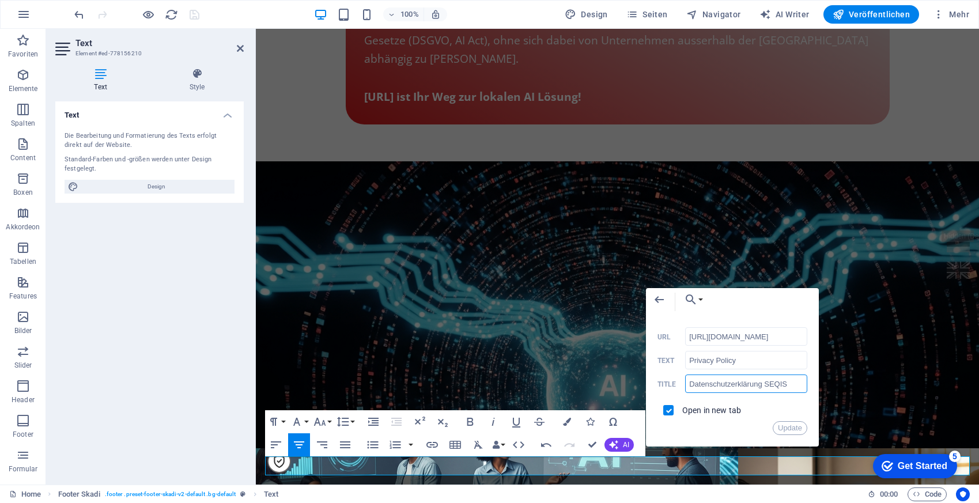
drag, startPoint x: 795, startPoint y: 385, endPoint x: 671, endPoint y: 383, distance: 124.4
click at [671, 383] on div "Datenschutzerklärung SEQIS Title" at bounding box center [732, 383] width 150 height 19
paste input "Privacy Policy"
type input "Privacy Policy"
click at [787, 429] on button "Update" at bounding box center [789, 428] width 35 height 14
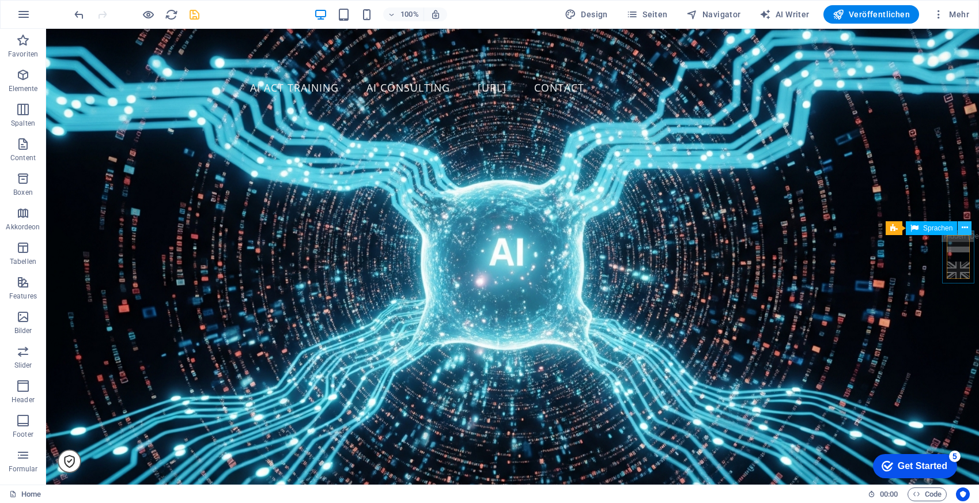
click at [961, 230] on icon at bounding box center [964, 228] width 6 height 12
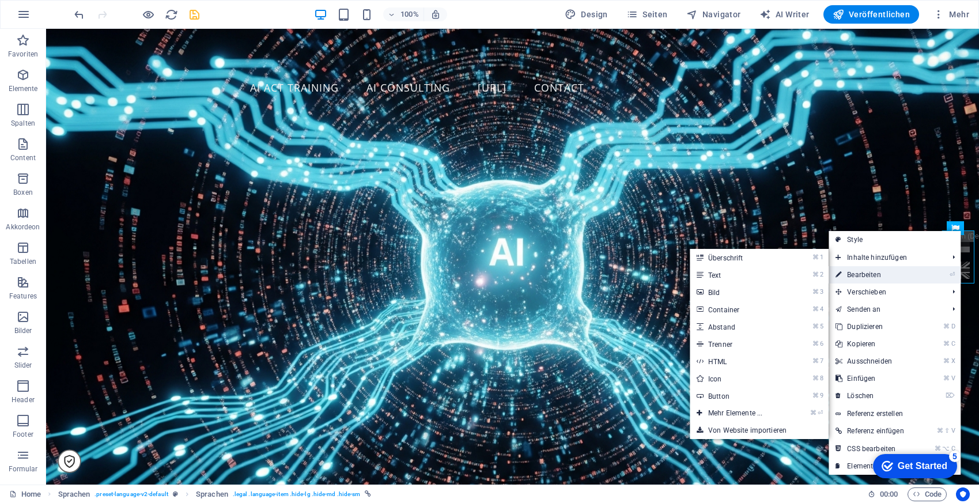
click at [904, 276] on link "⏎ Bearbeiten" at bounding box center [872, 274] width 89 height 17
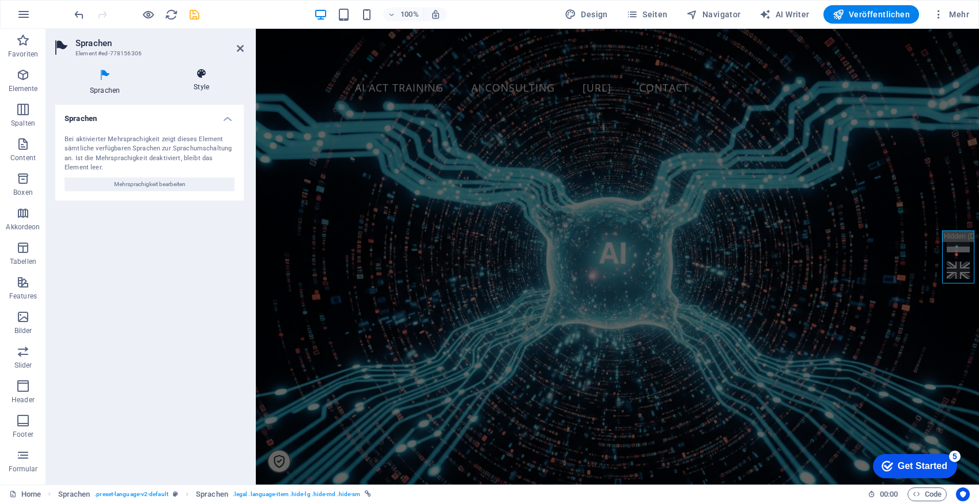
click at [198, 80] on h4 "Style" at bounding box center [201, 80] width 85 height 24
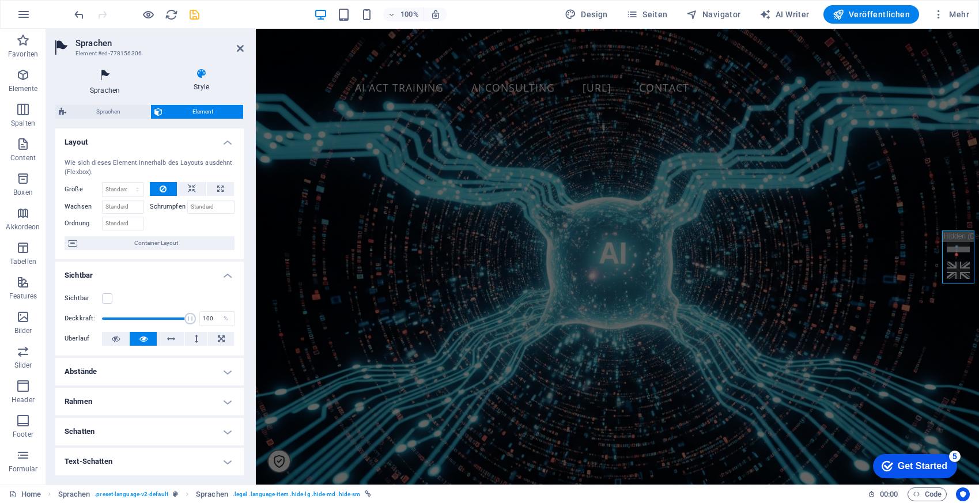
click at [102, 76] on icon at bounding box center [104, 75] width 99 height 15
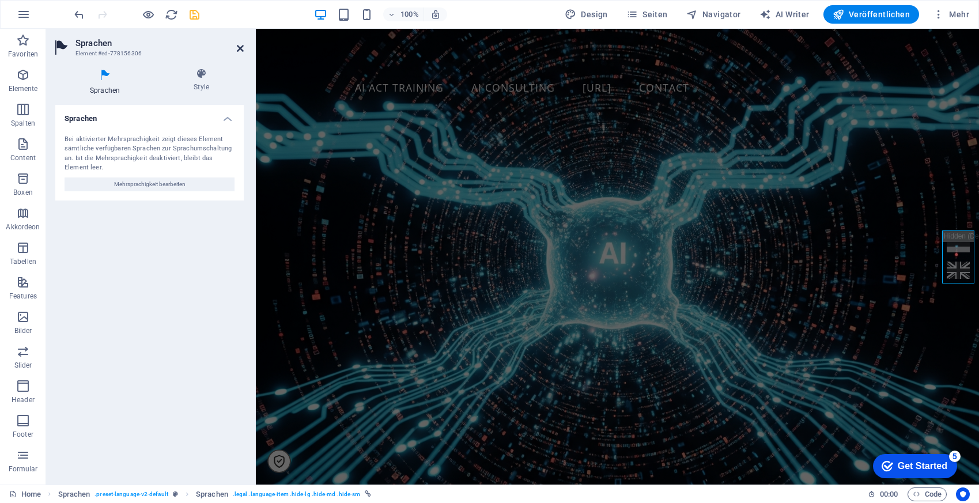
click at [239, 52] on icon at bounding box center [240, 48] width 7 height 9
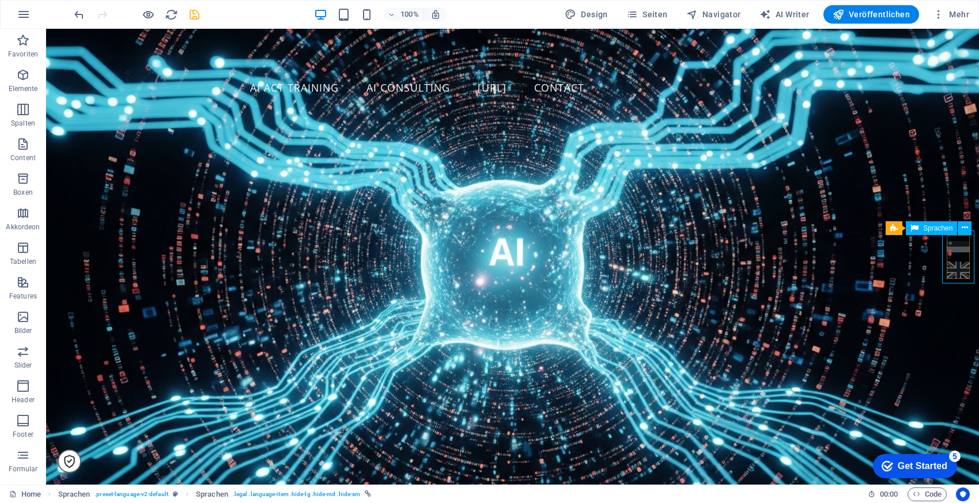
click at [957, 255] on div "Deutsch English" at bounding box center [958, 256] width 32 height 53
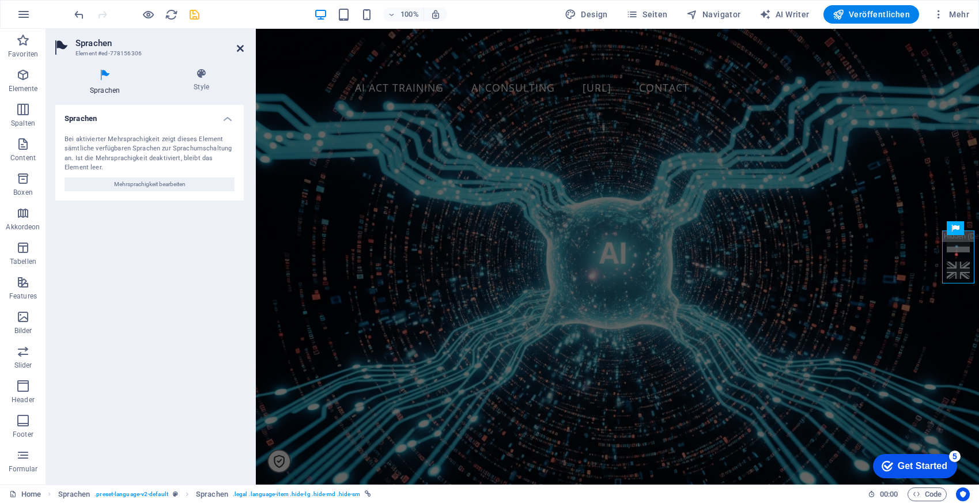
click at [238, 49] on icon at bounding box center [240, 48] width 7 height 9
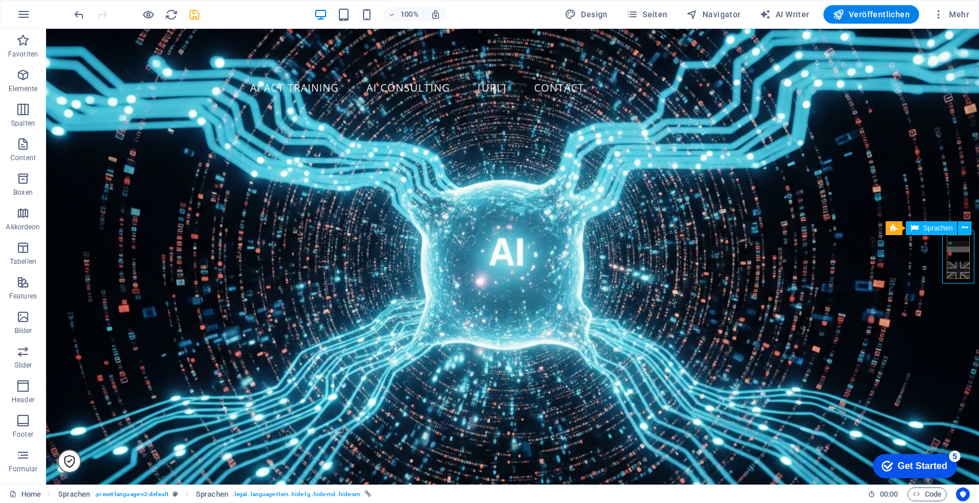
click at [970, 251] on div "Deutsch English" at bounding box center [958, 256] width 32 height 53
click at [962, 228] on icon at bounding box center [964, 228] width 6 height 12
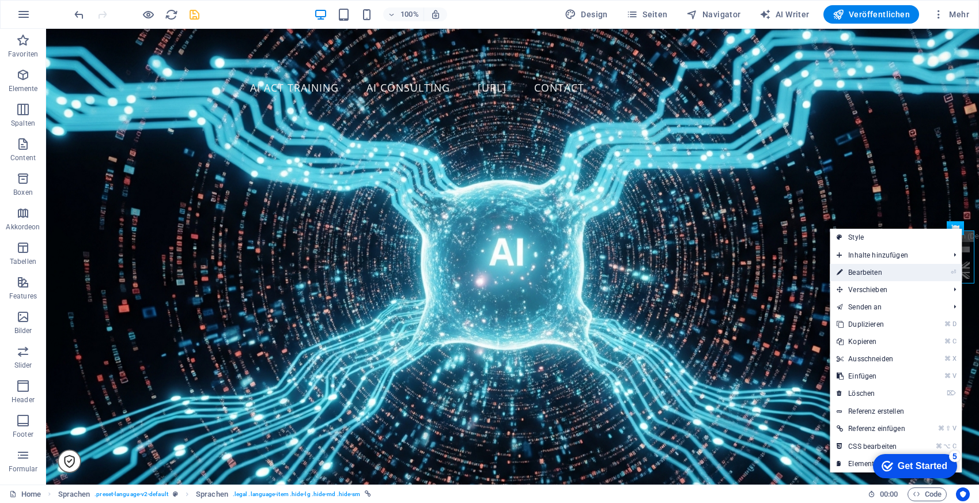
click at [889, 270] on link "⏎ Bearbeiten" at bounding box center [873, 272] width 89 height 17
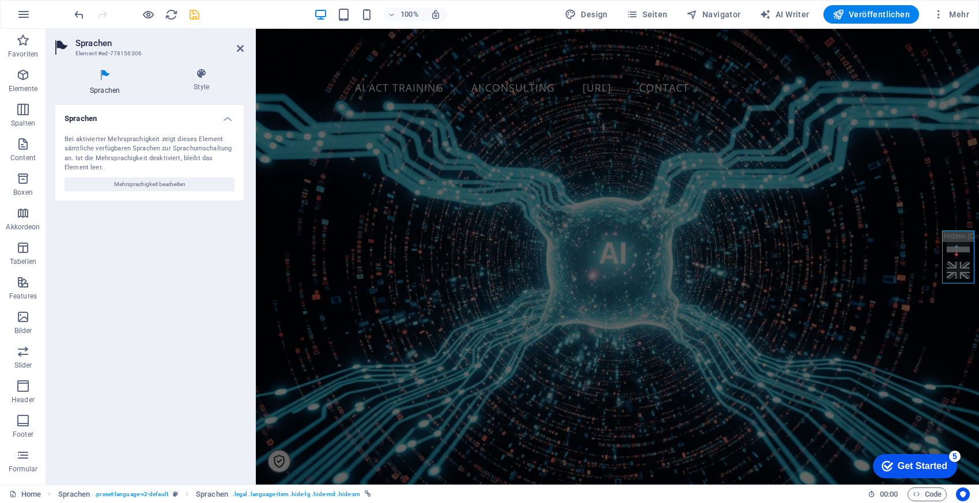
click at [217, 66] on div "Sprachen Style Sprachen Bei aktivierter Mehrsprachigkeit zeigt dieses Element s…" at bounding box center [149, 272] width 207 height 426
click at [194, 93] on li "Style" at bounding box center [201, 82] width 85 height 28
click at [196, 85] on h4 "Style" at bounding box center [201, 80] width 85 height 24
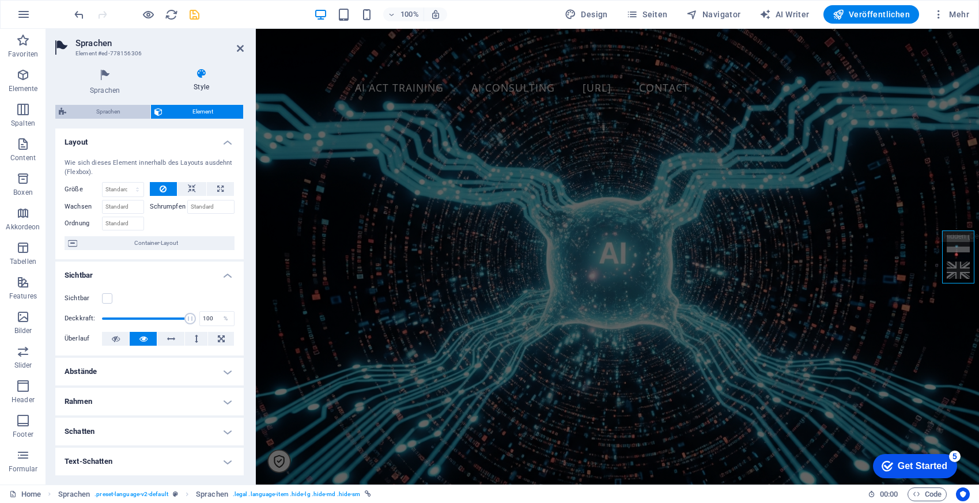
click at [118, 113] on span "Sprachen" at bounding box center [108, 112] width 77 height 14
select select "px"
select select "rem"
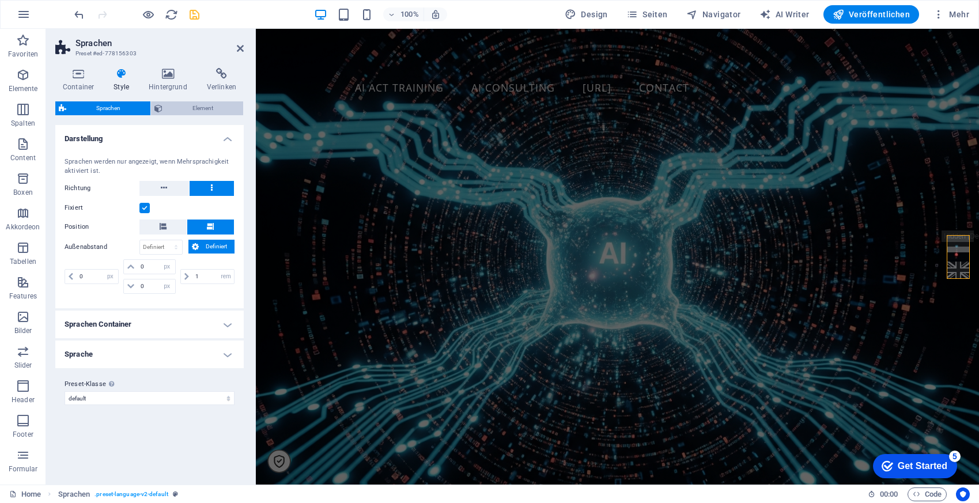
click at [199, 109] on span "Element" at bounding box center [203, 108] width 74 height 14
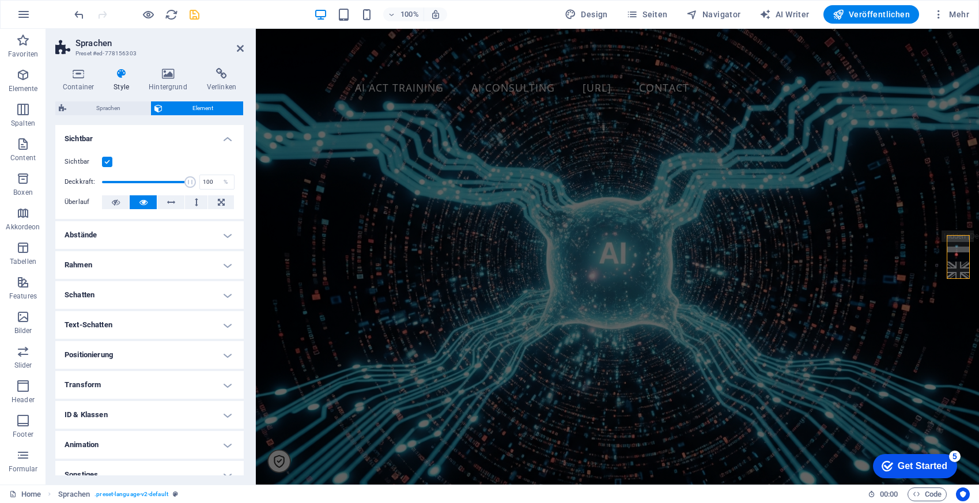
click at [104, 160] on label at bounding box center [107, 162] width 10 height 10
click at [0, 0] on input "Sichtbar" at bounding box center [0, 0] width 0 height 0
click at [104, 160] on label at bounding box center [107, 162] width 10 height 10
click at [0, 0] on input "Sichtbar" at bounding box center [0, 0] width 0 height 0
click at [240, 47] on icon at bounding box center [240, 48] width 7 height 9
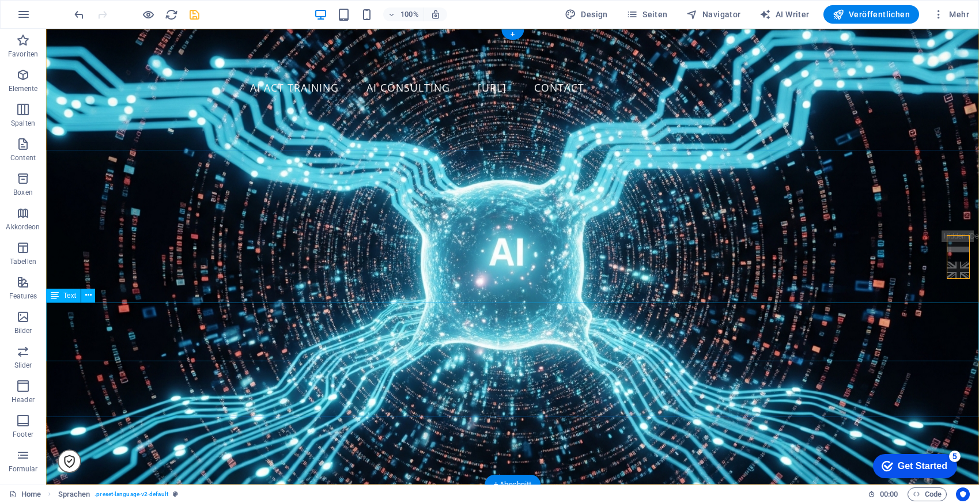
click at [942, 306] on div "AI Act. AI Beratung. Local AI." at bounding box center [512, 293] width 932 height 59
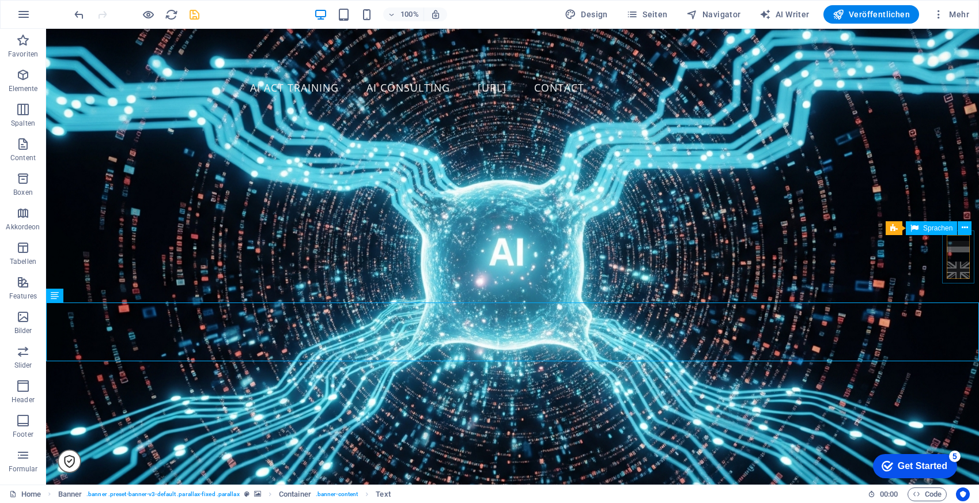
click at [945, 282] on div "Deutsch English" at bounding box center [958, 256] width 32 height 53
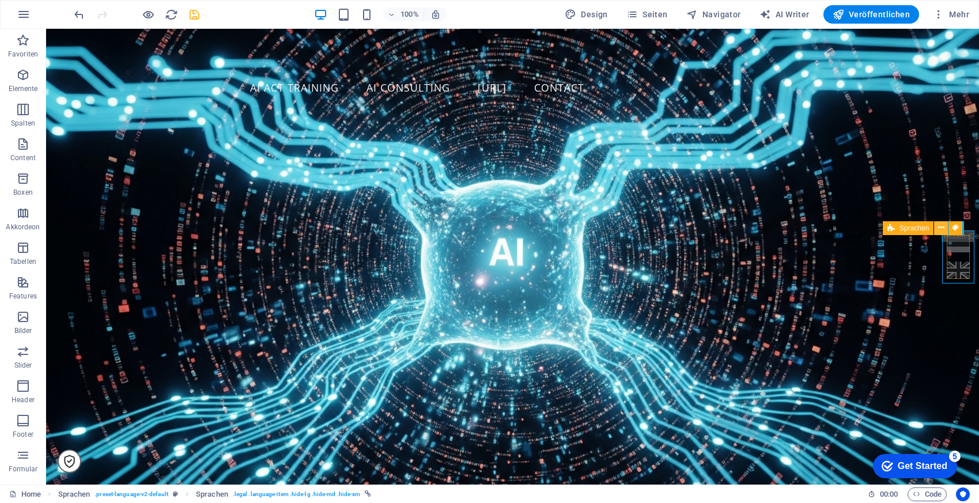
click at [943, 228] on icon at bounding box center [941, 228] width 6 height 12
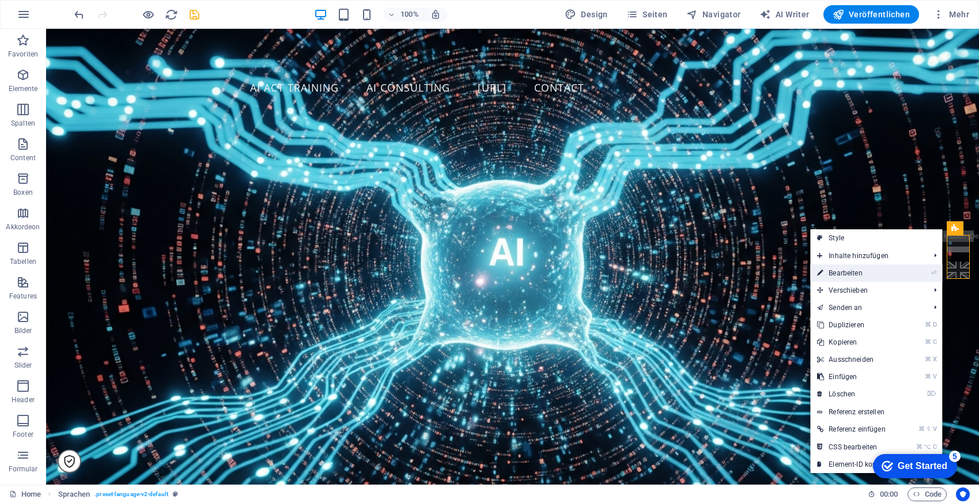
click at [888, 276] on link "⏎ Bearbeiten" at bounding box center [854, 272] width 89 height 17
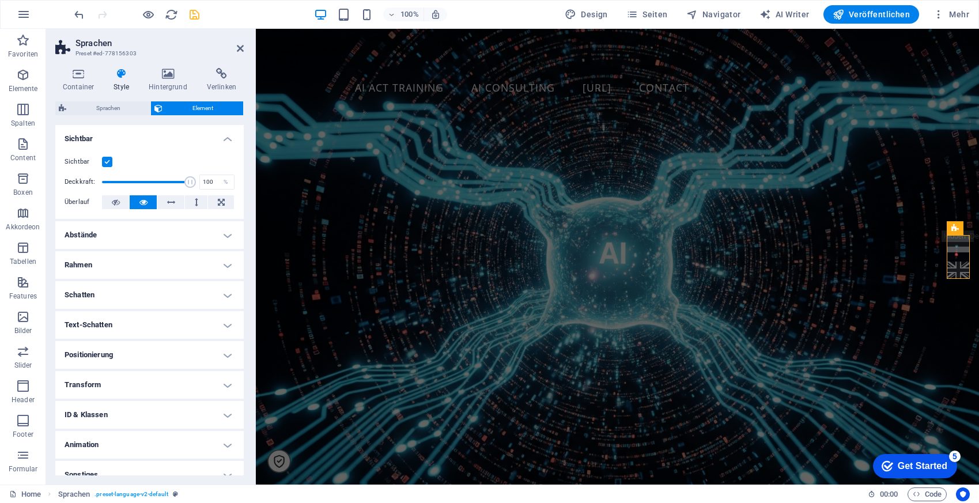
click at [110, 161] on label at bounding box center [107, 162] width 10 height 10
click at [0, 0] on input "Sichtbar" at bounding box center [0, 0] width 0 height 0
click at [110, 161] on label at bounding box center [107, 162] width 10 height 10
click at [0, 0] on input "Sichtbar" at bounding box center [0, 0] width 0 height 0
click at [240, 48] on icon at bounding box center [240, 48] width 7 height 9
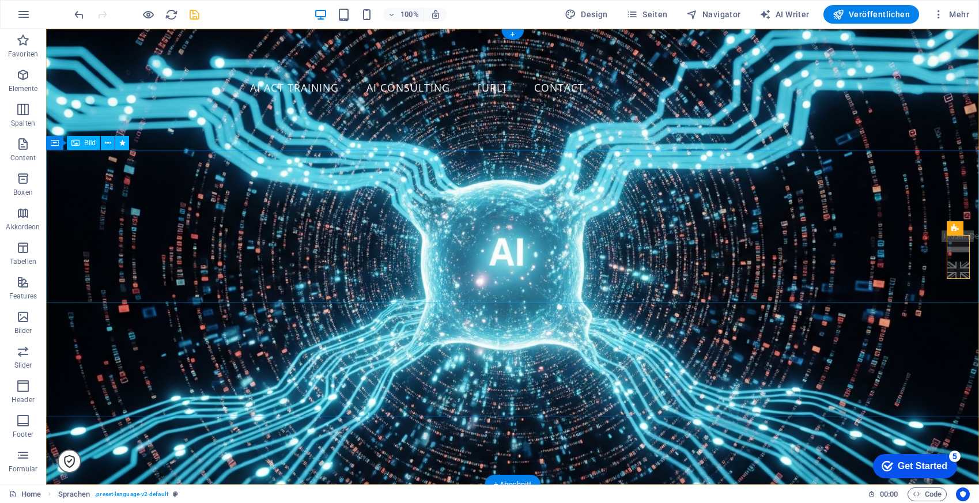
click at [860, 264] on figure at bounding box center [512, 188] width 932 height 152
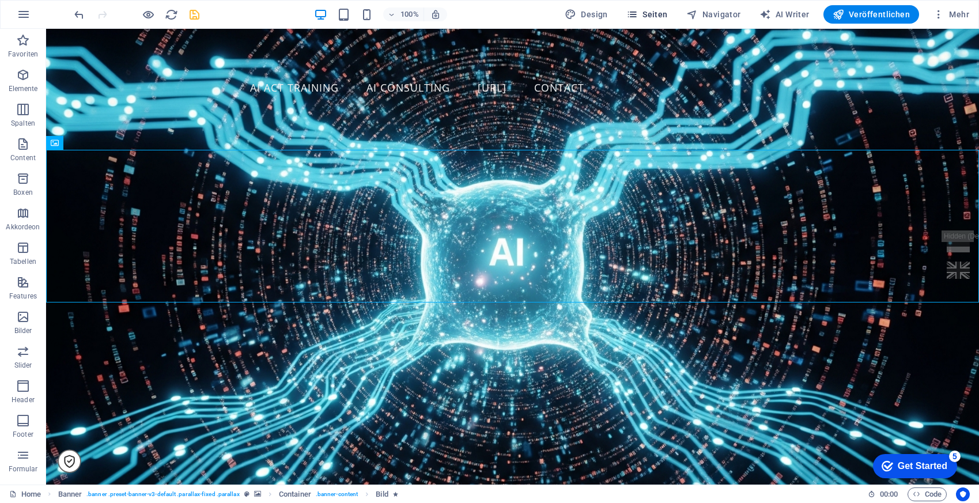
click at [646, 16] on span "Seiten" at bounding box center [646, 15] width 41 height 12
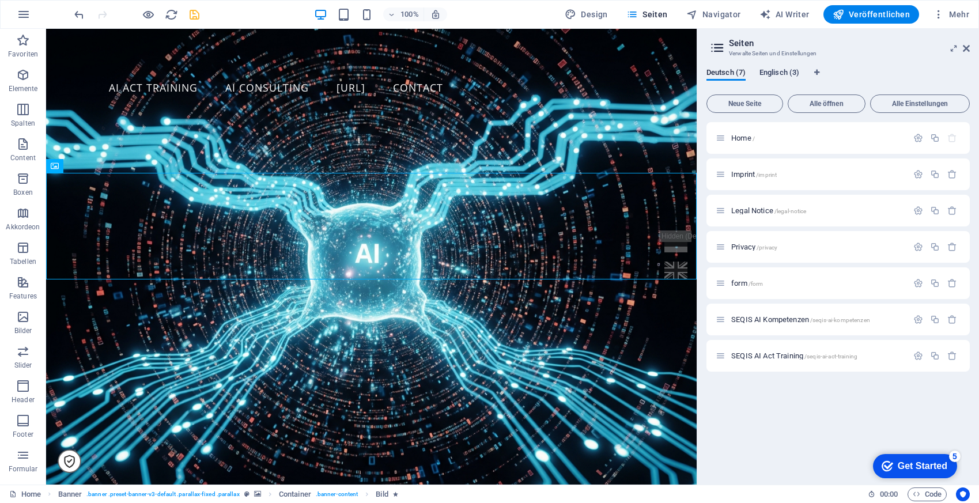
click at [787, 73] on span "Englisch (3)" at bounding box center [779, 74] width 40 height 16
click at [742, 136] on span "Home /" at bounding box center [743, 138] width 24 height 9
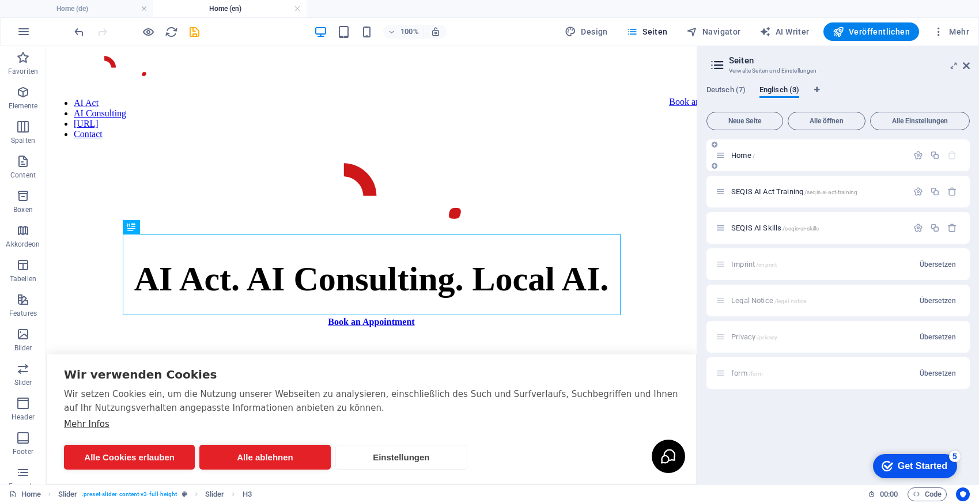
scroll to position [315, 0]
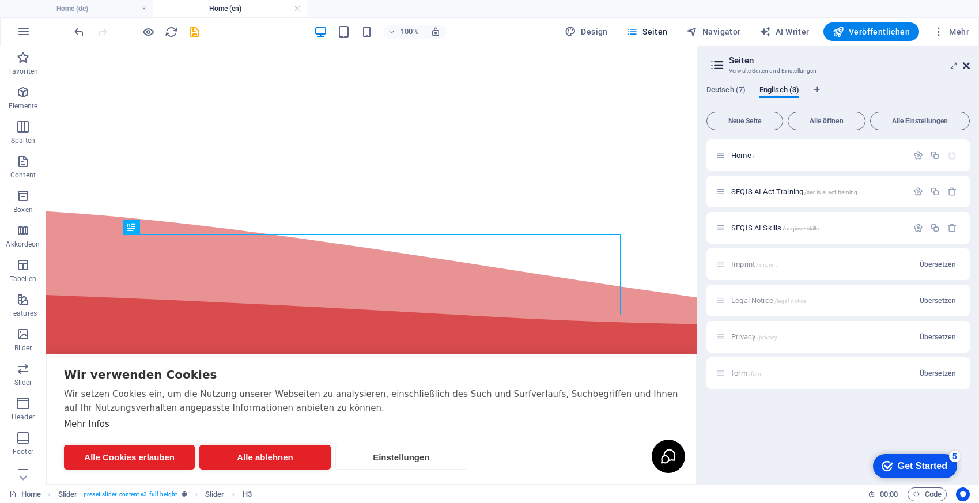
click at [966, 65] on icon at bounding box center [965, 65] width 7 height 9
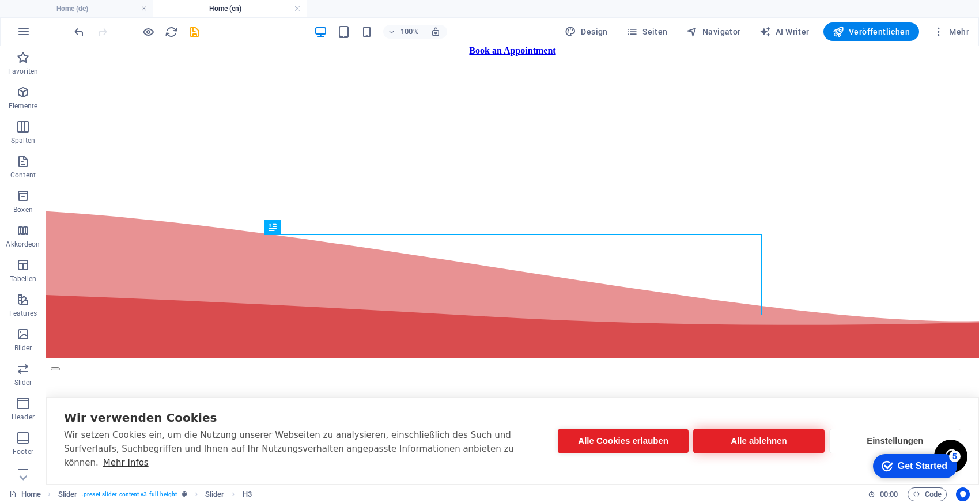
click at [742, 444] on button "Alle ablehnen" at bounding box center [758, 441] width 131 height 25
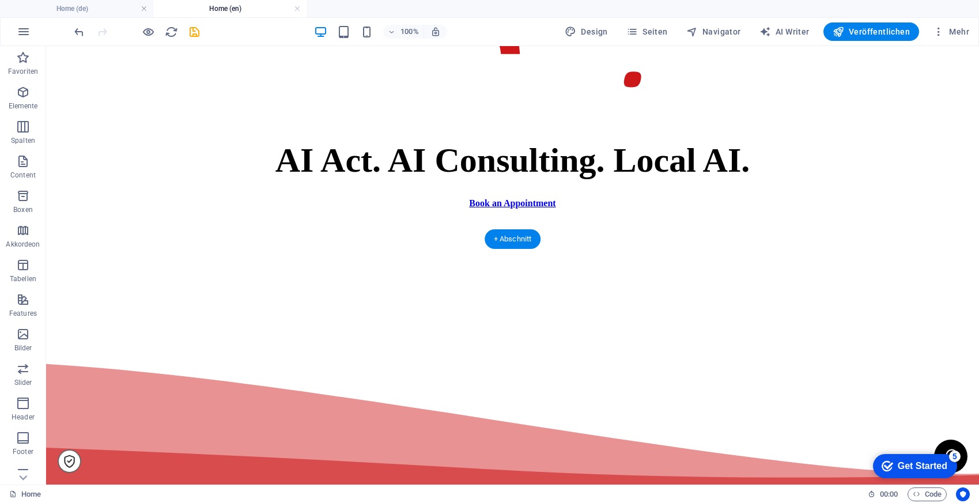
scroll to position [0, 0]
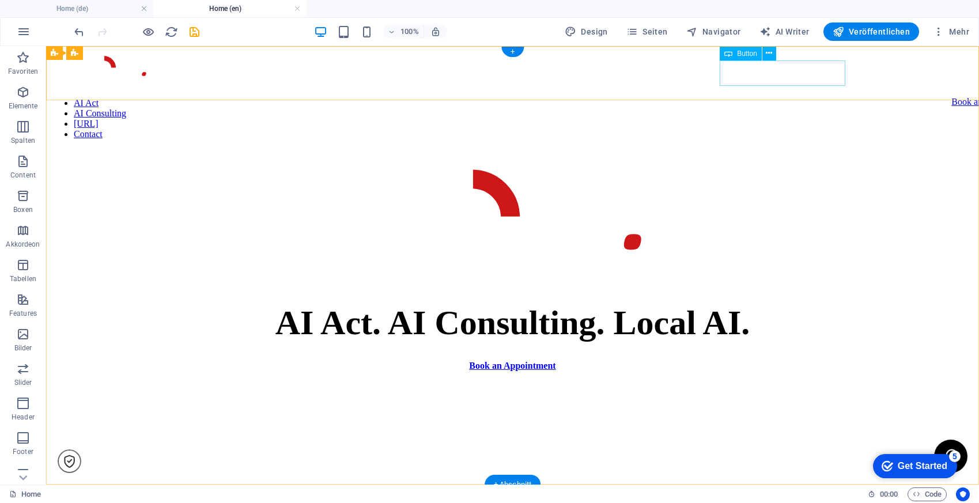
click at [951, 97] on div "Book an appointment" at bounding box center [990, 102] width 79 height 10
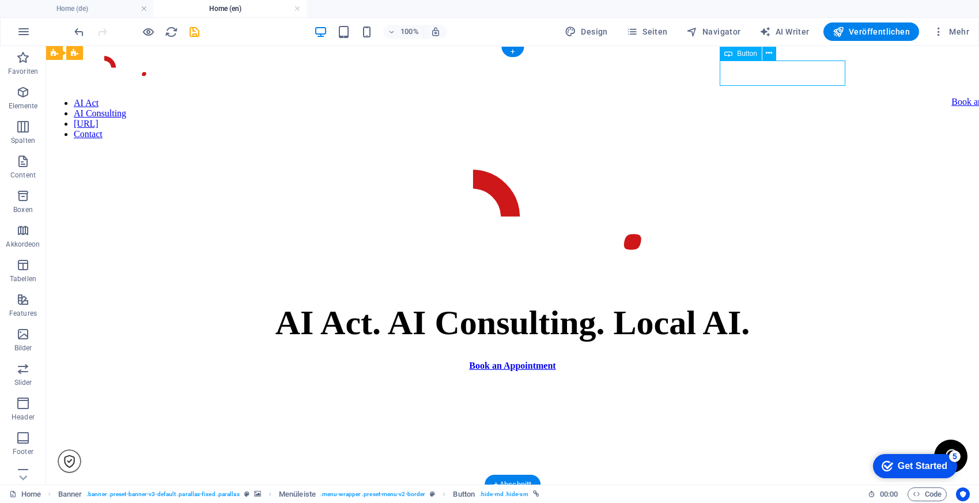
click at [951, 97] on div "Book an appointment" at bounding box center [990, 102] width 79 height 10
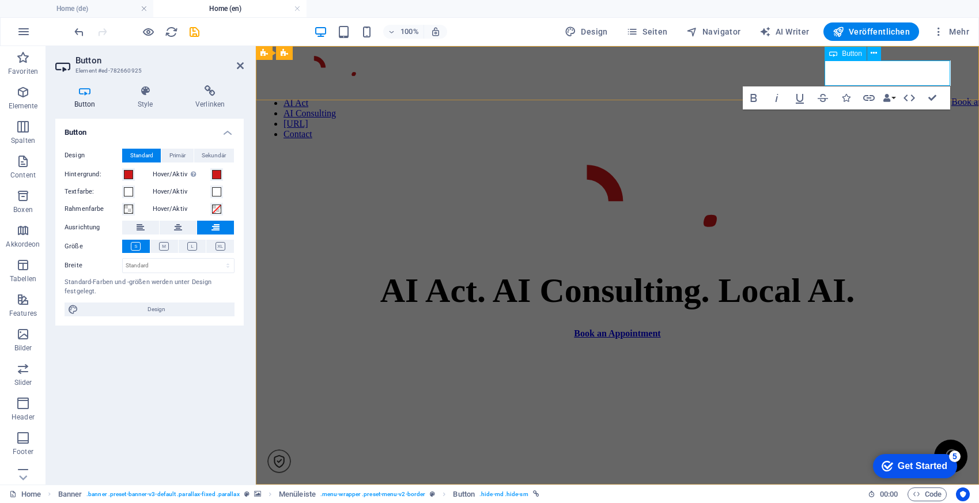
click at [951, 97] on link "Book an appointment" at bounding box center [990, 102] width 79 height 10
click at [828, 240] on figure at bounding box center [617, 205] width 714 height 113
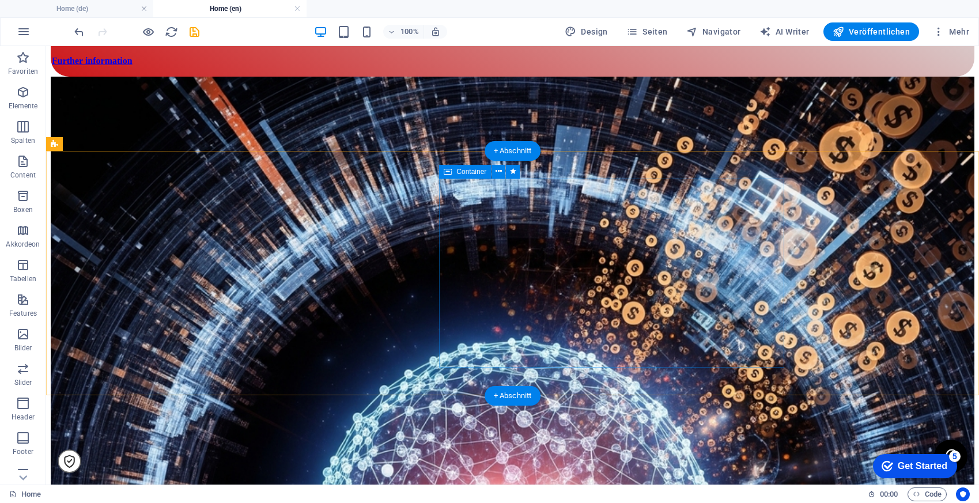
scroll to position [852, 0]
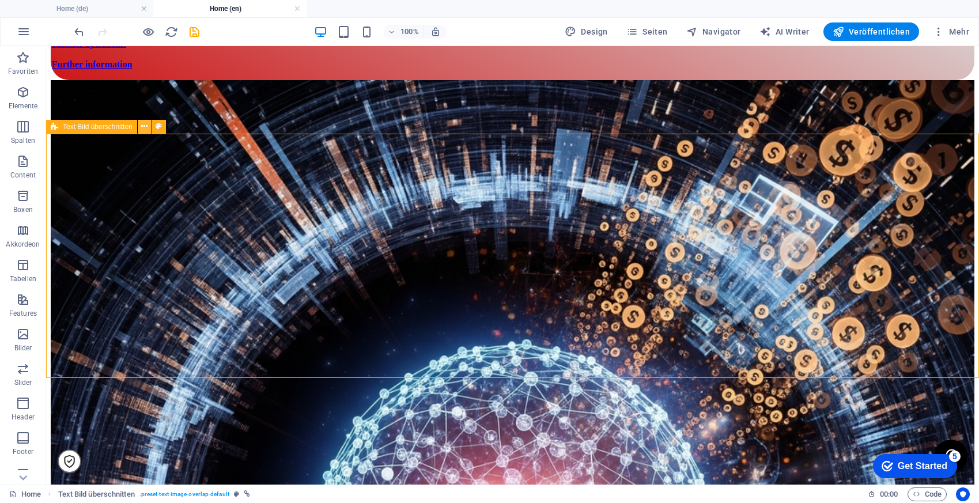
click at [140, 124] on button at bounding box center [145, 127] width 14 height 14
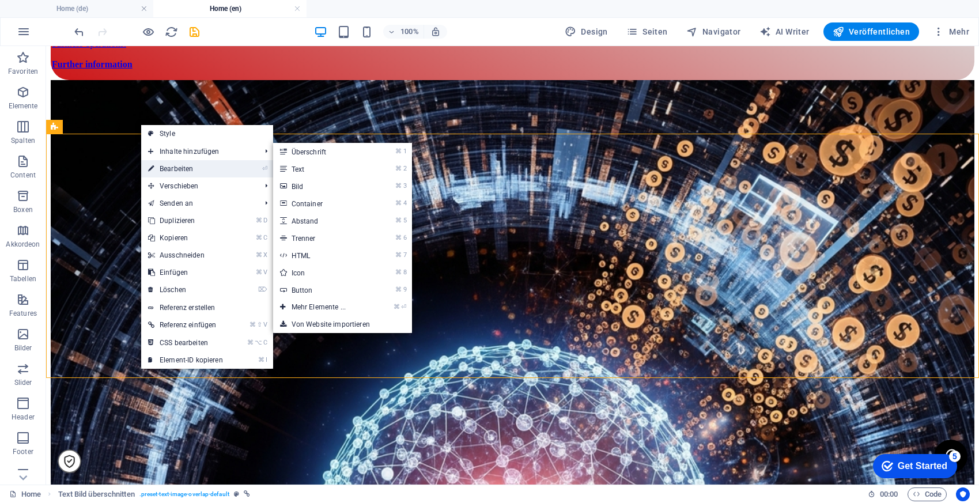
click at [182, 172] on link "⏎ Bearbeiten" at bounding box center [185, 168] width 89 height 17
select select "8"
select select
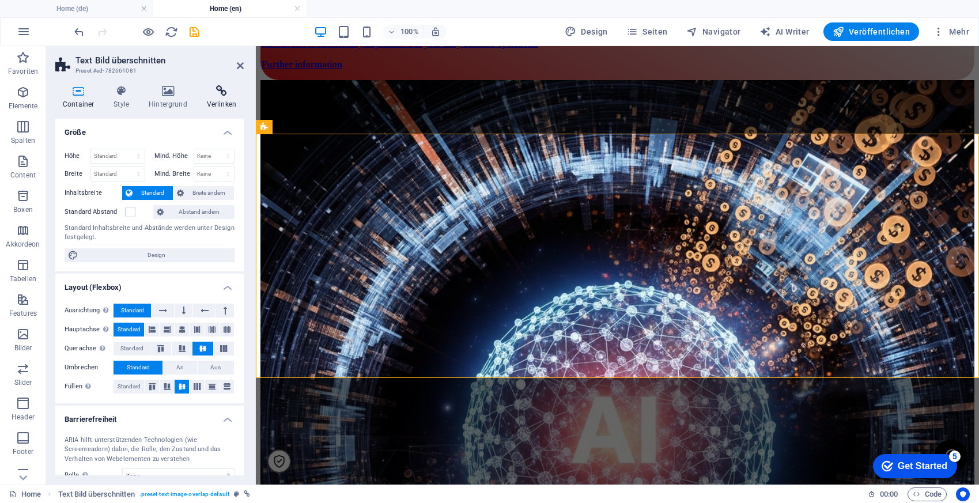
click at [209, 86] on icon at bounding box center [221, 91] width 44 height 12
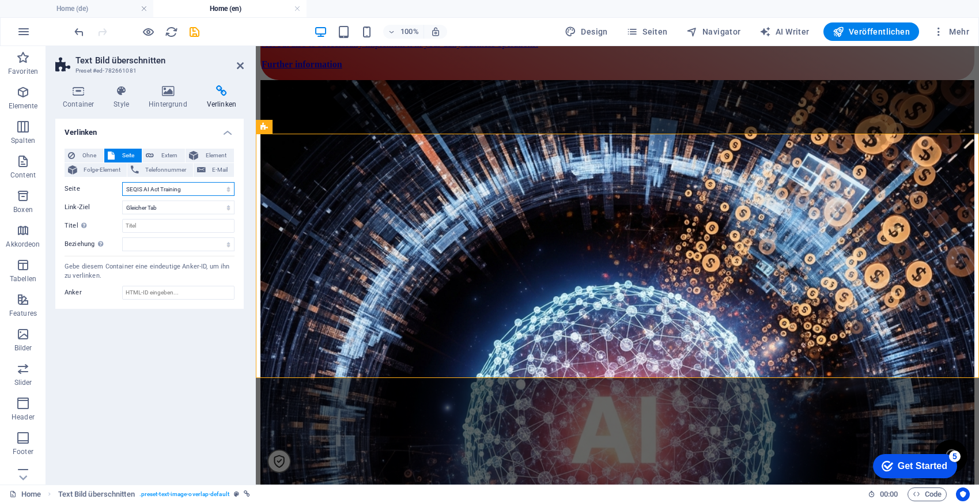
click at [170, 191] on select "Home Imprint Legal Notice Privacy form SEQIS AI Kompetenzen SEQIS AI Act Traini…" at bounding box center [178, 189] width 112 height 14
click at [238, 67] on icon at bounding box center [240, 65] width 7 height 9
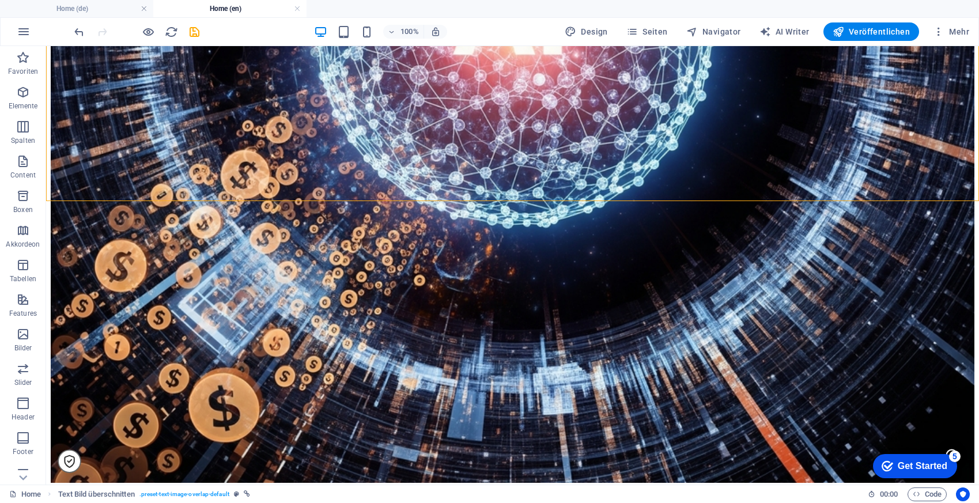
scroll to position [1485, 0]
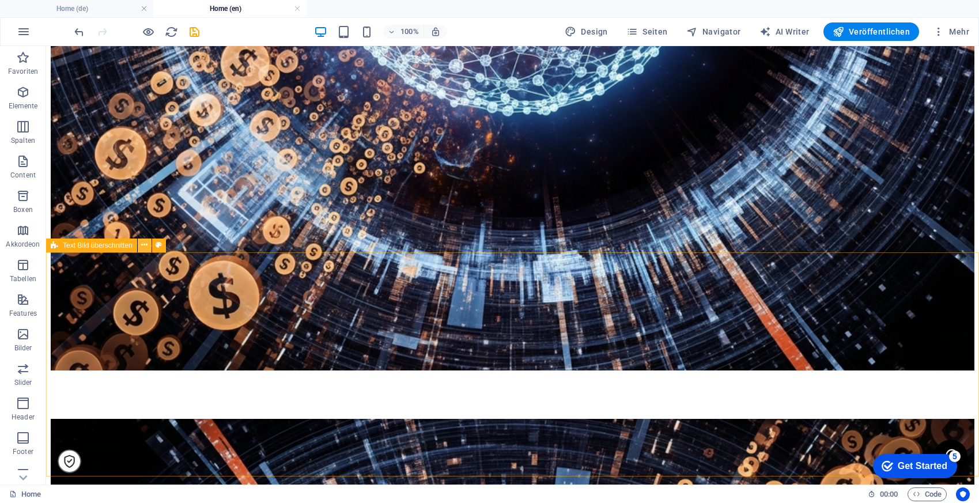
click at [146, 244] on icon at bounding box center [144, 245] width 6 height 12
click at [145, 246] on icon at bounding box center [144, 245] width 6 height 12
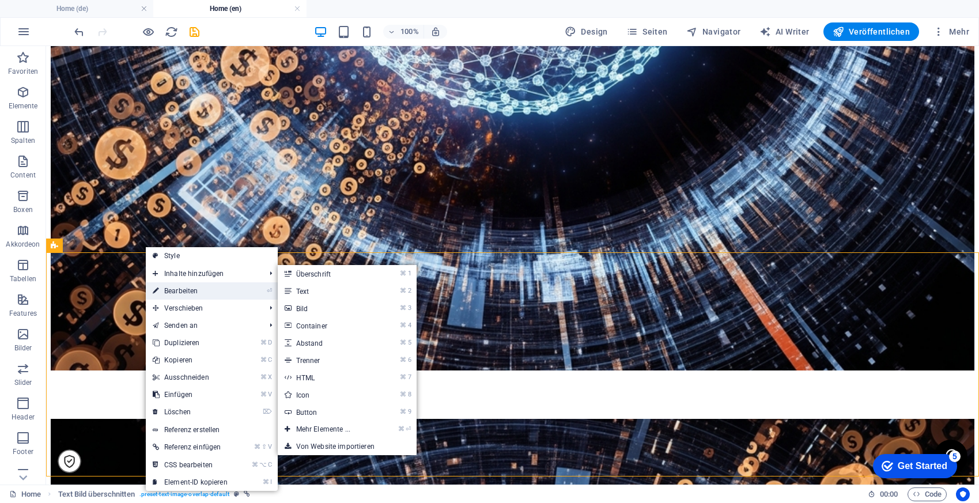
click at [181, 289] on link "⏎ Bearbeiten" at bounding box center [190, 290] width 89 height 17
select select "9"
select select
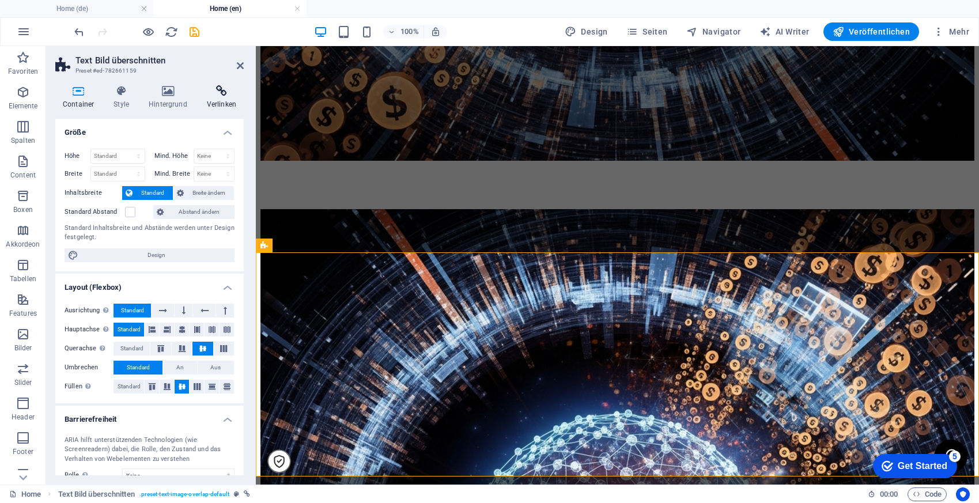
click at [225, 98] on h4 "Verlinken" at bounding box center [221, 97] width 44 height 24
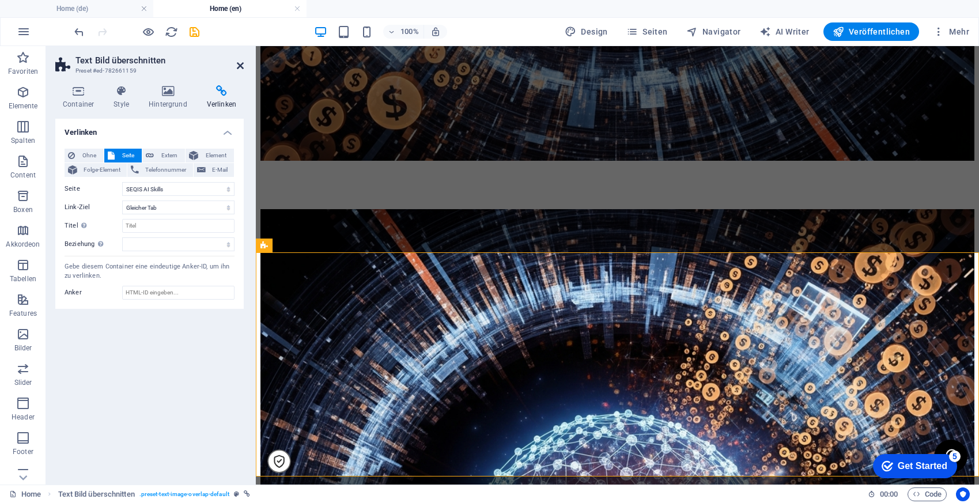
click at [240, 66] on icon at bounding box center [240, 65] width 7 height 9
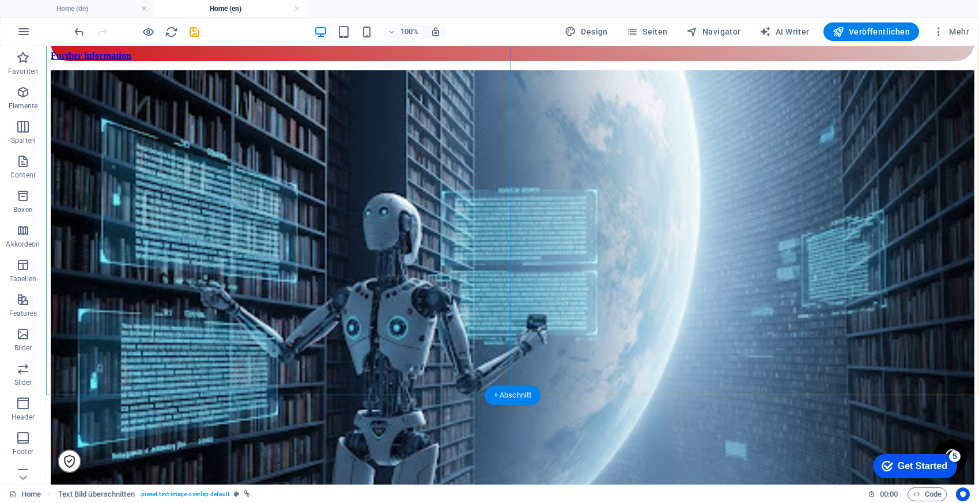
scroll to position [4610, 0]
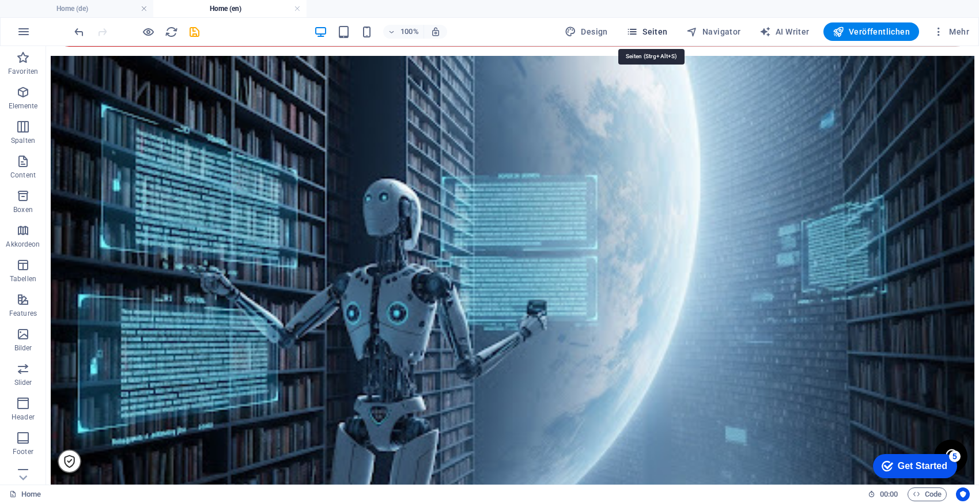
click at [653, 24] on button "Seiten" at bounding box center [646, 31] width 51 height 18
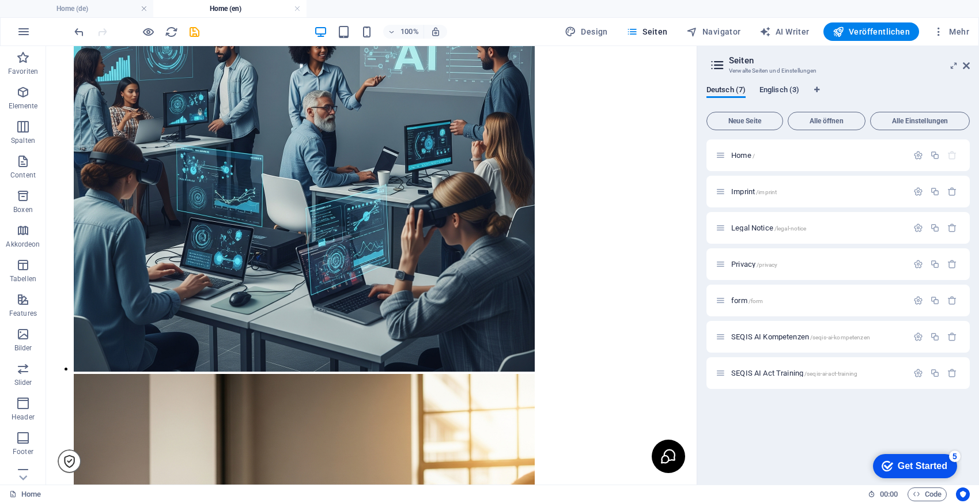
click at [788, 91] on span "Englisch (3)" at bounding box center [779, 91] width 40 height 16
click at [752, 195] on span "SEQIS AI Act Training /seqis-ai-act-training" at bounding box center [794, 191] width 126 height 9
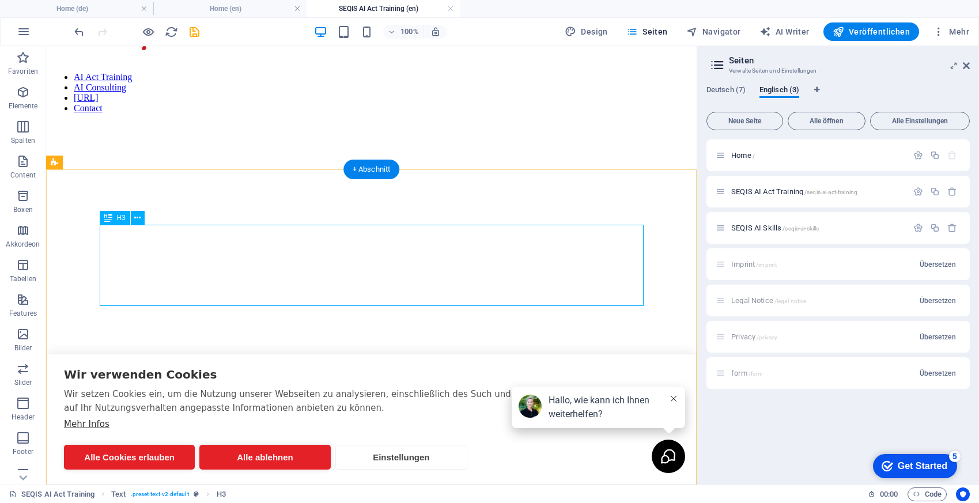
scroll to position [0, 0]
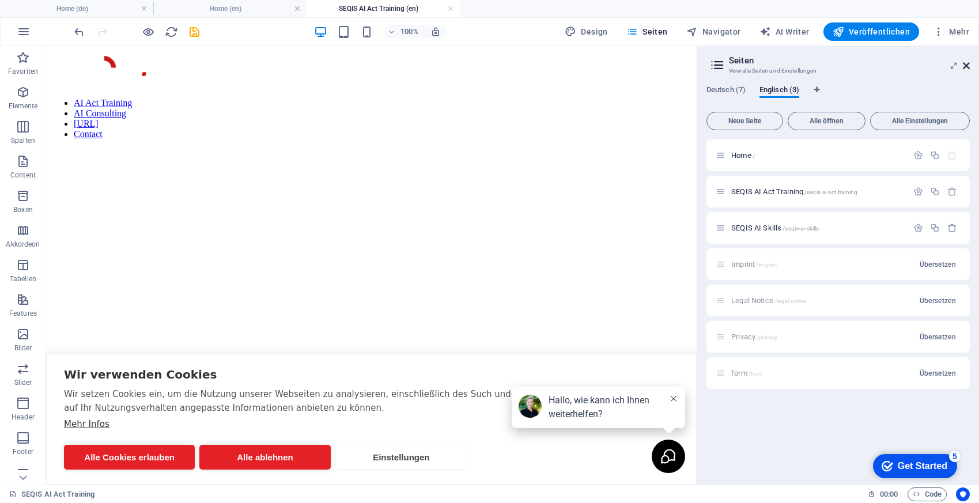
click at [967, 65] on icon at bounding box center [965, 65] width 7 height 9
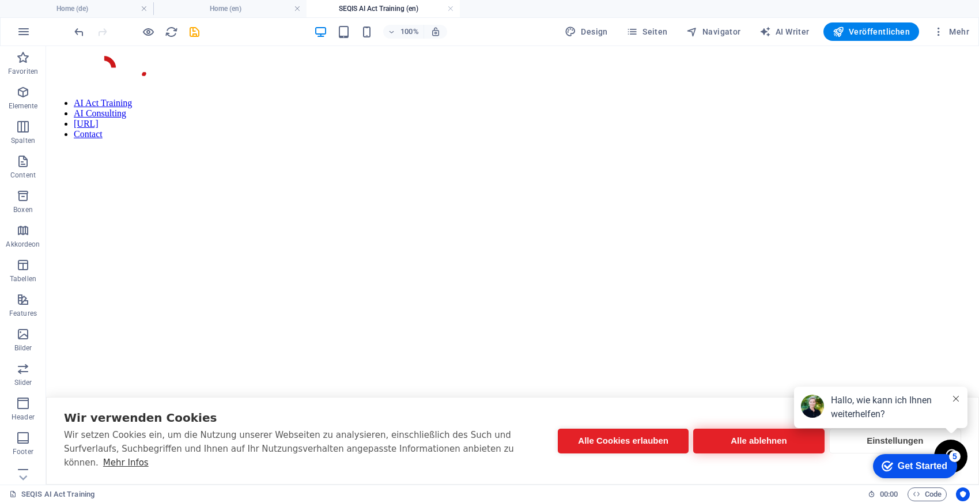
click at [730, 452] on button "Alle ablehnen" at bounding box center [758, 441] width 131 height 25
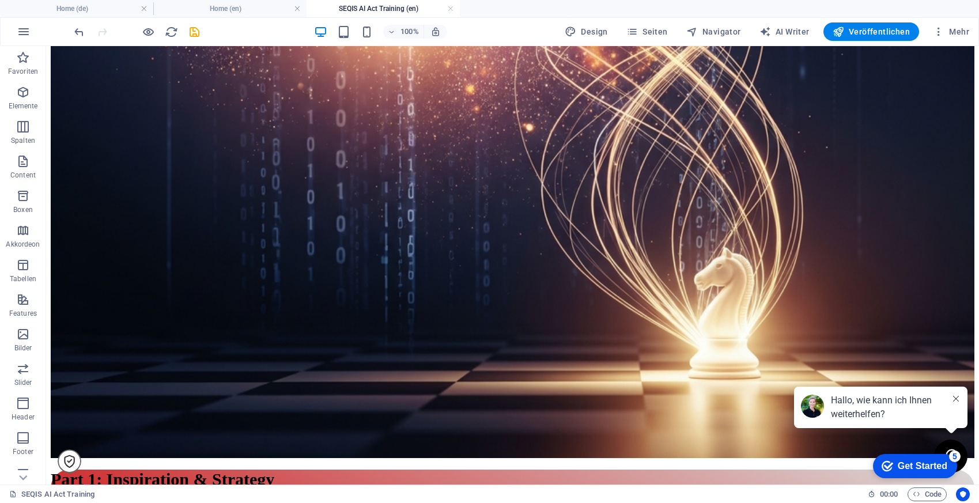
scroll to position [2130, 0]
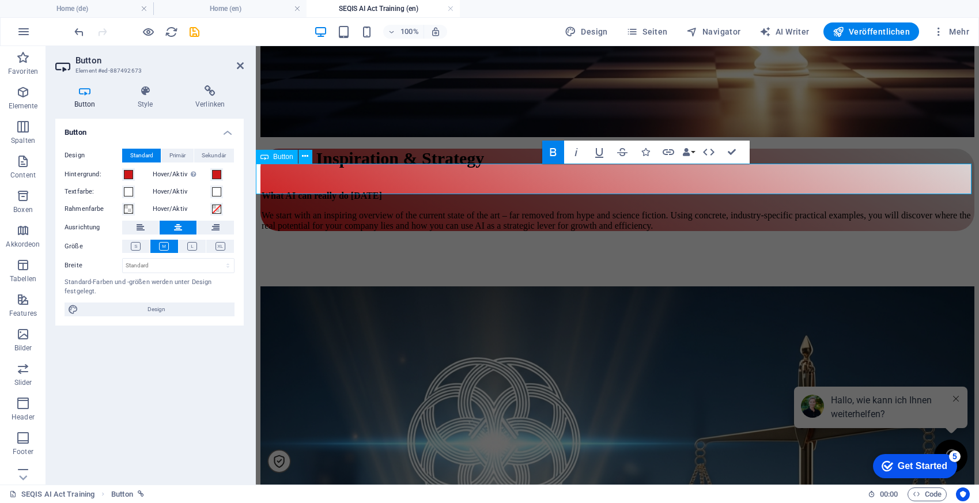
copy strong "Book an Appointment"
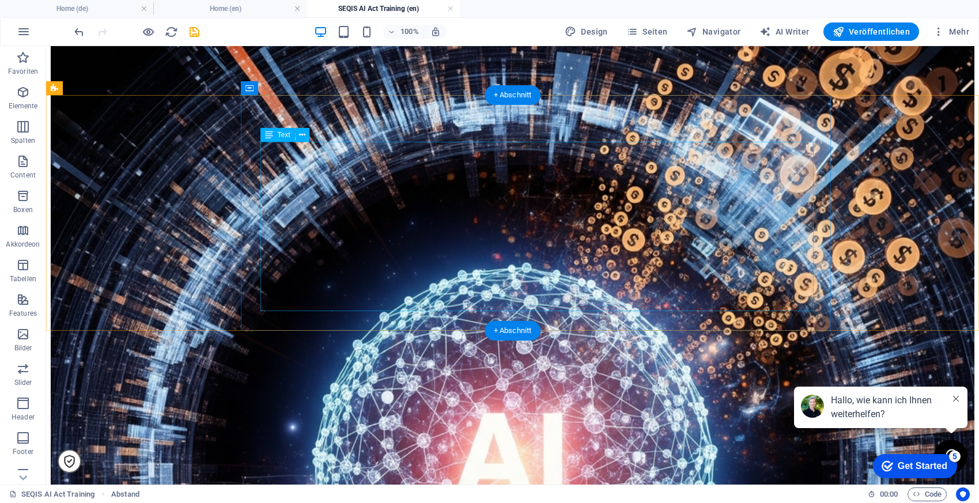
scroll to position [3785, 0]
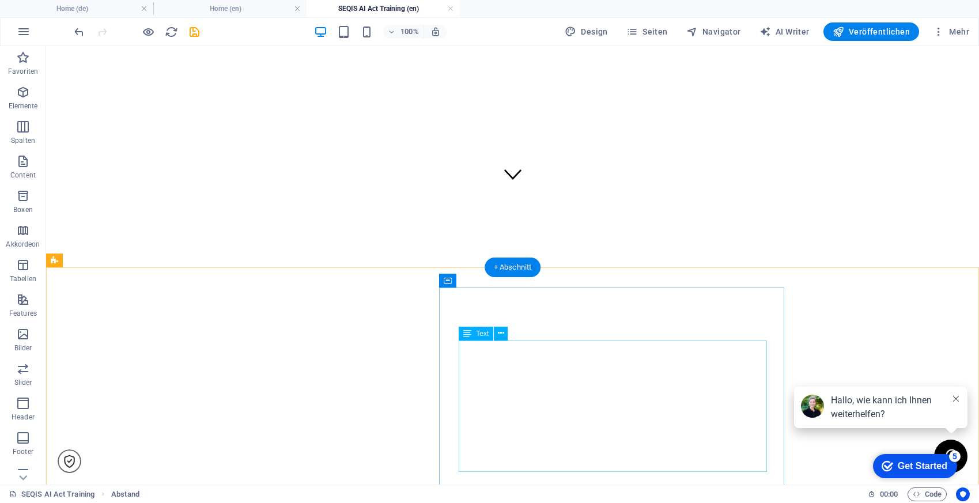
scroll to position [272, 0]
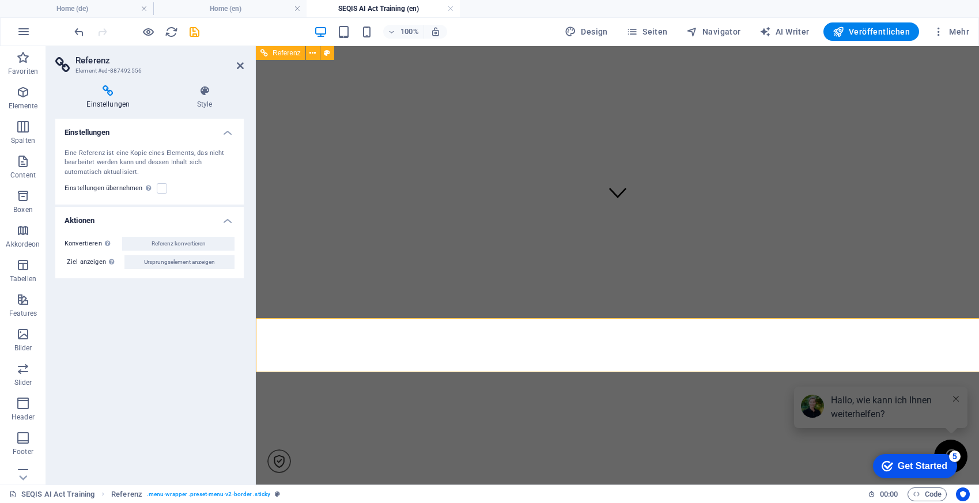
scroll to position [0, 0]
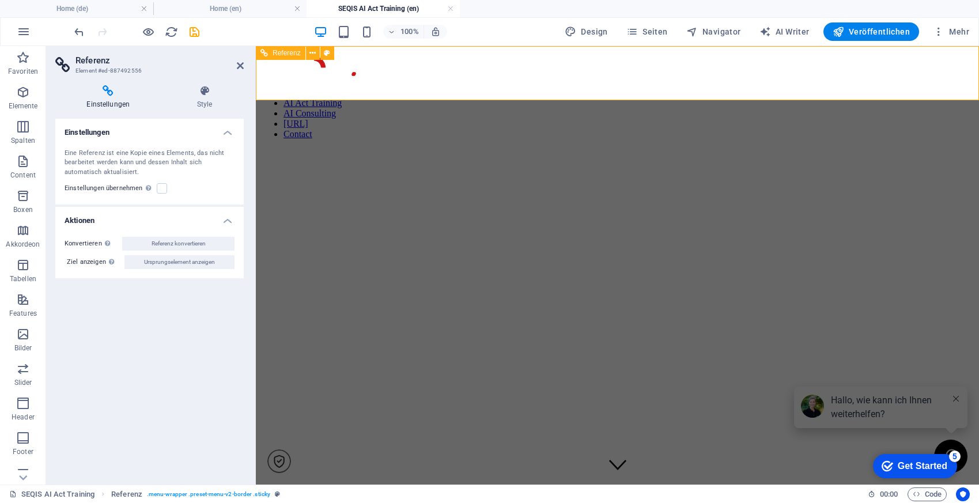
click at [241, 65] on icon at bounding box center [240, 65] width 7 height 9
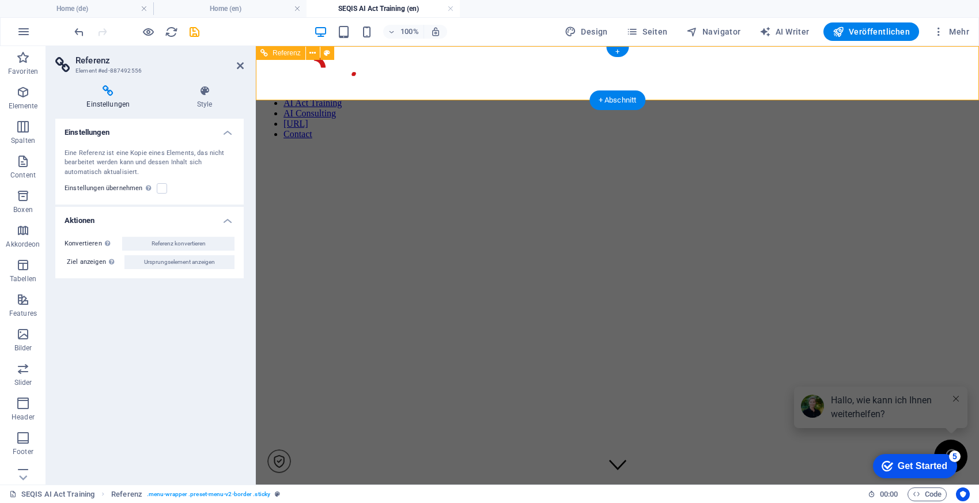
click at [882, 98] on nav "AI Act Training AI Consulting [URL] Contact" at bounding box center [617, 118] width 714 height 41
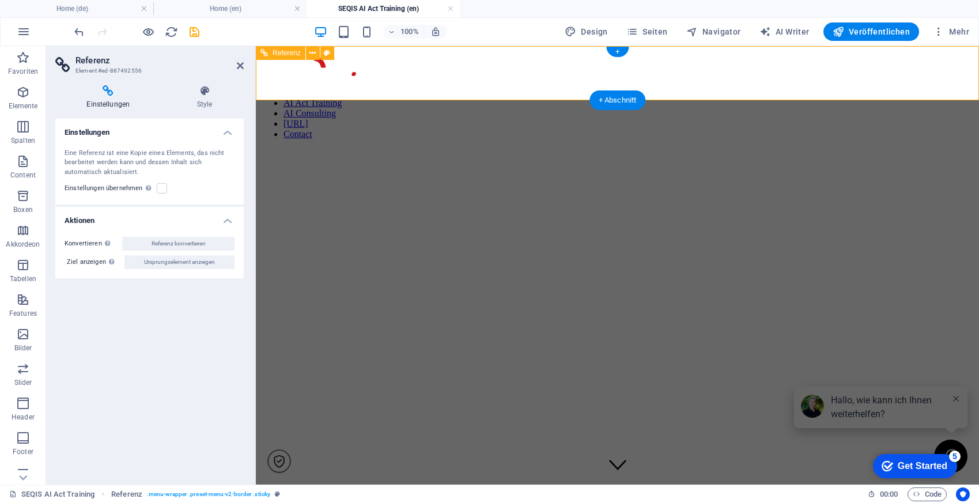
click at [238, 66] on icon at bounding box center [240, 65] width 7 height 9
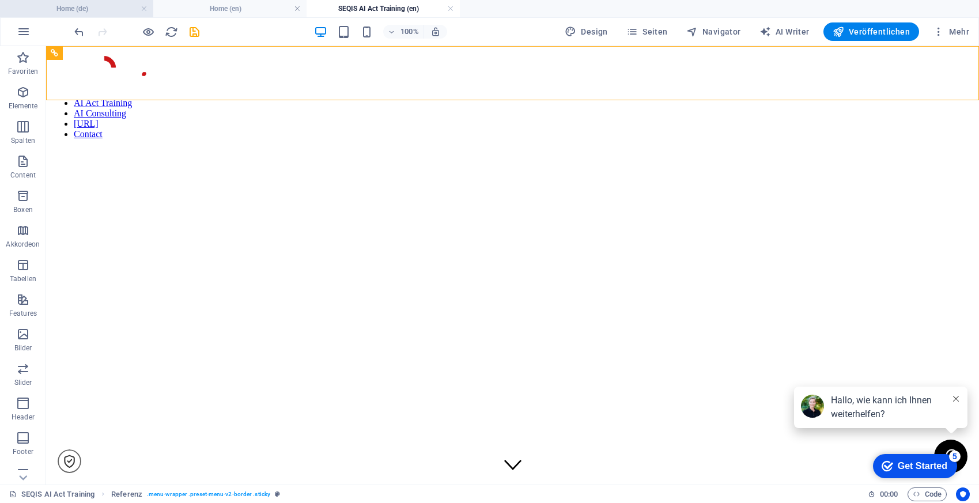
click at [100, 13] on h4 "Home (de)" at bounding box center [76, 8] width 153 height 13
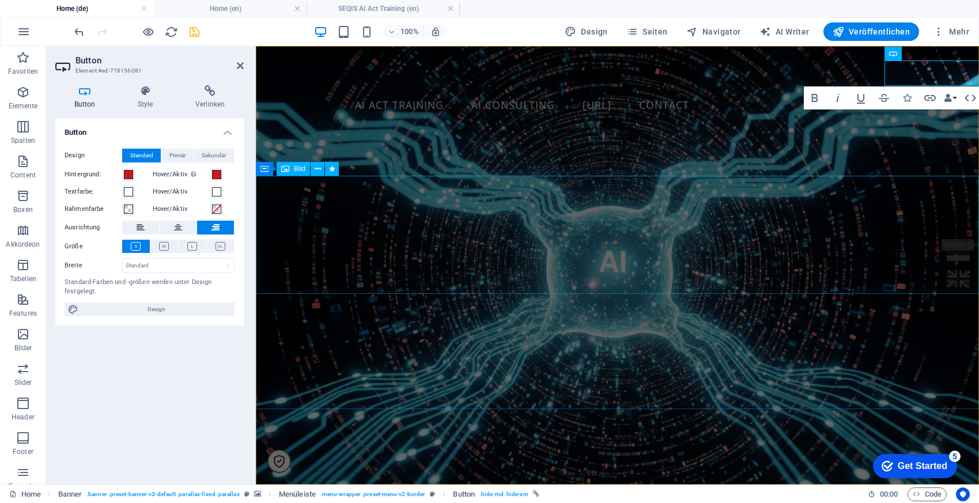
click at [865, 208] on figure at bounding box center [617, 188] width 723 height 118
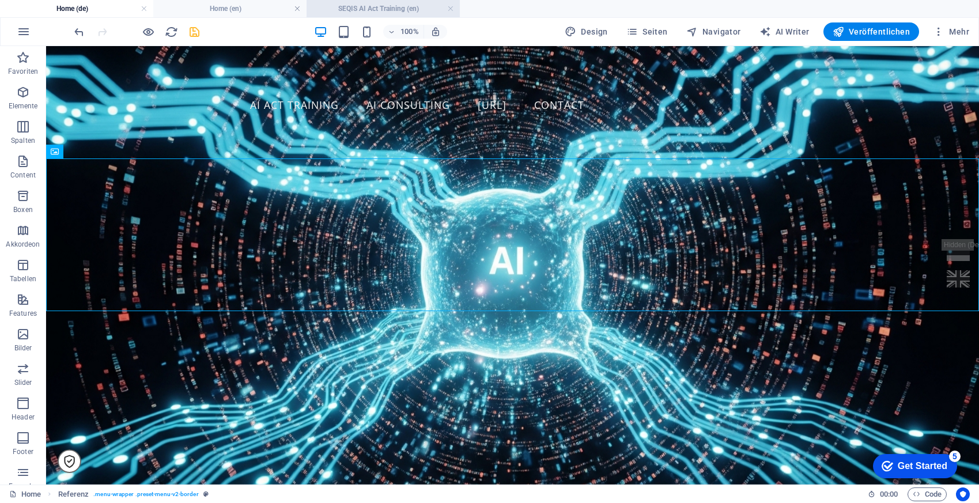
click at [400, 9] on h4 "SEQIS AI Act Training (en)" at bounding box center [382, 8] width 153 height 13
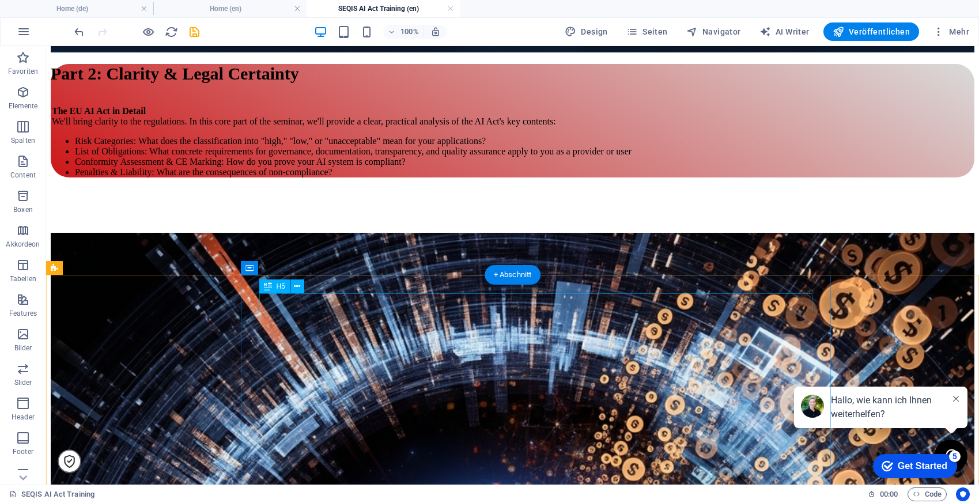
scroll to position [3928, 0]
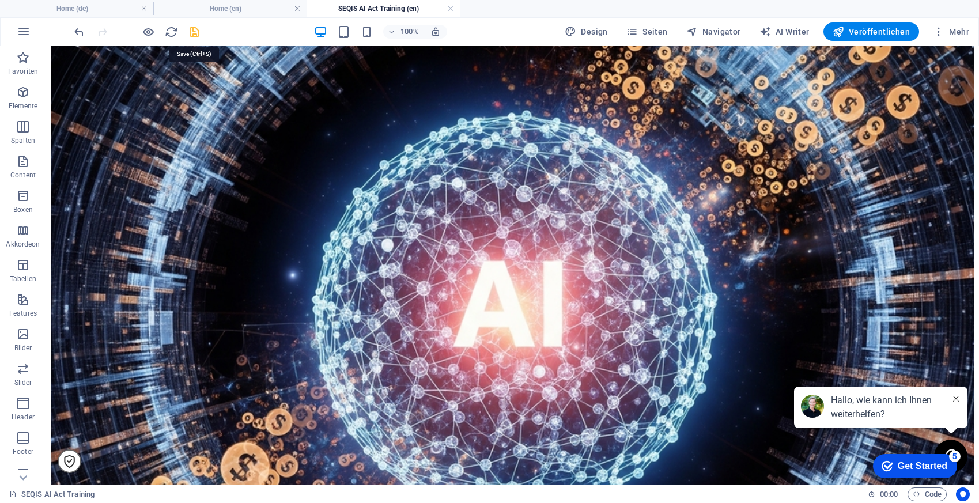
click at [195, 28] on icon "save" at bounding box center [194, 31] width 13 height 13
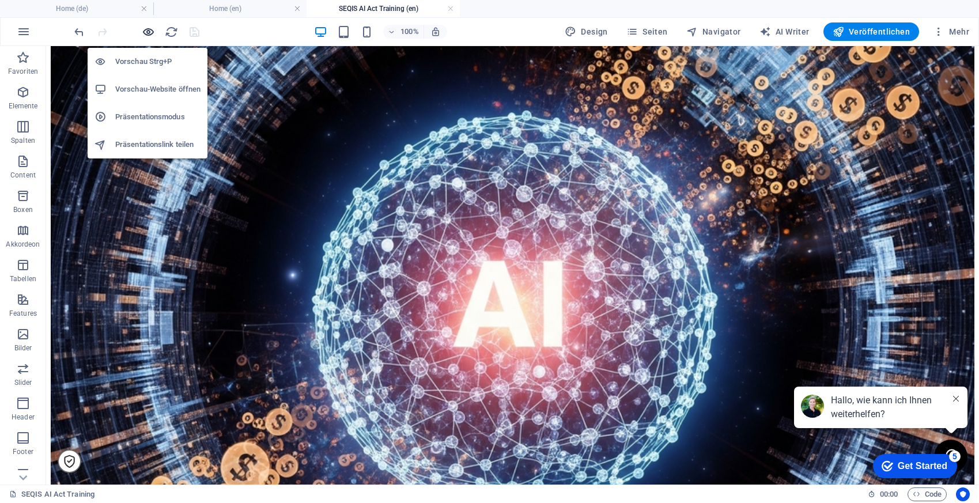
click at [147, 34] on icon "button" at bounding box center [148, 31] width 13 height 13
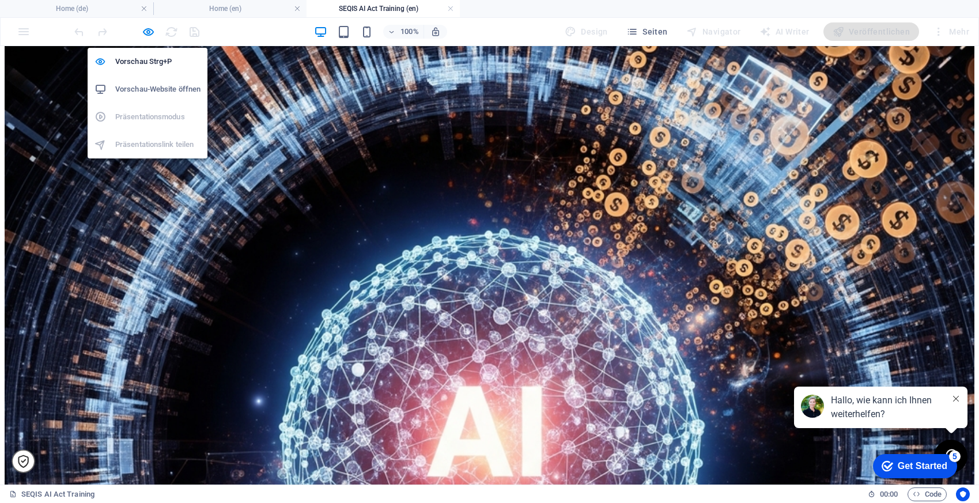
click at [151, 97] on li "Vorschau-Website öffnen" at bounding box center [148, 89] width 120 height 28
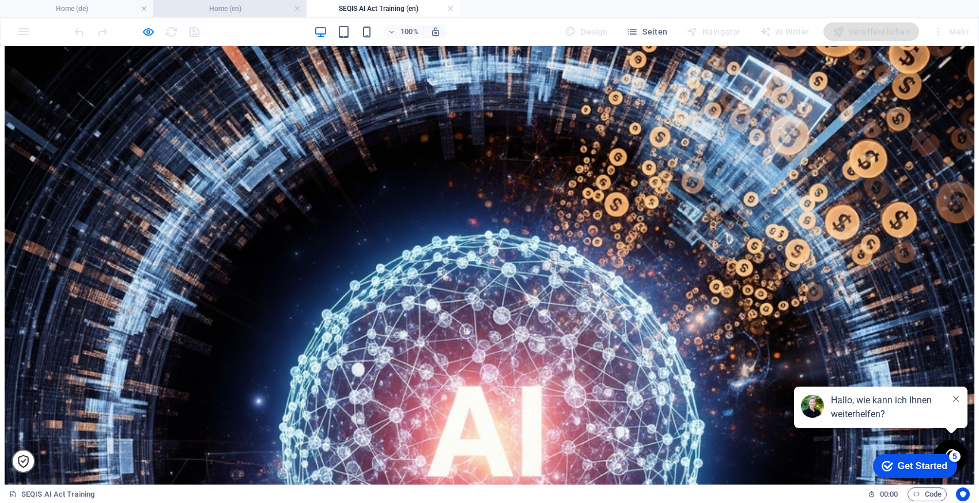
click at [211, 10] on h4 "Home (en)" at bounding box center [229, 8] width 153 height 13
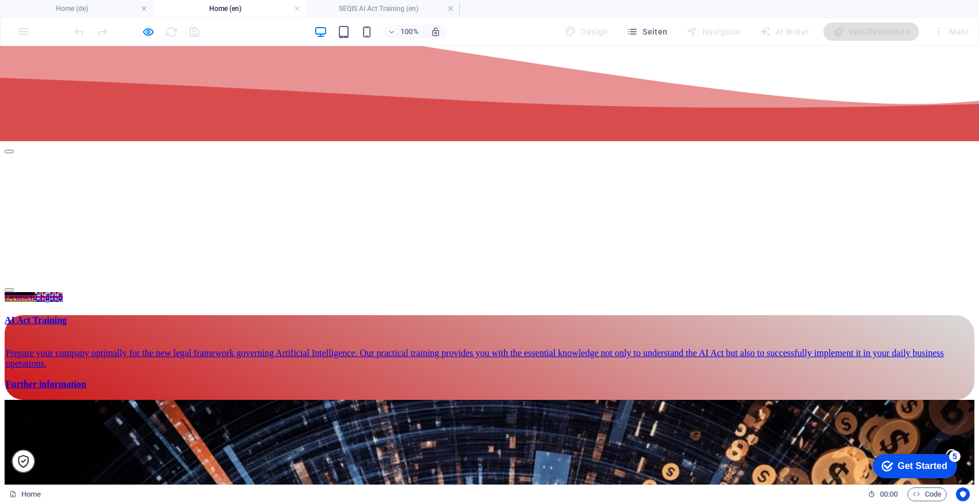
scroll to position [558, 0]
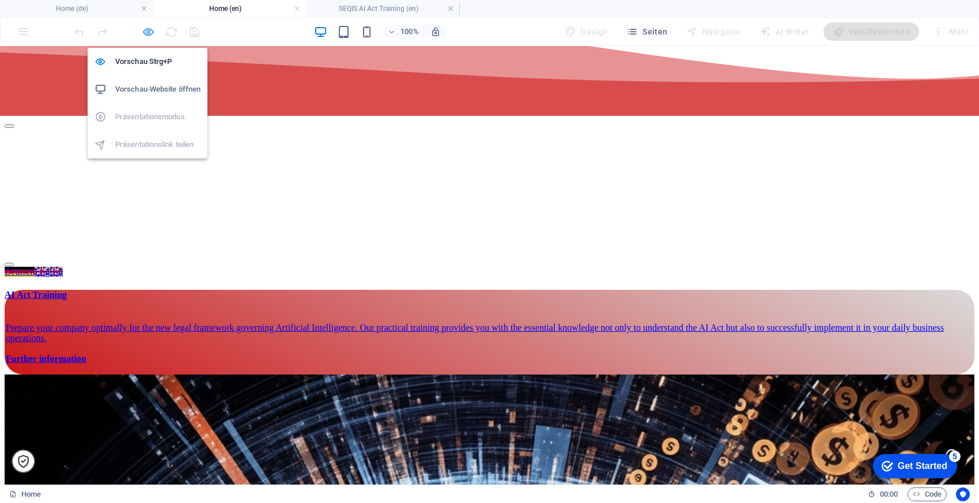
click at [147, 33] on icon "button" at bounding box center [148, 31] width 13 height 13
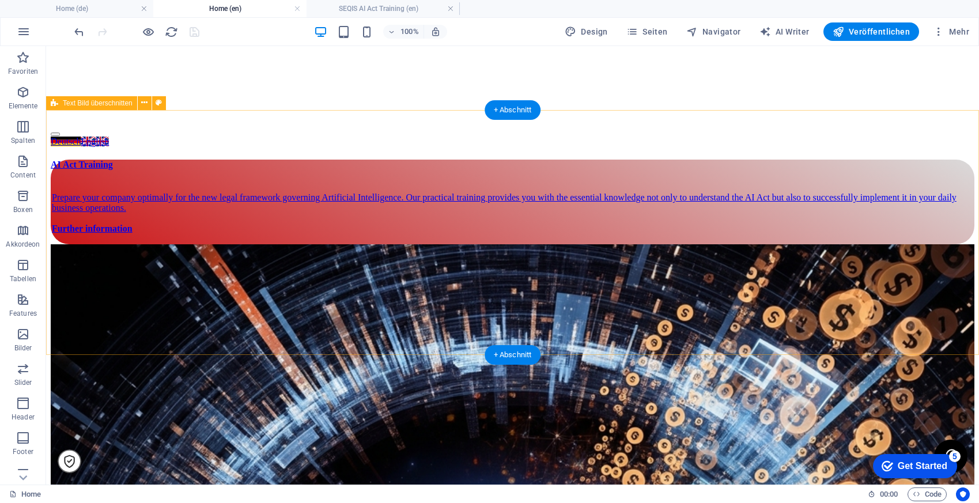
scroll to position [737, 0]
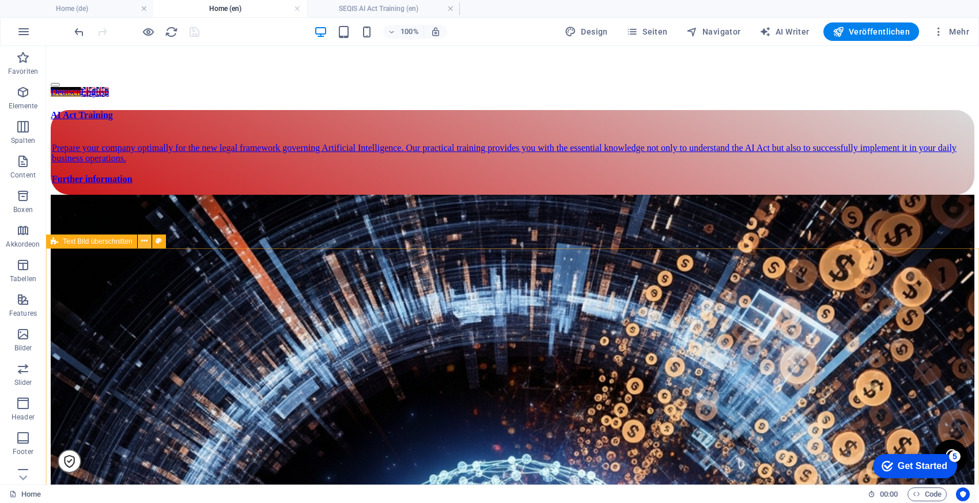
click at [145, 242] on icon at bounding box center [144, 241] width 6 height 12
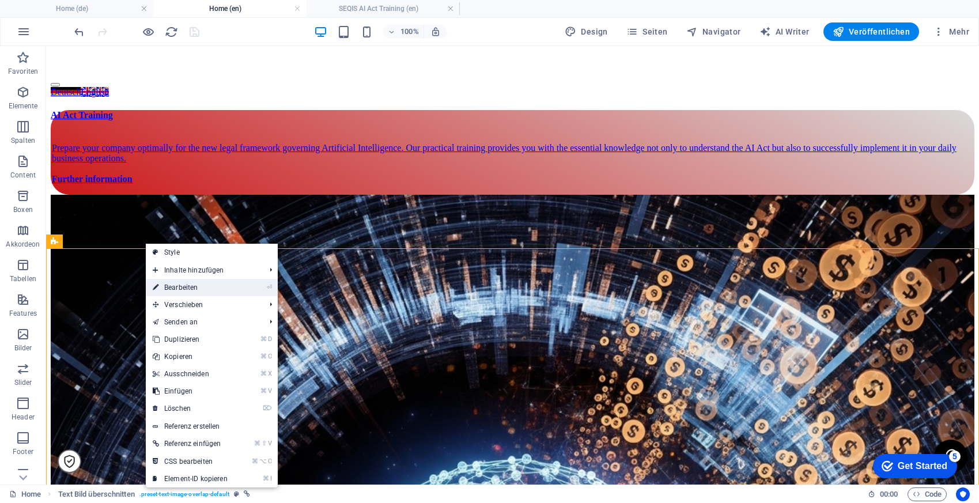
click at [192, 285] on link "⏎ Bearbeiten" at bounding box center [190, 287] width 89 height 17
select select "8"
select select
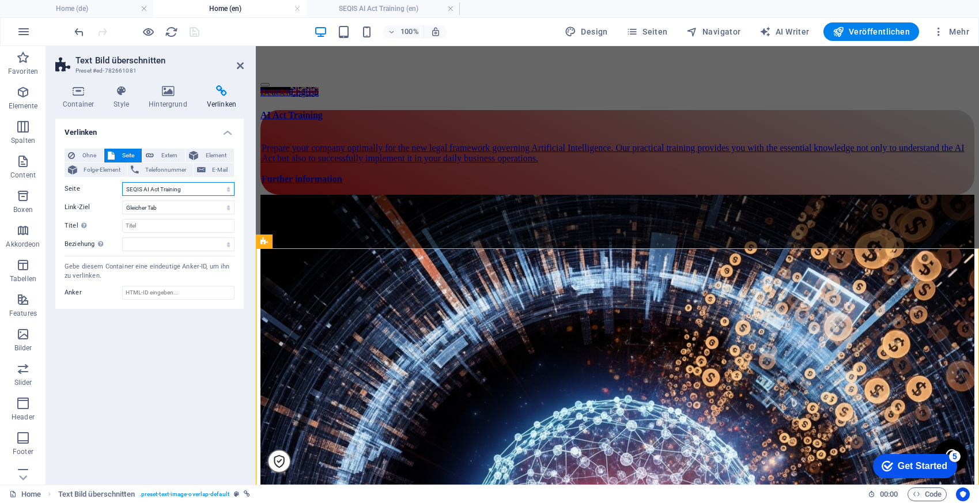
click at [192, 187] on select "Home Imprint Legal Notice Privacy form SEQIS AI Kompetenzen SEQIS AI Act Traini…" at bounding box center [178, 189] width 112 height 14
click at [240, 62] on icon at bounding box center [240, 65] width 7 height 9
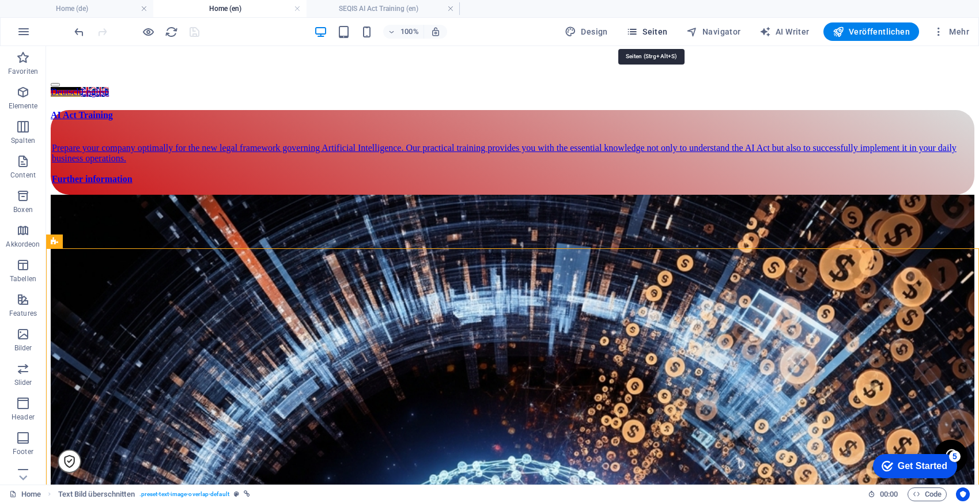
click at [655, 37] on button "Seiten" at bounding box center [646, 31] width 51 height 18
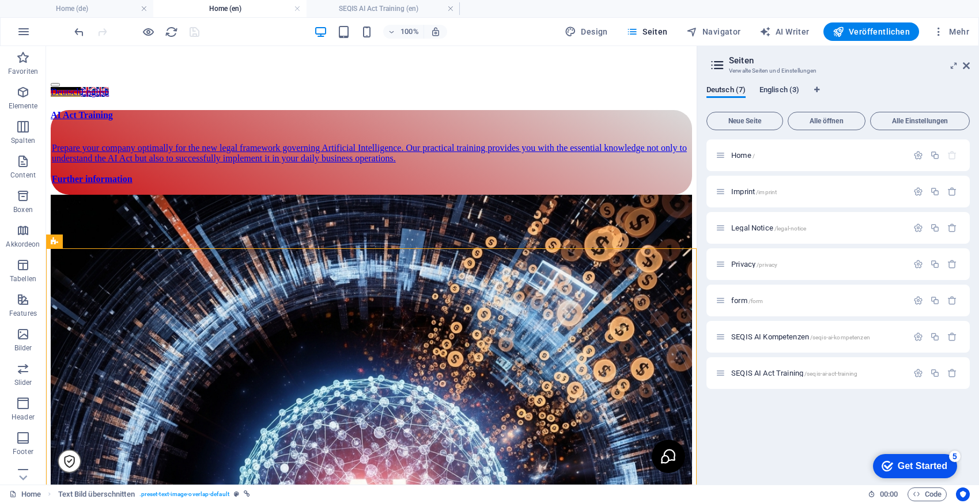
click at [791, 88] on span "Englisch (3)" at bounding box center [779, 91] width 40 height 16
click at [964, 66] on icon at bounding box center [965, 65] width 7 height 9
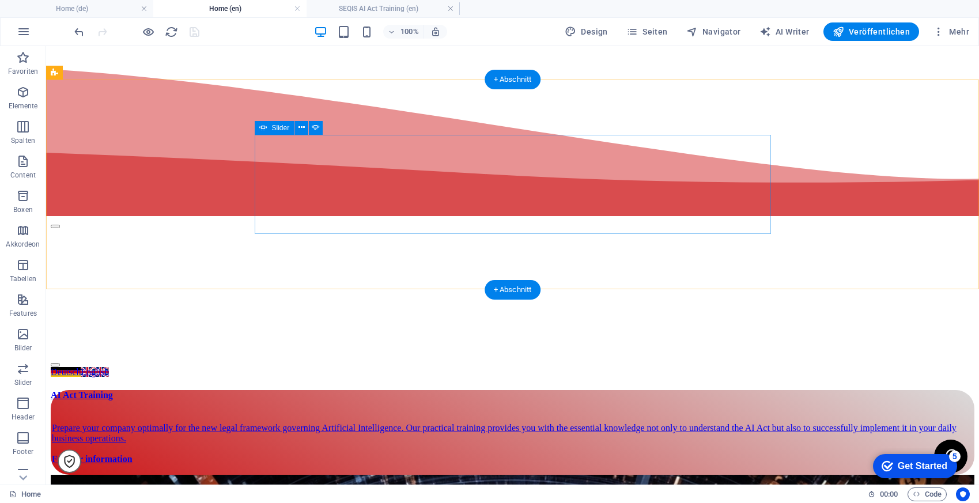
scroll to position [405, 0]
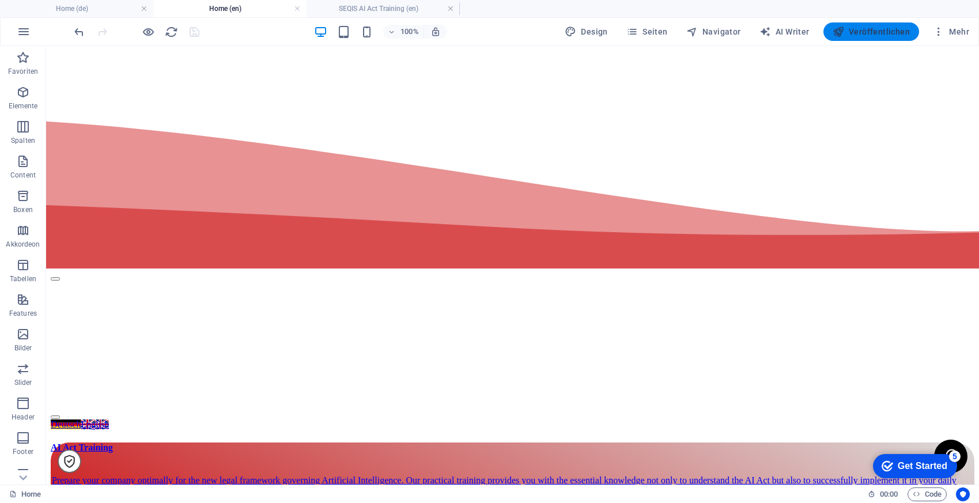
click at [898, 36] on span "Veröffentlichen" at bounding box center [870, 32] width 77 height 12
click at [897, 26] on span "Veröffentlichen" at bounding box center [870, 32] width 77 height 12
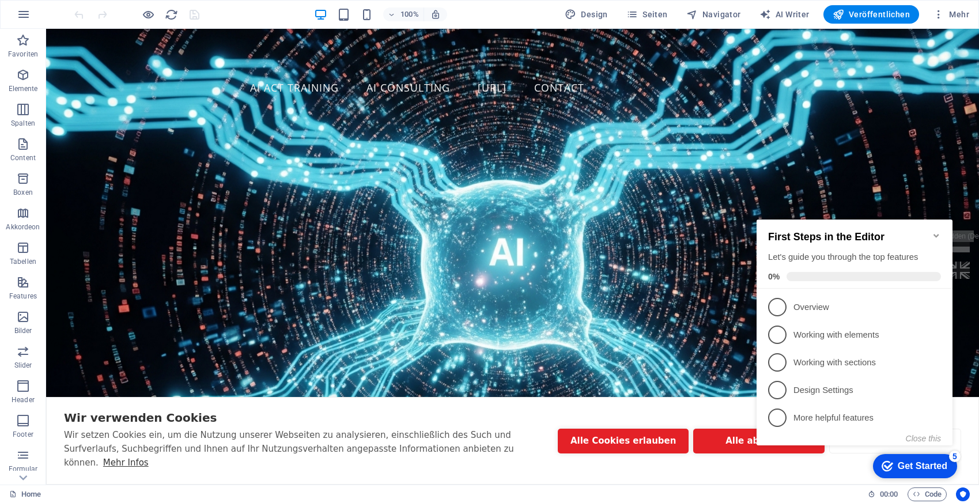
click at [939, 231] on icon "Minimize checklist" at bounding box center [935, 235] width 9 height 9
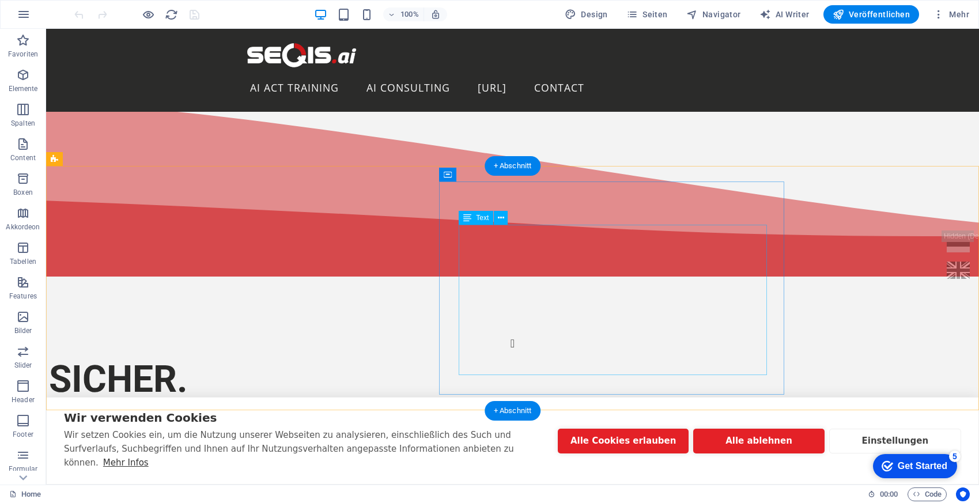
scroll to position [370, 0]
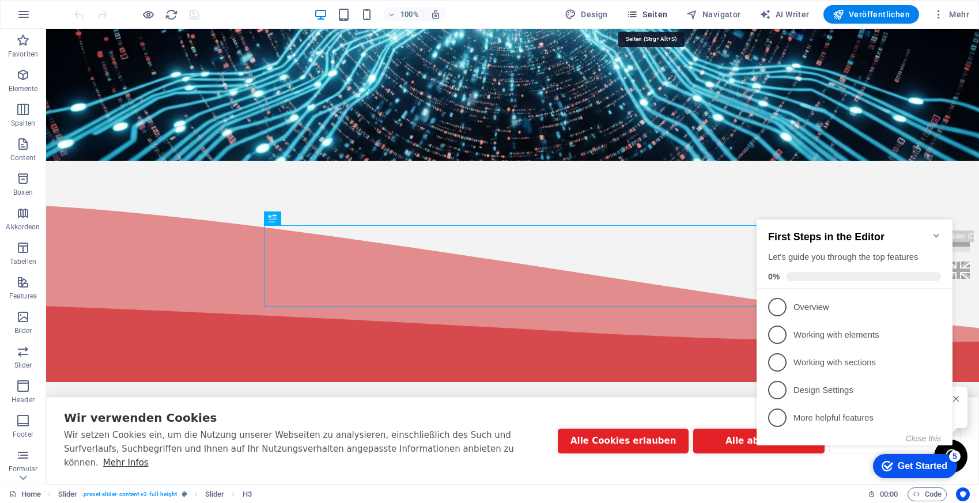
click at [656, 12] on span "Seiten" at bounding box center [646, 15] width 41 height 12
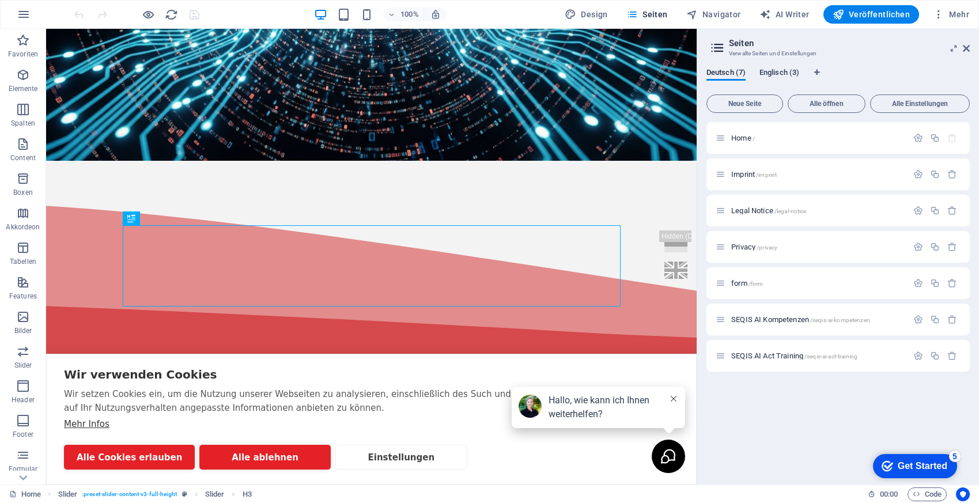
click at [750, 134] on div "Home /" at bounding box center [811, 137] width 192 height 13
click at [738, 140] on span "Home /" at bounding box center [743, 138] width 24 height 9
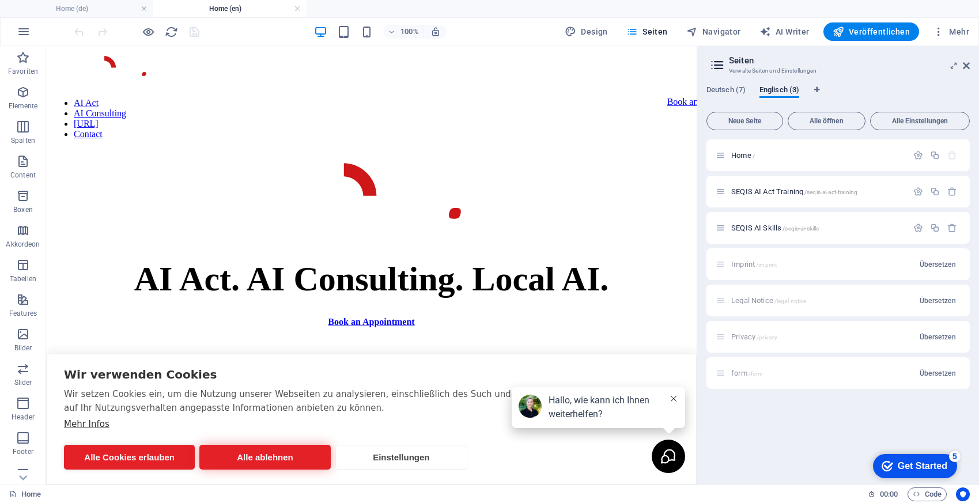
click at [256, 454] on button "Alle ablehnen" at bounding box center [264, 457] width 131 height 25
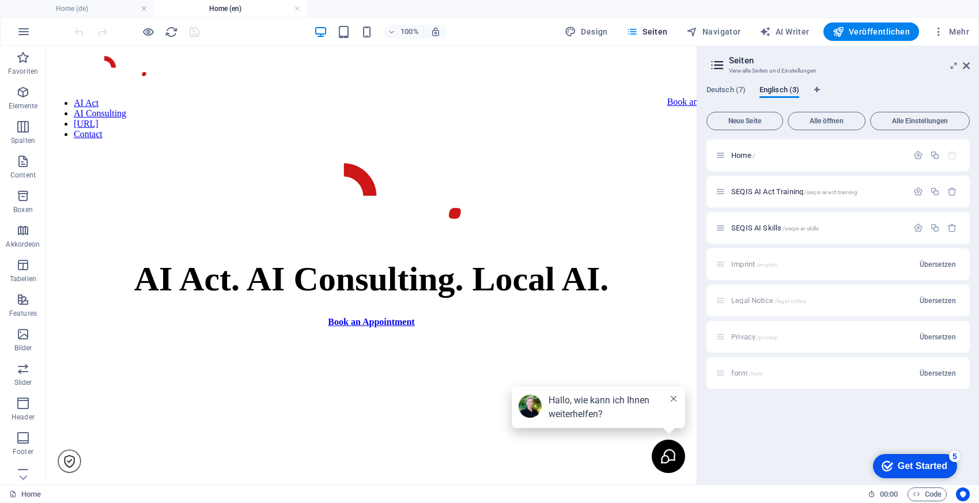
click at [676, 399] on icon at bounding box center [673, 399] width 6 height 6
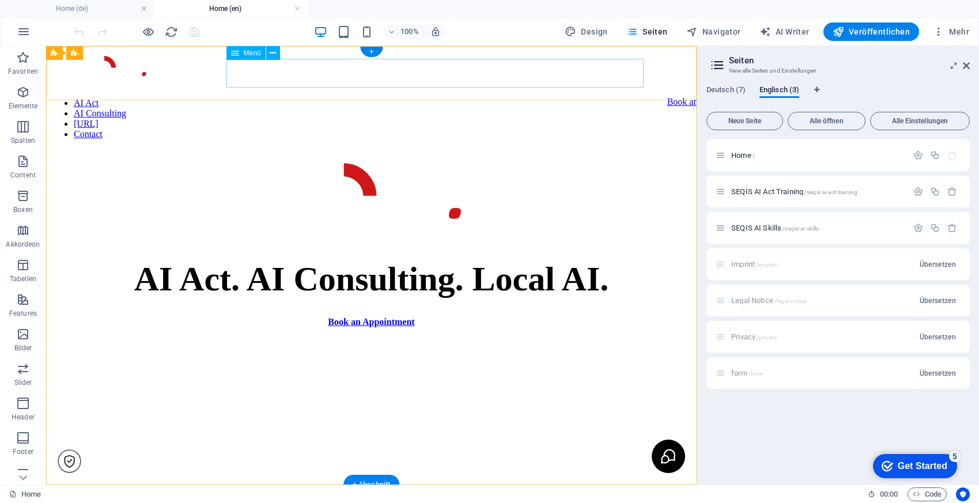
click at [255, 98] on nav "AI Act AI Consulting razzfazz.ai Contact" at bounding box center [371, 118] width 641 height 41
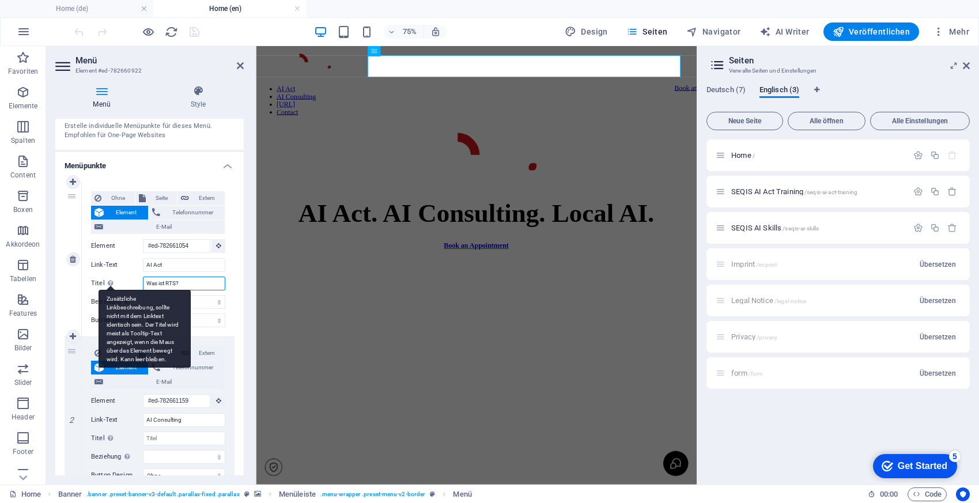
drag, startPoint x: 191, startPoint y: 285, endPoint x: 109, endPoint y: 285, distance: 82.4
click at [109, 285] on div "Titel Zusätzliche Linkbeschreibung, sollte nicht mit dem Linktext identisch sei…" at bounding box center [158, 283] width 134 height 14
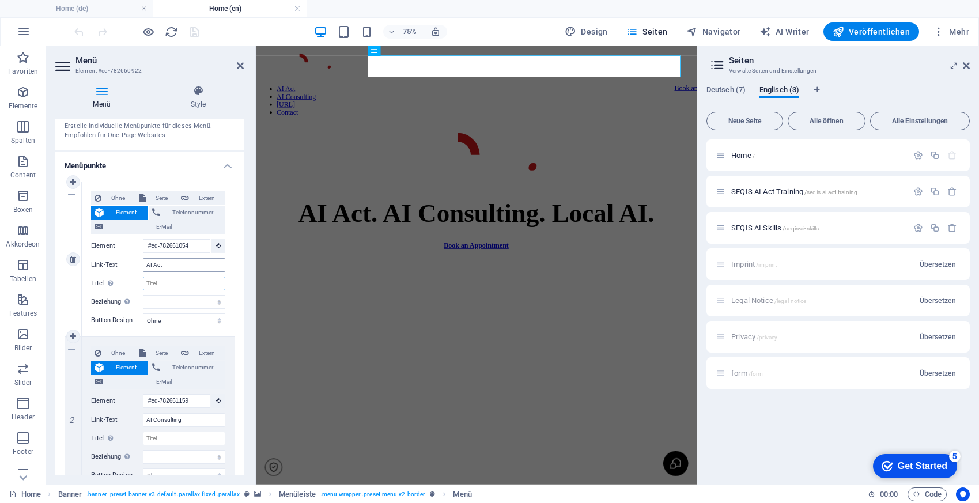
select select
click at [216, 247] on icon at bounding box center [218, 245] width 5 height 6
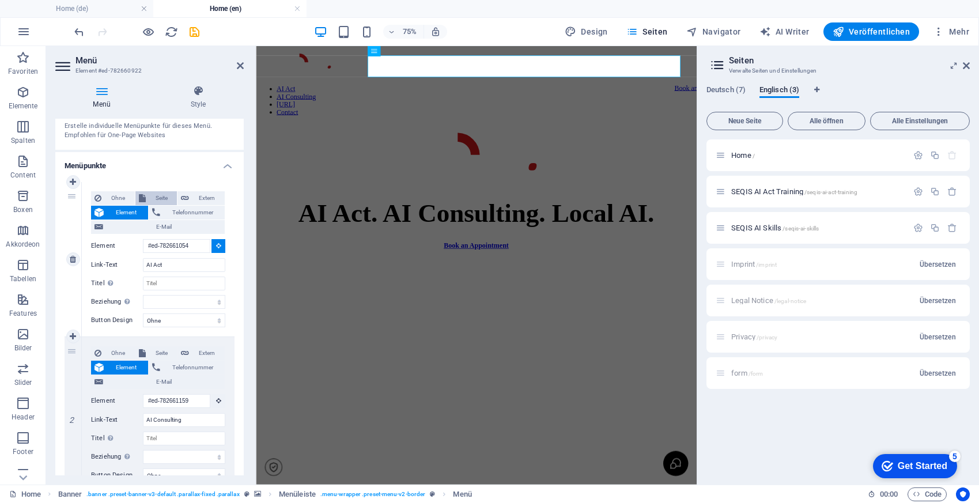
click at [161, 195] on span "Seite" at bounding box center [161, 198] width 25 height 14
select select
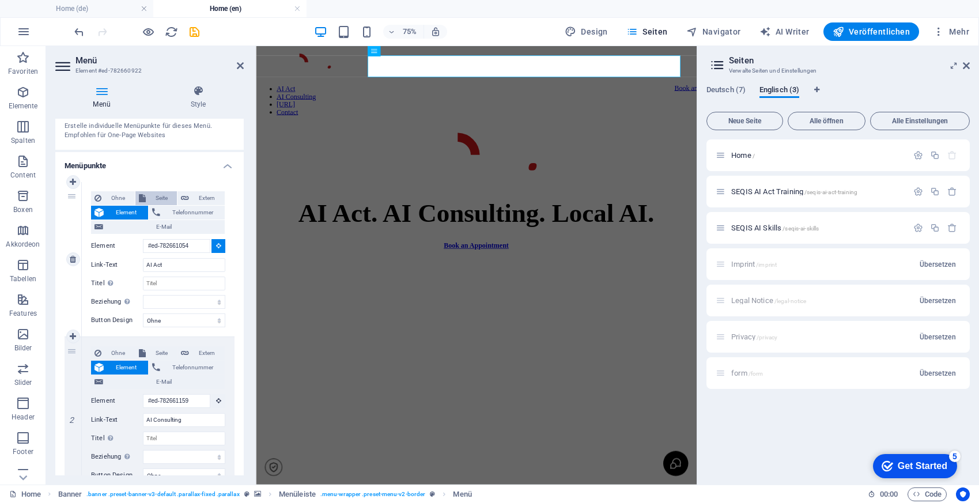
select select
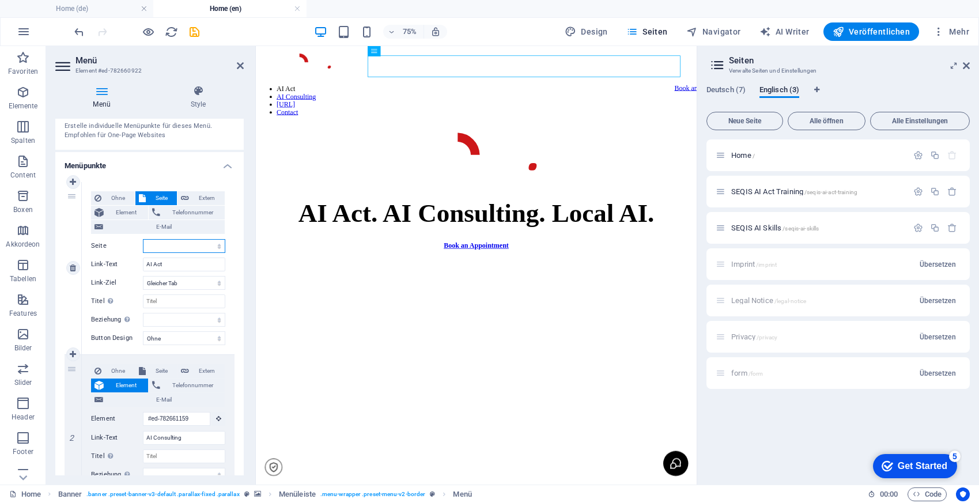
click at [180, 244] on select "Home Imprint Legal Notice Privacy form SEQIS AI Kompetenzen SEQIS AI Act Traini…" at bounding box center [184, 246] width 82 height 14
select select "8"
select select
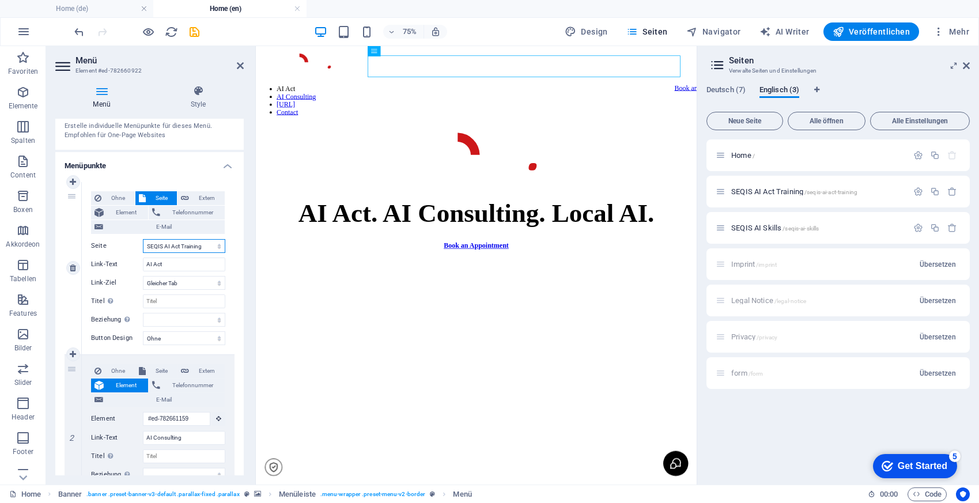
select select
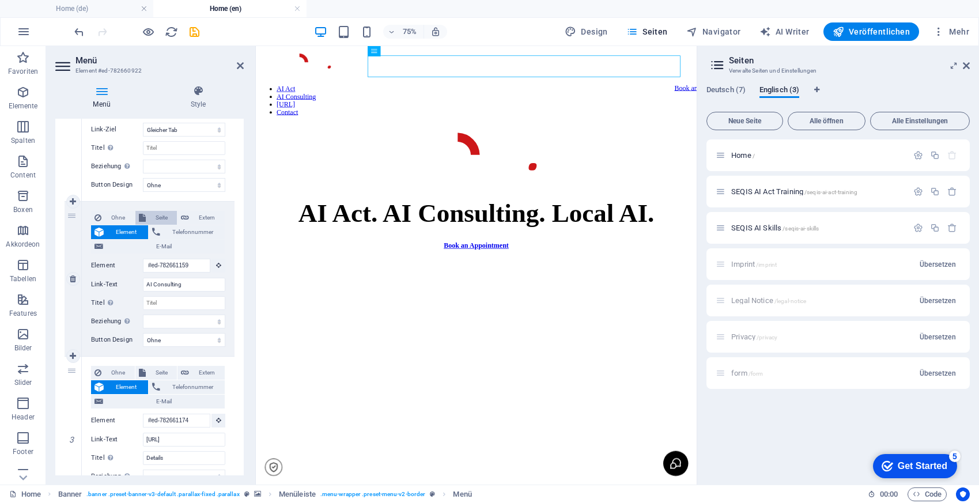
click at [149, 216] on span "Seite" at bounding box center [161, 218] width 25 height 14
select select
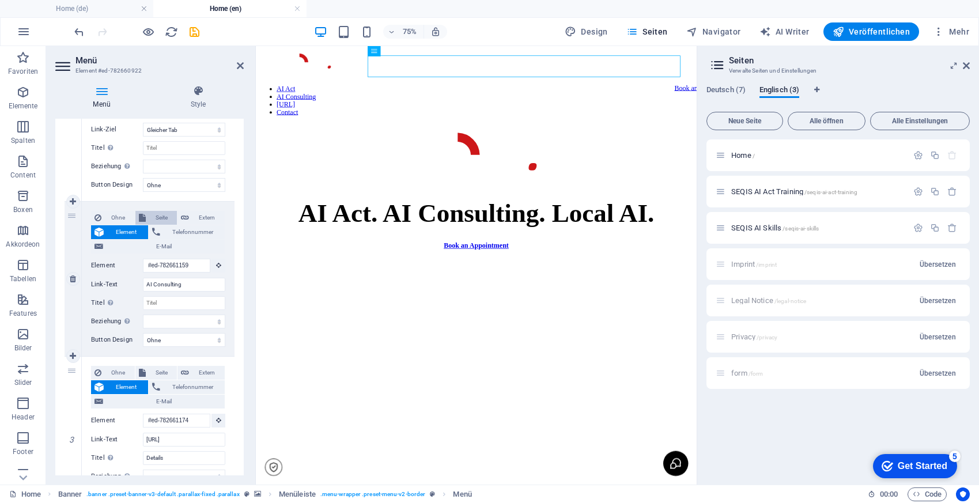
select select
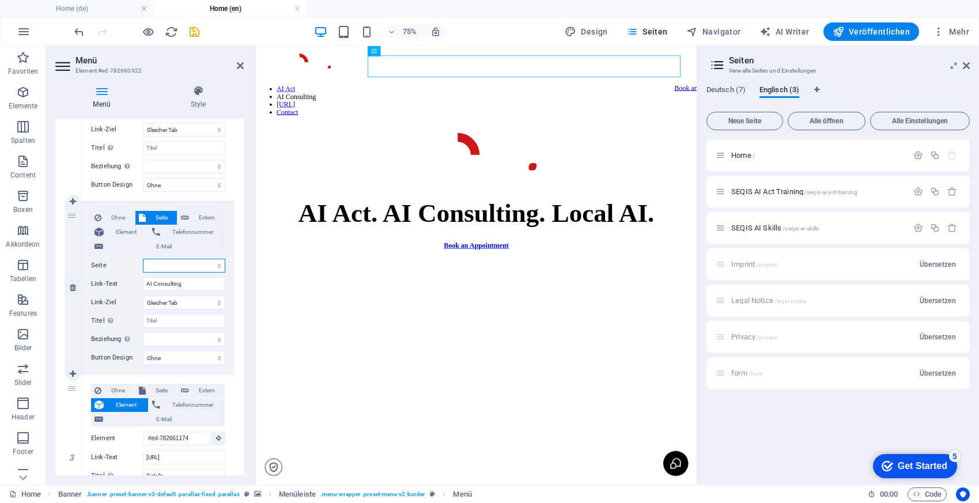
click at [176, 271] on select "Home Imprint Legal Notice Privacy form SEQIS AI Kompetenzen SEQIS AI Act Traini…" at bounding box center [184, 266] width 82 height 14
select select "9"
select select
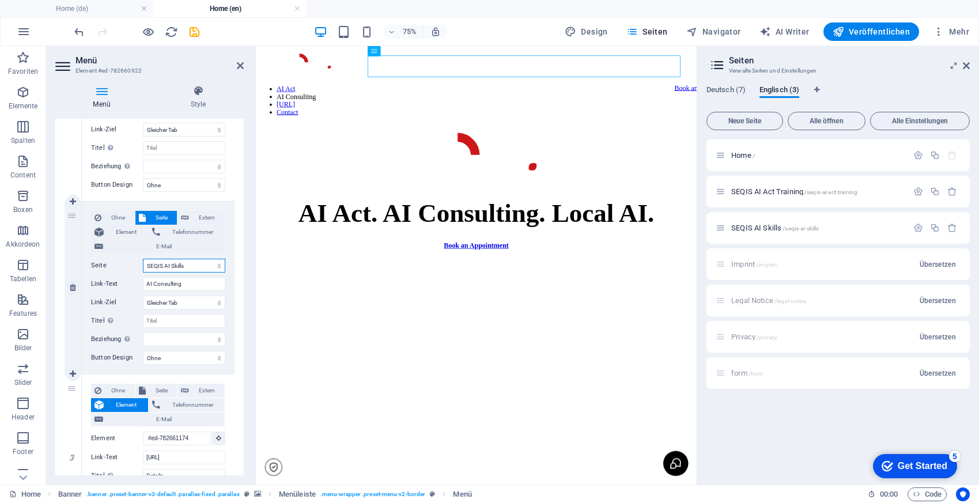
select select
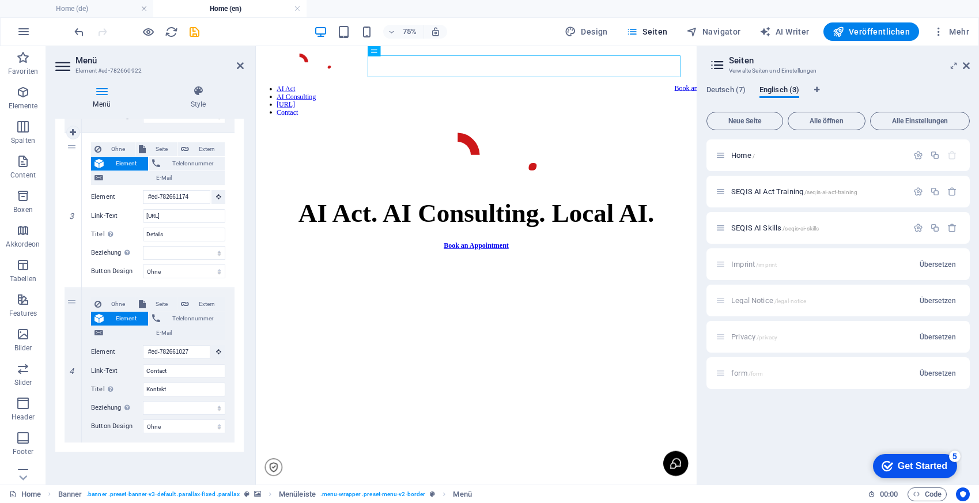
scroll to position [457, 0]
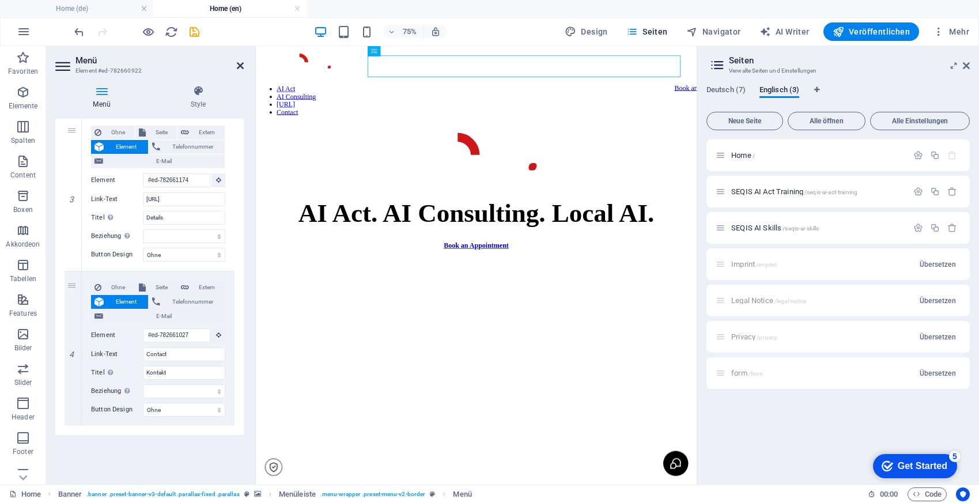
click at [241, 66] on icon at bounding box center [240, 65] width 7 height 9
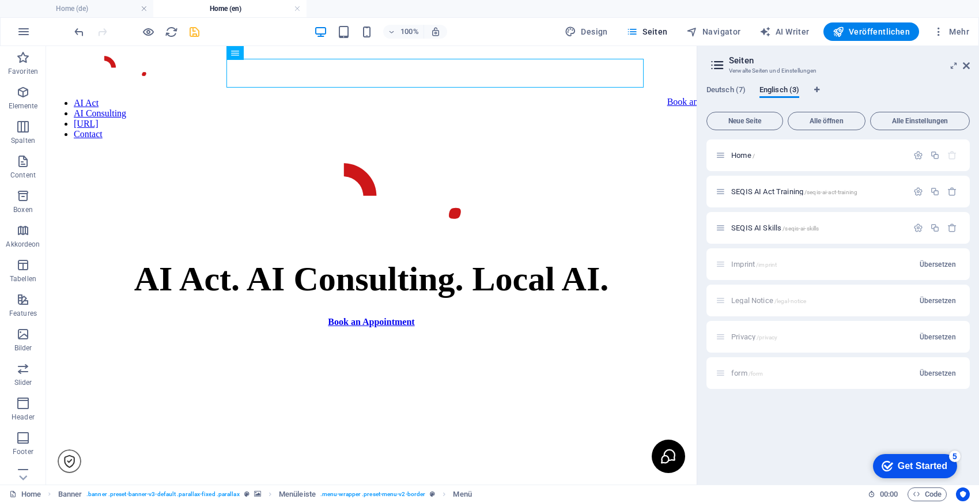
click at [195, 25] on icon "save" at bounding box center [194, 31] width 13 height 13
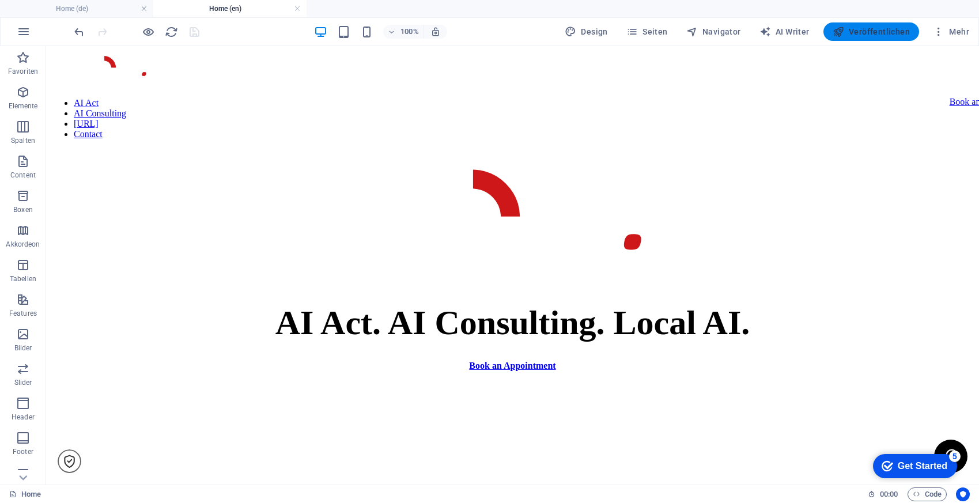
click at [851, 35] on span "Veröffentlichen" at bounding box center [870, 32] width 77 height 12
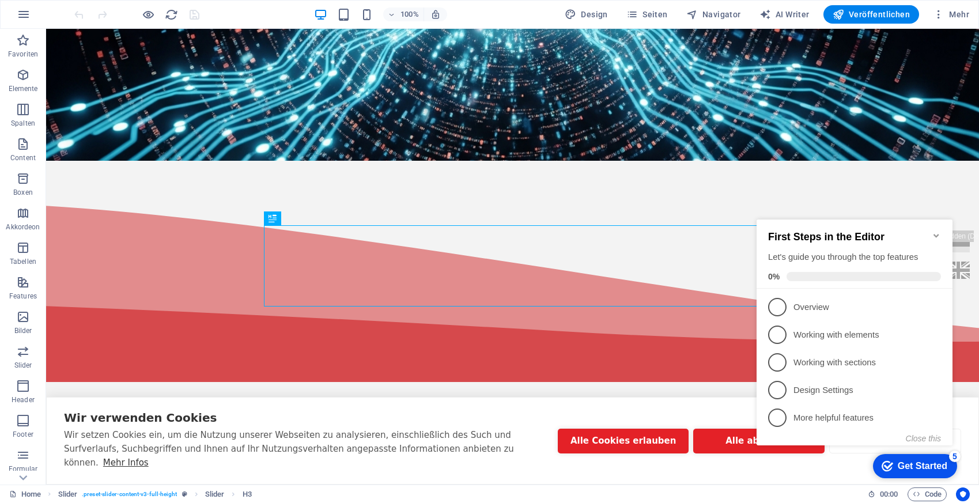
click at [937, 234] on icon "Minimize checklist" at bounding box center [935, 235] width 5 height 3
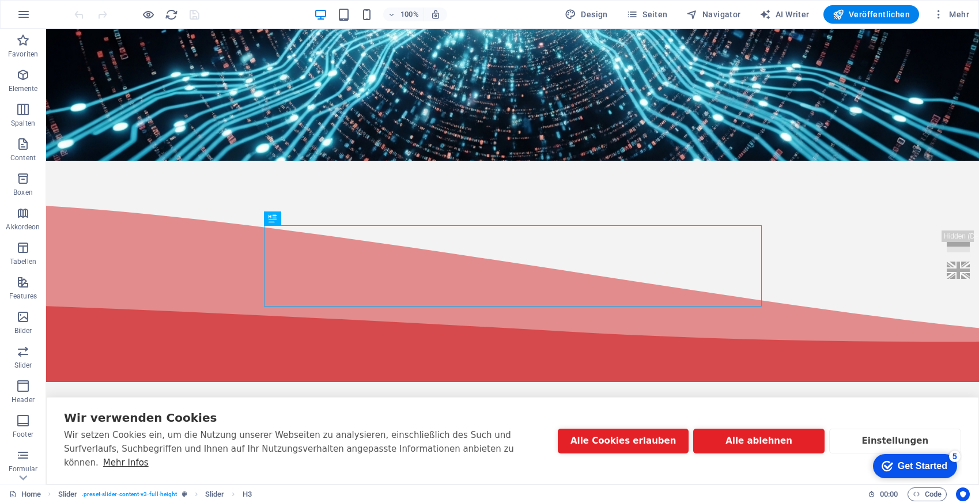
click at [871, 483] on div "checkmark Get Started 5 First Steps in the Editor Let's guide you through the t…" at bounding box center [912, 465] width 98 height 35
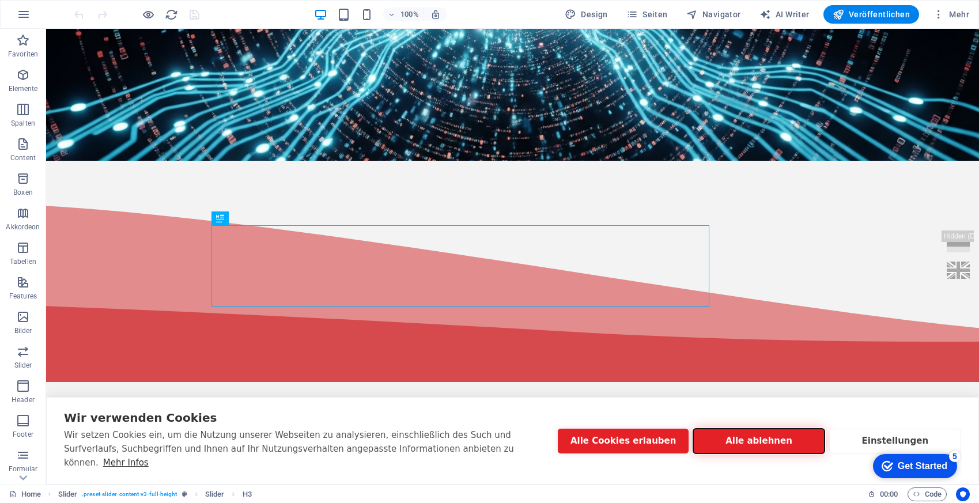
click at [759, 450] on button "Alle ablehnen" at bounding box center [758, 441] width 131 height 25
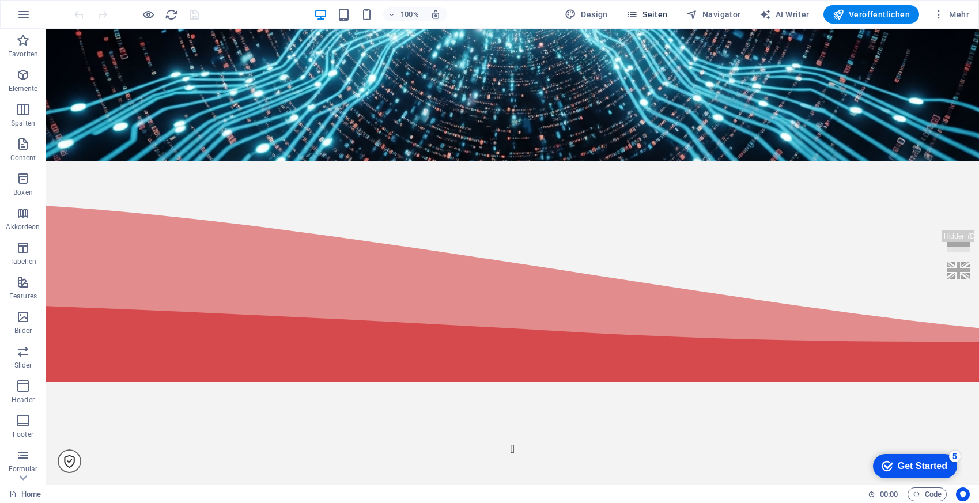
click at [654, 17] on span "Seiten" at bounding box center [646, 15] width 41 height 12
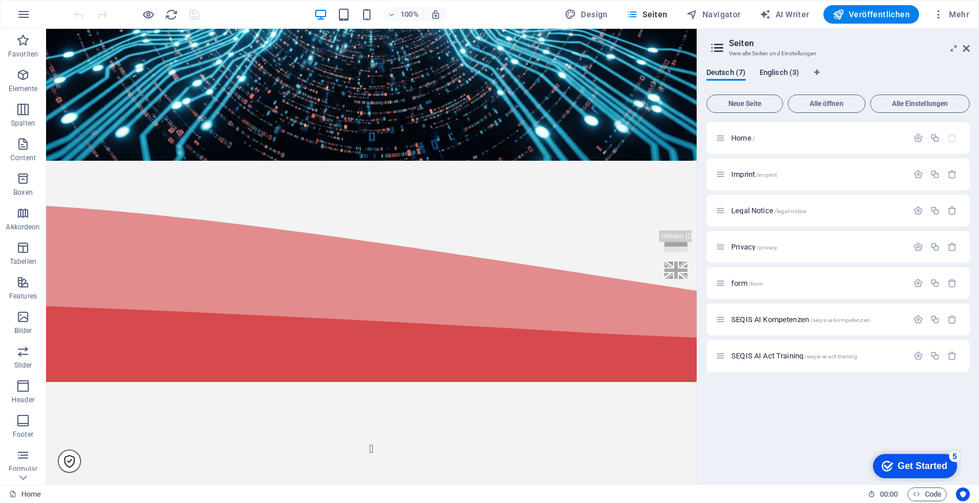
click at [767, 210] on span "SEQIS AI Skills /seqis-ai-skills" at bounding box center [775, 210] width 88 height 9
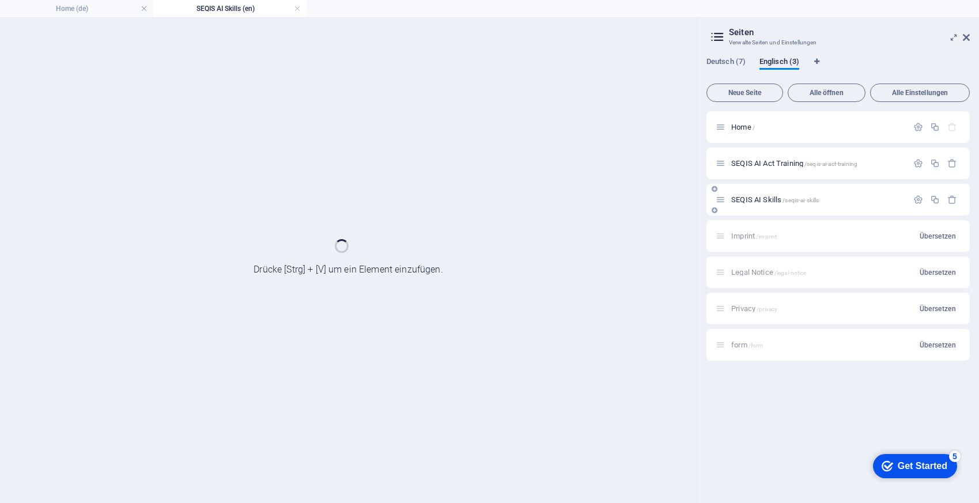
click at [767, 210] on div "SEQIS AI Skills /seqis-ai-skills" at bounding box center [837, 200] width 263 height 32
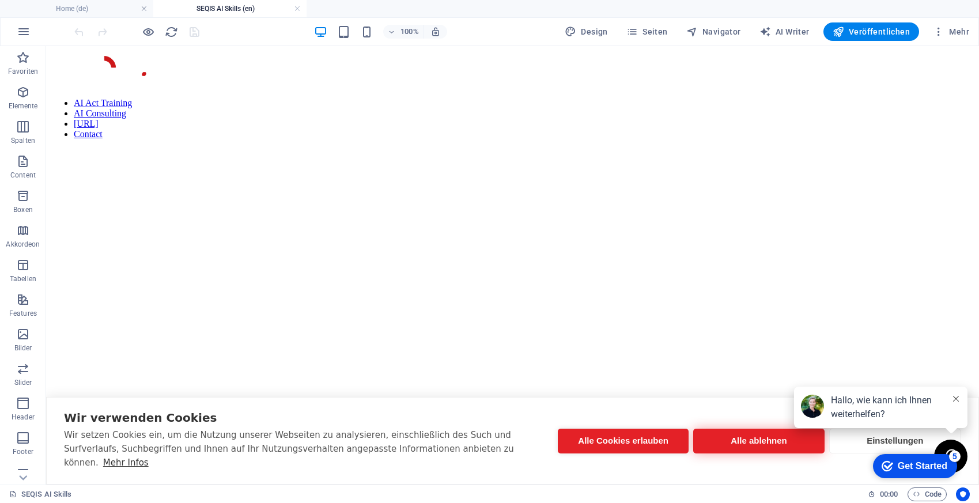
click at [767, 448] on button "Alle ablehnen" at bounding box center [758, 441] width 131 height 25
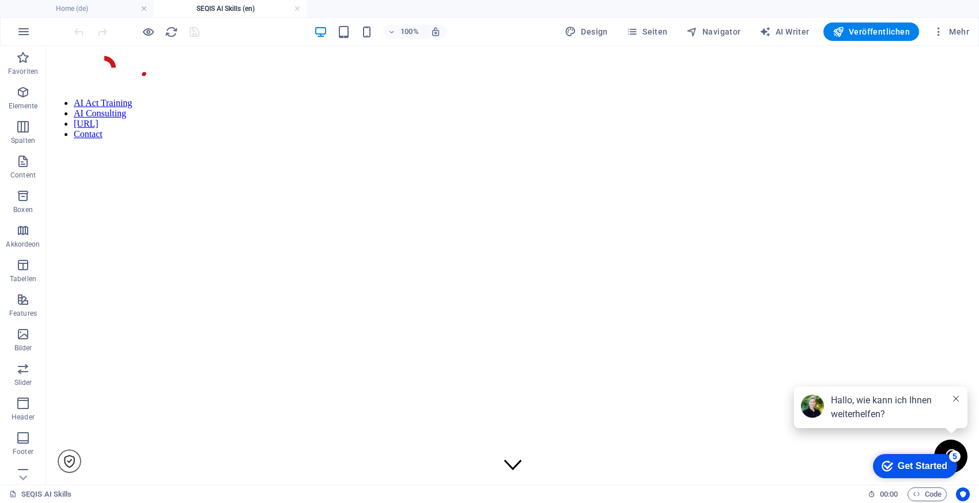
click at [958, 395] on button at bounding box center [955, 399] width 9 height 12
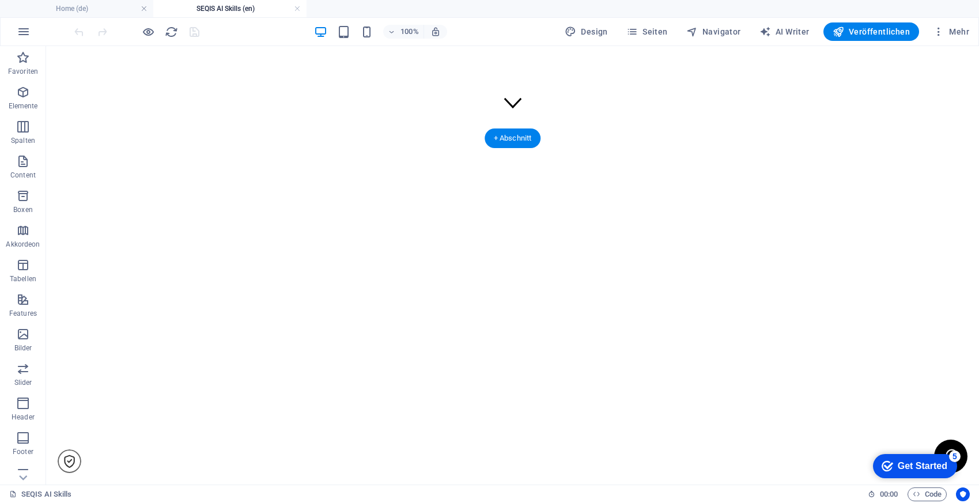
scroll to position [376, 0]
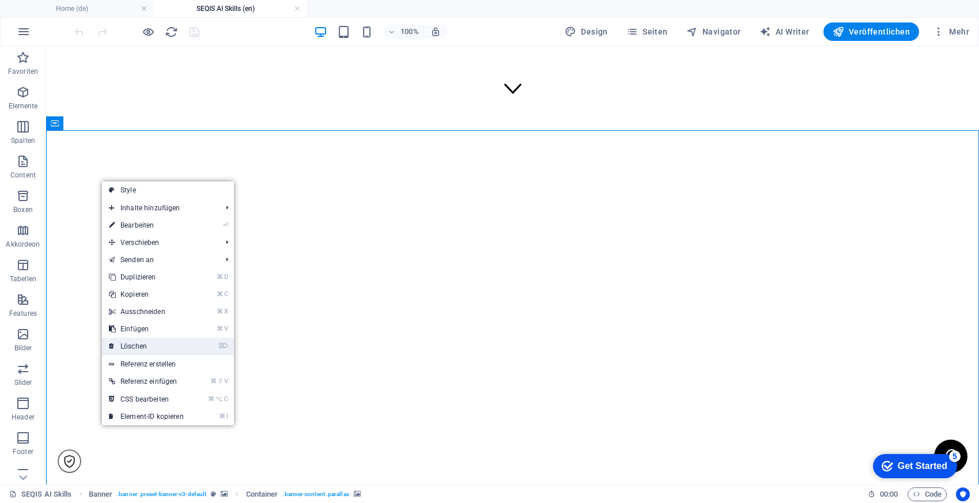
click at [161, 349] on link "⌦ Löschen" at bounding box center [146, 346] width 89 height 17
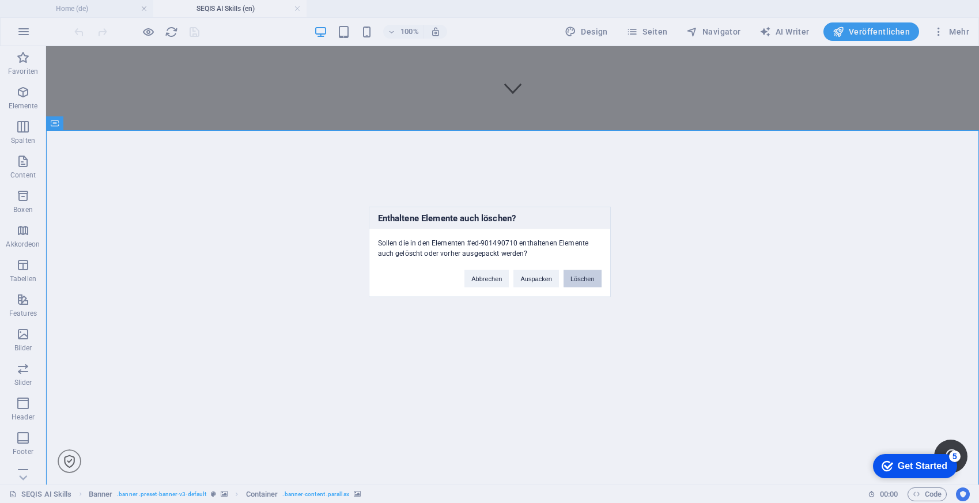
click at [579, 283] on button "Löschen" at bounding box center [582, 278] width 38 height 17
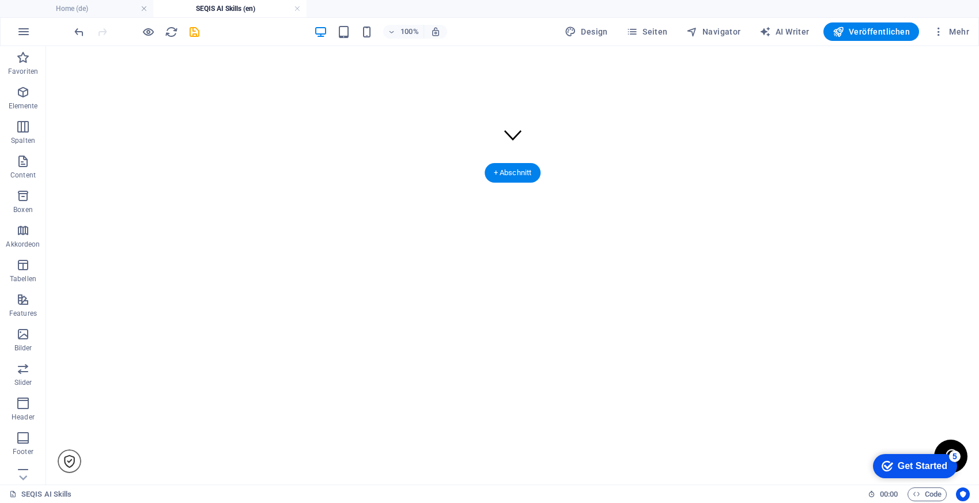
scroll to position [314, 0]
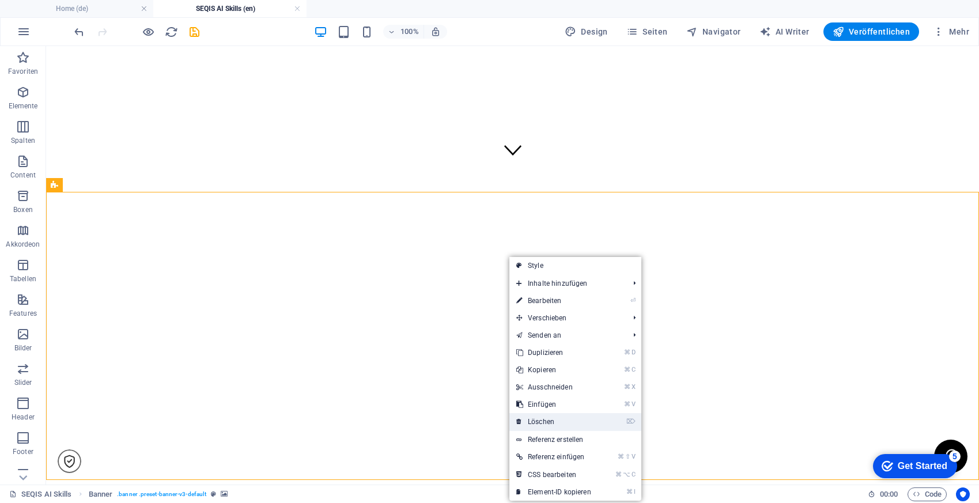
click at [553, 422] on link "⌦ Löschen" at bounding box center [553, 421] width 89 height 17
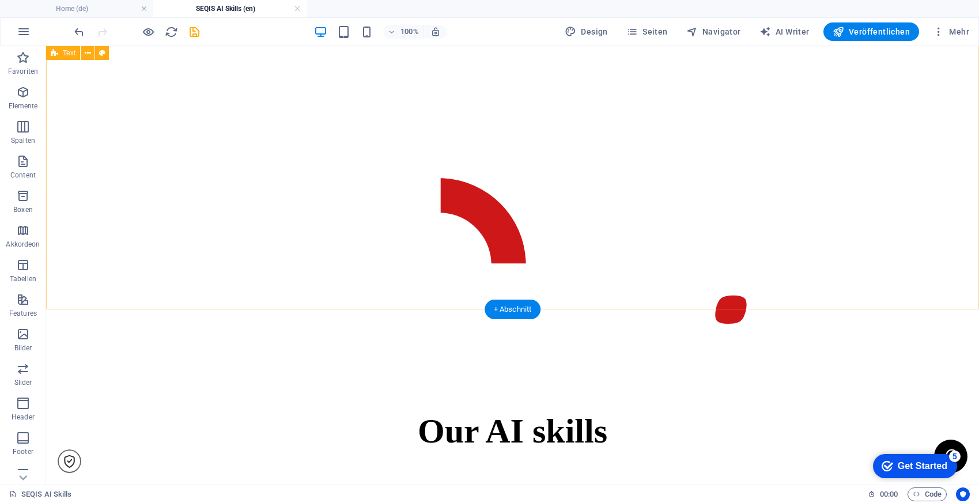
scroll to position [919, 0]
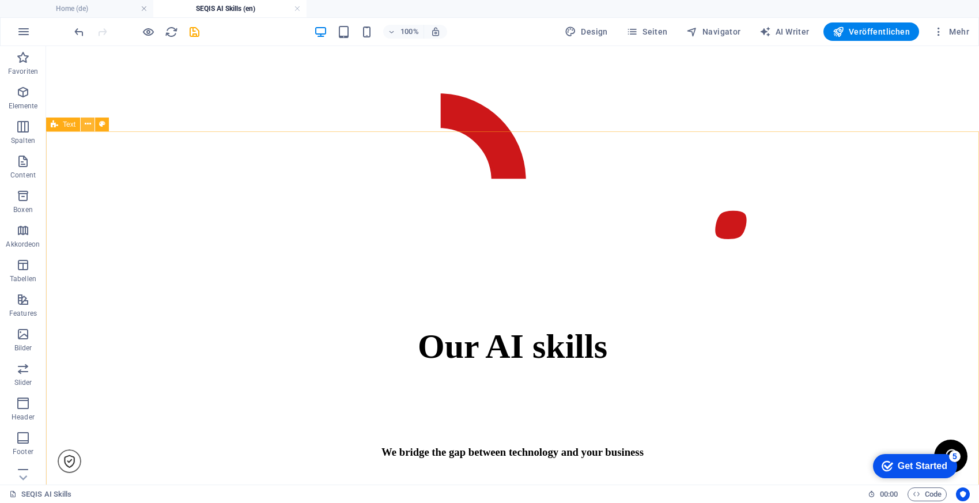
click at [86, 126] on icon at bounding box center [88, 124] width 6 height 12
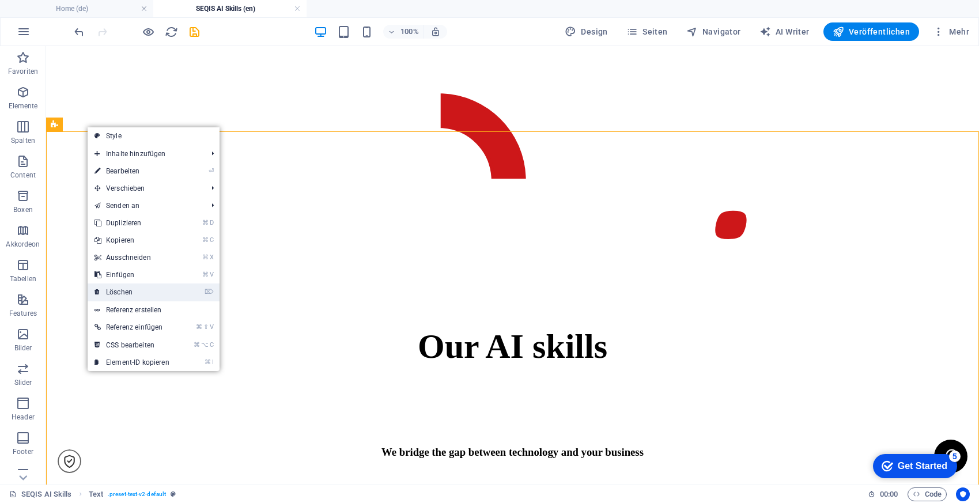
click at [154, 292] on link "⌦ Löschen" at bounding box center [132, 291] width 89 height 17
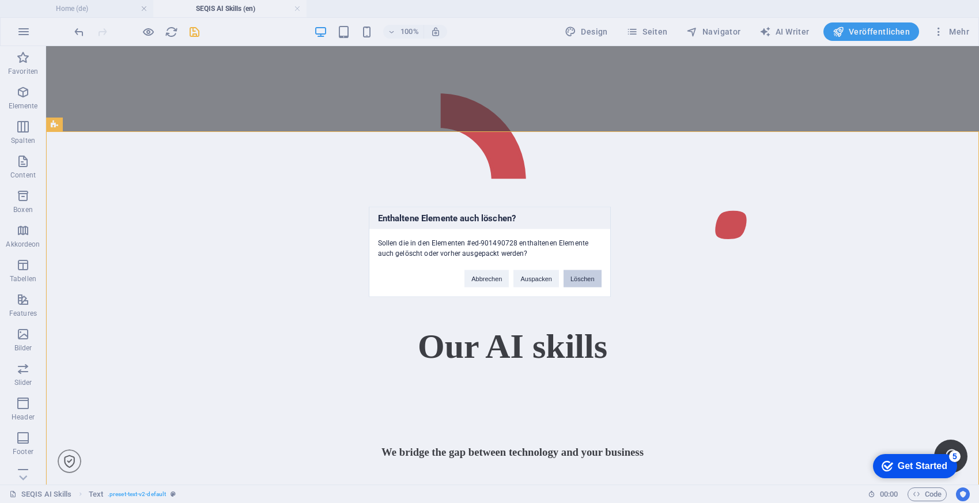
click at [589, 275] on button "Löschen" at bounding box center [582, 278] width 38 height 17
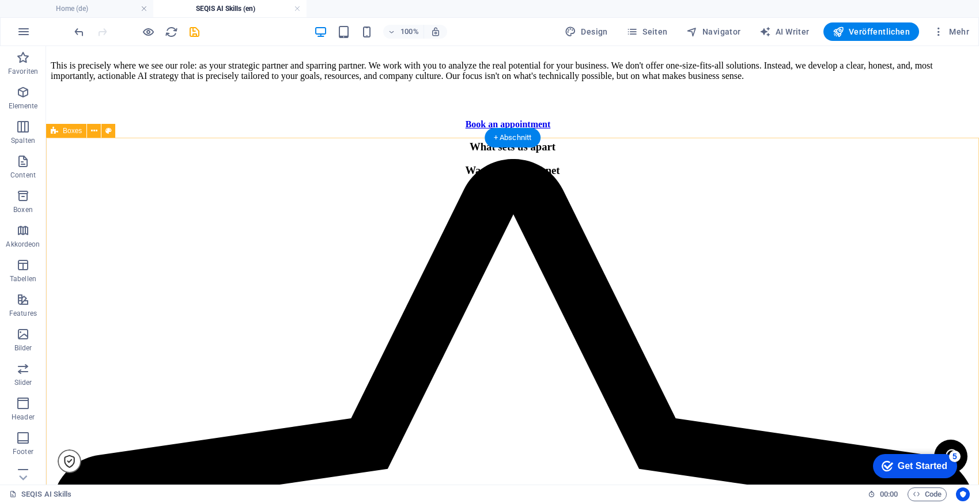
scroll to position [1477, 0]
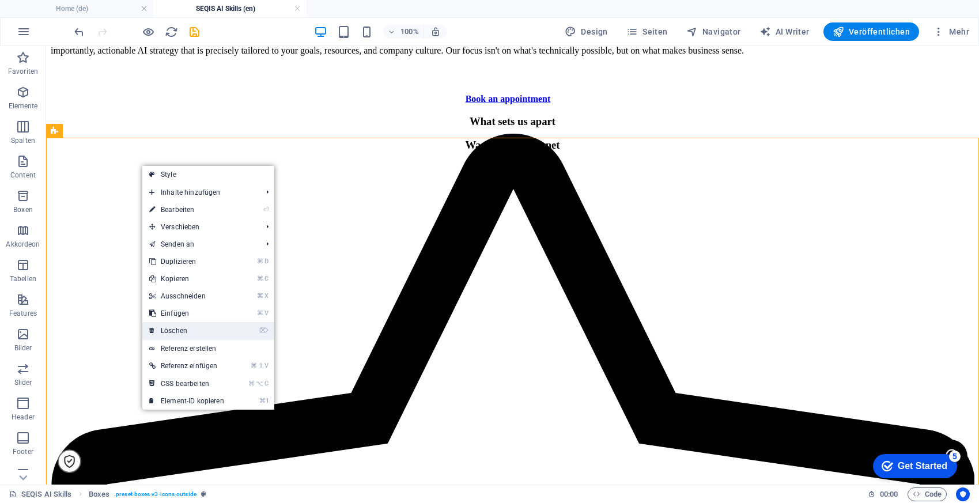
click at [208, 333] on link "⌦ Löschen" at bounding box center [186, 330] width 89 height 17
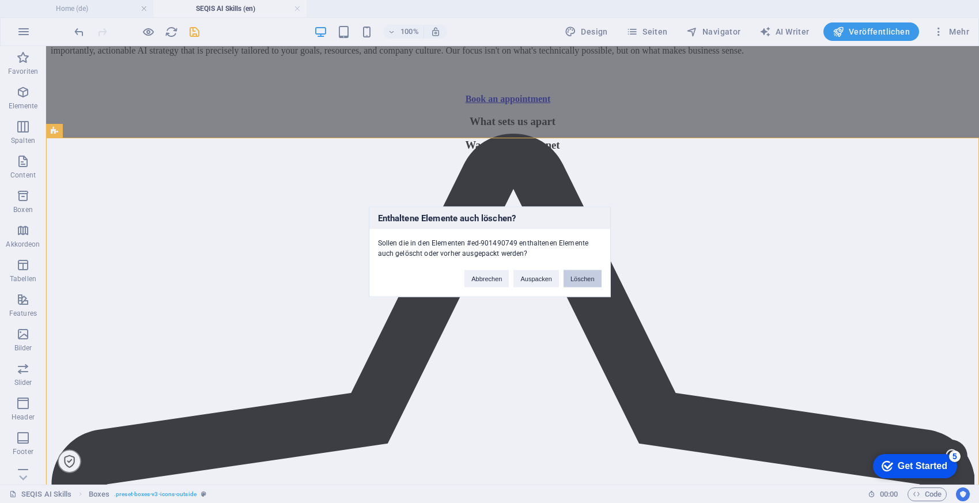
click at [585, 275] on button "Löschen" at bounding box center [582, 278] width 38 height 17
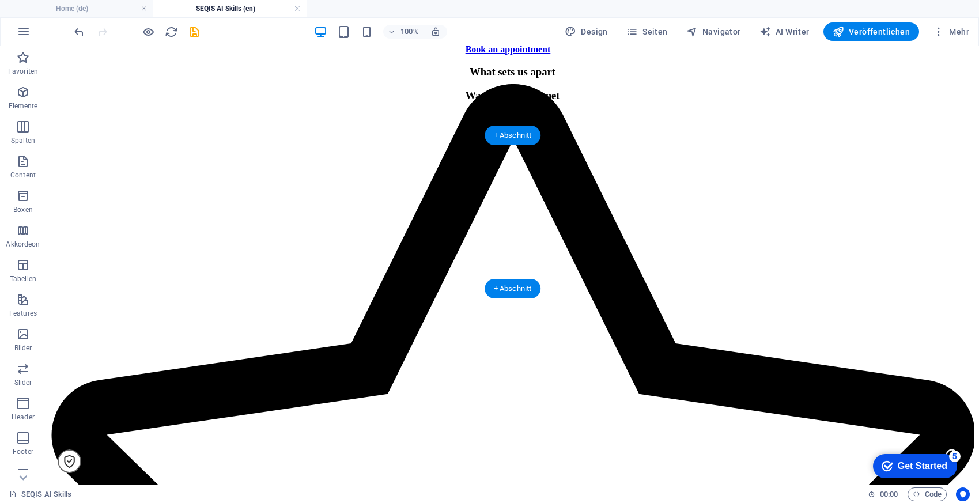
scroll to position [1557, 0]
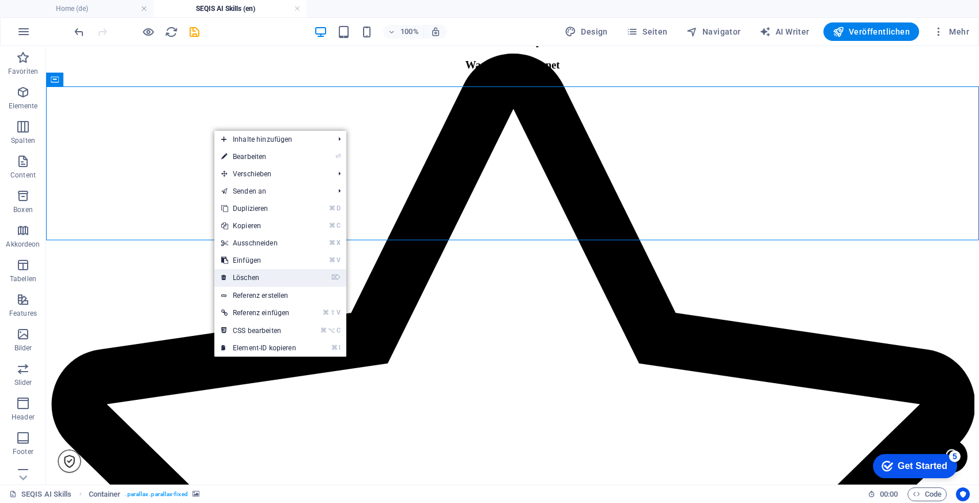
click at [284, 279] on link "⌦ Löschen" at bounding box center [258, 277] width 89 height 17
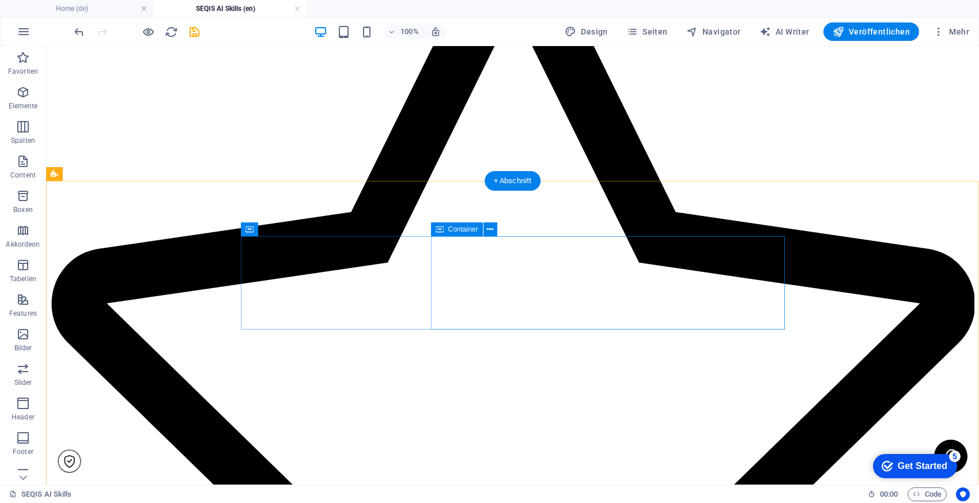
scroll to position [2612, 0]
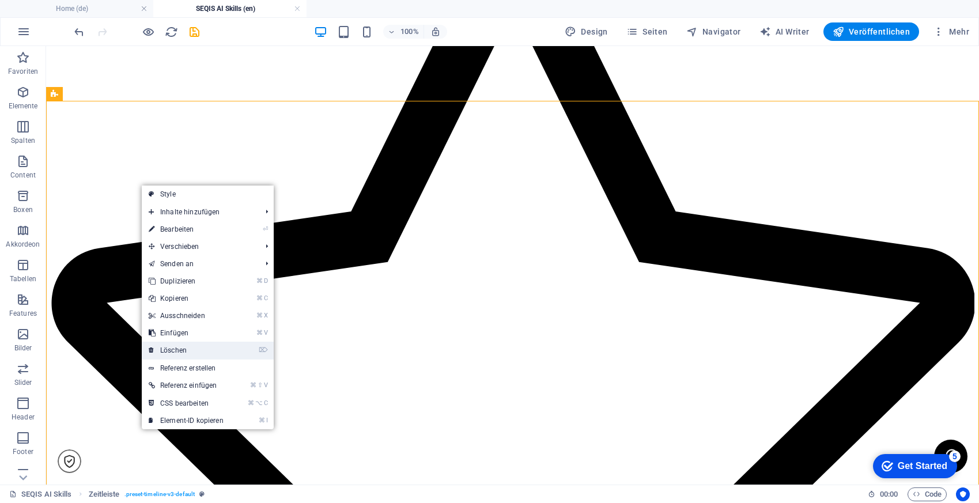
click at [198, 350] on link "⌦ Löschen" at bounding box center [186, 350] width 89 height 17
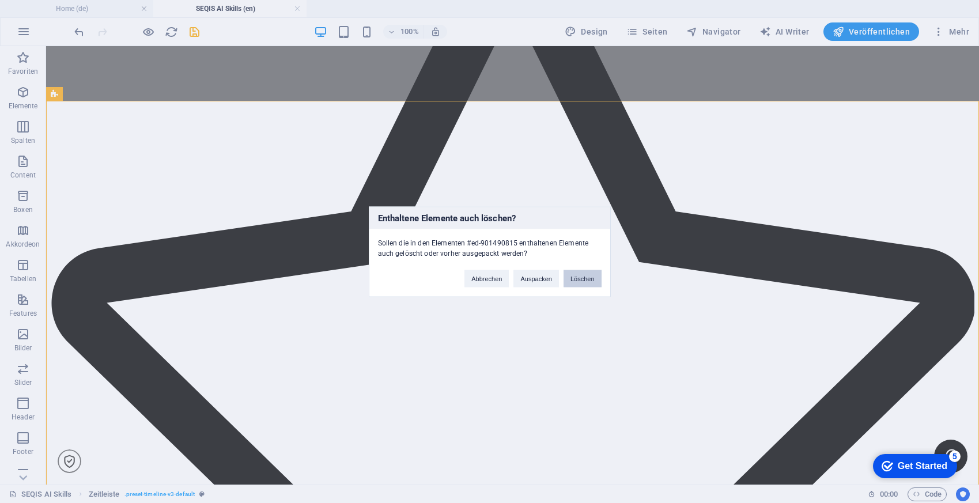
click at [589, 279] on button "Löschen" at bounding box center [582, 278] width 38 height 17
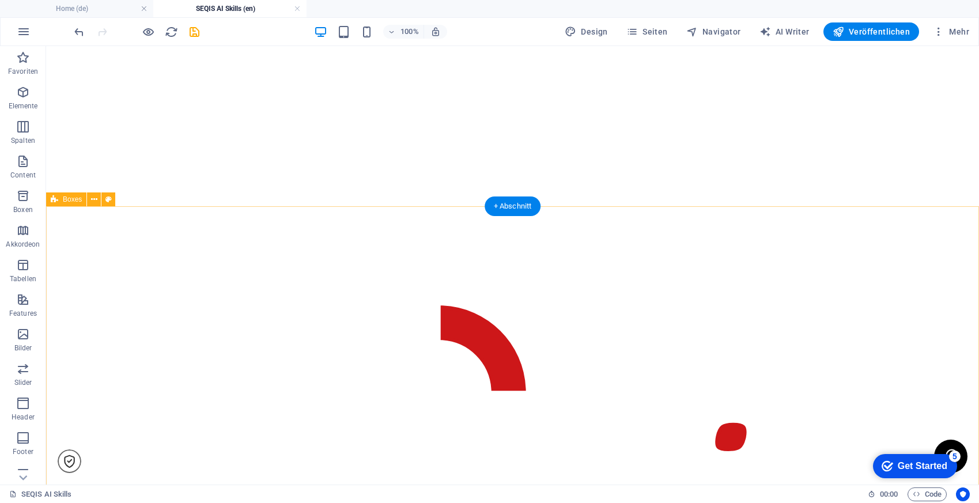
scroll to position [0, 0]
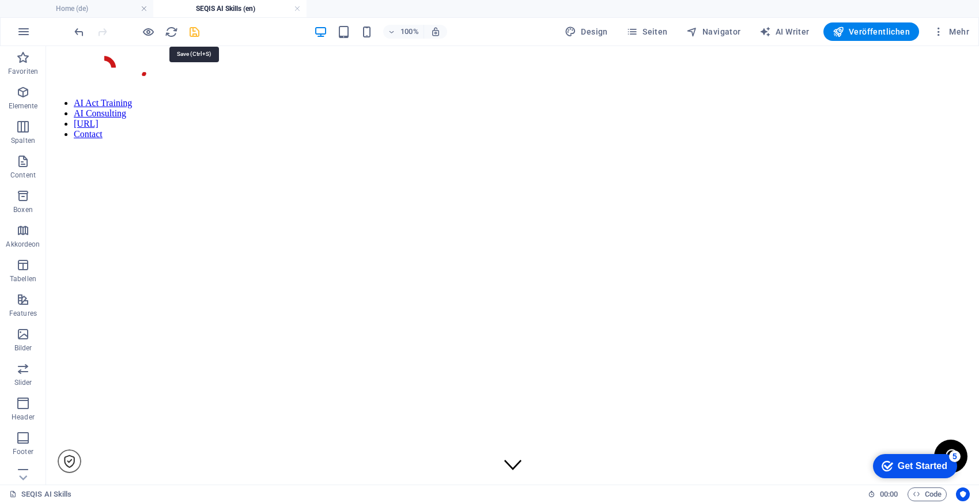
click at [198, 32] on icon "save" at bounding box center [194, 31] width 13 height 13
click at [661, 30] on span "Seiten" at bounding box center [646, 32] width 41 height 12
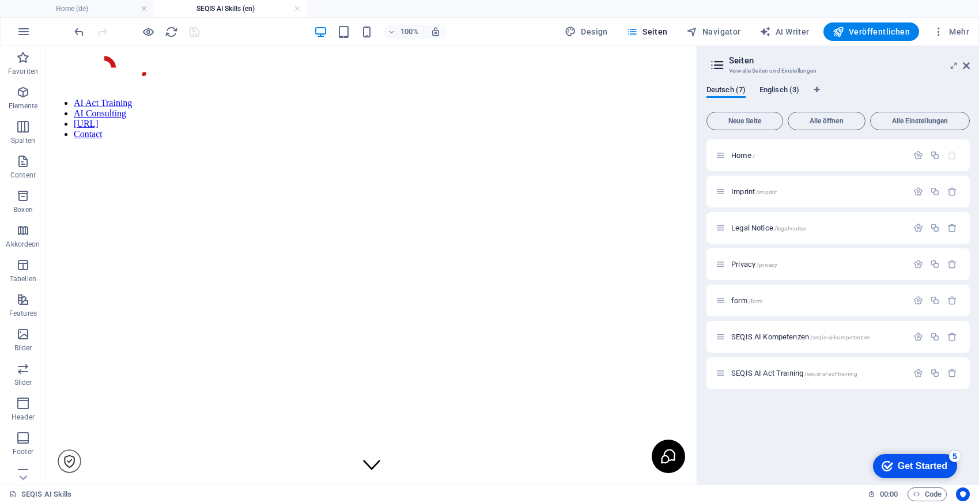
click at [780, 87] on span "Englisch (3)" at bounding box center [779, 91] width 40 height 16
click at [740, 158] on span "Home /" at bounding box center [743, 155] width 24 height 9
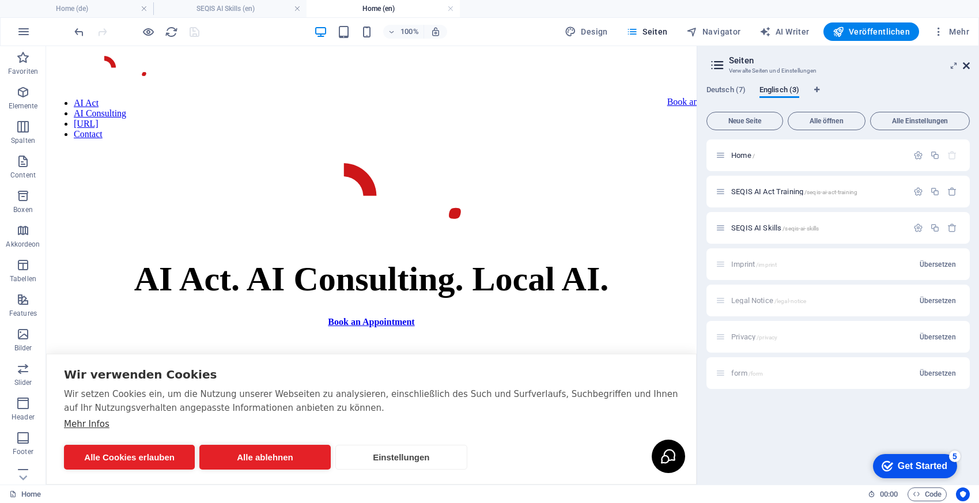
click at [966, 62] on icon at bounding box center [965, 65] width 7 height 9
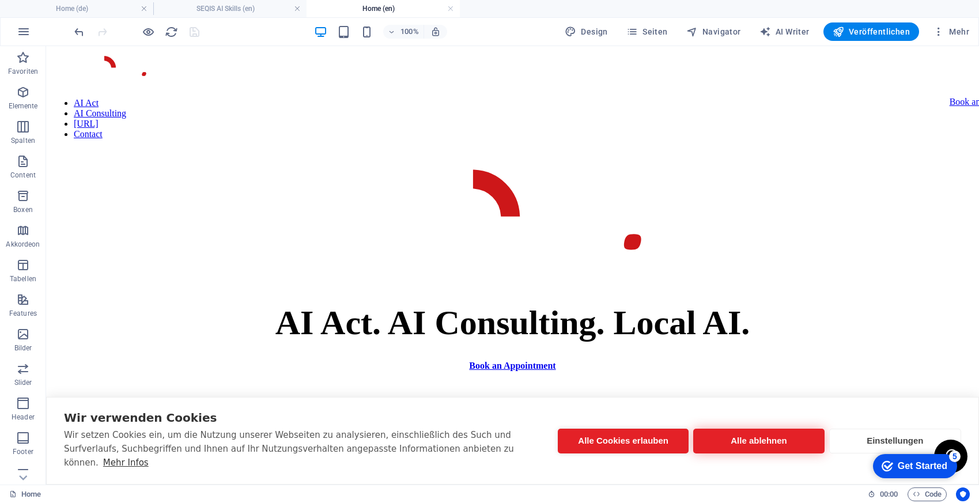
click at [765, 453] on button "Alle ablehnen" at bounding box center [758, 441] width 131 height 25
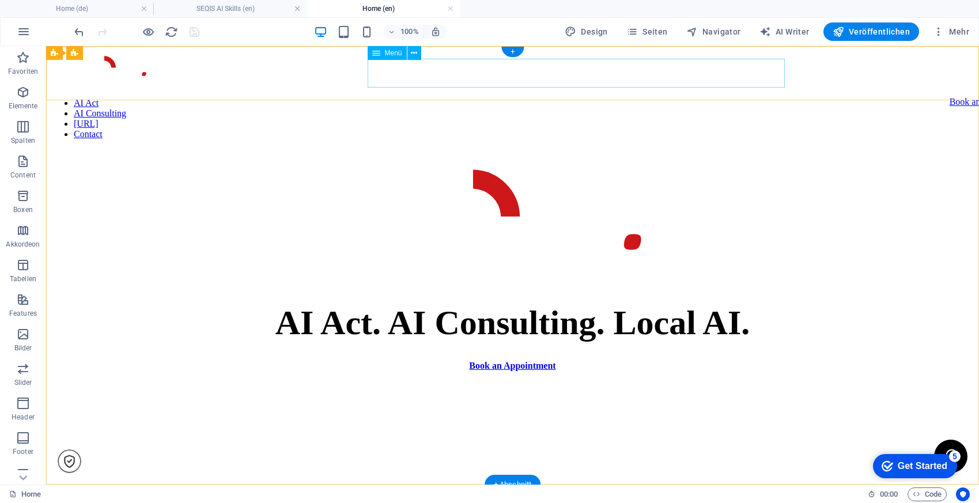
click at [404, 98] on nav "AI Act AI Consulting razzfazz.ai Contact" at bounding box center [512, 118] width 923 height 41
select select "8"
select select
select select "9"
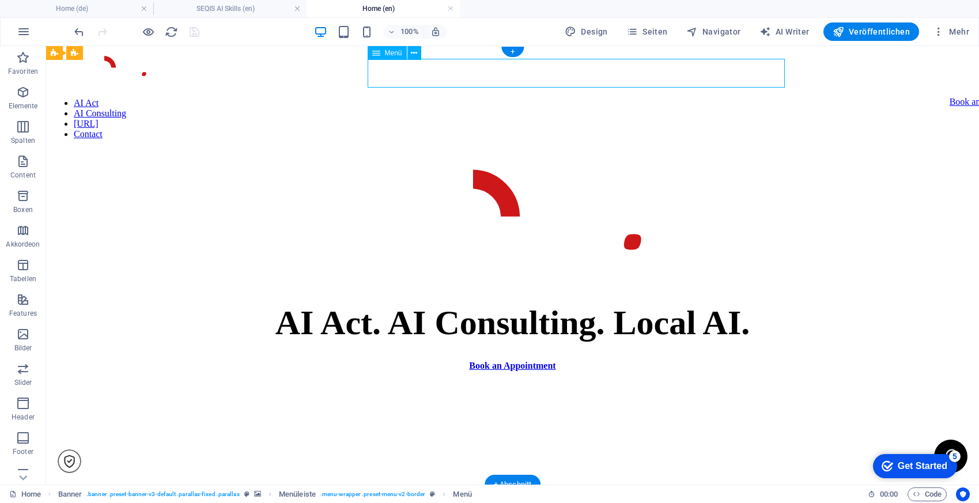
select select
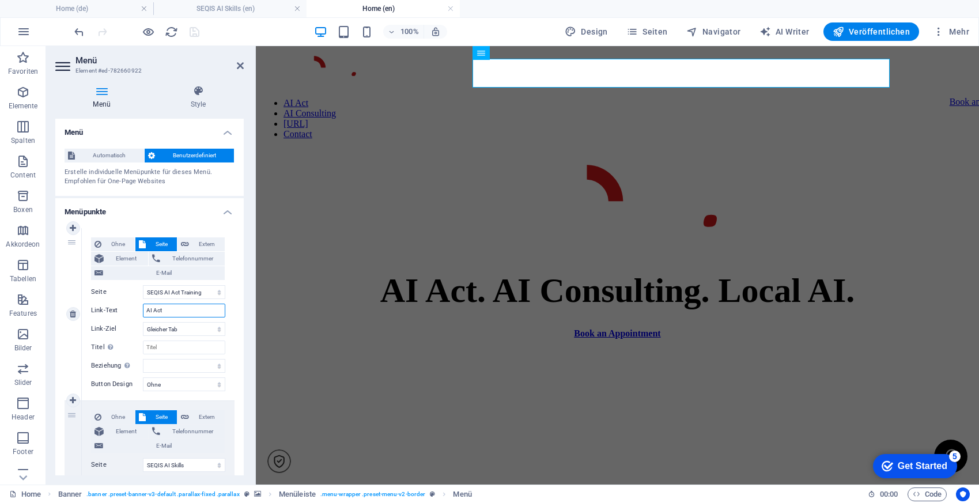
click at [183, 311] on input "AI Act" at bounding box center [184, 311] width 82 height 14
click at [196, 291] on select "Home Imprint Legal Notice Privacy form SEQIS AI Kompetenzen SEQIS AI Act Traini…" at bounding box center [184, 292] width 82 height 14
click at [183, 308] on input "AI Act" at bounding box center [184, 311] width 82 height 14
type input "AI Act Training"
select select
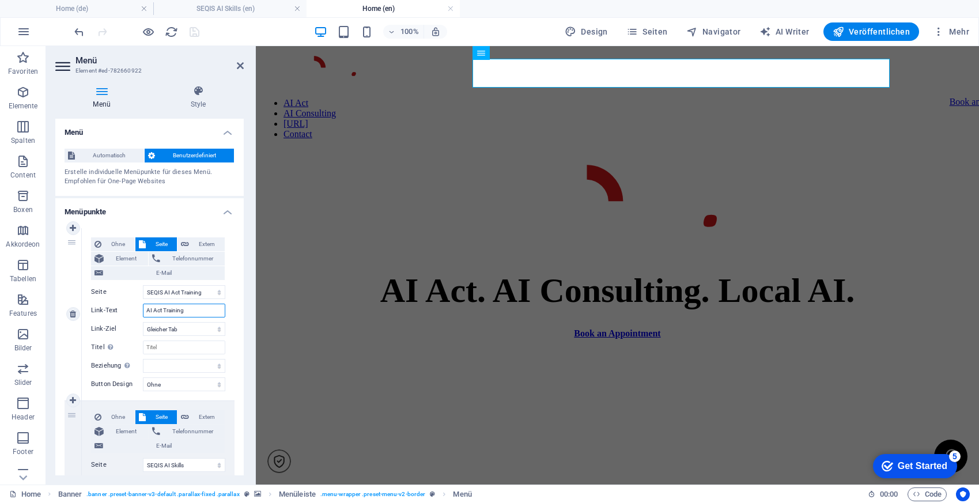
select select
click at [241, 67] on icon at bounding box center [240, 65] width 7 height 9
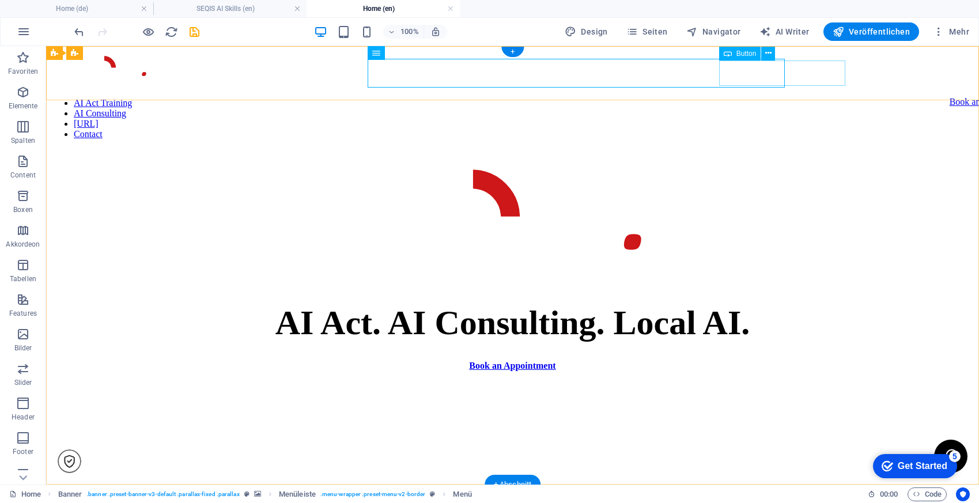
click at [949, 97] on div "Book an Appointment" at bounding box center [989, 102] width 81 height 10
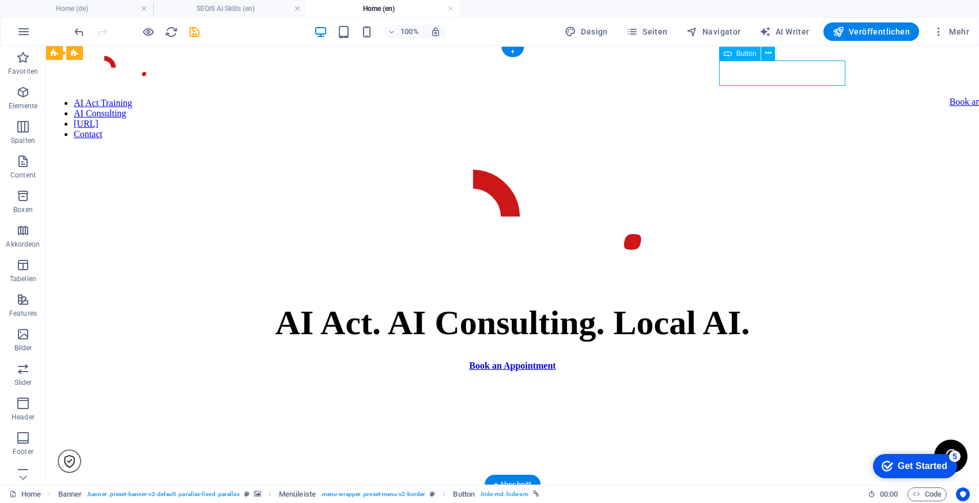
click at [949, 97] on div "Book an Appointment" at bounding box center [989, 102] width 81 height 10
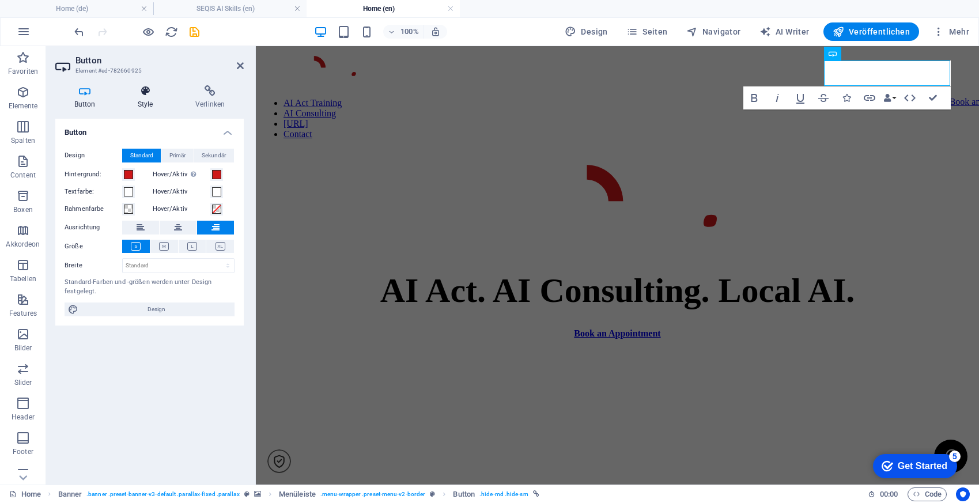
click at [135, 88] on icon at bounding box center [145, 91] width 53 height 12
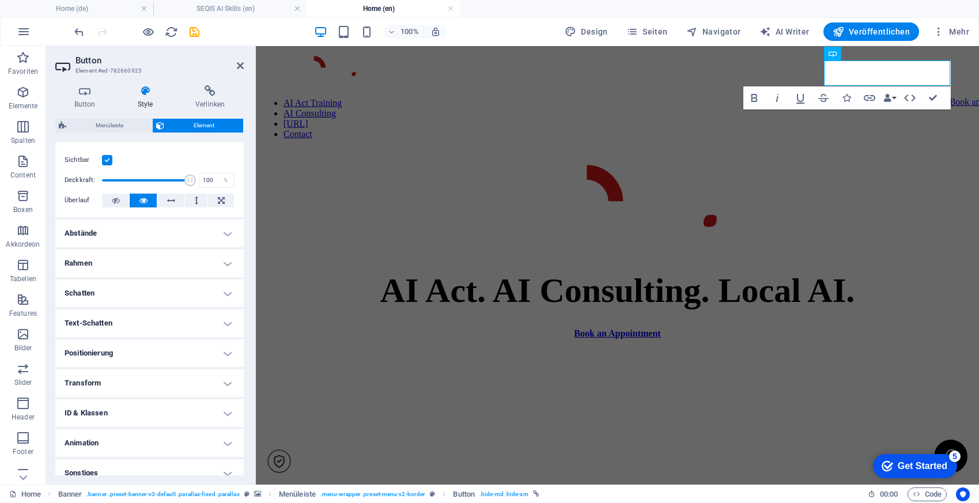
scroll to position [163, 0]
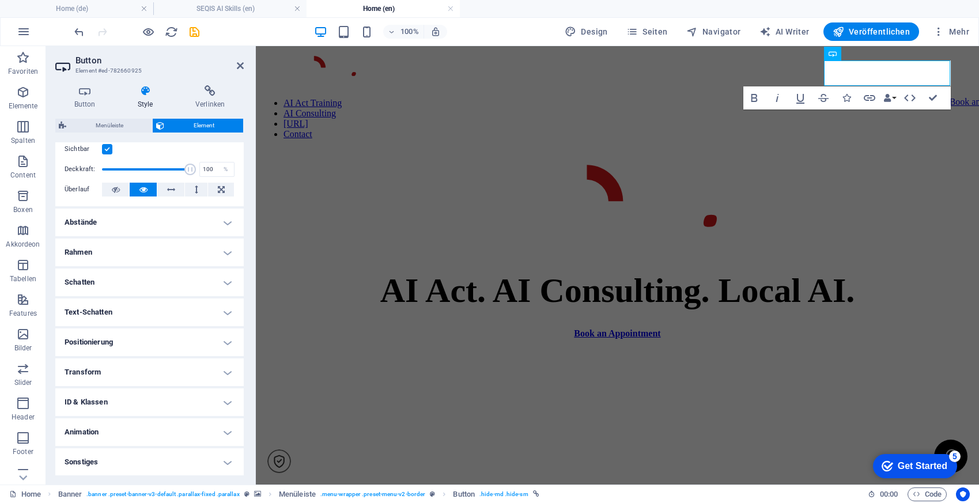
click at [136, 339] on h4 "Positionierung" at bounding box center [149, 342] width 188 height 28
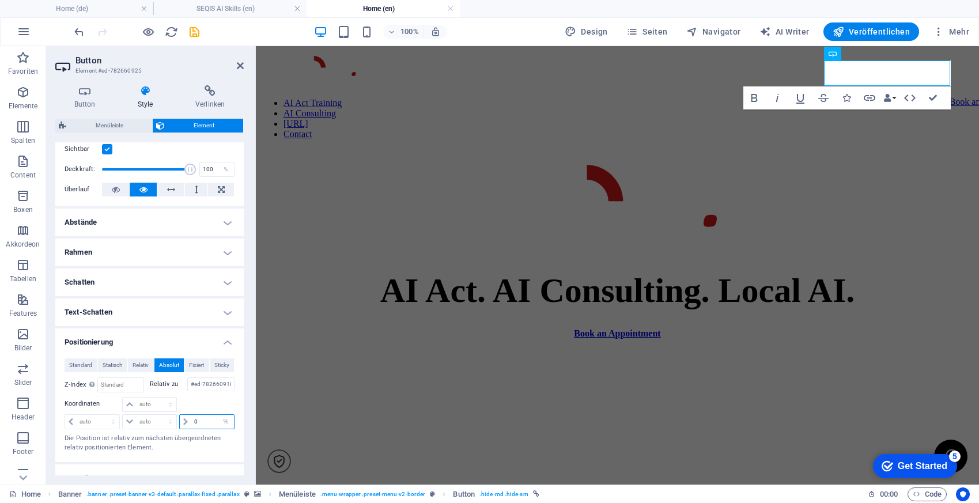
click at [195, 422] on input "0" at bounding box center [212, 422] width 43 height 14
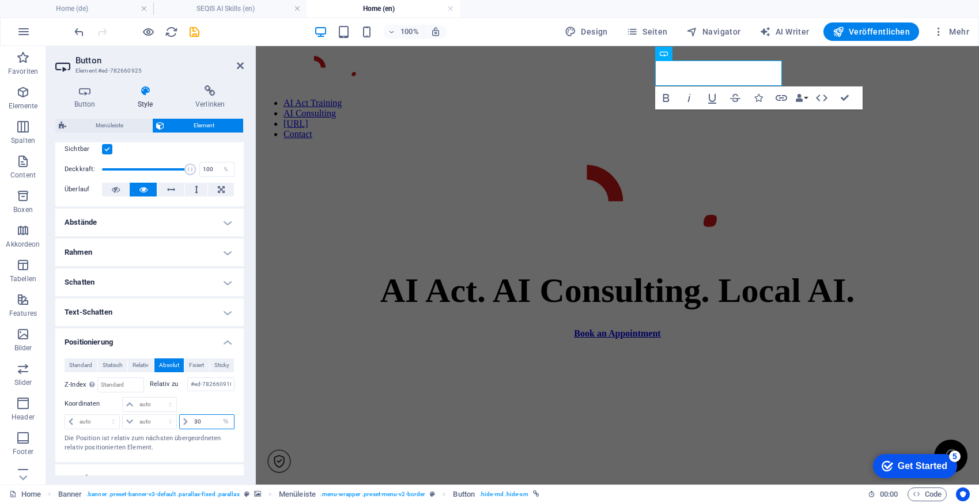
click at [194, 421] on input "30" at bounding box center [212, 422] width 43 height 14
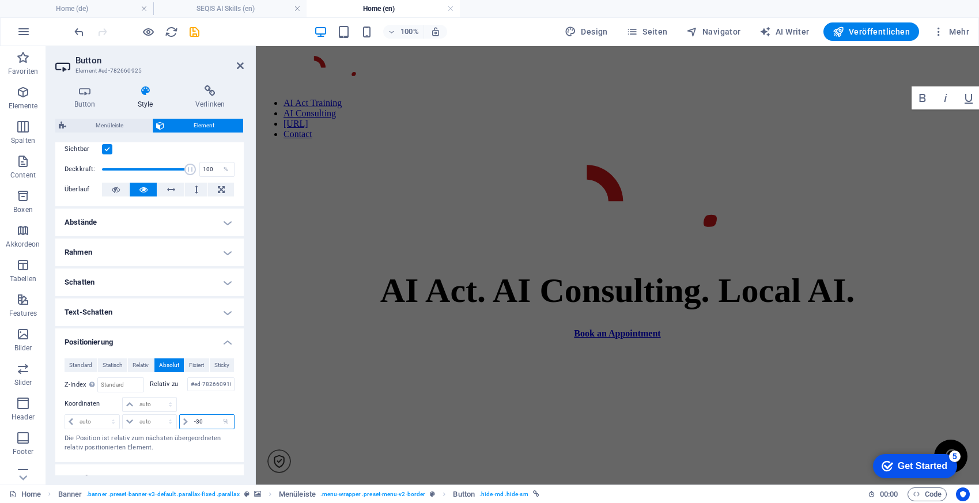
click at [197, 420] on input "-30" at bounding box center [212, 422] width 43 height 14
type input "-10"
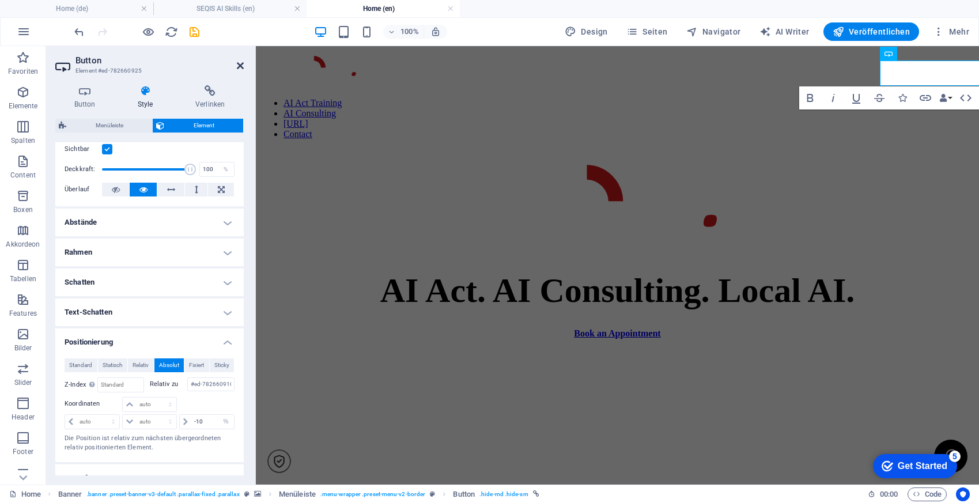
click at [240, 65] on icon at bounding box center [240, 65] width 7 height 9
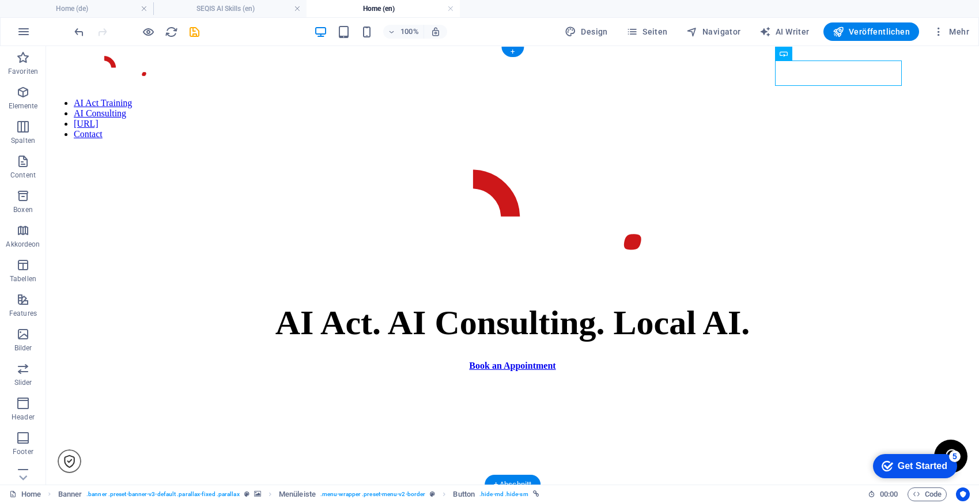
click at [551, 51] on figure at bounding box center [512, 51] width 923 height 0
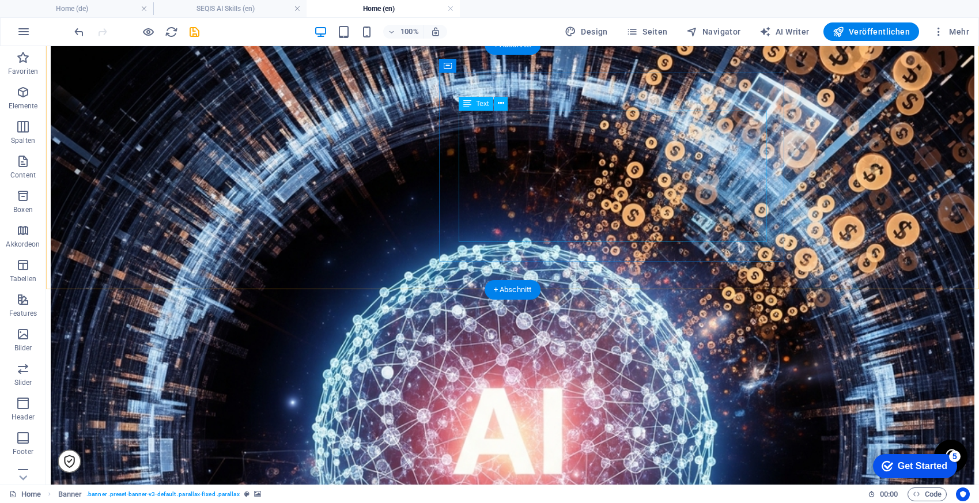
scroll to position [967, 0]
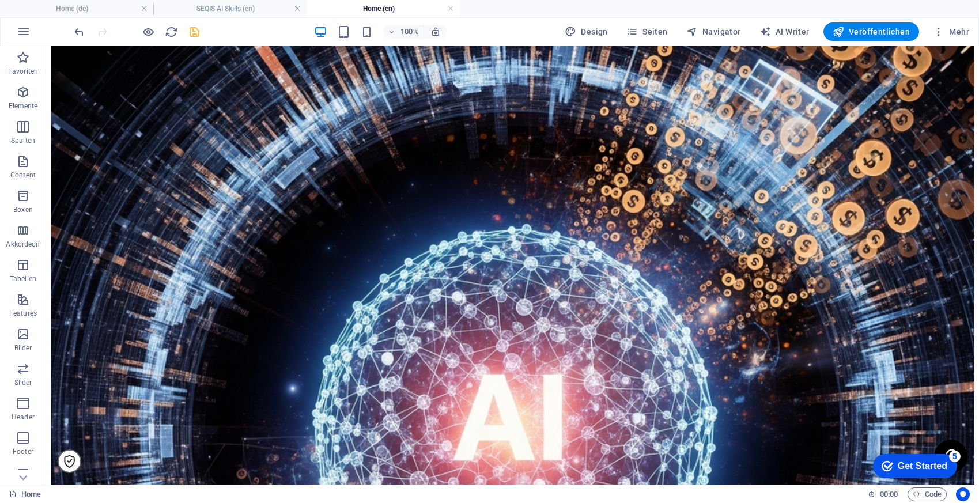
click at [194, 31] on icon "save" at bounding box center [194, 31] width 13 height 13
click at [863, 33] on span "Veröffentlichen" at bounding box center [870, 32] width 77 height 12
